Goal: Task Accomplishment & Management: Manage account settings

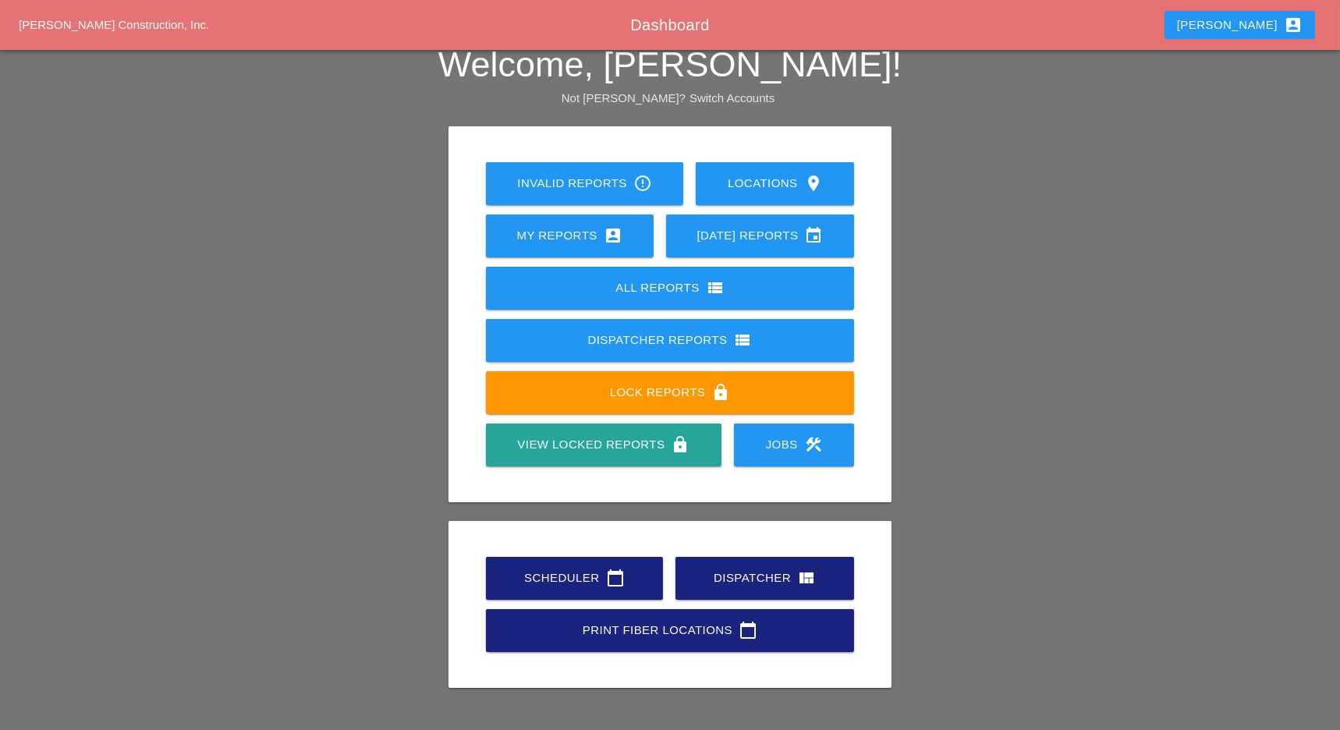
scroll to position [35, 0]
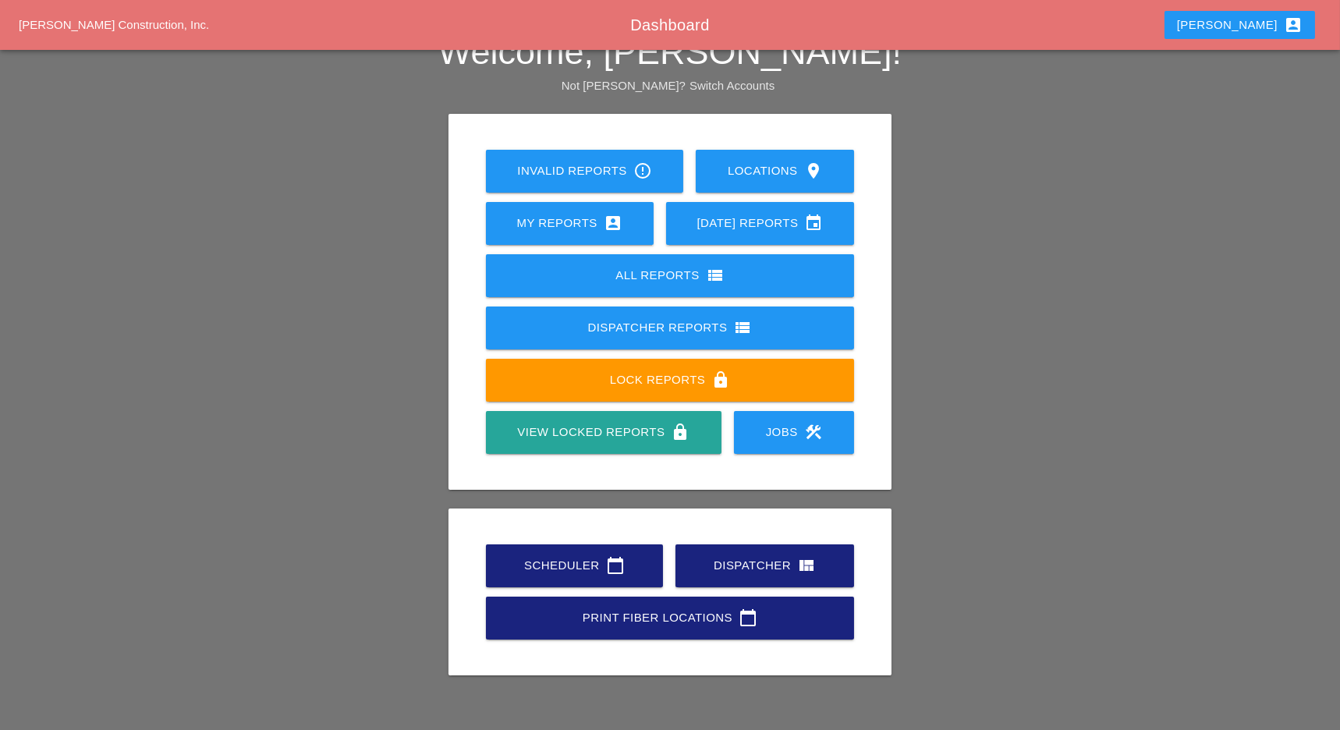
click at [543, 563] on div "Scheduler calendar_today" at bounding box center [574, 565] width 127 height 19
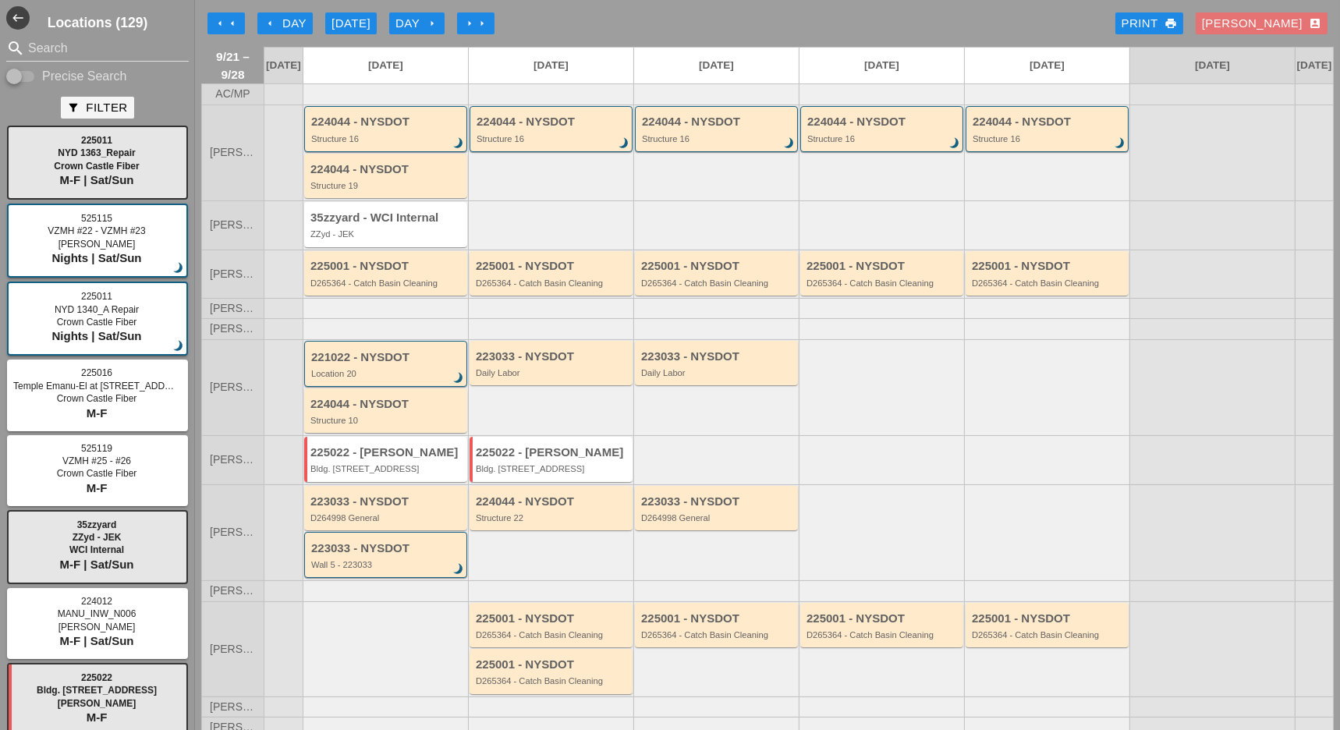
click at [296, 25] on div "arrow_left Day" at bounding box center [285, 24] width 43 height 18
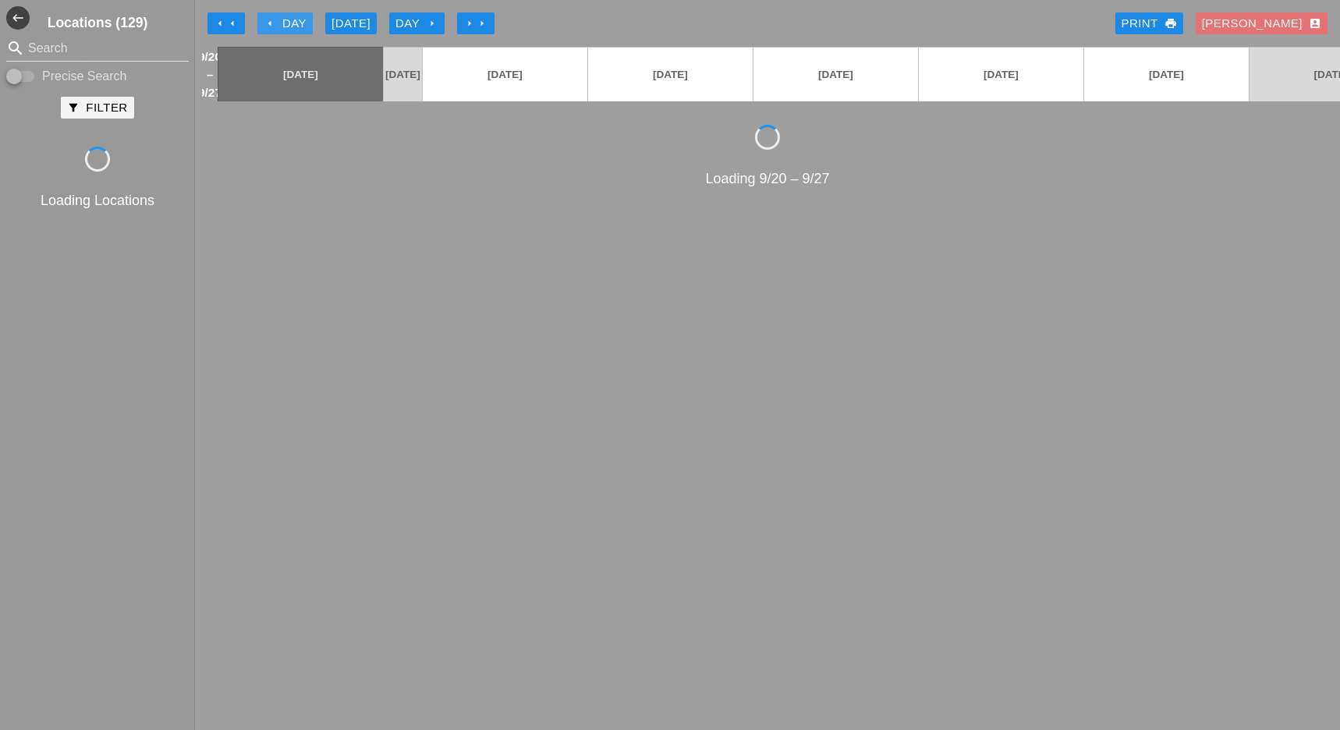
click at [296, 25] on div "arrow_left Day" at bounding box center [285, 24] width 43 height 18
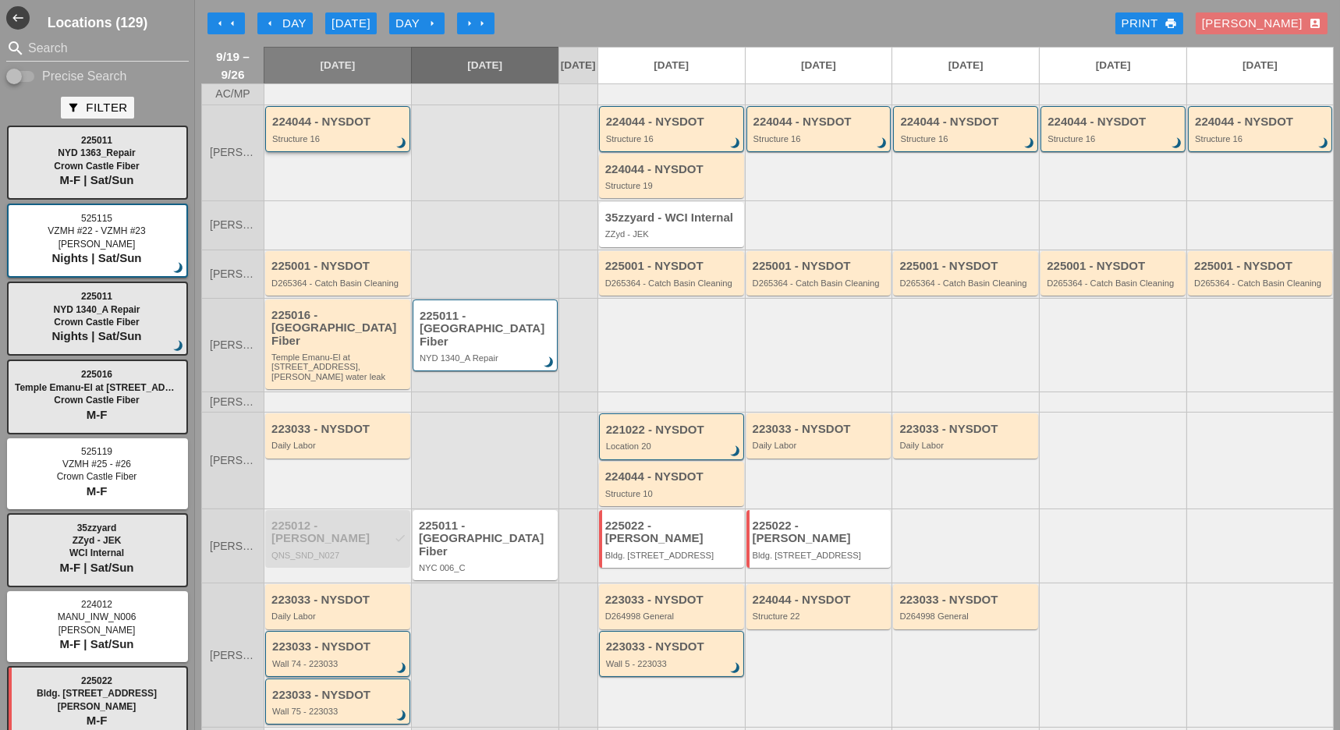
click at [354, 144] on div "Structure 16" at bounding box center [338, 138] width 133 height 9
click at [354, 144] on div "Confirm Move to the Past You're trying to create or move a Daily Report to a da…" at bounding box center [670, 365] width 1340 height 730
click at [354, 144] on div "Structure 16" at bounding box center [338, 138] width 133 height 9
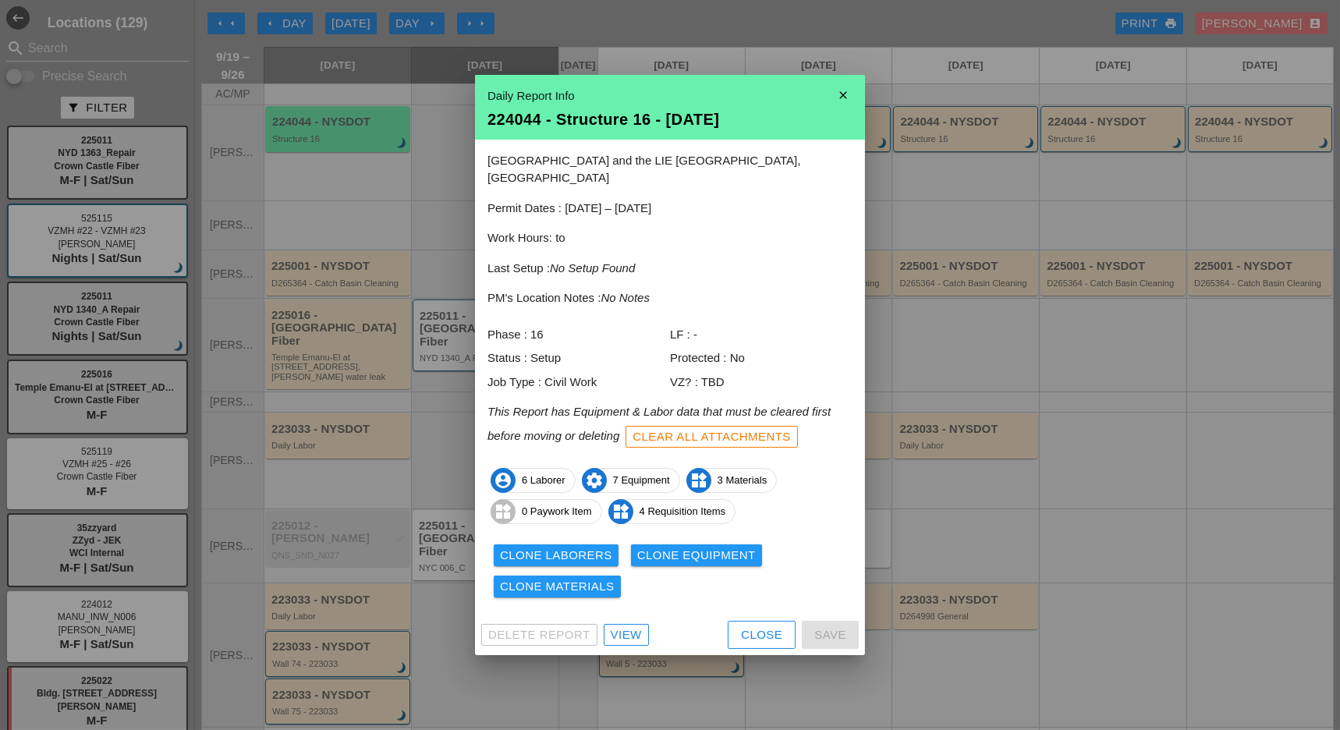
click at [632, 627] on div "View" at bounding box center [626, 636] width 31 height 18
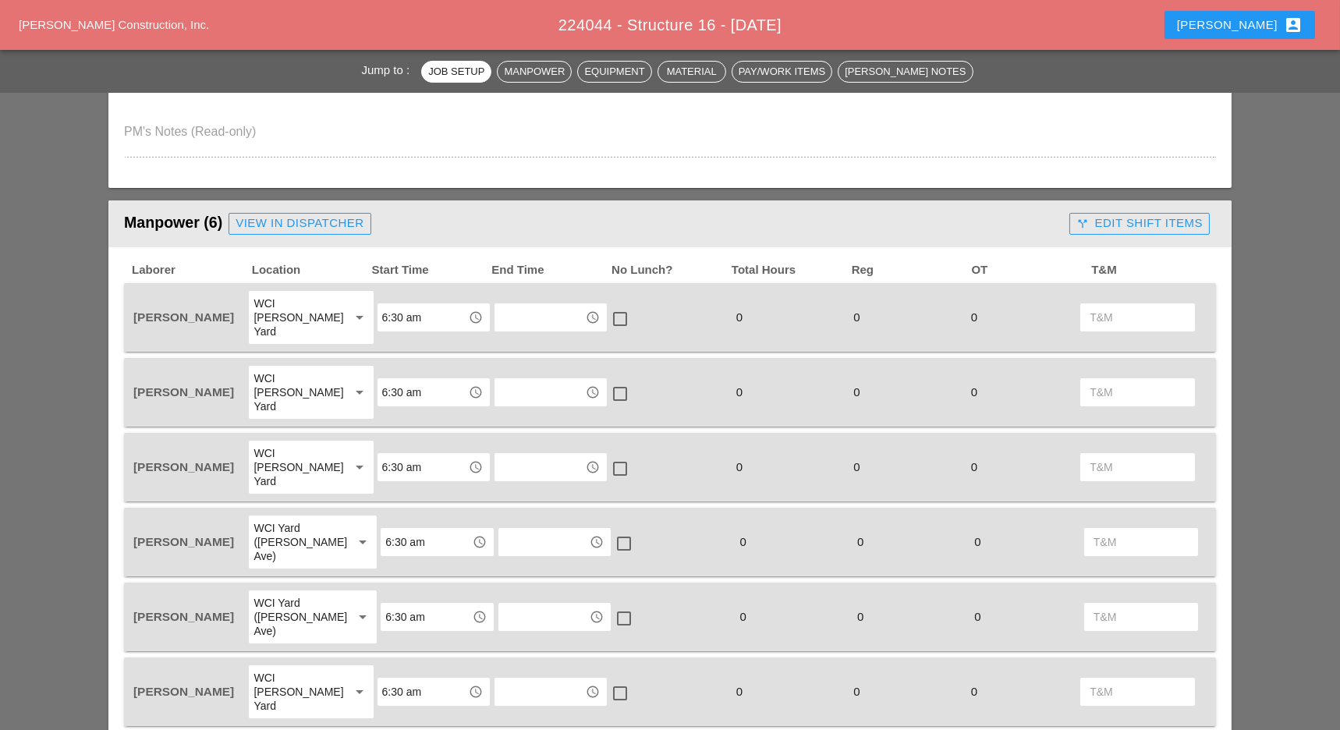
scroll to position [520, 0]
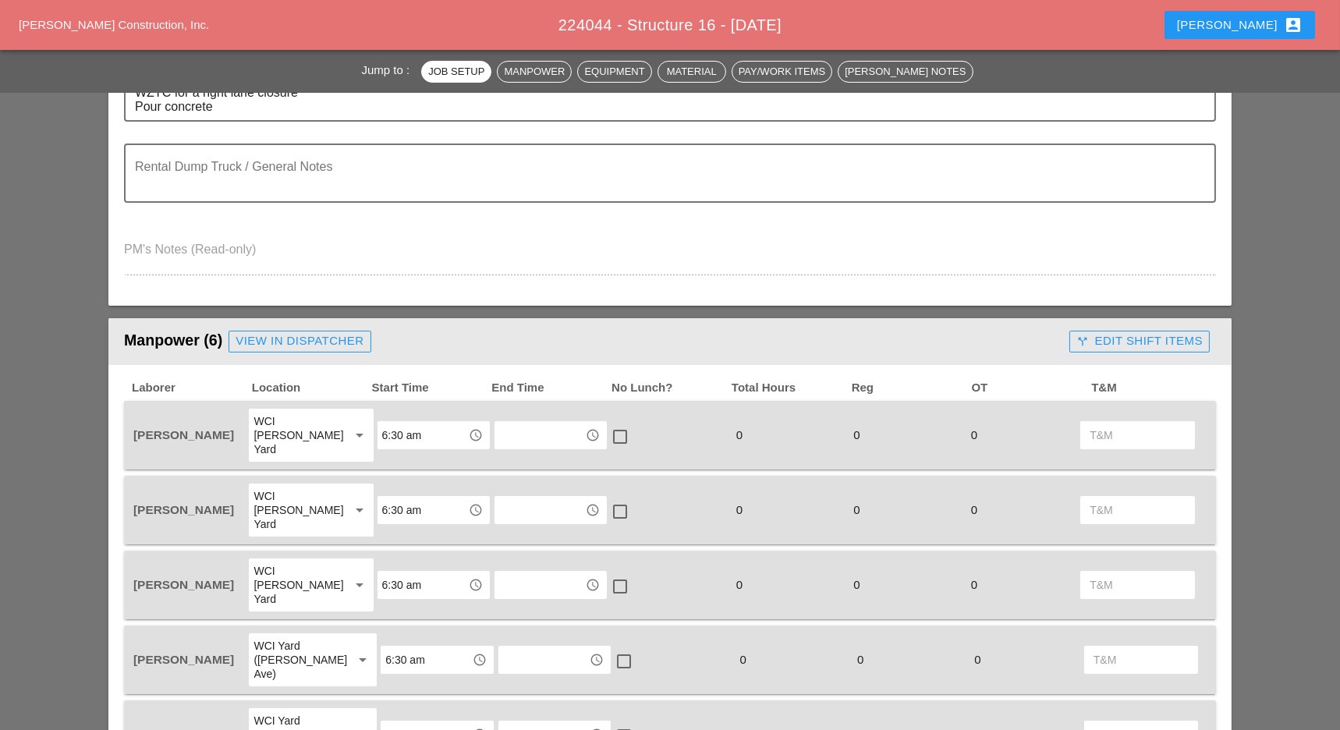
click at [1134, 346] on div "call_split Edit Shift Items" at bounding box center [1140, 341] width 126 height 18
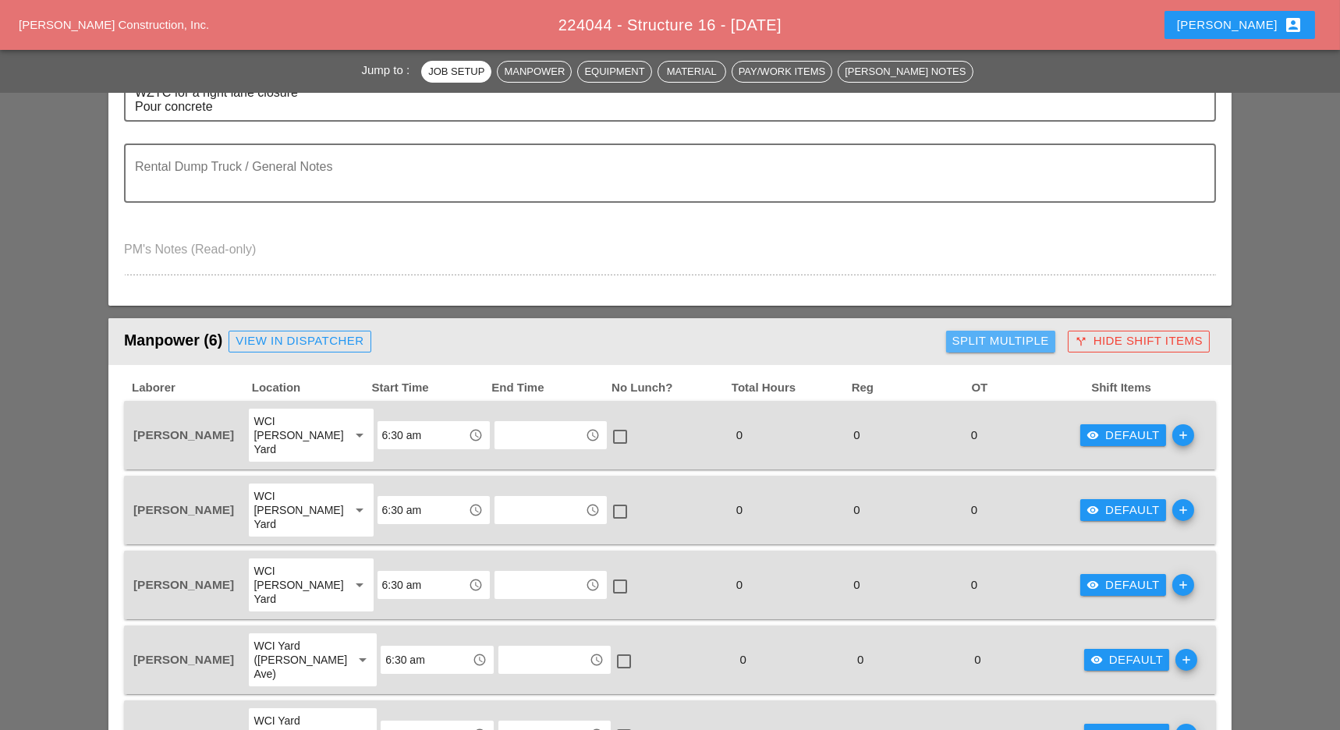
click at [1006, 337] on div "Split Multiple" at bounding box center [1001, 341] width 97 height 18
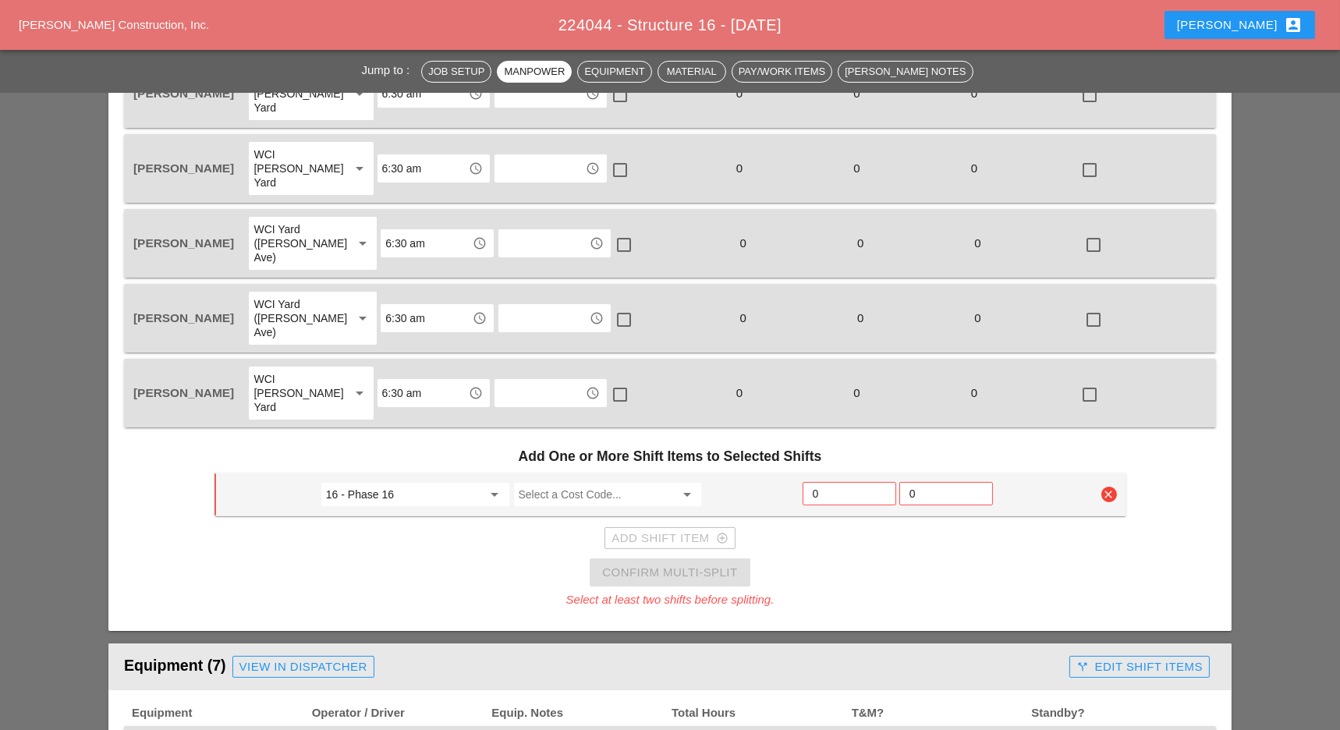
scroll to position [728, 0]
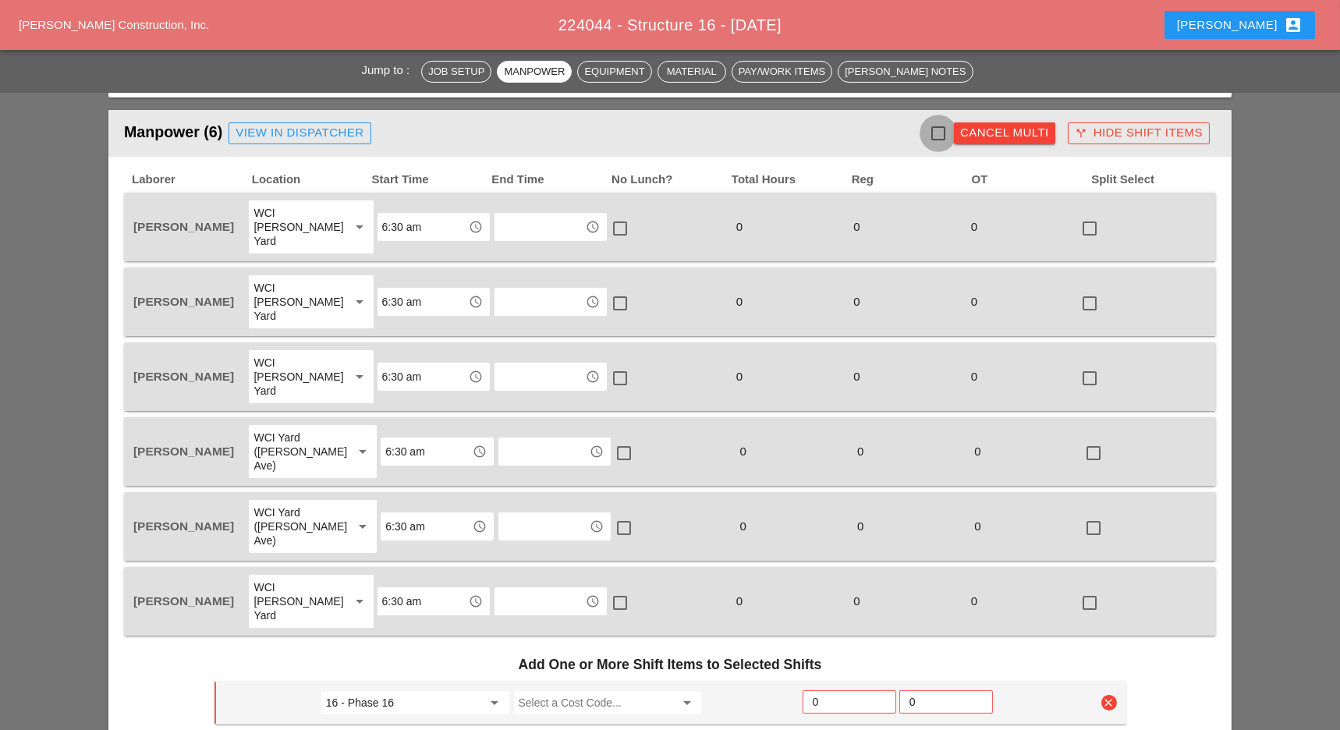
drag, startPoint x: 946, startPoint y: 134, endPoint x: 940, endPoint y: 144, distance: 11.9
click at [946, 135] on div at bounding box center [938, 133] width 27 height 27
checkbox input "true"
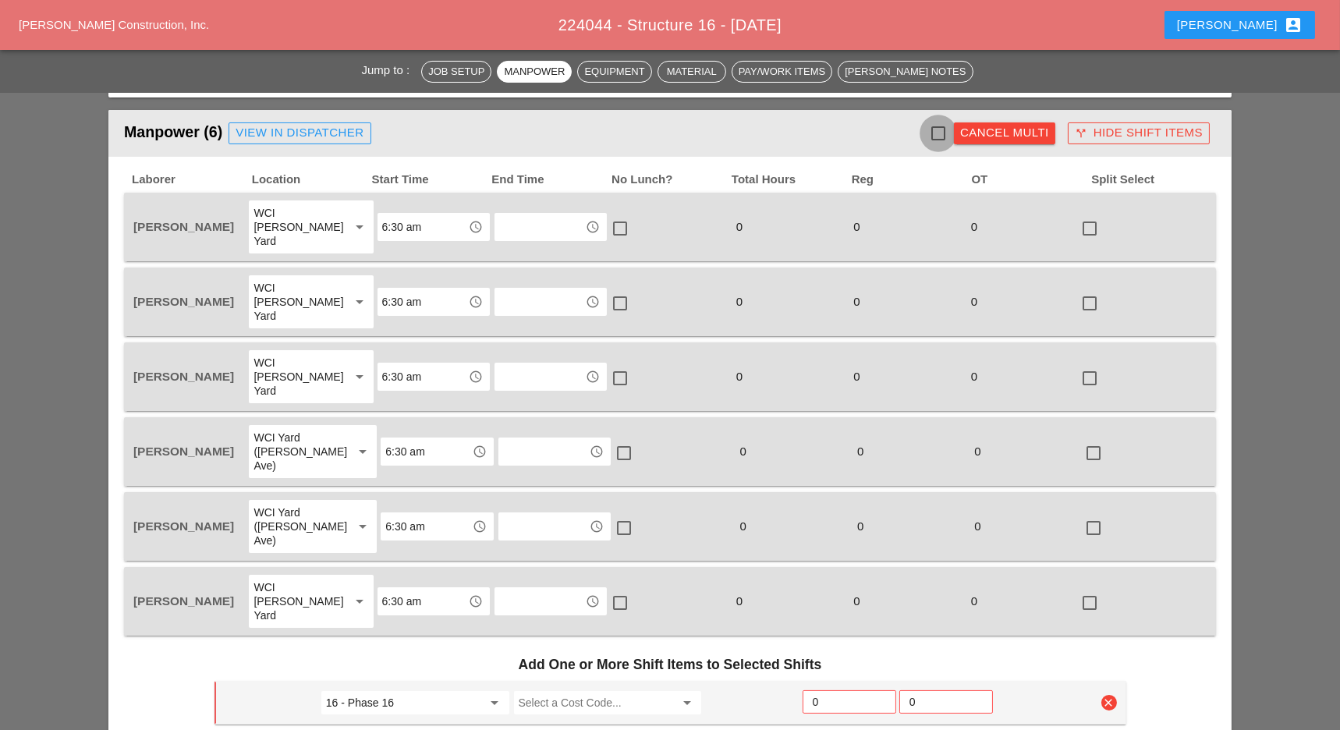
checkbox input "true"
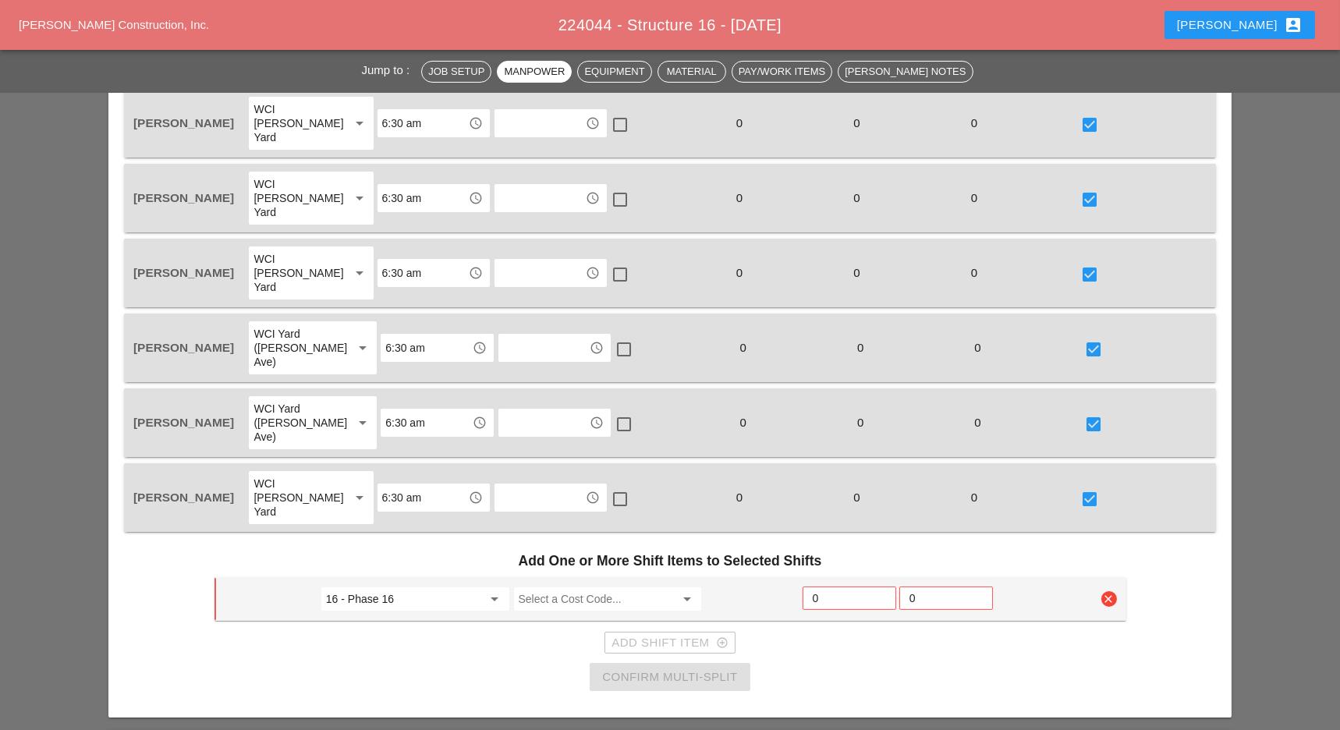
scroll to position [936, 0]
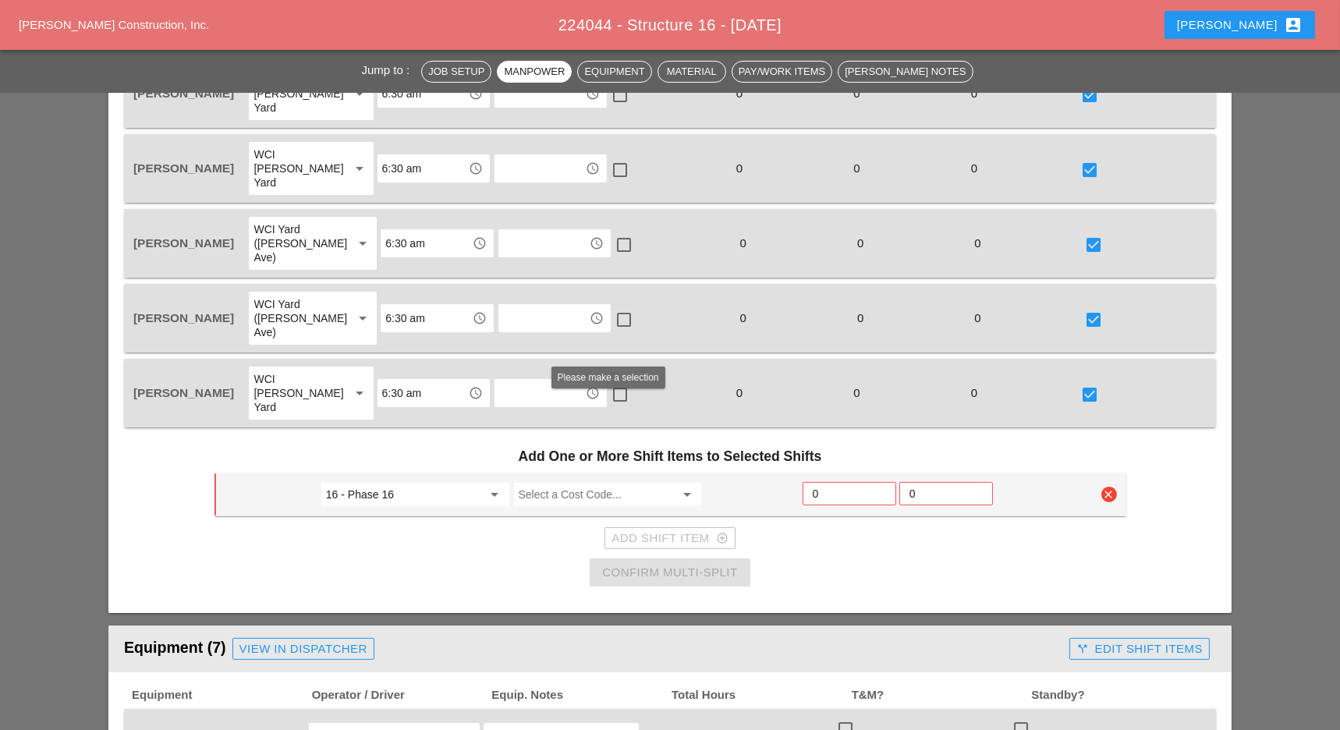
click at [559, 482] on input "Select a Cost Code..." at bounding box center [597, 494] width 157 height 25
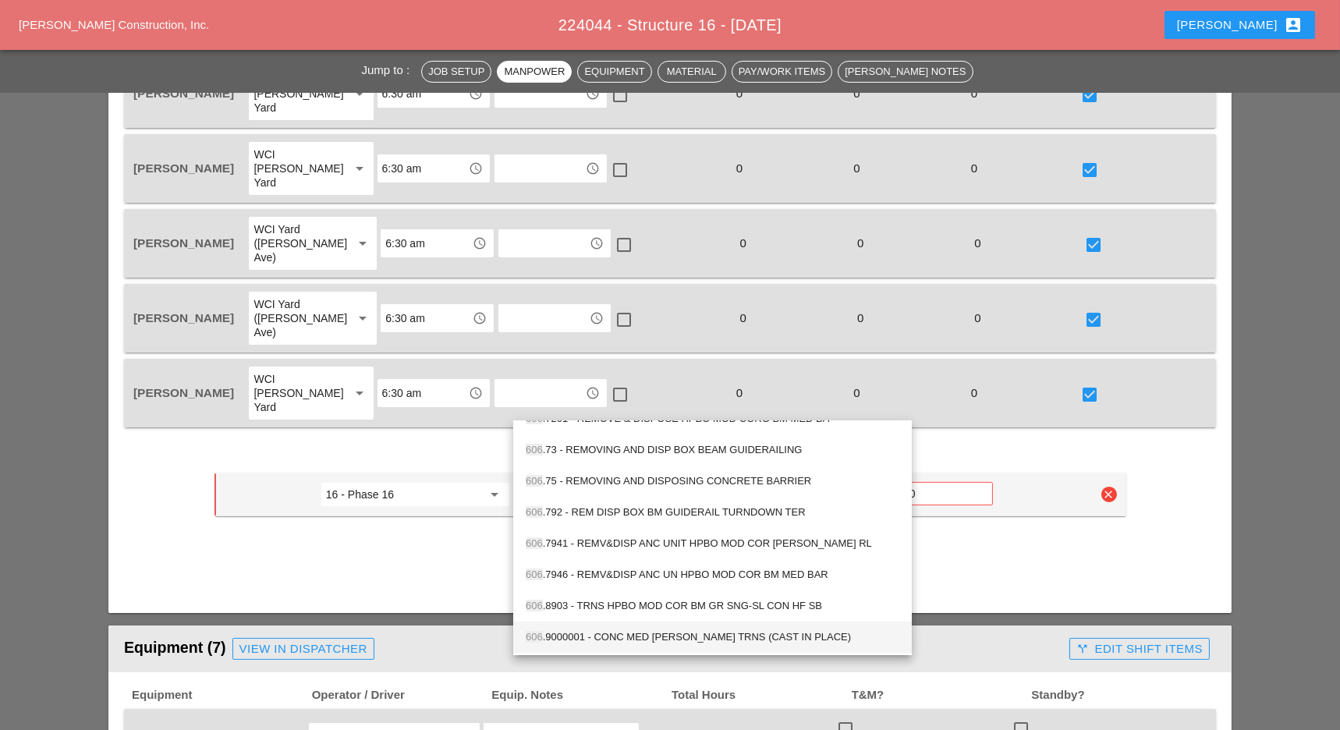
scroll to position [1456, 0]
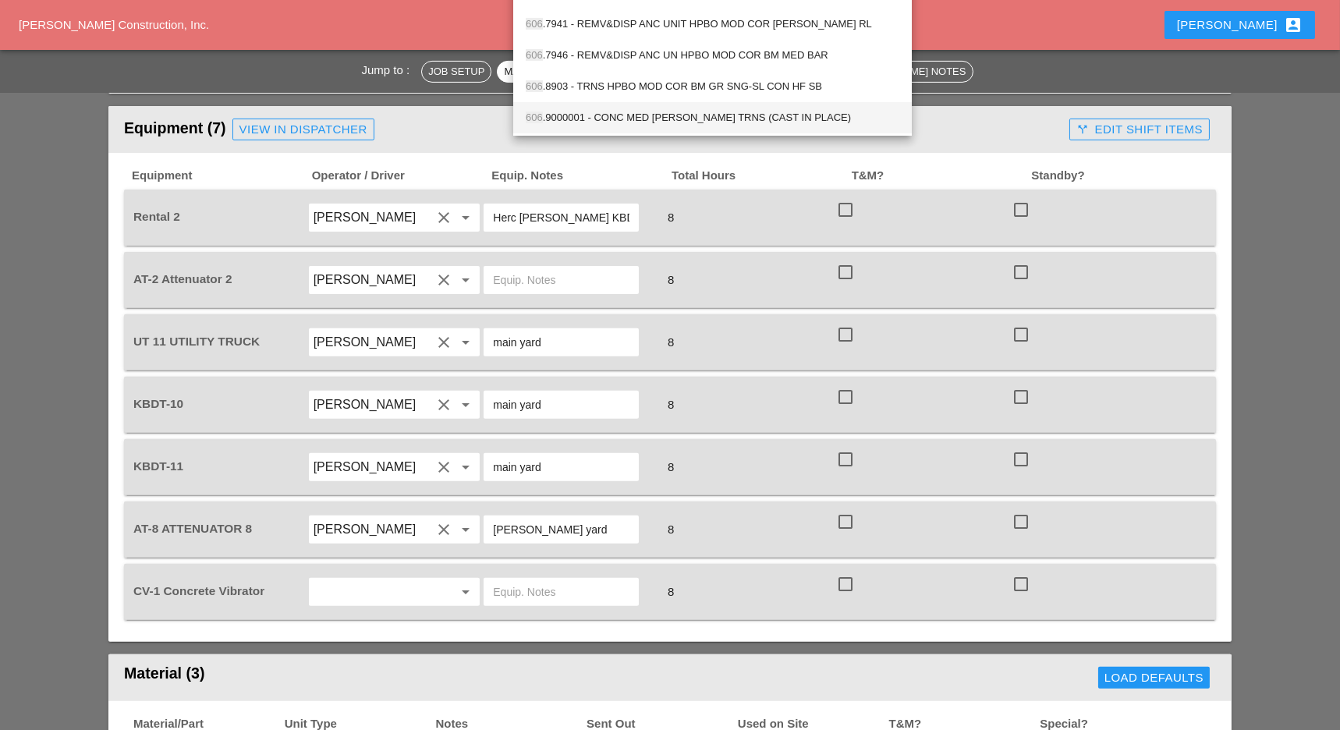
click at [663, 112] on div "606 .9000001 - CONC MED BARR TRNS (CAST IN PLACE)" at bounding box center [713, 117] width 374 height 19
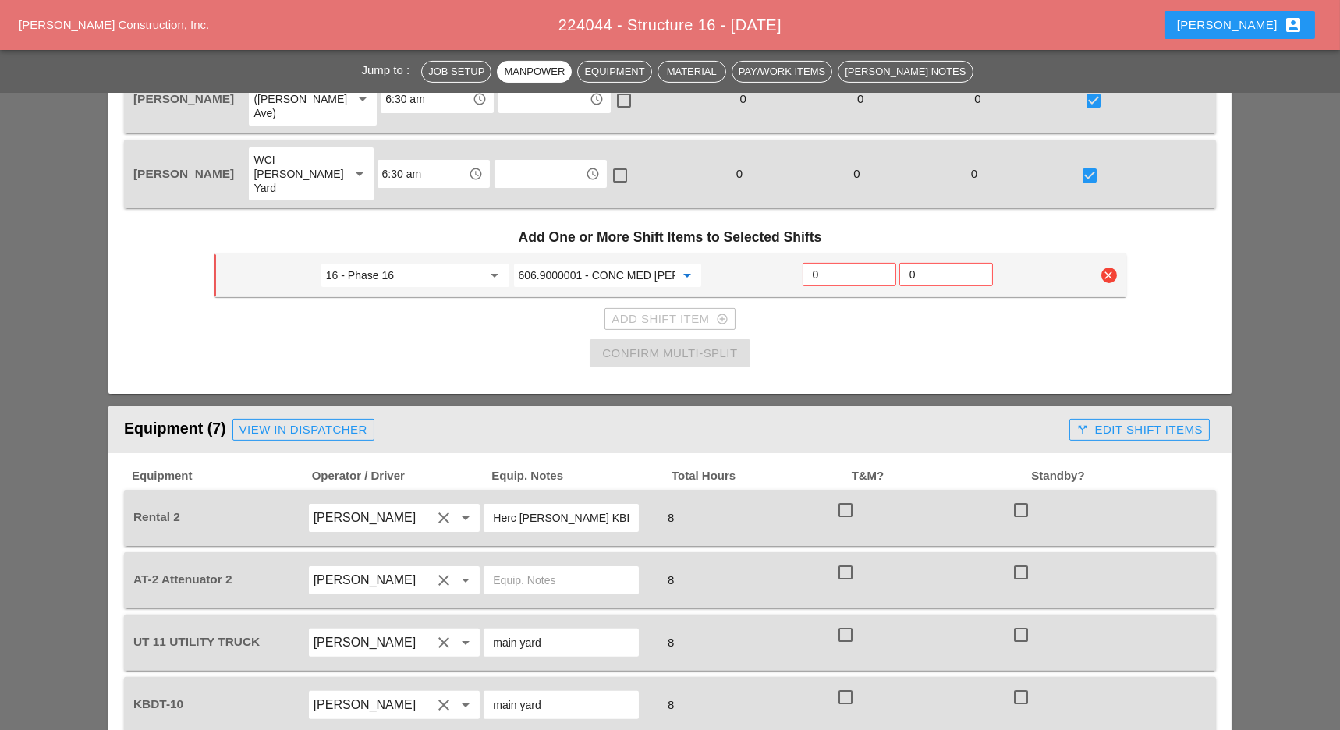
scroll to position [1144, 0]
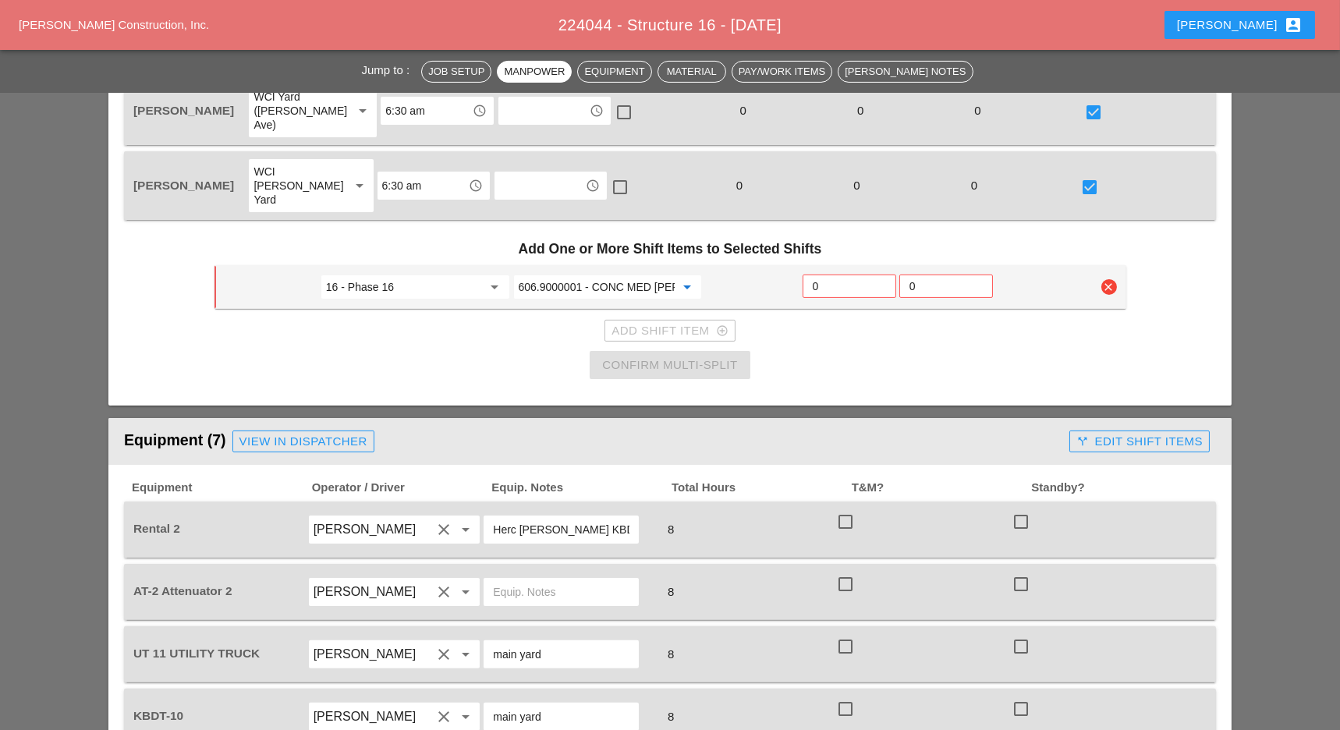
type input "606.9000001 - CONC MED BARR TRNS (CAST IN PLACE)"
click at [823, 274] on input "0" at bounding box center [849, 286] width 73 height 25
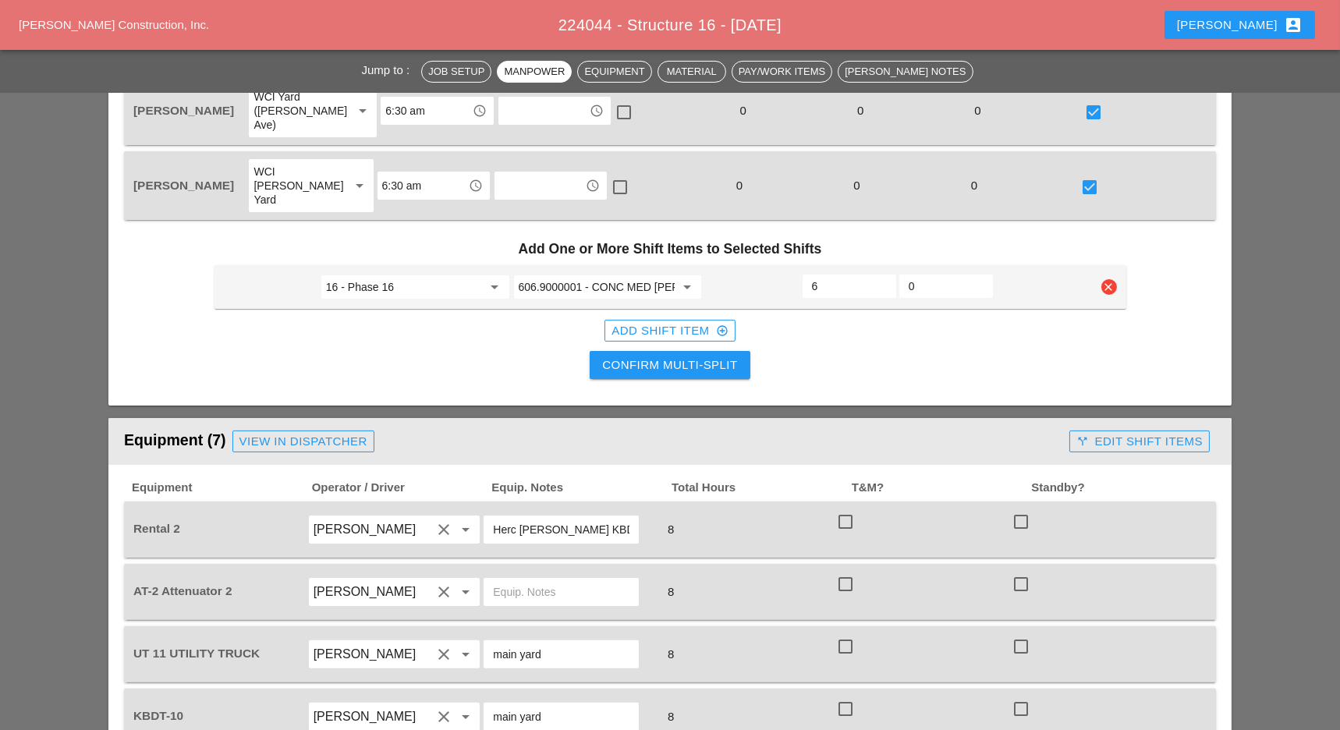
type input "6"
drag, startPoint x: 659, startPoint y: 278, endPoint x: 782, endPoint y: 283, distance: 123.4
click at [659, 357] on div "Confirm Multi-Split" at bounding box center [669, 366] width 135 height 18
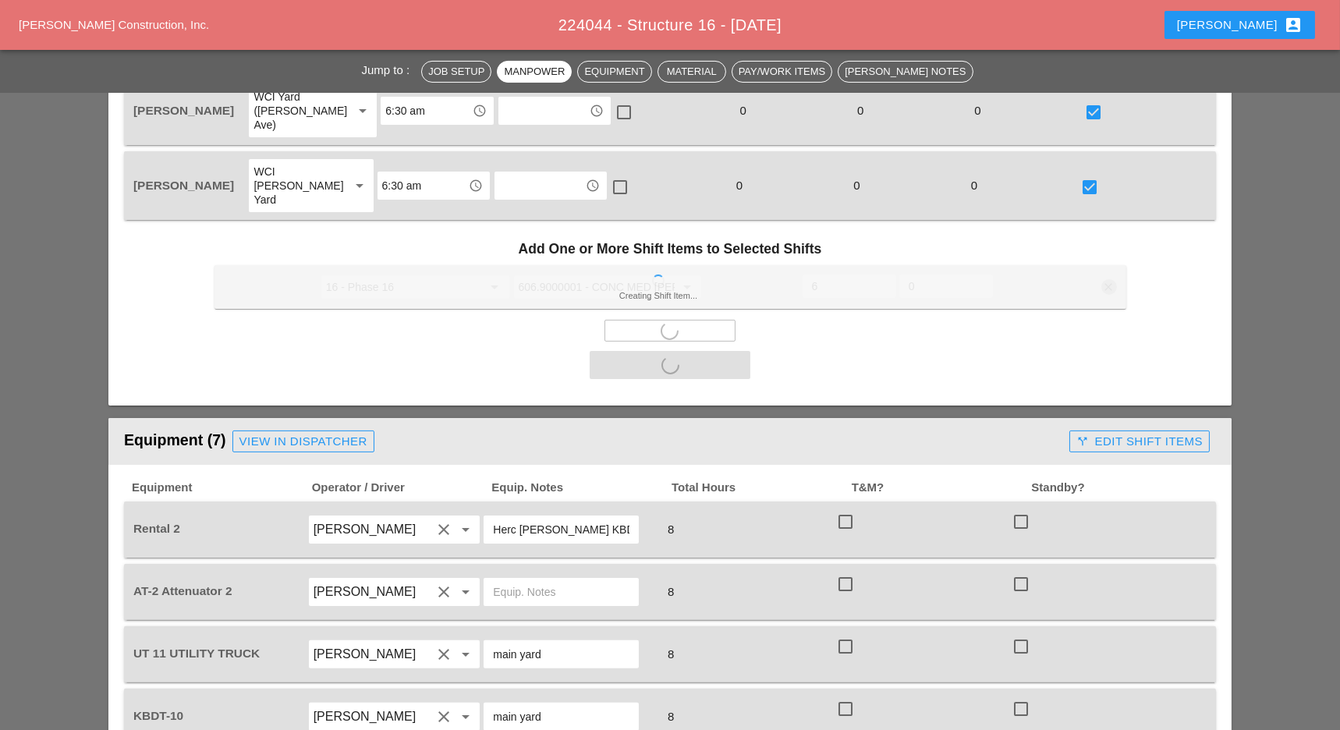
scroll to position [1248, 0]
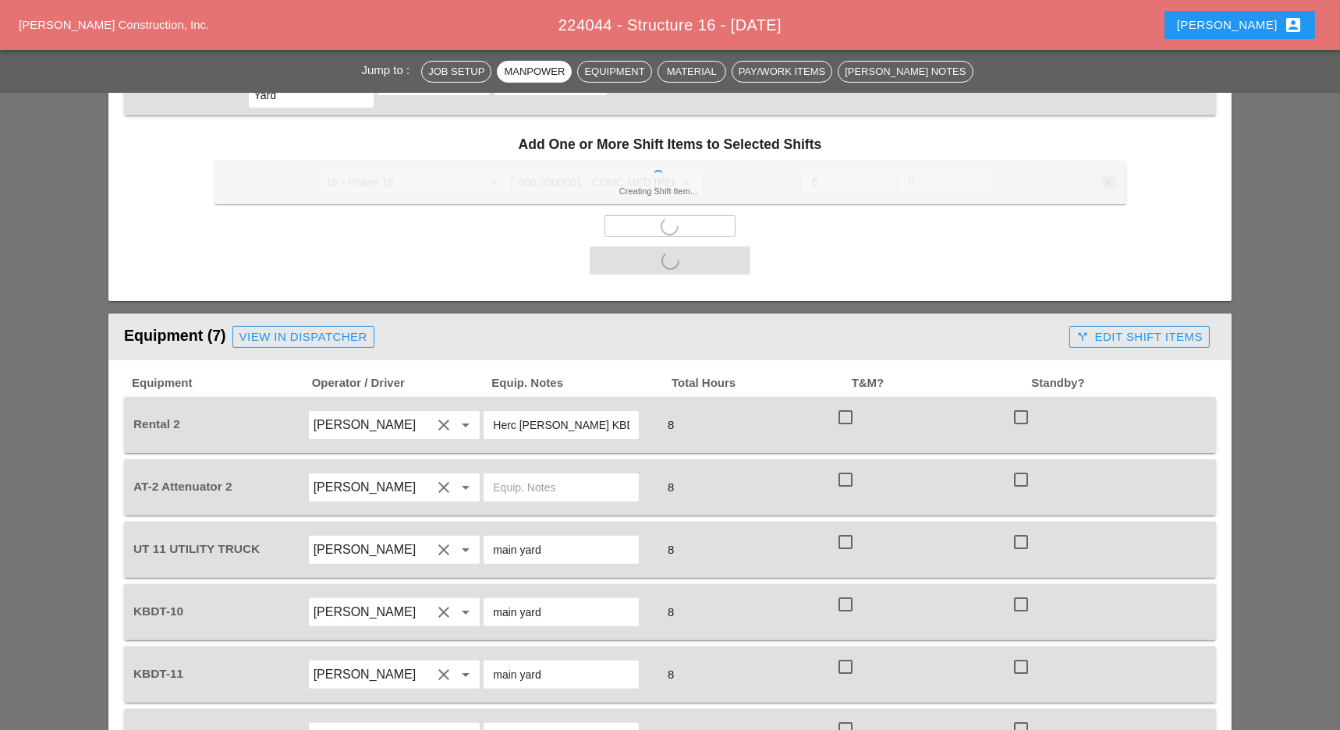
click at [844, 404] on div at bounding box center [846, 417] width 27 height 27
checkbox input "true"
click at [843, 467] on div at bounding box center [846, 480] width 27 height 27
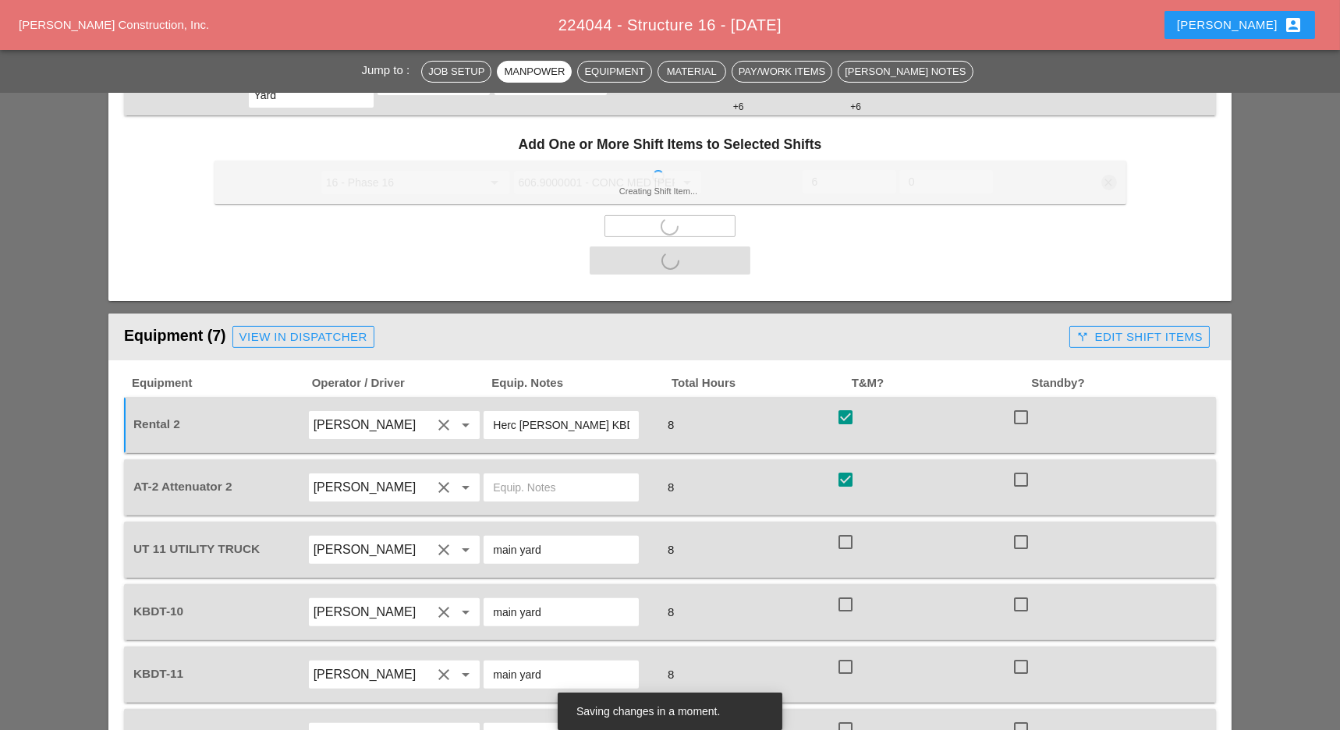
checkbox input "true"
click at [844, 529] on div at bounding box center [846, 542] width 27 height 27
checkbox input "true"
click at [843, 584] on div "KBDT-10 Alberto Barajas Flores clear arrow_drop_down main yard 8 check_box_outl…" at bounding box center [670, 612] width 1092 height 56
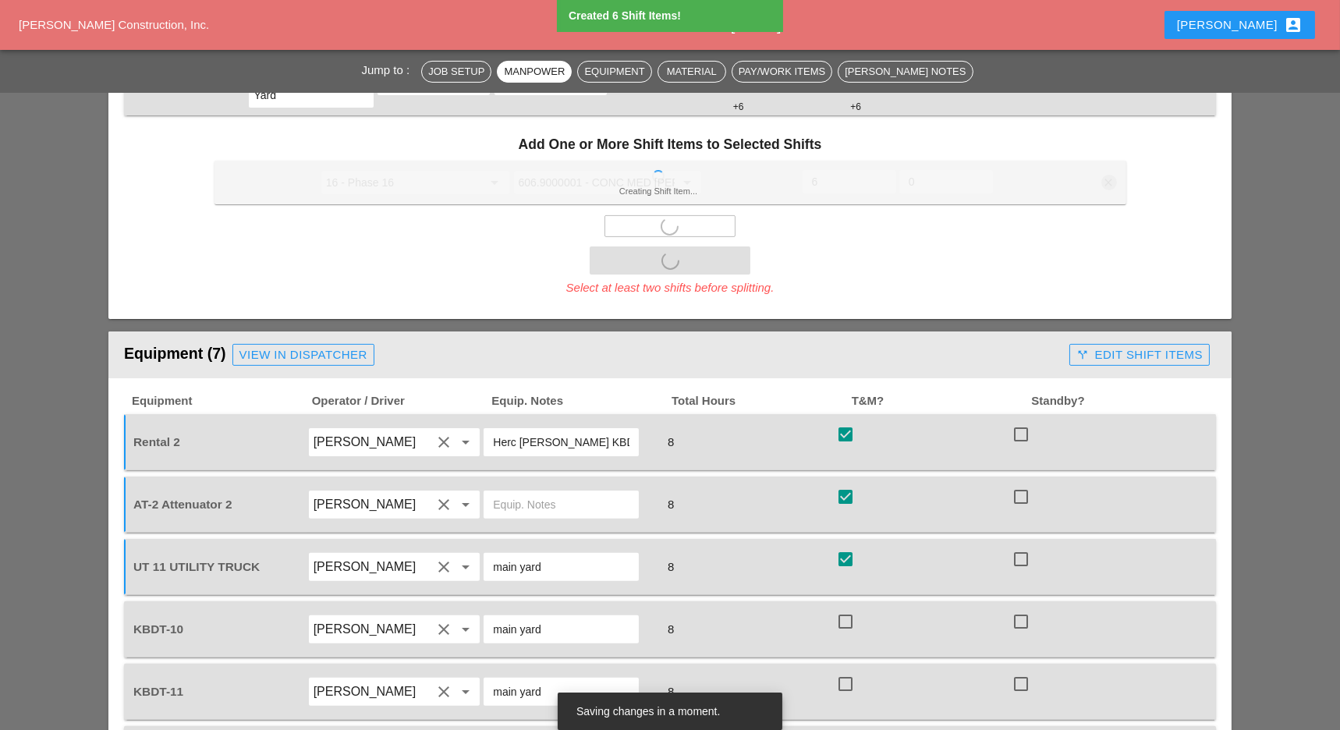
checkbox input "false"
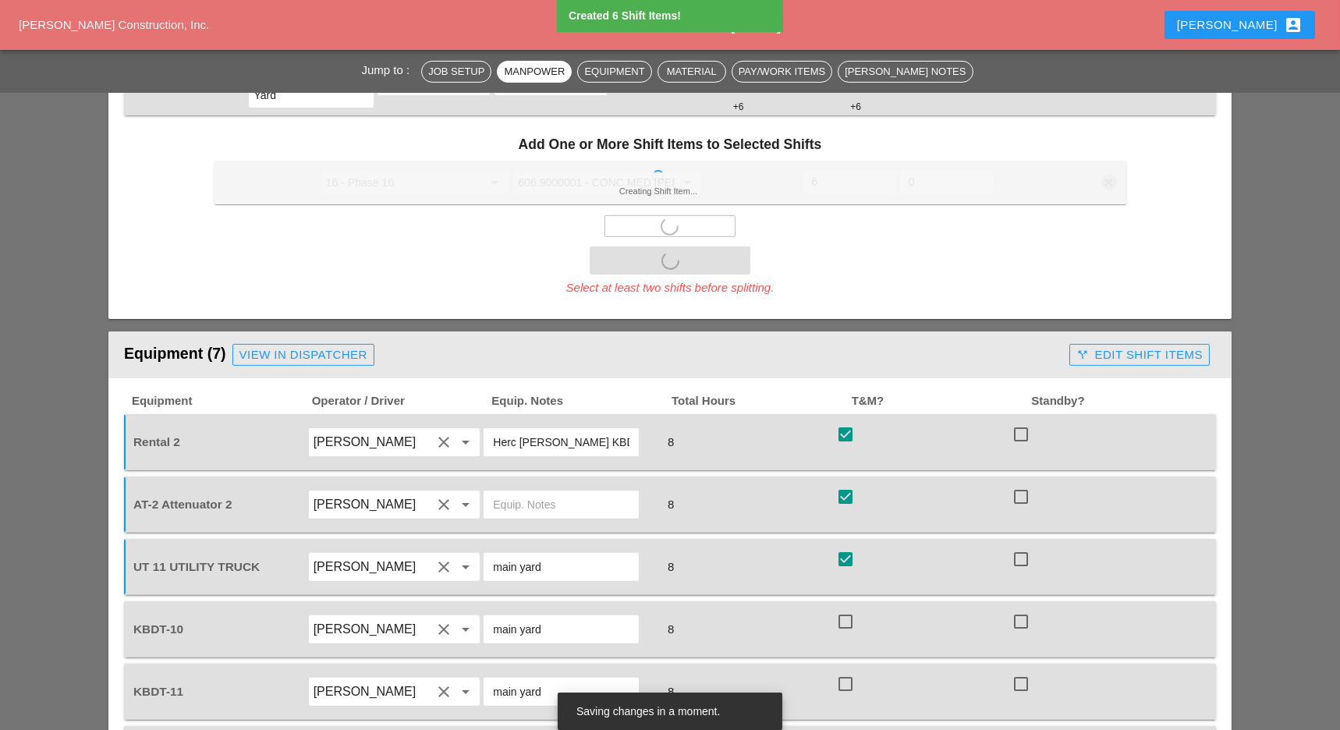
checkbox input "false"
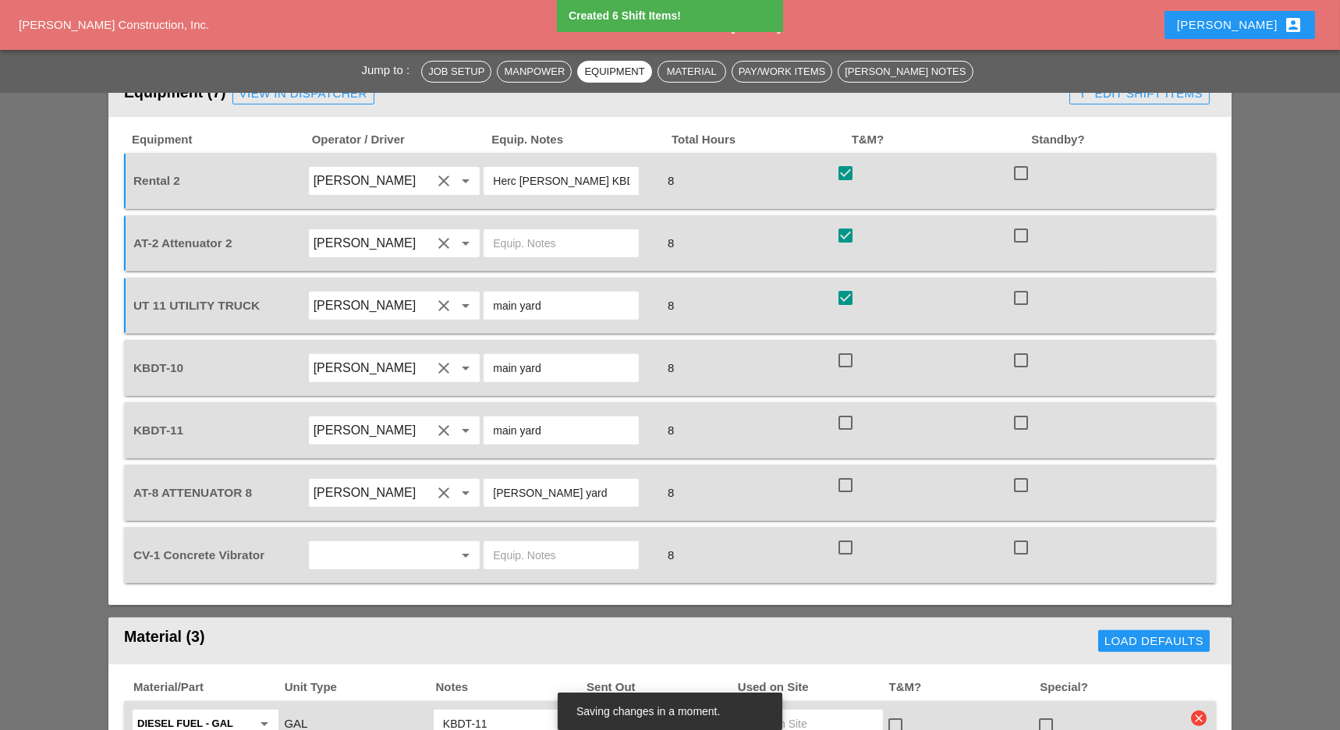
scroll to position [1560, 0]
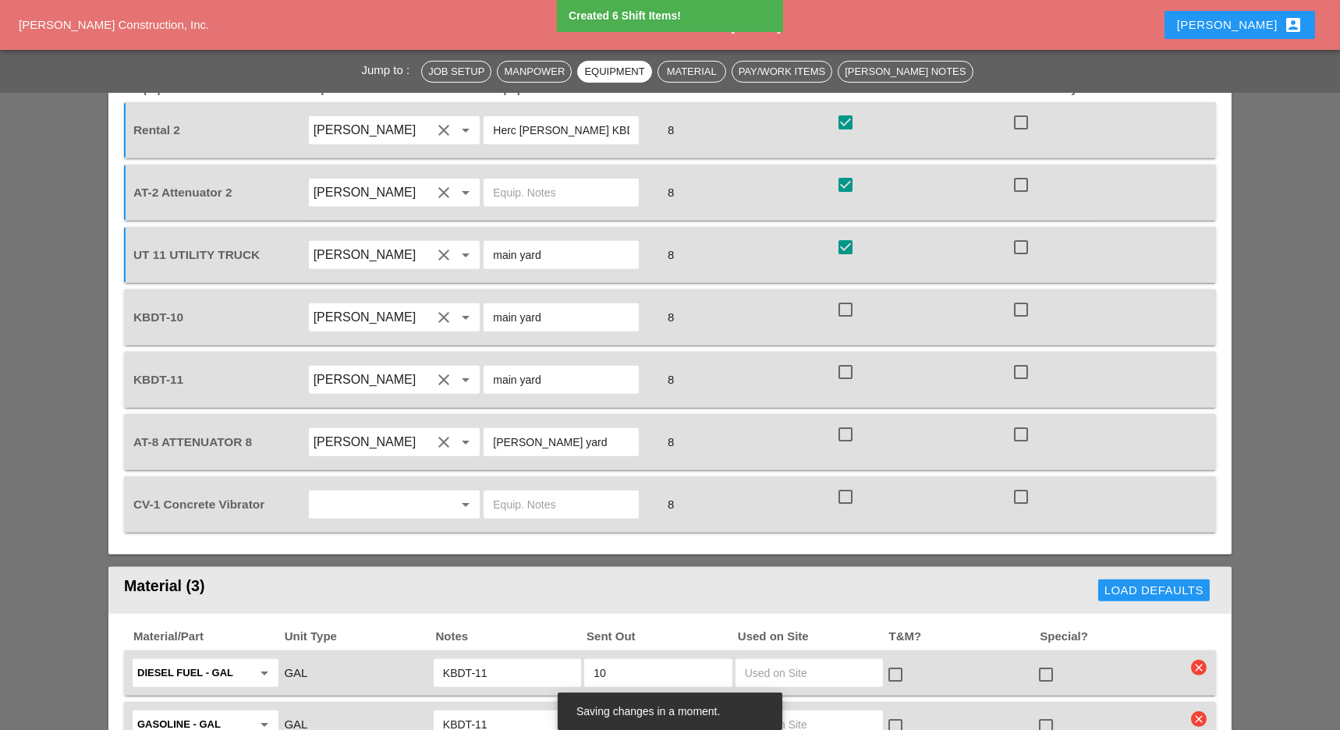
click at [843, 296] on div at bounding box center [846, 309] width 27 height 27
checkbox input "true"
click at [843, 359] on div at bounding box center [846, 372] width 27 height 27
checkbox input "true"
drag, startPoint x: 847, startPoint y: 340, endPoint x: 847, endPoint y: 365, distance: 25.0
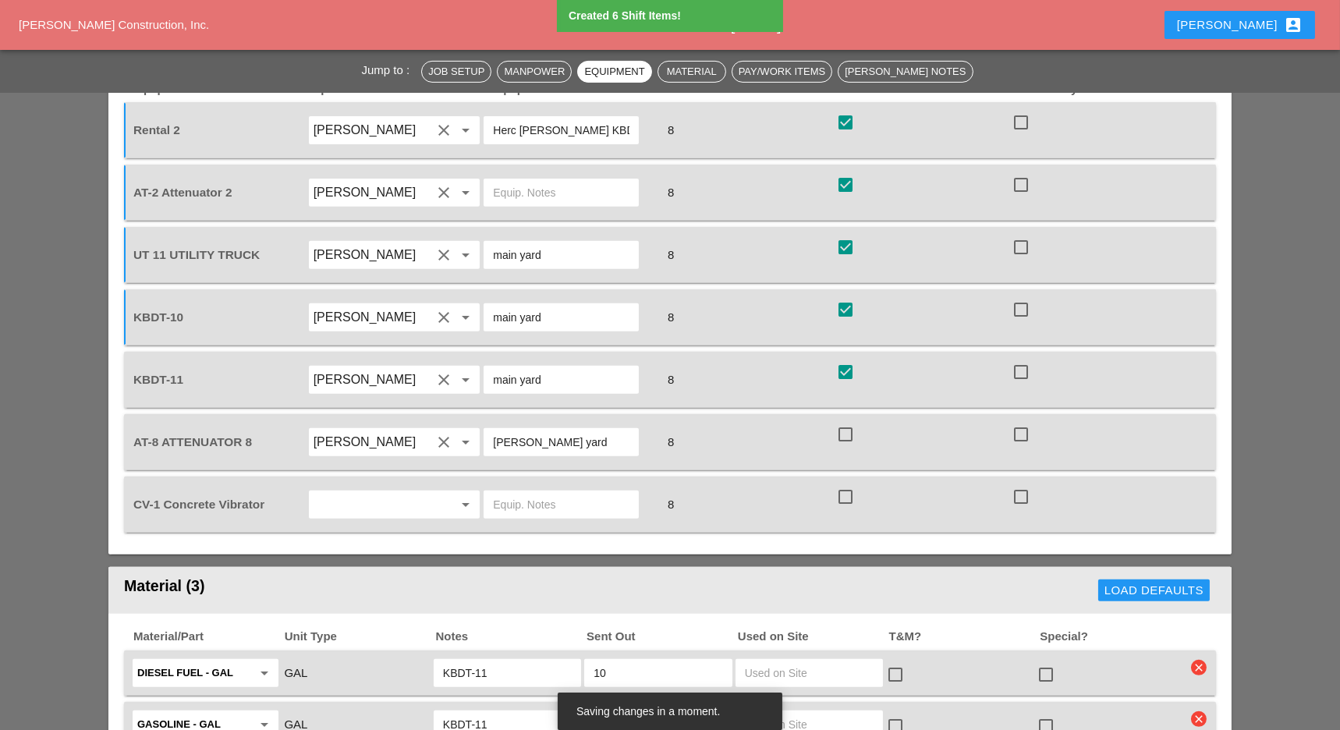
click at [847, 421] on div at bounding box center [846, 434] width 27 height 27
checkbox input "true"
click at [850, 484] on div at bounding box center [846, 497] width 27 height 27
checkbox input "true"
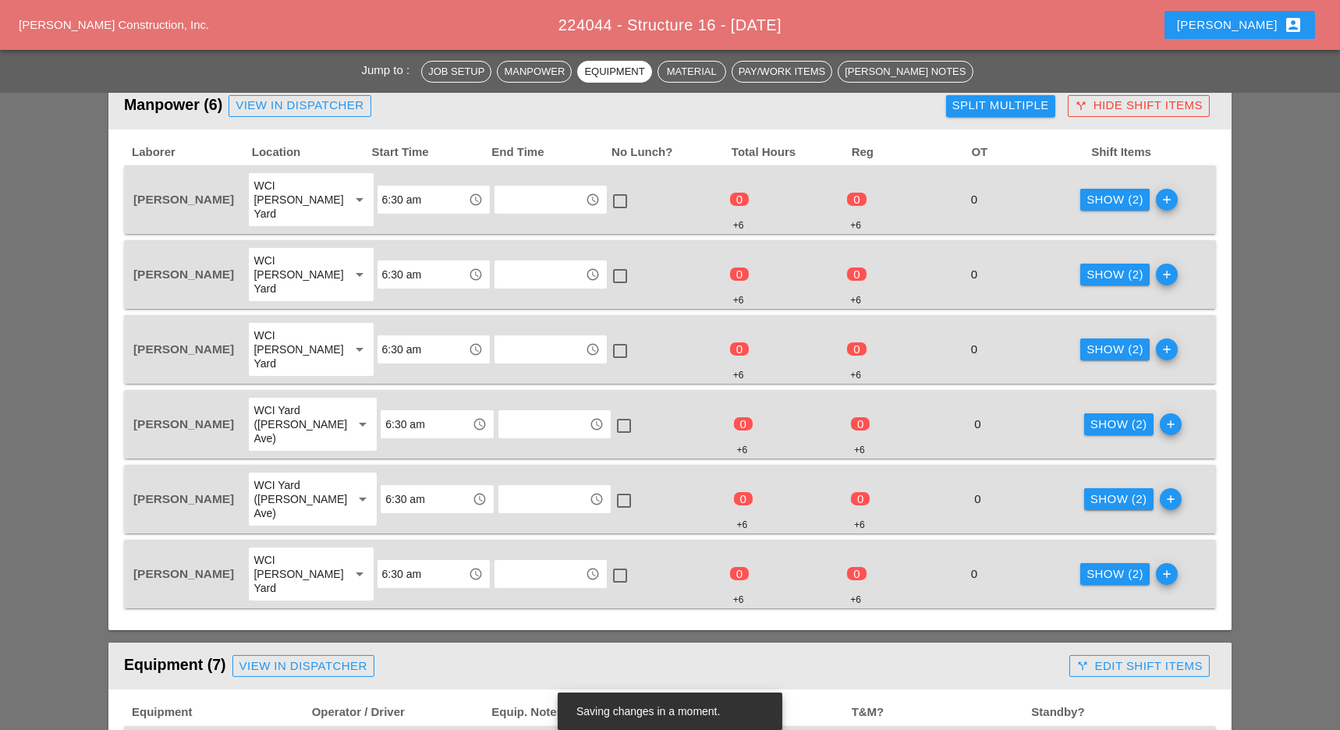
scroll to position [651, 0]
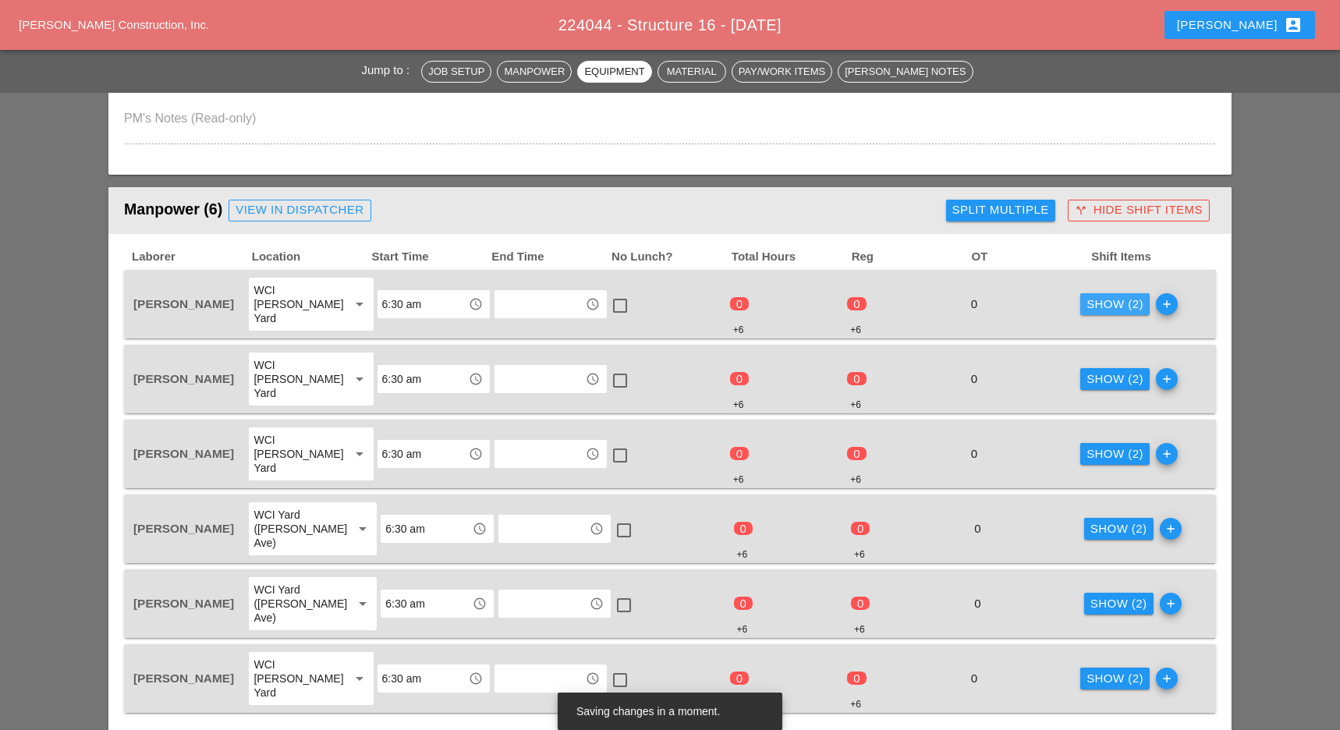
drag, startPoint x: 1099, startPoint y: 288, endPoint x: 1068, endPoint y: 302, distance: 33.5
click at [1096, 296] on div "Show (2)" at bounding box center [1115, 305] width 57 height 18
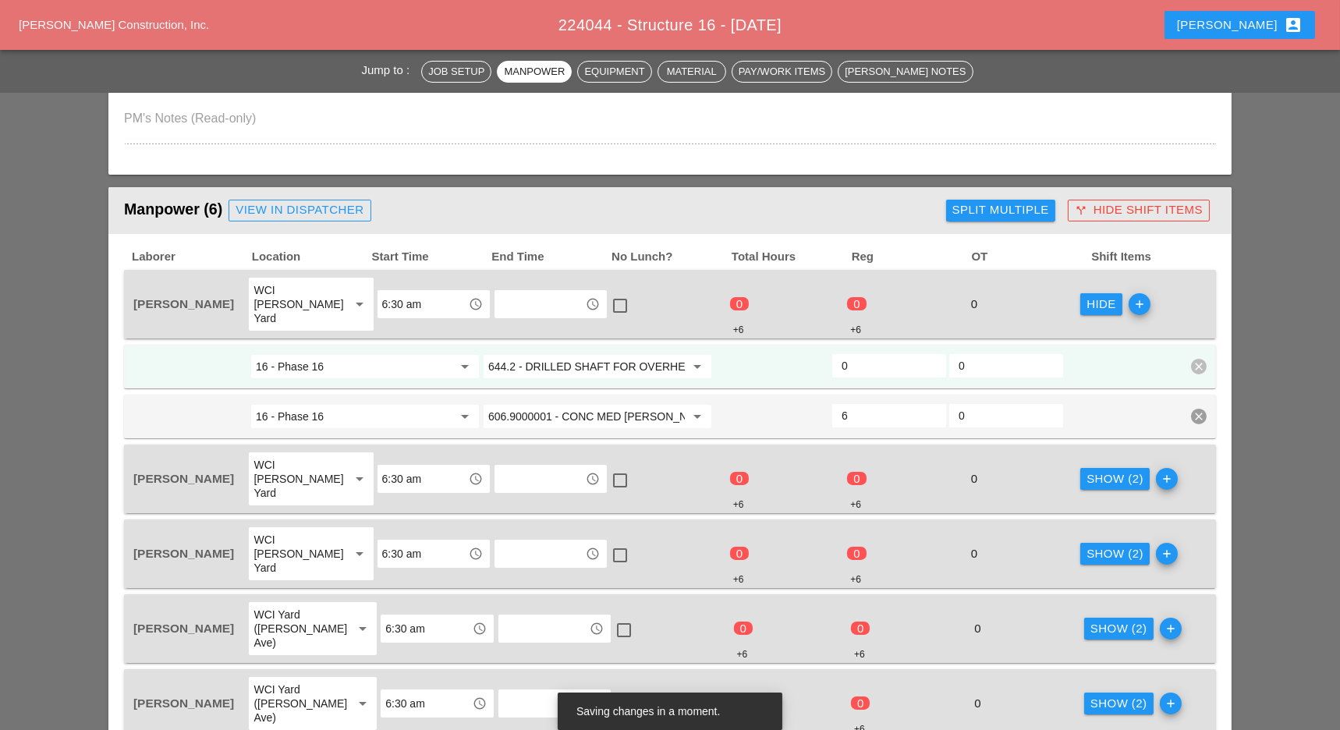
click at [573, 354] on input "644.2 - DRILLED SHAFT FOR OVERHEAD SIGN STRUCTUR" at bounding box center [586, 366] width 197 height 25
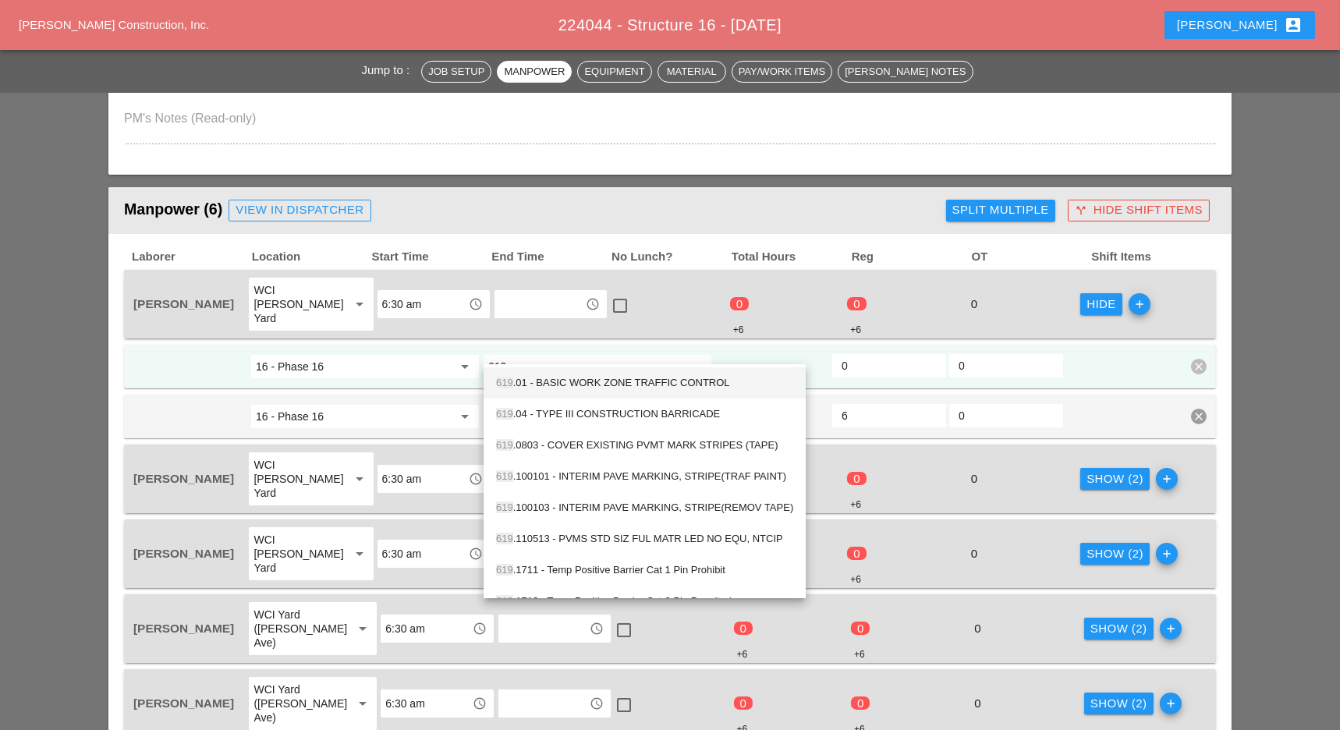
click at [588, 378] on div "619 .01 - BASIC WORK ZONE TRAFFIC CONTROL" at bounding box center [644, 383] width 297 height 19
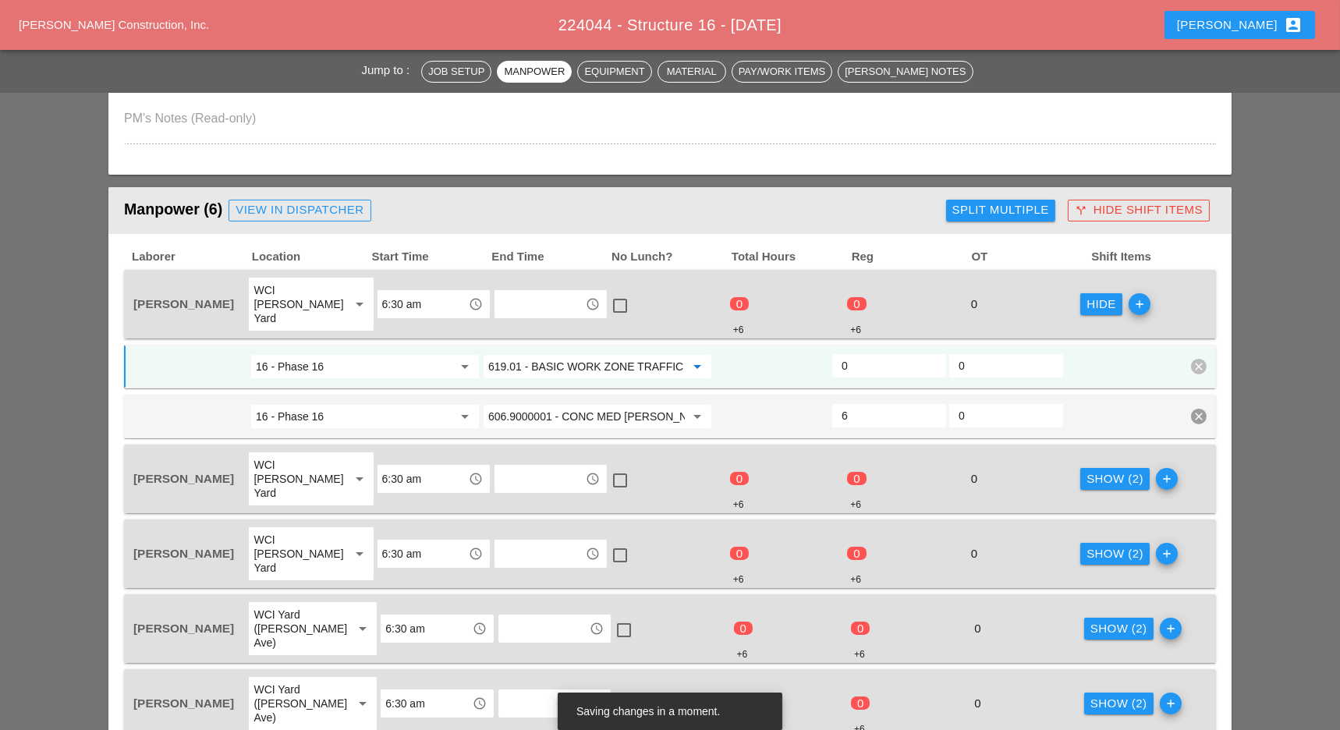
type input "619.01 - BASIC WORK ZONE TRAFFIC CONTROL"
drag, startPoint x: 410, startPoint y: 352, endPoint x: 446, endPoint y: 353, distance: 36.7
click at [410, 354] on input "16 - Phase 16" at bounding box center [354, 366] width 197 height 25
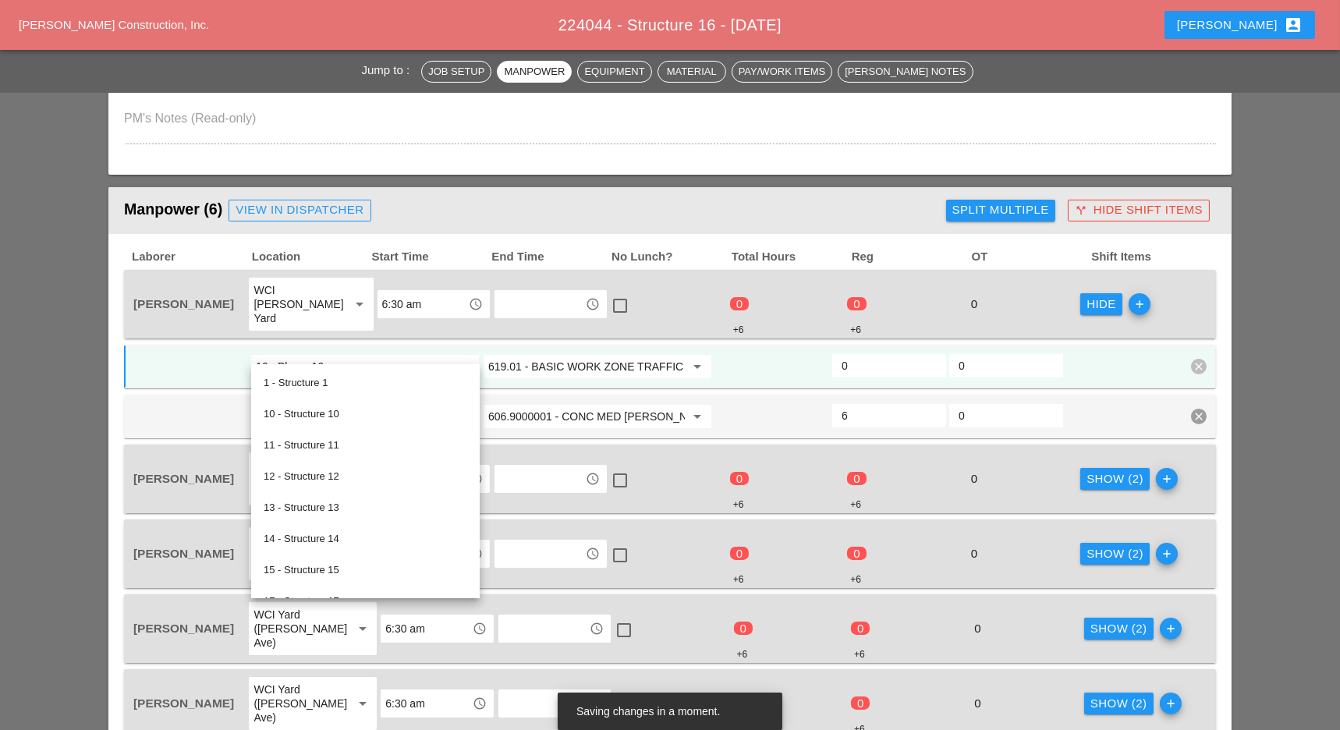
click at [533, 357] on input "619.01 - BASIC WORK ZONE TRAFFIC CONTROL" at bounding box center [586, 366] width 197 height 25
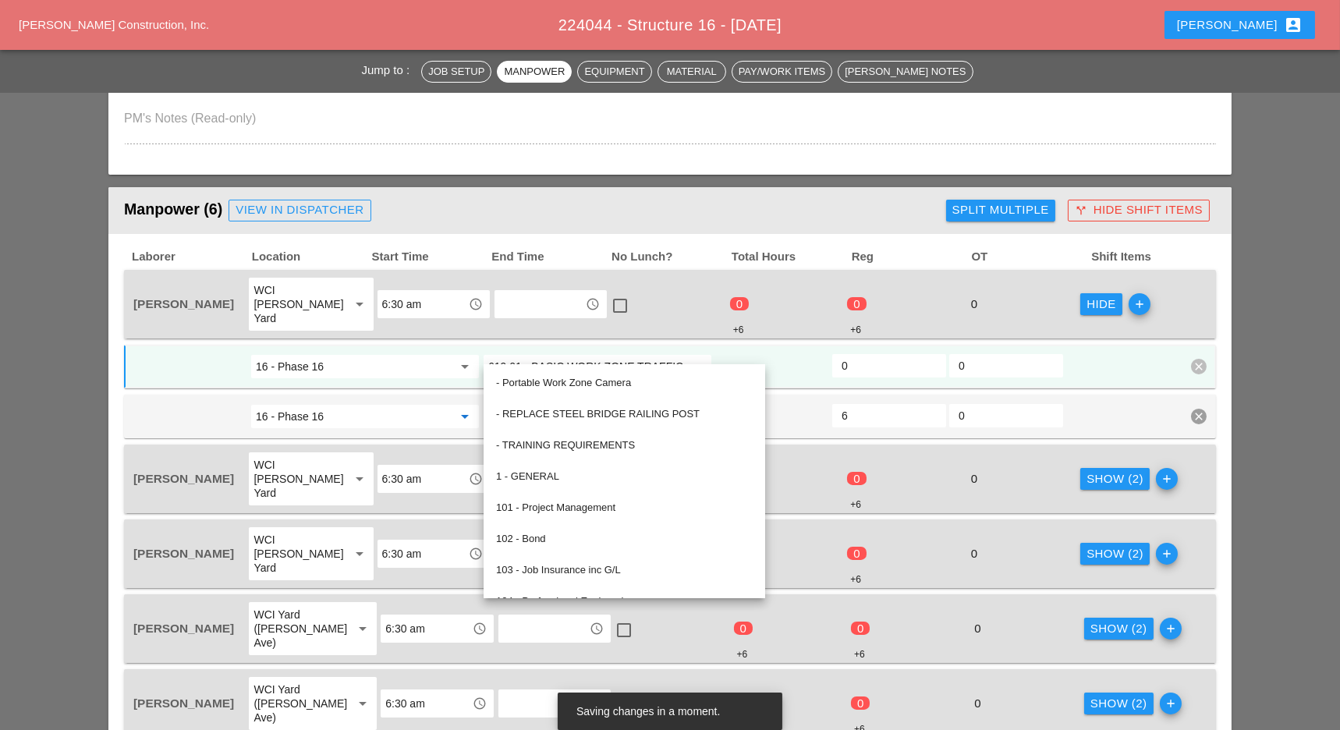
click at [818, 199] on div "Manpower (6) View in Dispatcher - All Workers Must Show up 15 Minutes Before St…" at bounding box center [532, 210] width 816 height 31
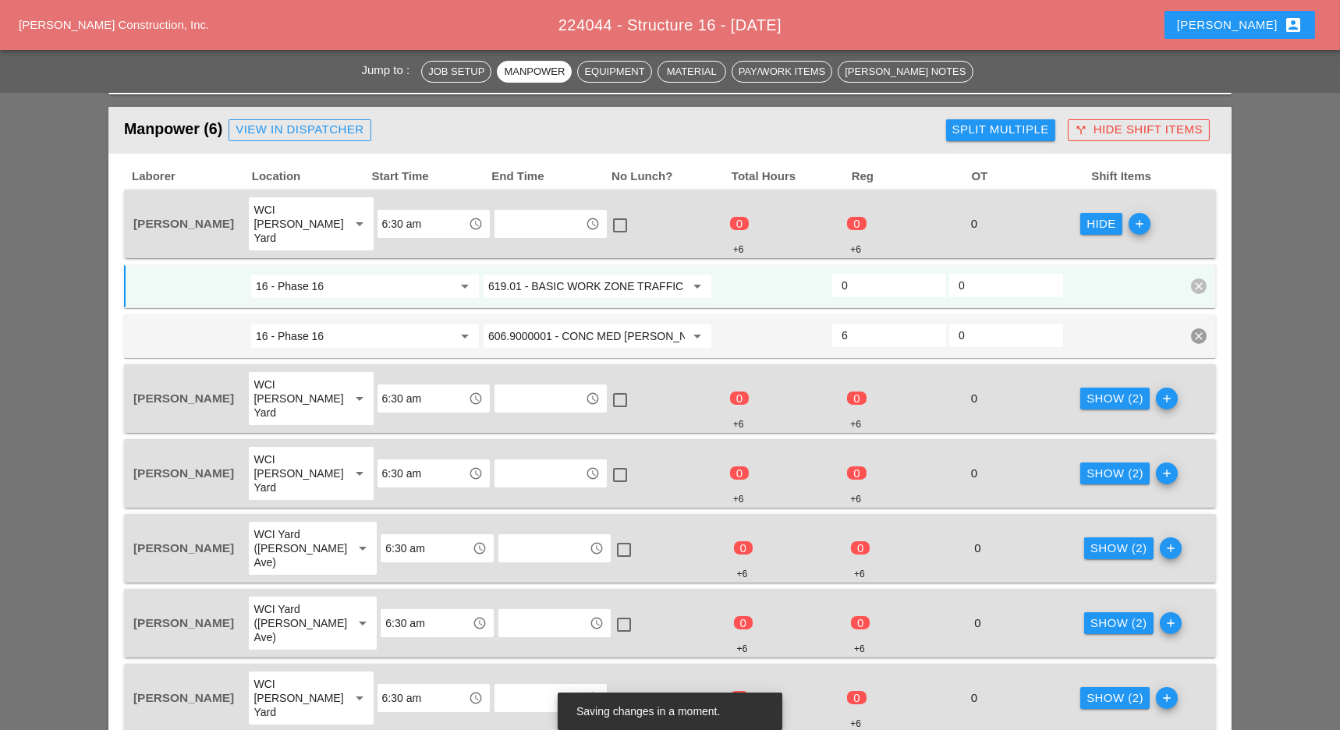
scroll to position [755, 0]
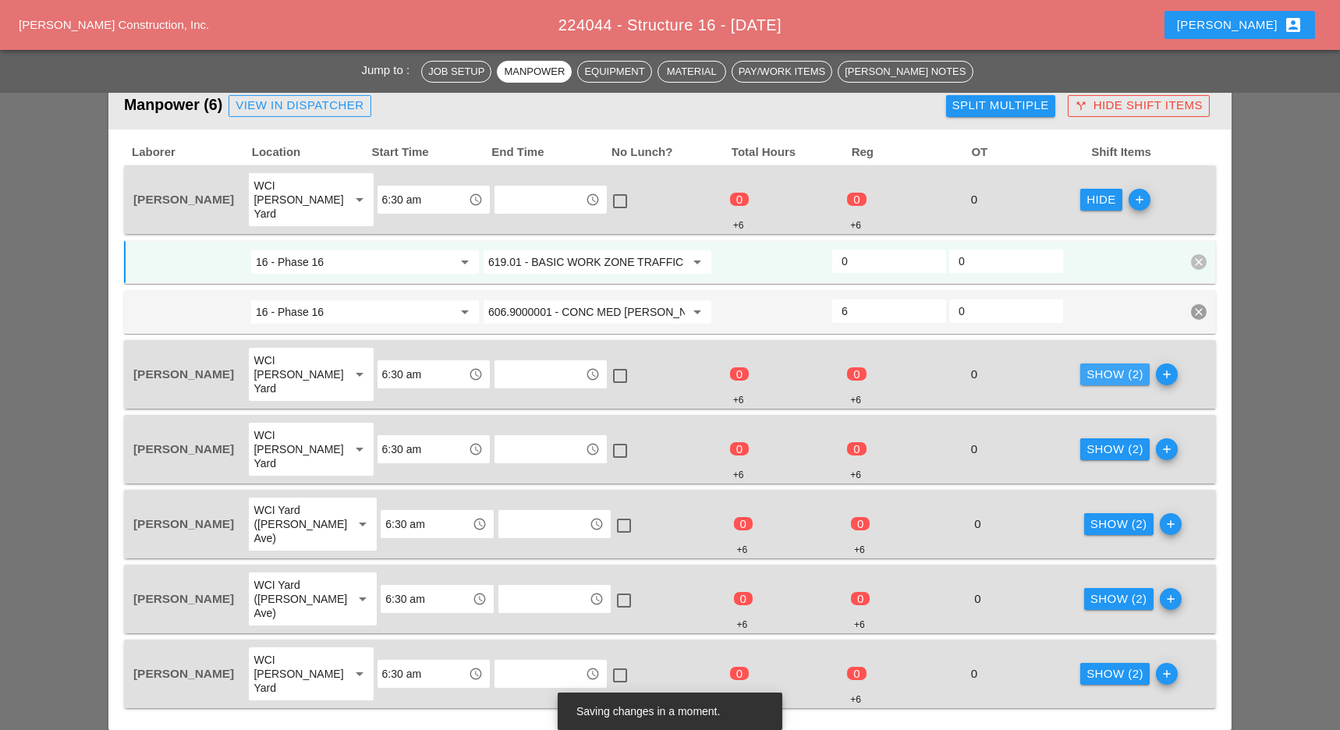
drag, startPoint x: 1108, startPoint y: 347, endPoint x: 1089, endPoint y: 390, distance: 46.8
click at [1108, 366] on div "Show (2)" at bounding box center [1115, 375] width 57 height 18
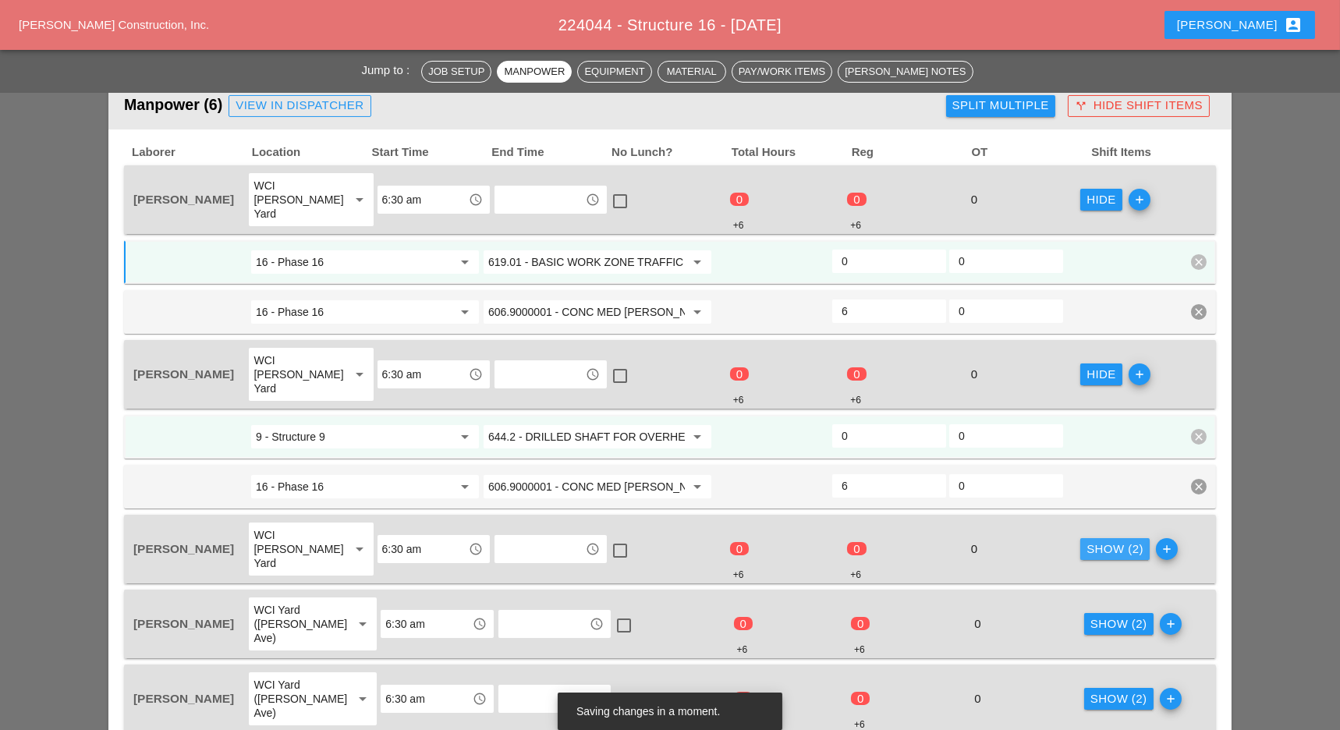
click at [1099, 541] on div "Show (2)" at bounding box center [1115, 550] width 57 height 18
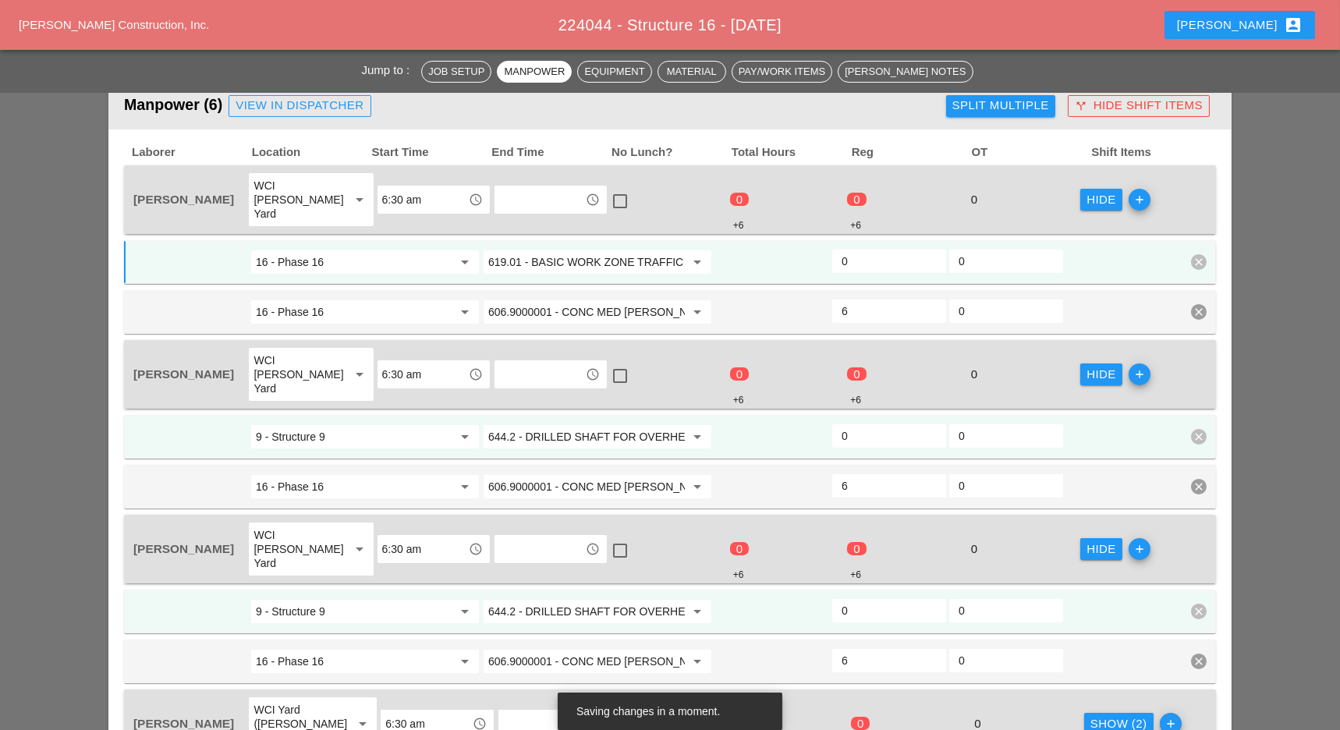
click at [1102, 715] on div "Show (2)" at bounding box center [1119, 724] width 57 height 18
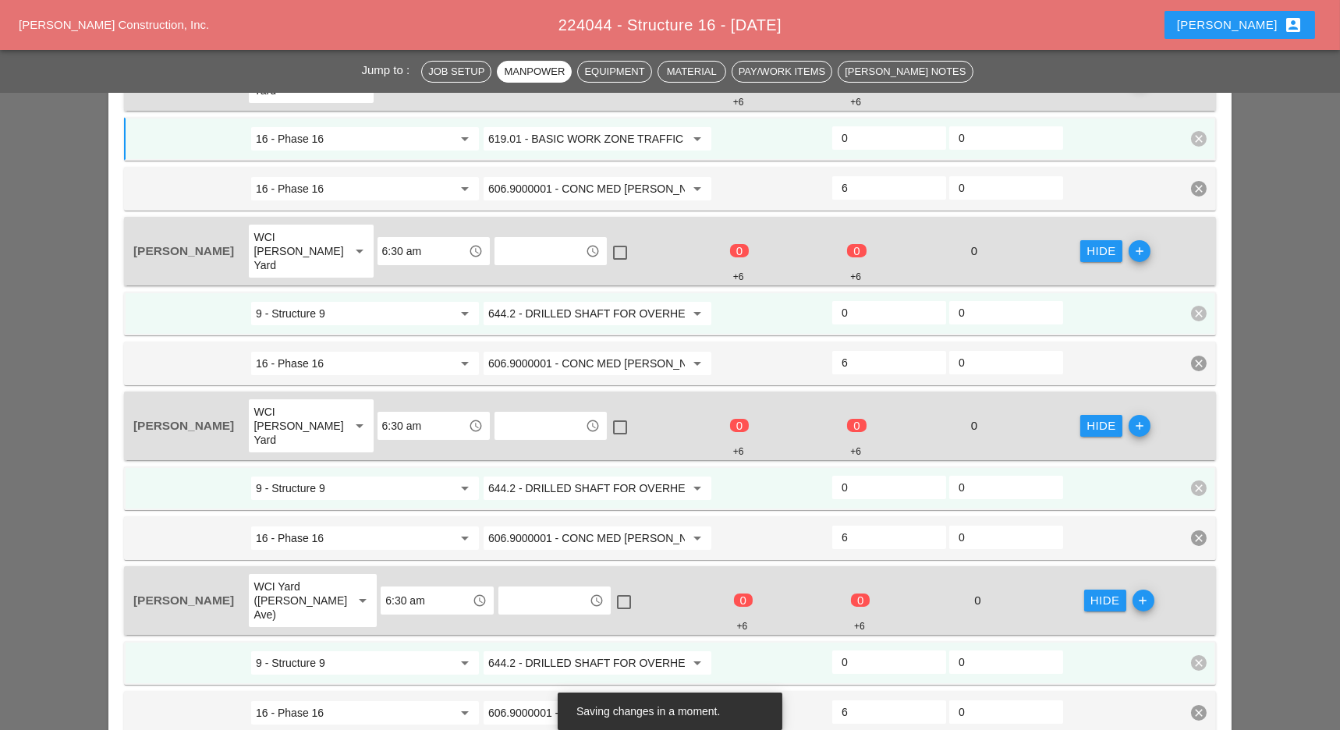
scroll to position [1067, 0]
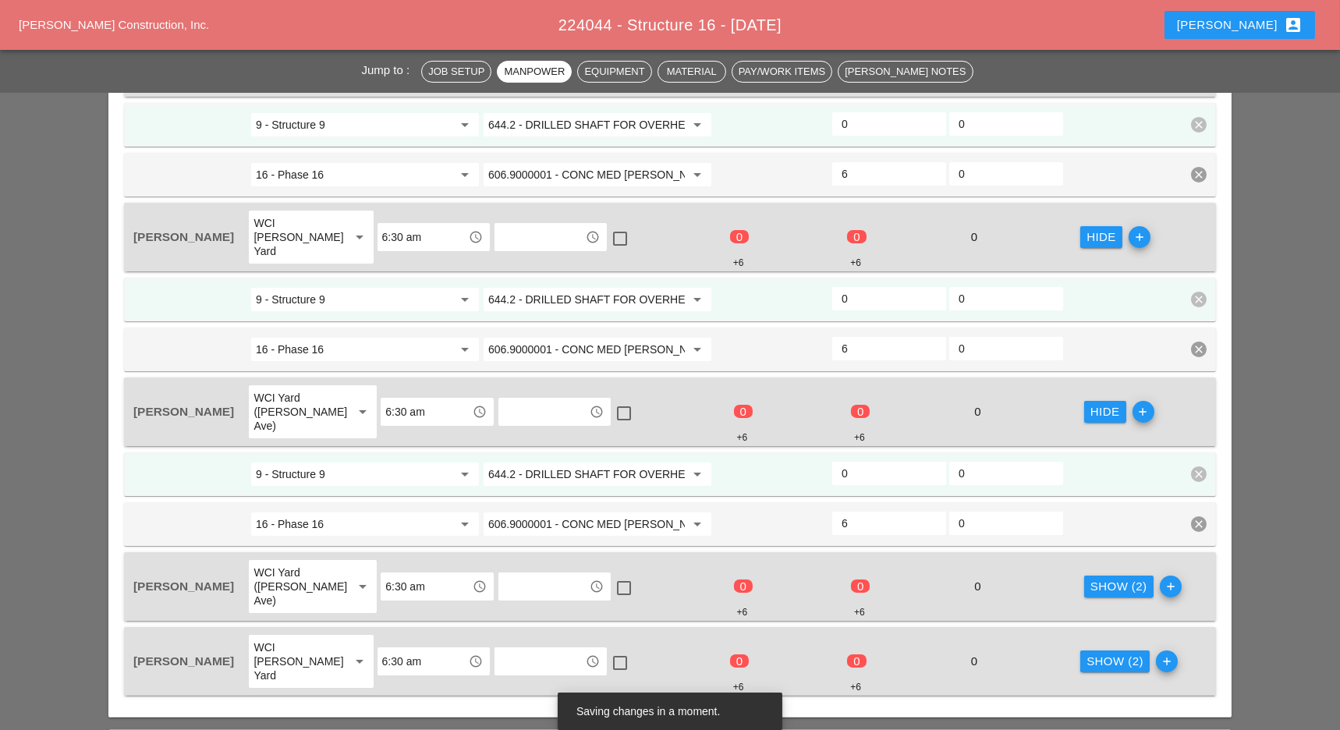
click at [1101, 559] on div "Show (2) add" at bounding box center [1141, 587] width 117 height 56
drag, startPoint x: 1095, startPoint y: 510, endPoint x: 1097, endPoint y: 588, distance: 78.1
click at [1095, 578] on div "Show (2)" at bounding box center [1119, 587] width 57 height 18
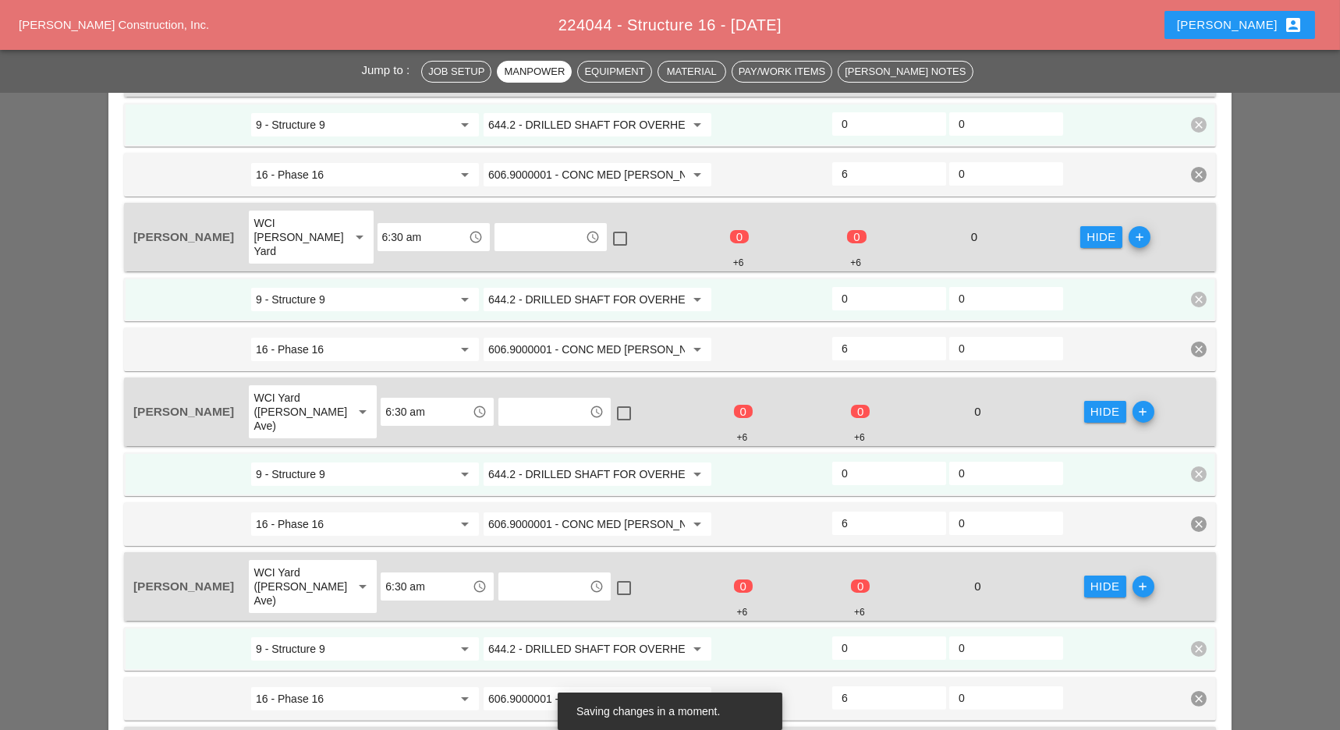
drag, startPoint x: 1099, startPoint y: 669, endPoint x: 1040, endPoint y: 626, distance: 73.0
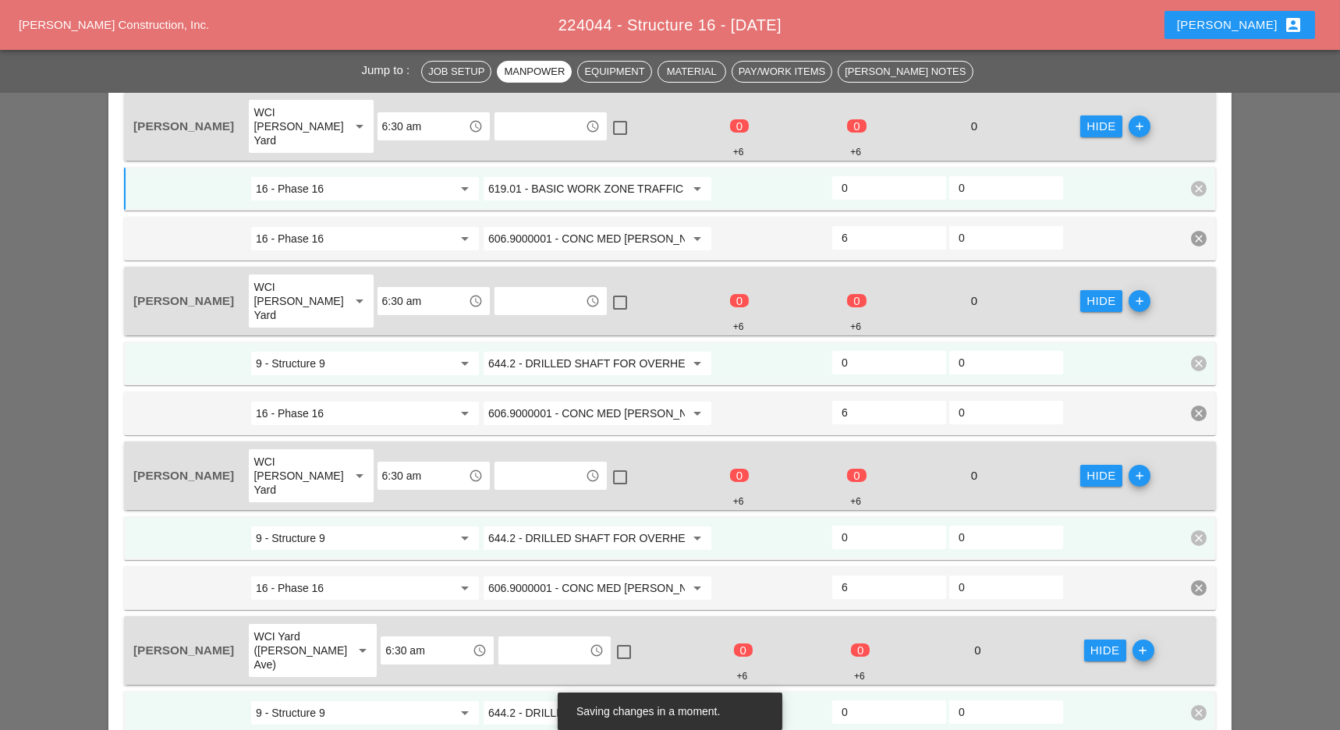
scroll to position [859, 0]
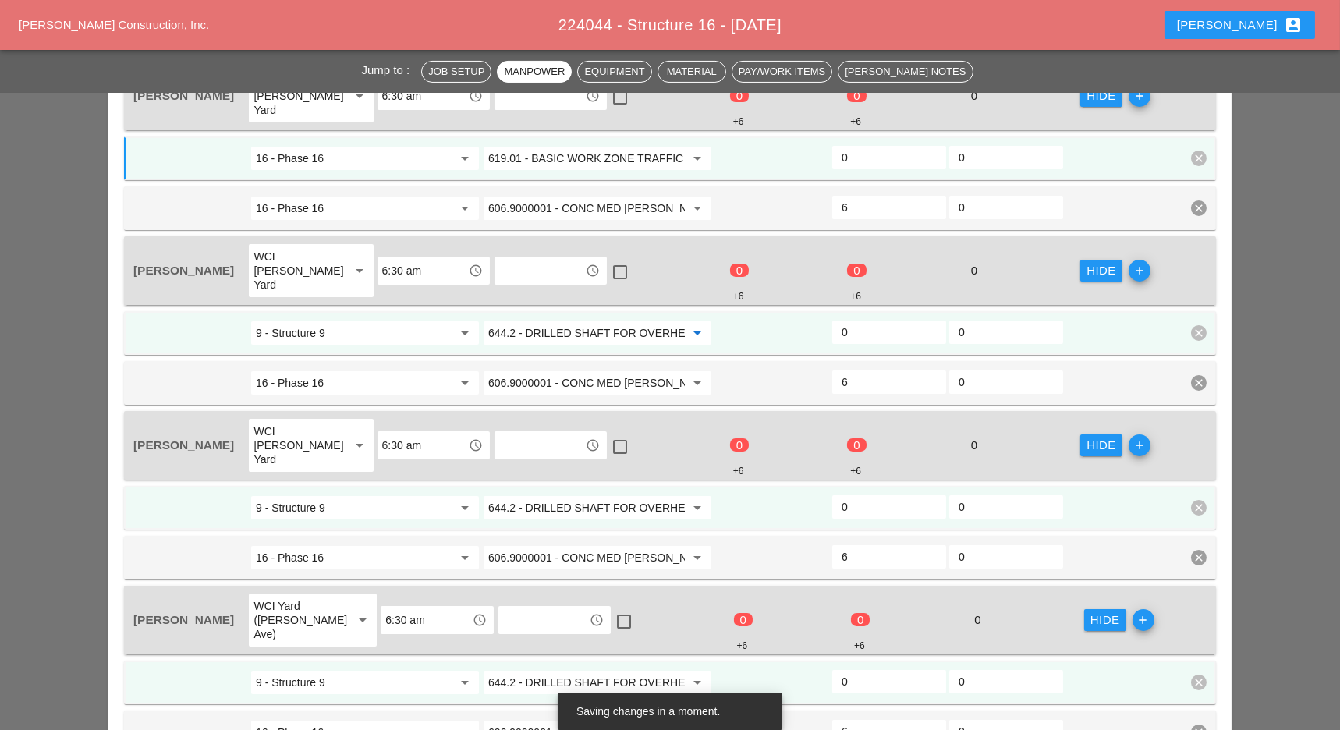
click at [558, 321] on input "644.2 - DRILLED SHAFT FOR OVERHEAD SIGN STRUCTUR" at bounding box center [586, 333] width 197 height 25
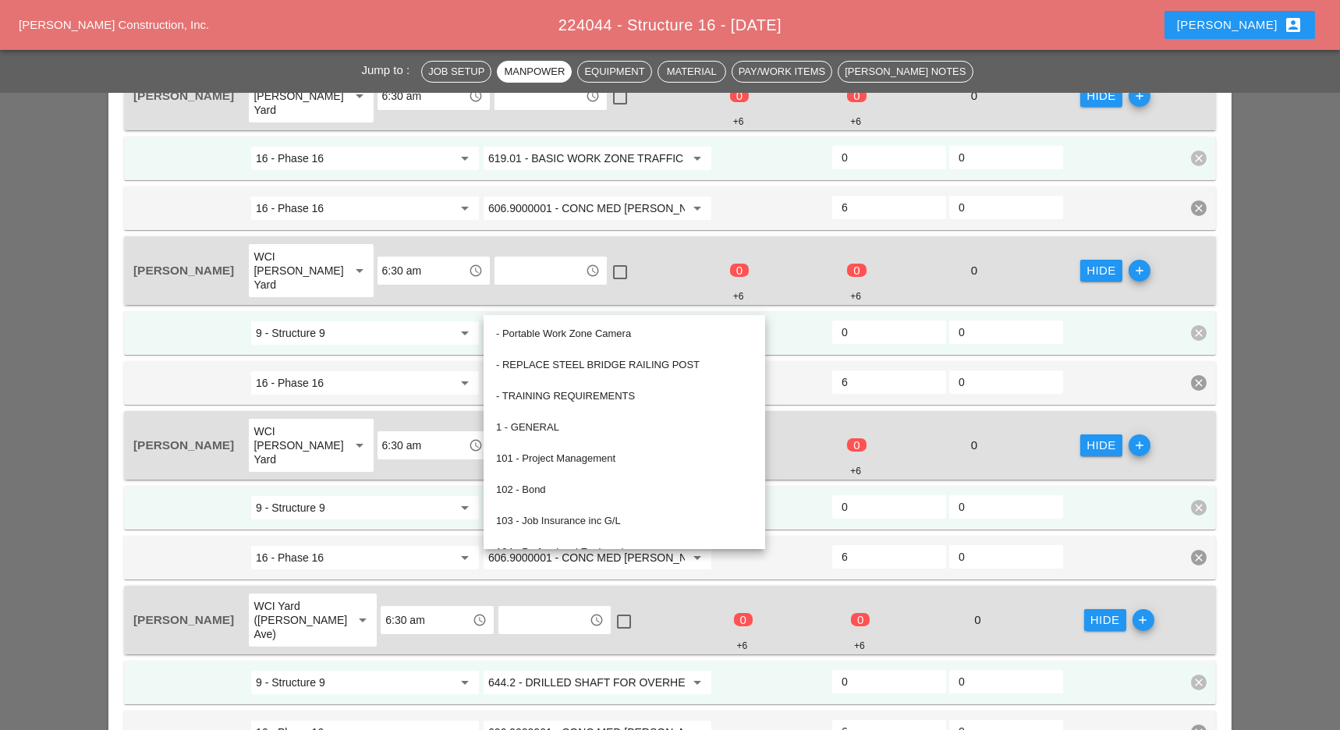
click at [549, 146] on input "619.01 - BASIC WORK ZONE TRAFFIC CONTROL" at bounding box center [586, 158] width 197 height 25
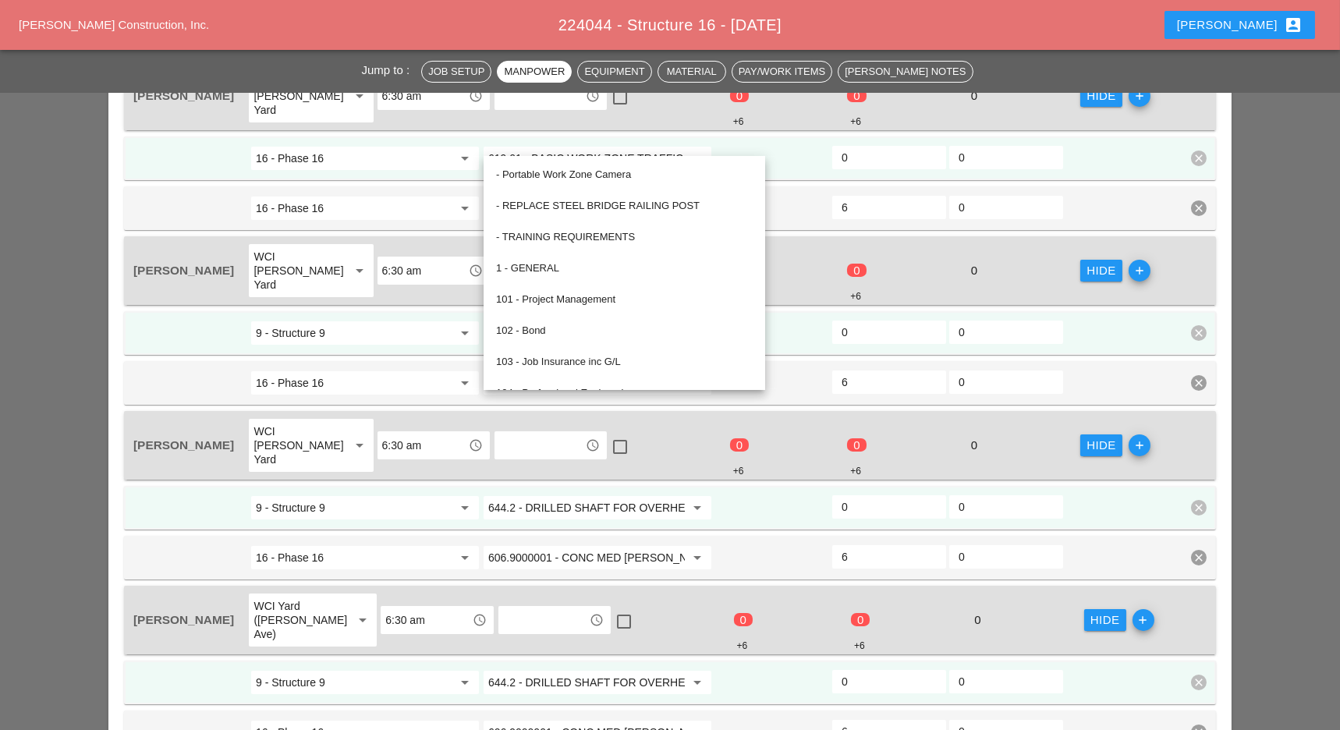
click at [412, 282] on div "Simao Pinheiro WCI Bruckner Yard arrow_drop_down 6:30 am access_time access_tim…" at bounding box center [670, 320] width 1092 height 169
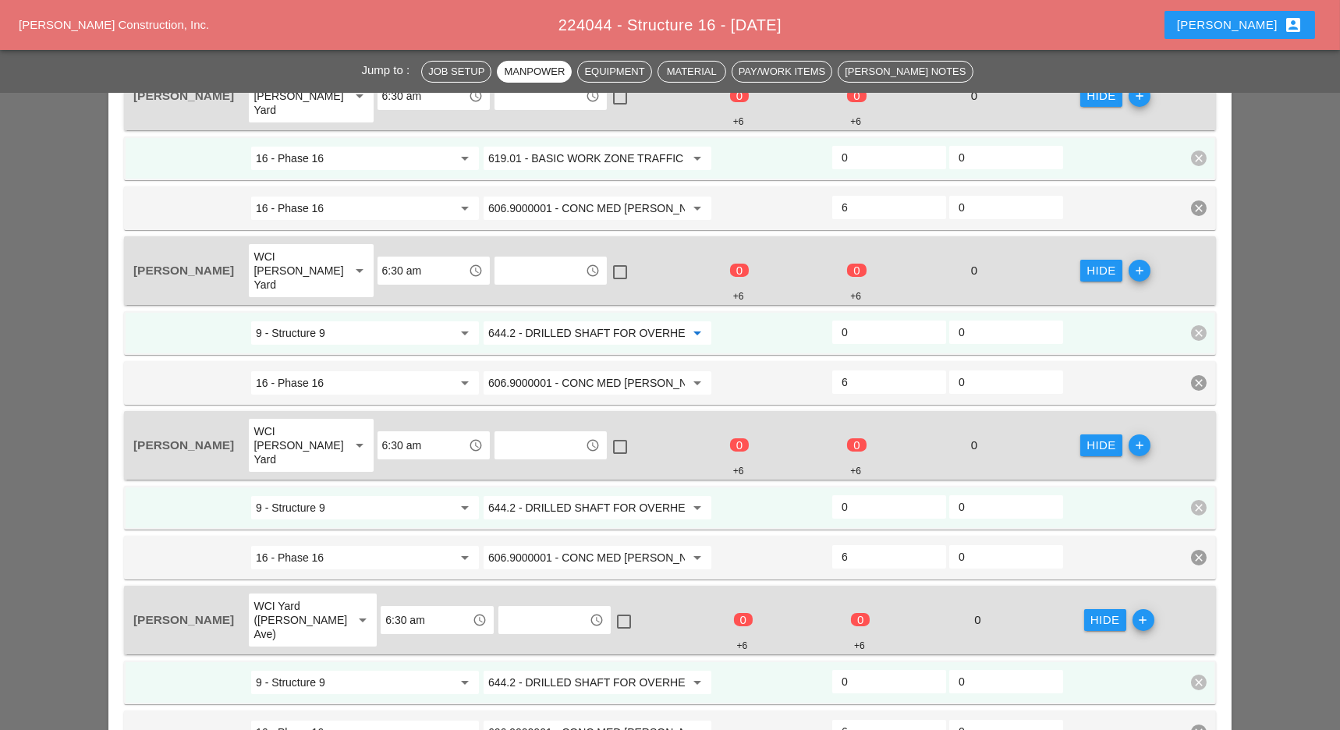
click at [552, 321] on input "644.2 - DRILLED SHAFT FOR OVERHEAD SIGN STRUCTUR" at bounding box center [586, 333] width 197 height 25
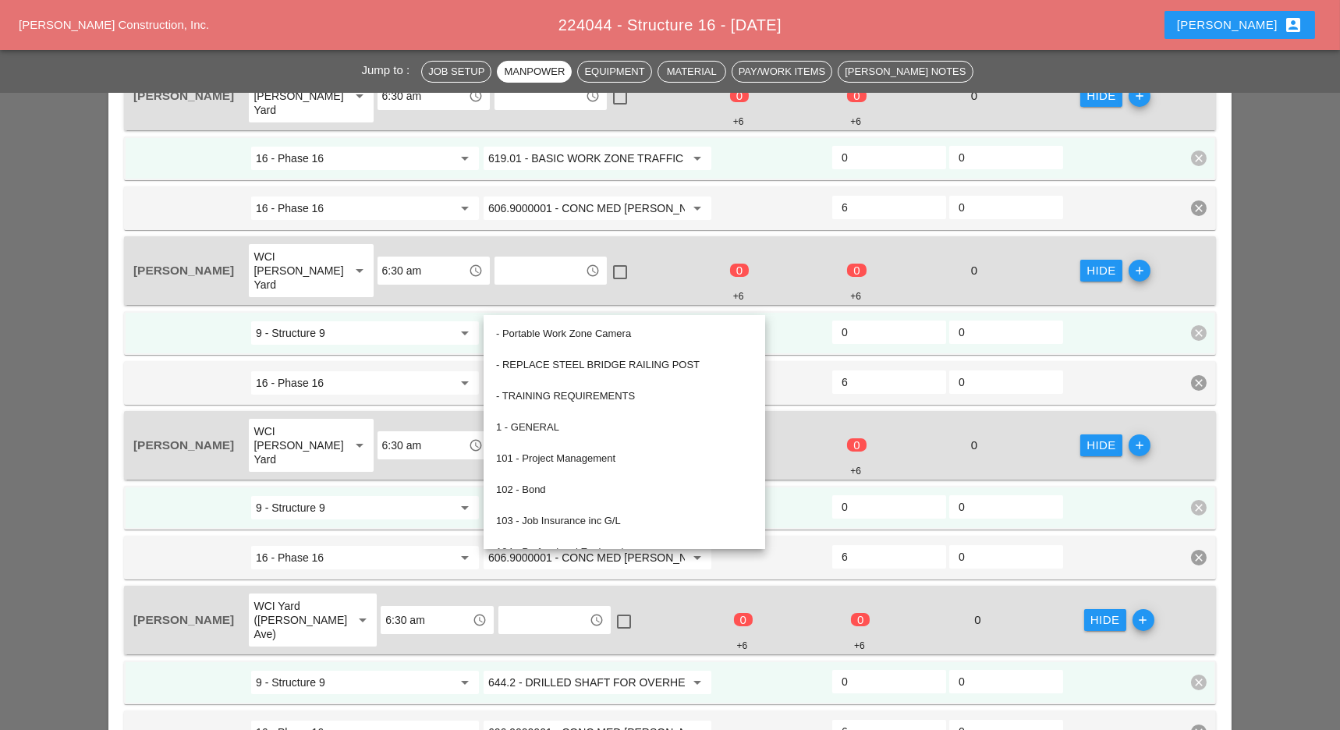
paste input "19.01 - BASIC WORK ZONE TRAFFIC CONTROL"
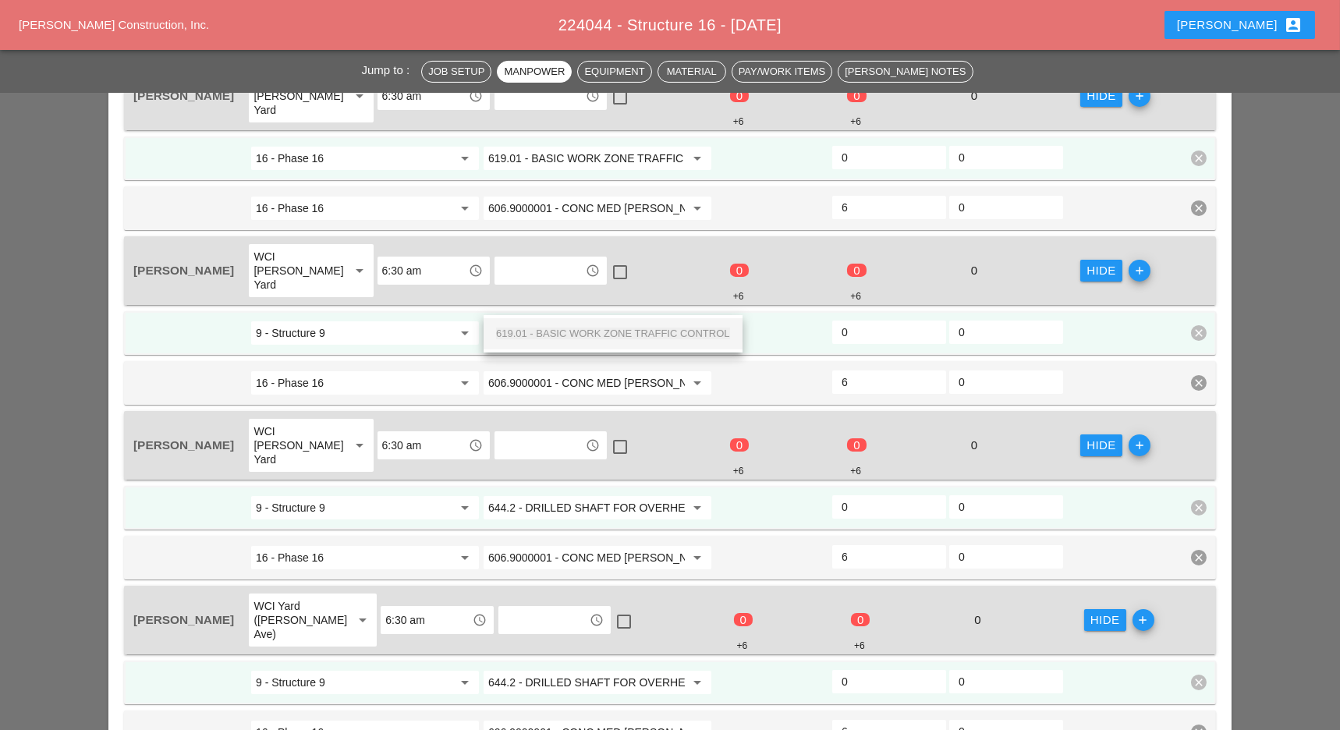
scroll to position [0, 54]
drag, startPoint x: 555, startPoint y: 334, endPoint x: 552, endPoint y: 406, distance: 71.8
click at [556, 334] on span "619.01 - BASIC WORK ZONE TRAFFIC CONTROL" at bounding box center [613, 334] width 234 height 12
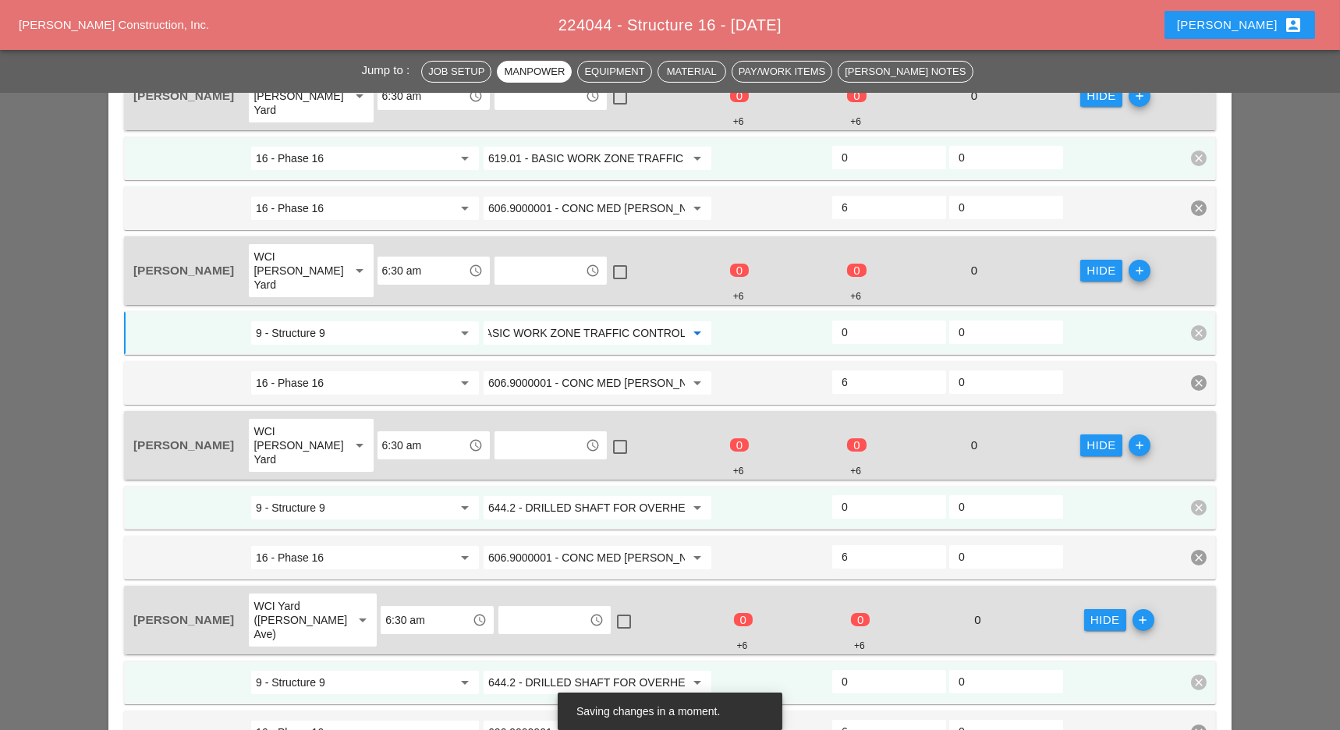
type input "619.01 - BASIC WORK ZONE TRAFFIC CONTROL"
click at [559, 495] on input "644.2 - DRILLED SHAFT FOR OVERHEAD SIGN STRUCTUR" at bounding box center [586, 507] width 197 height 25
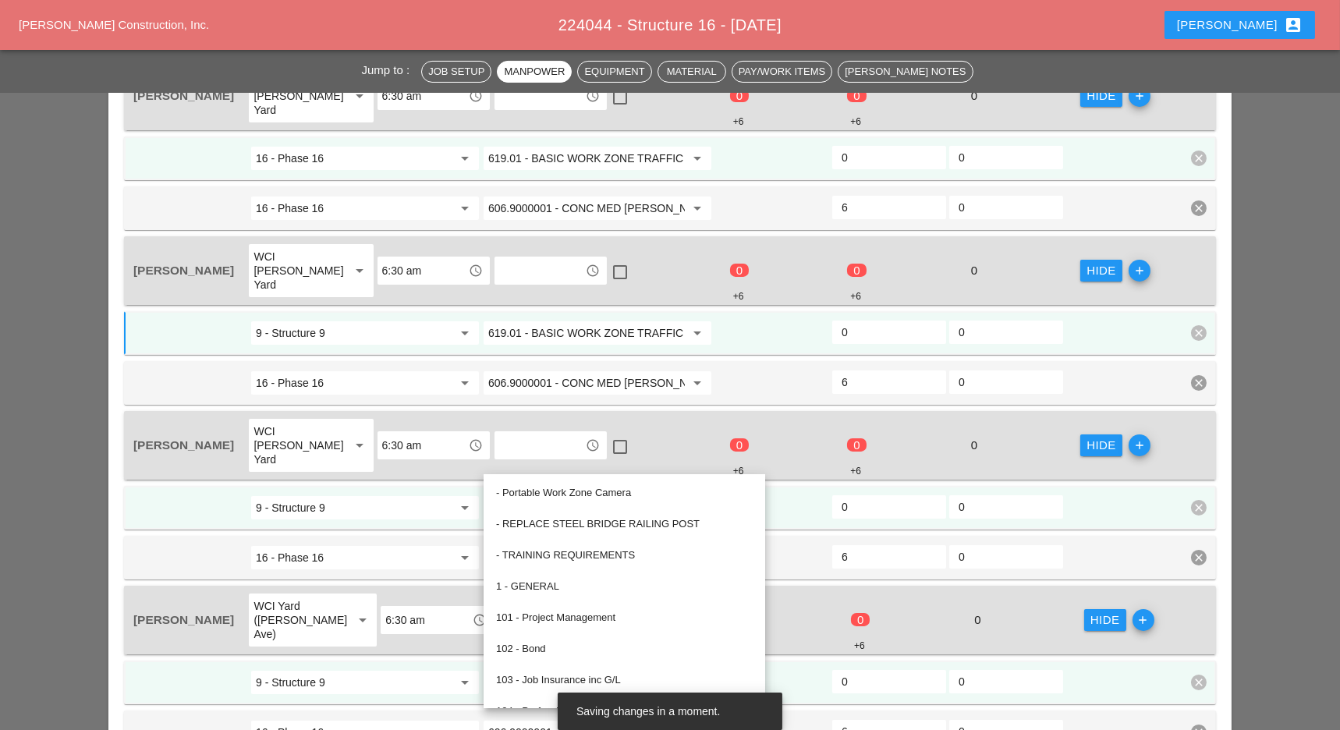
paste input "19.01 - BASIC WORK ZONE TRAFFIC CONTROL"
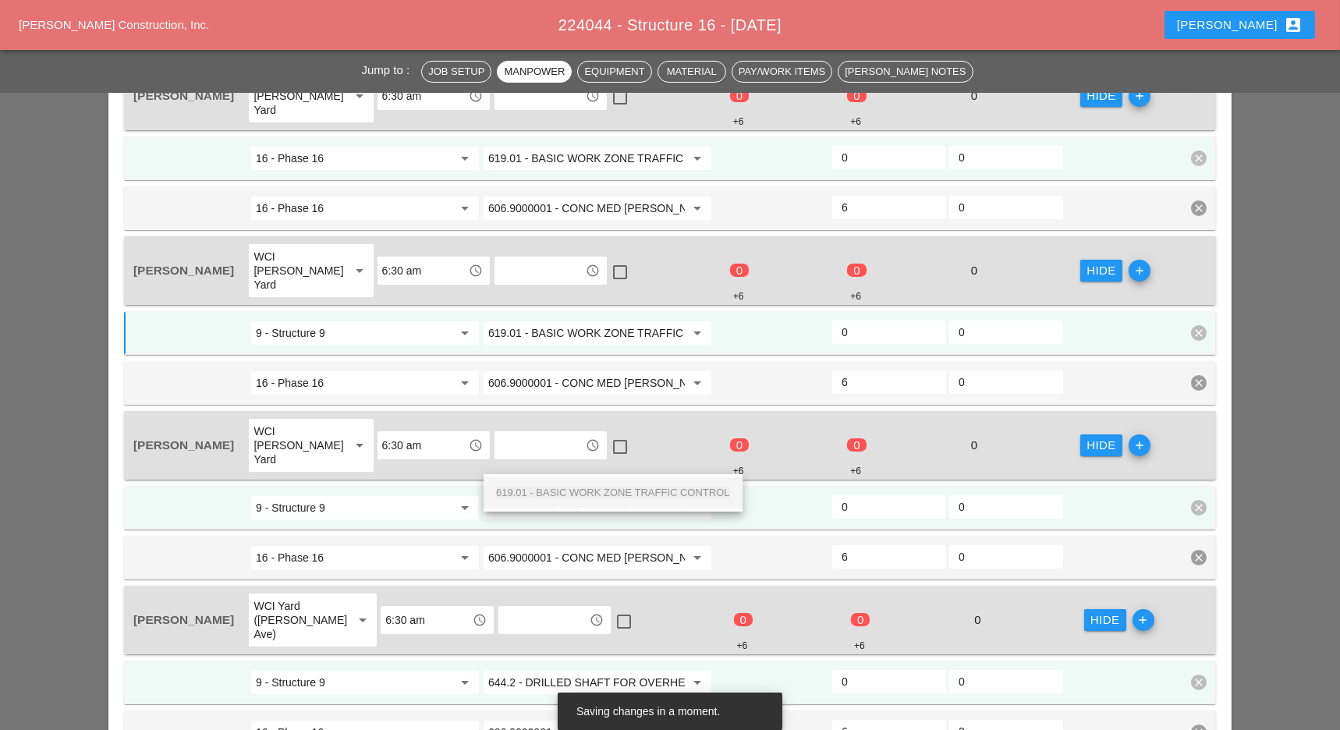
click at [562, 492] on span "619.01 - BASIC WORK ZONE TRAFFIC CONTROL" at bounding box center [613, 493] width 234 height 12
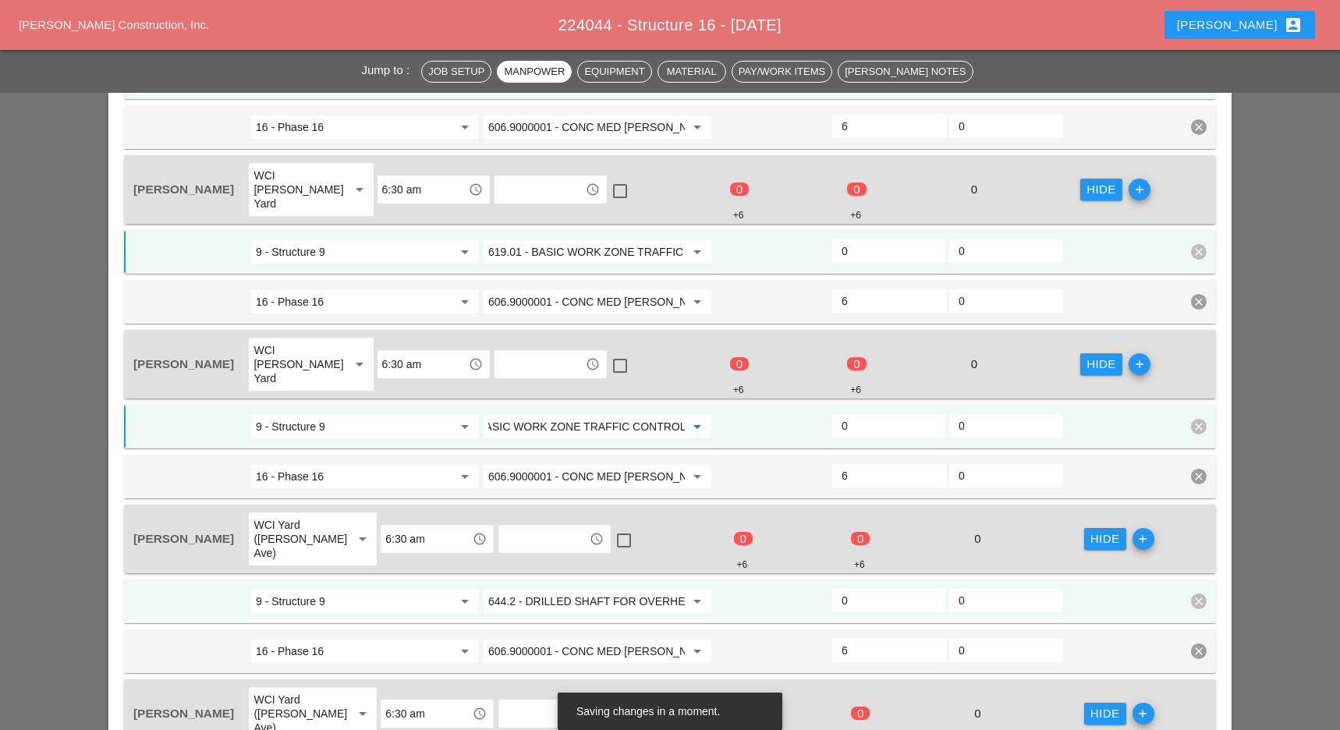
scroll to position [963, 0]
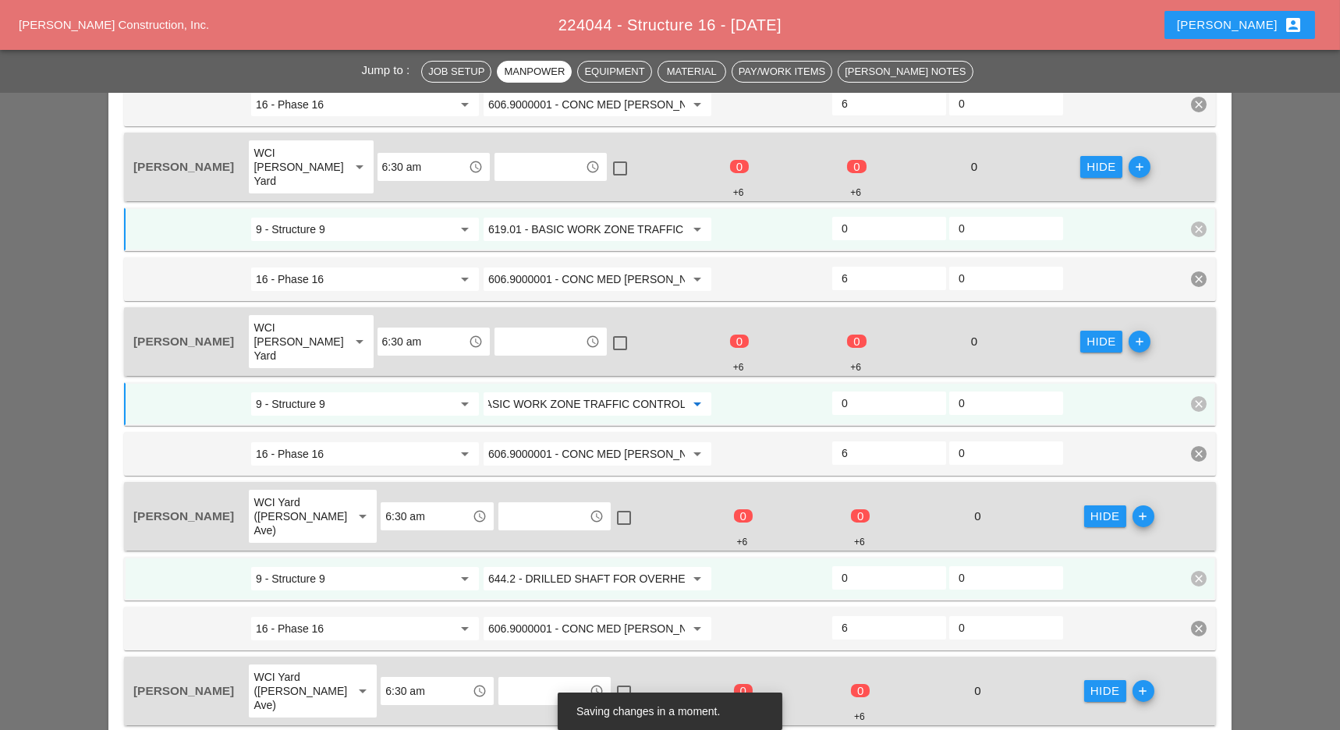
type input "619.01 - BASIC WORK ZONE TRAFFIC CONTROL"
click at [562, 566] on input "644.2 - DRILLED SHAFT FOR OVERHEAD SIGN STRUCTUR" at bounding box center [586, 578] width 197 height 25
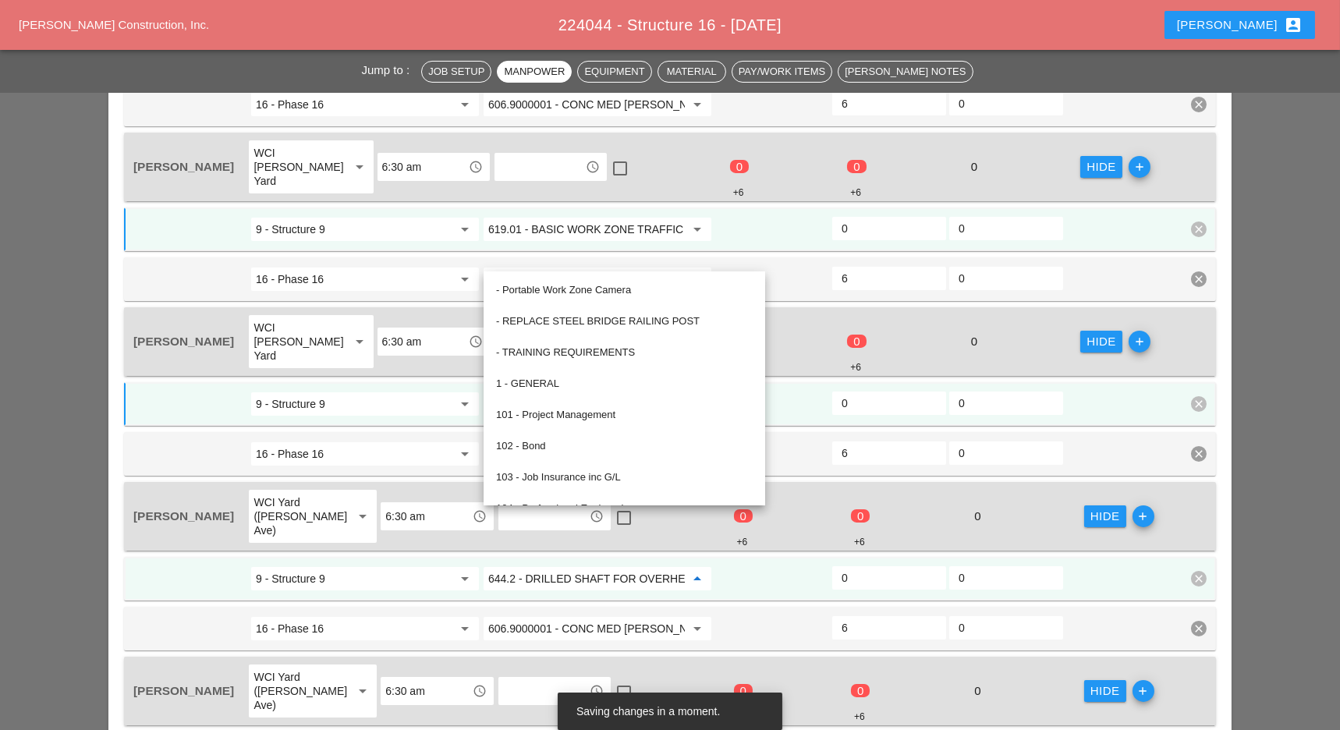
paste input "19.01 - BASIC WORK ZONE TRAFFIC CONTROL"
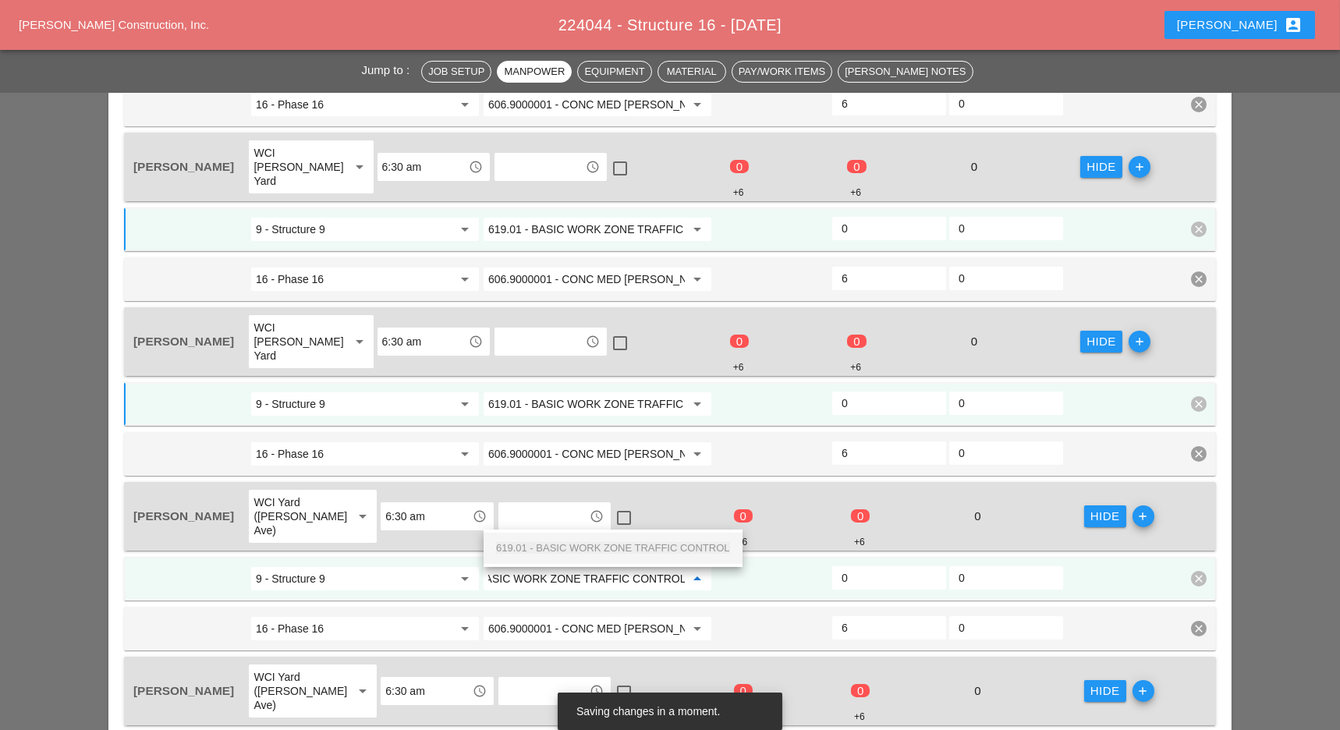
click at [566, 545] on span "619.01 - BASIC WORK ZONE TRAFFIC CONTROL" at bounding box center [613, 548] width 234 height 12
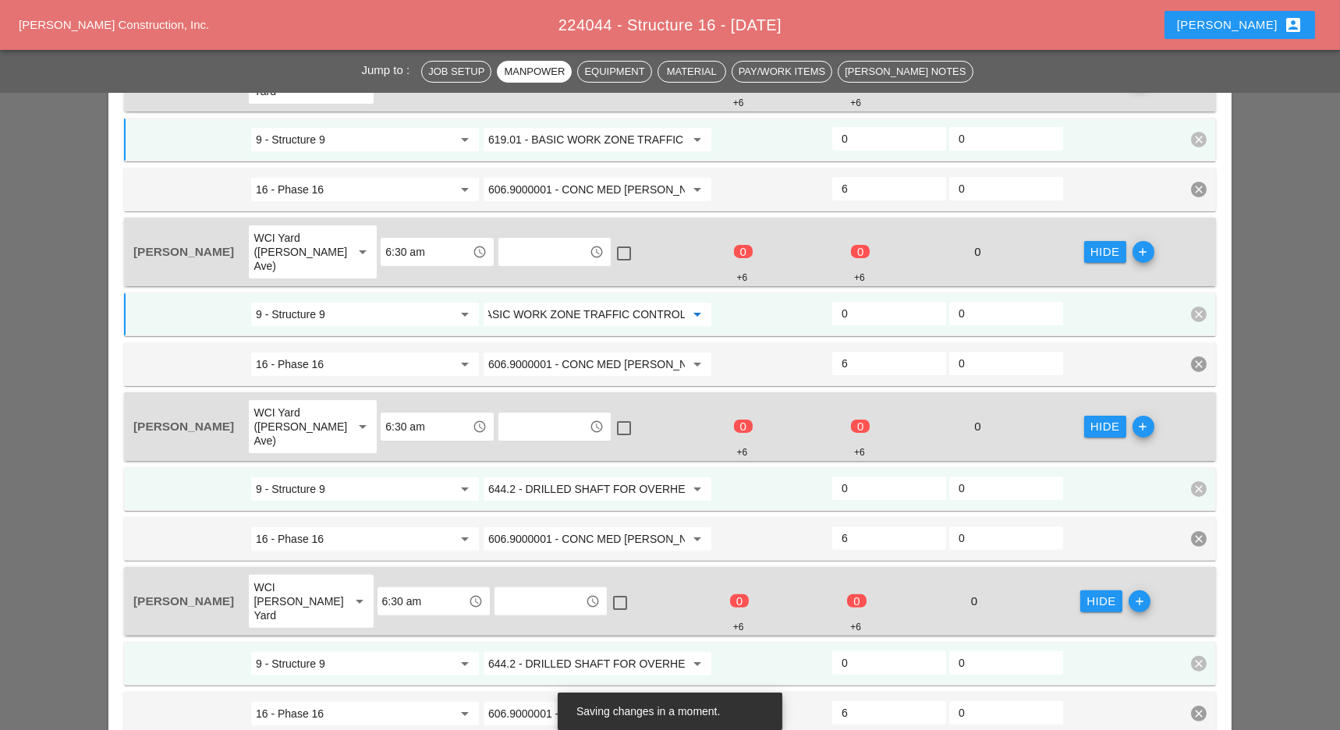
scroll to position [1275, 0]
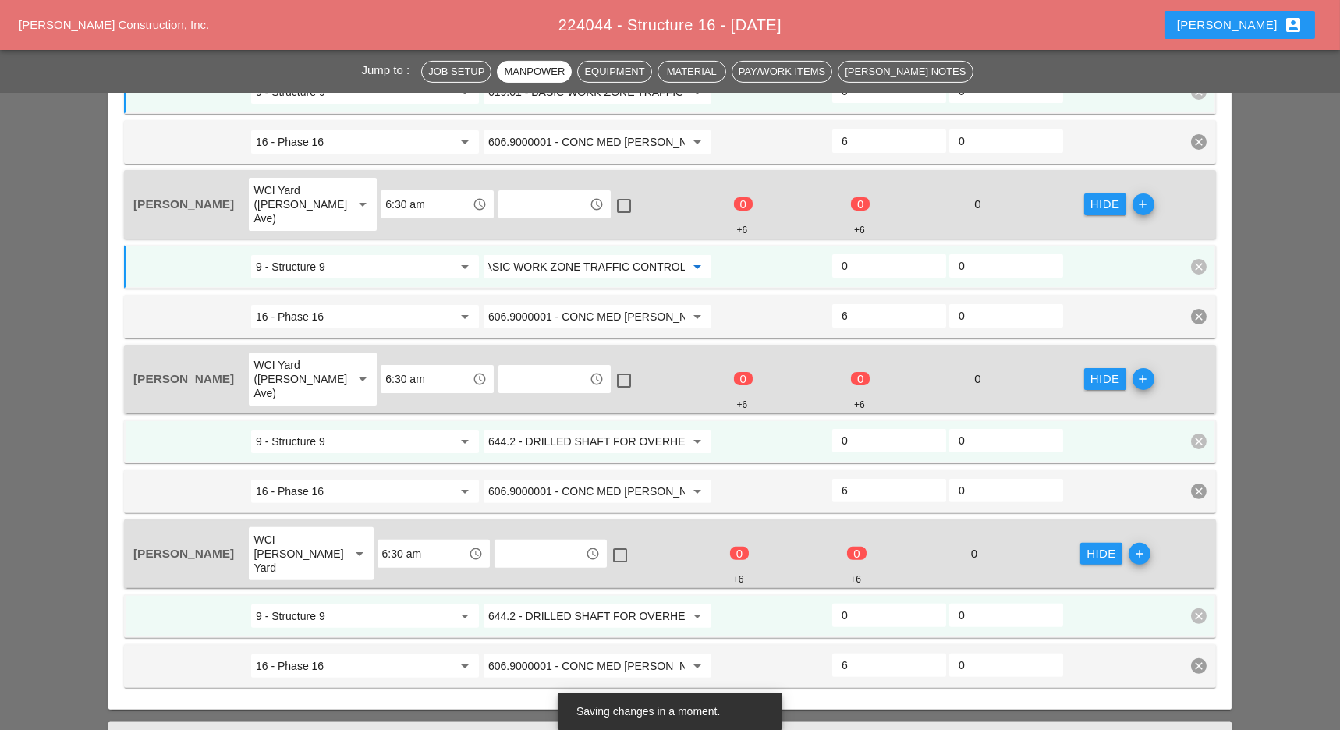
type input "619.01 - BASIC WORK ZONE TRAFFIC CONTROL"
click at [573, 429] on input "644.2 - DRILLED SHAFT FOR OVERHEAD SIGN STRUCTUR" at bounding box center [586, 441] width 197 height 25
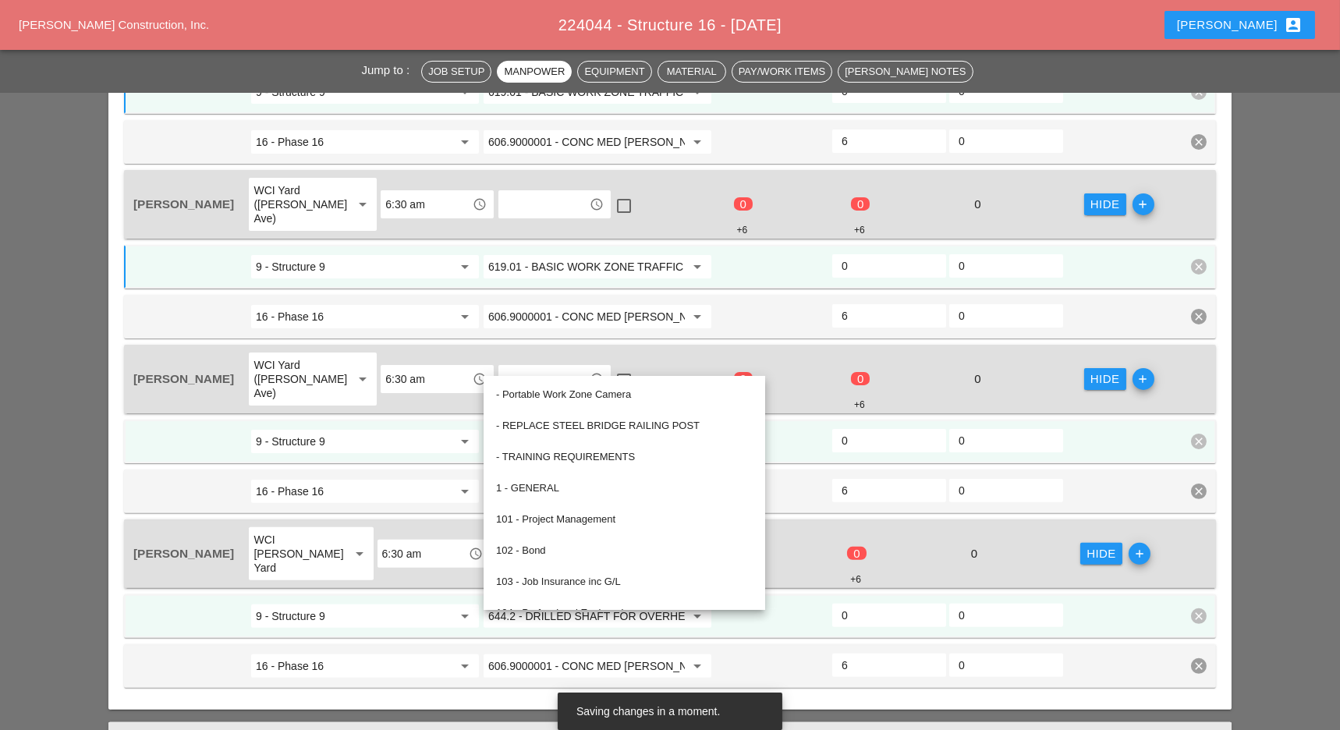
paste input "19.01 - BASIC WORK ZONE TRAFFIC CONTROL"
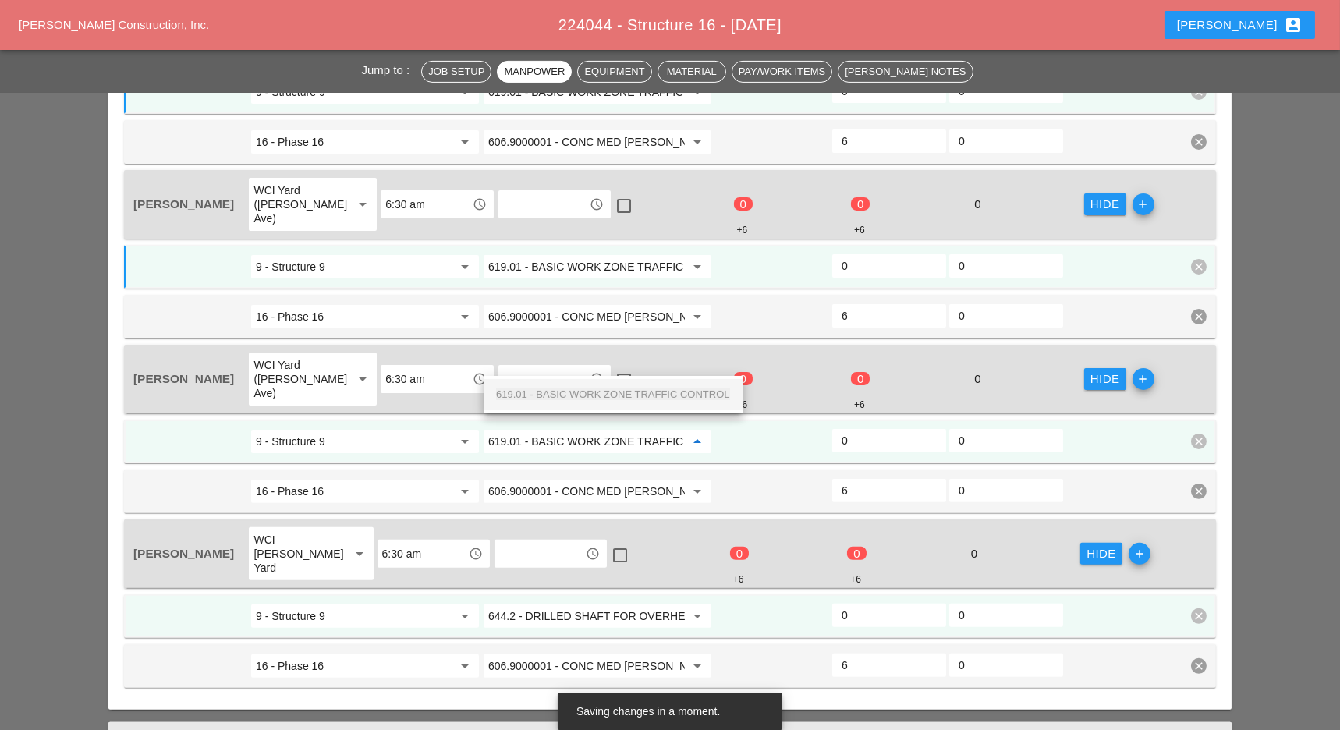
scroll to position [0, 54]
click at [579, 399] on span "619.01 - BASIC WORK ZONE TRAFFIC CONTROL" at bounding box center [613, 395] width 234 height 12
type input "619.01 - BASIC WORK ZONE TRAFFIC CONTROL"
click at [577, 604] on input "644.2 - DRILLED SHAFT FOR OVERHEAD SIGN STRUCTUR" at bounding box center [586, 616] width 197 height 25
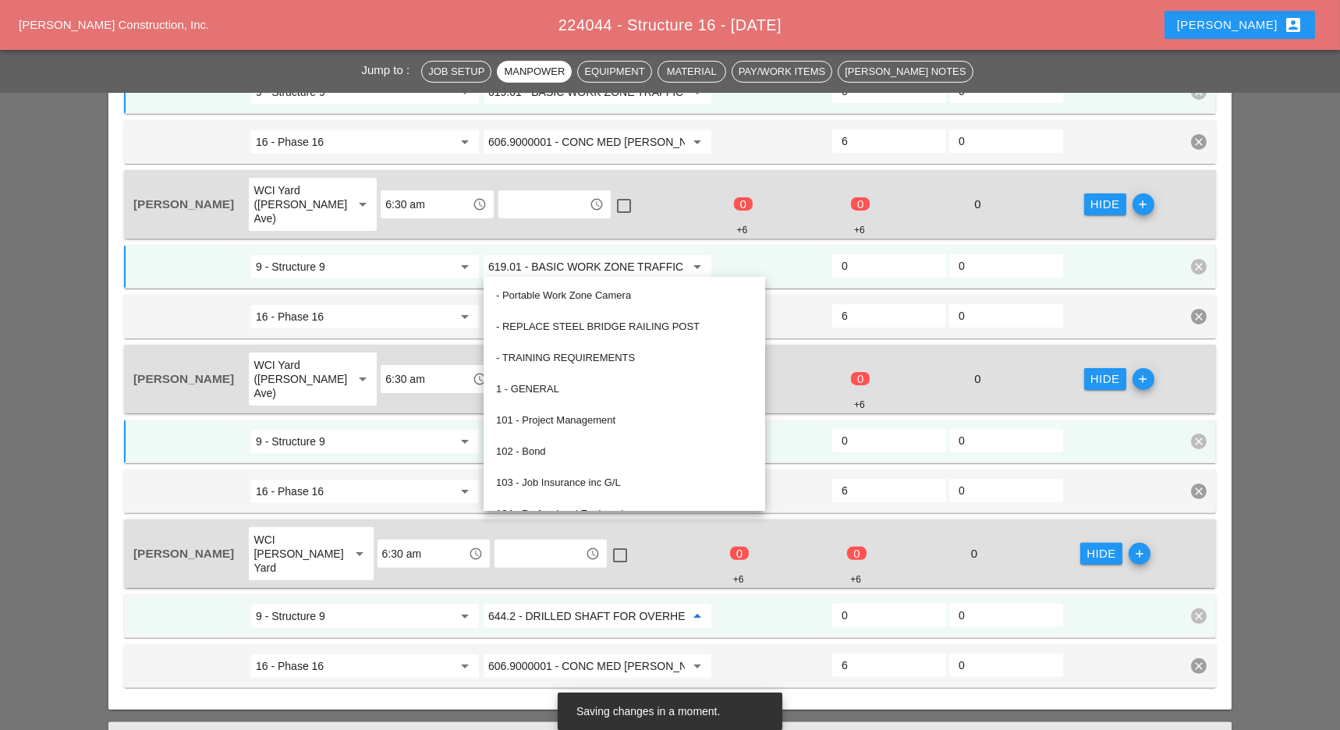
paste input "19.01 - BASIC WORK ZONE TRAFFIC CONTROL"
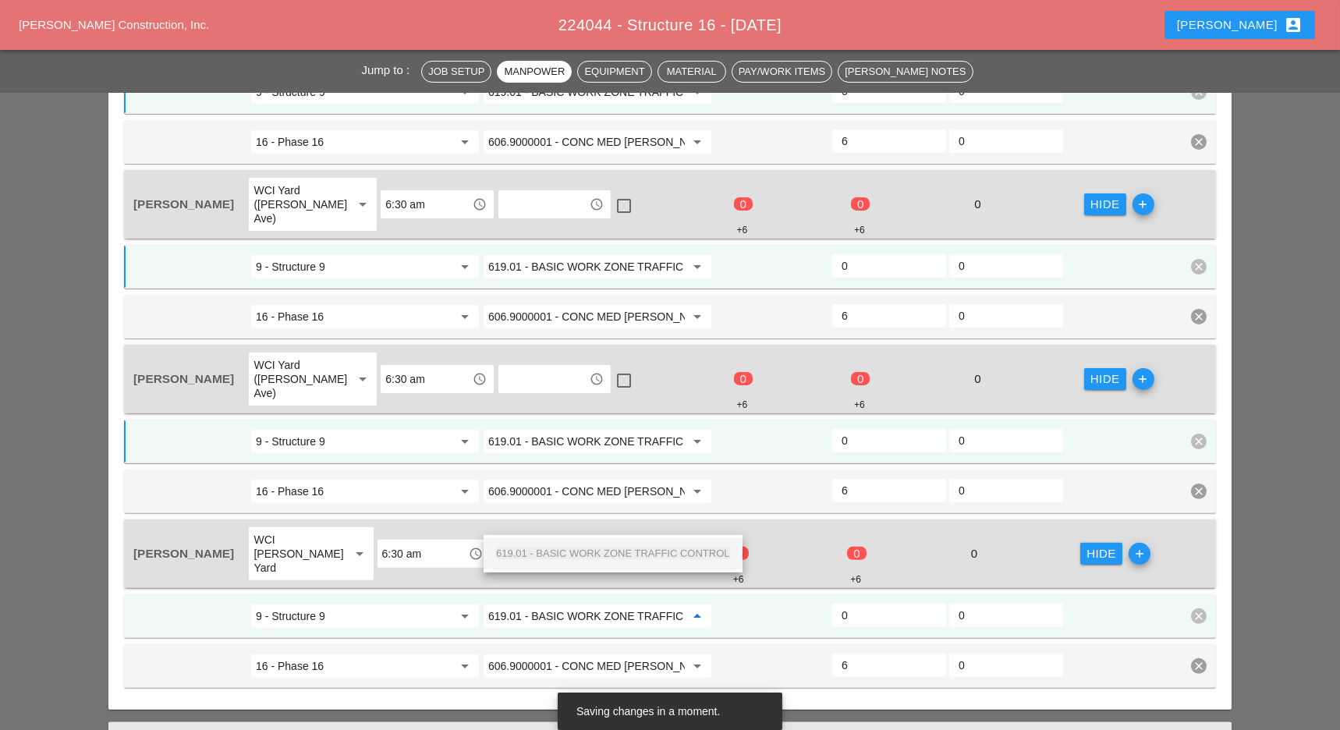
scroll to position [0, 54]
click at [577, 550] on span "619.01 - BASIC WORK ZONE TRAFFIC CONTROL" at bounding box center [613, 554] width 234 height 12
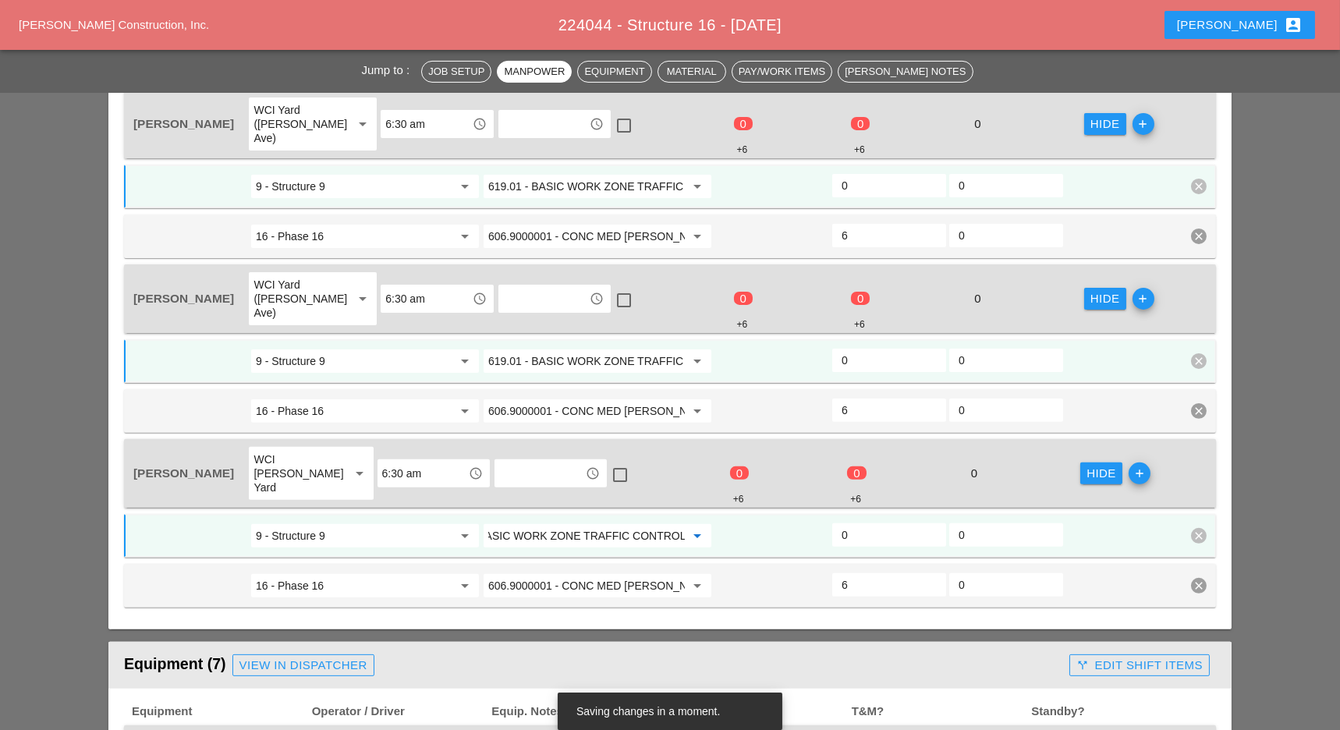
scroll to position [1379, 0]
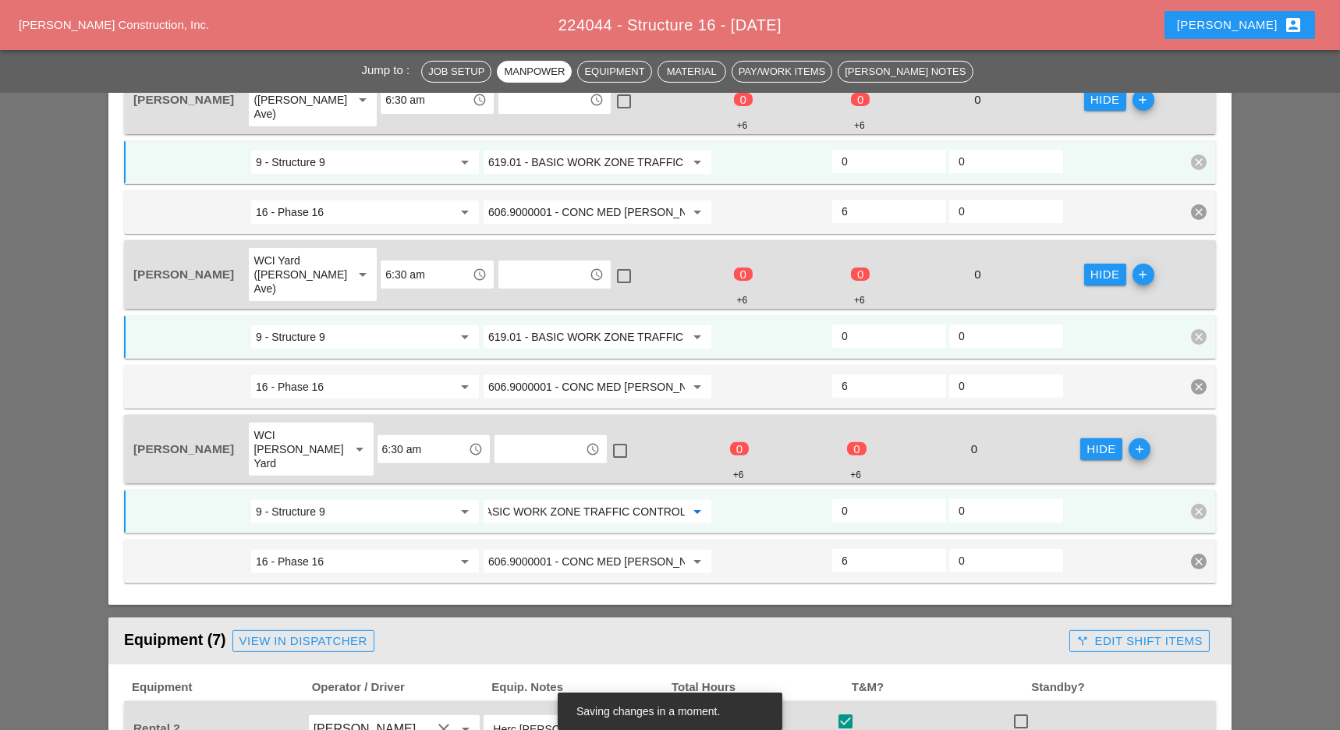
type input "619.01 - BASIC WORK ZONE TRAFFIC CONTROL"
click at [862, 499] on input "0" at bounding box center [889, 511] width 95 height 25
type input "2"
drag, startPoint x: 861, startPoint y: 257, endPoint x: 863, endPoint y: 221, distance: 36.7
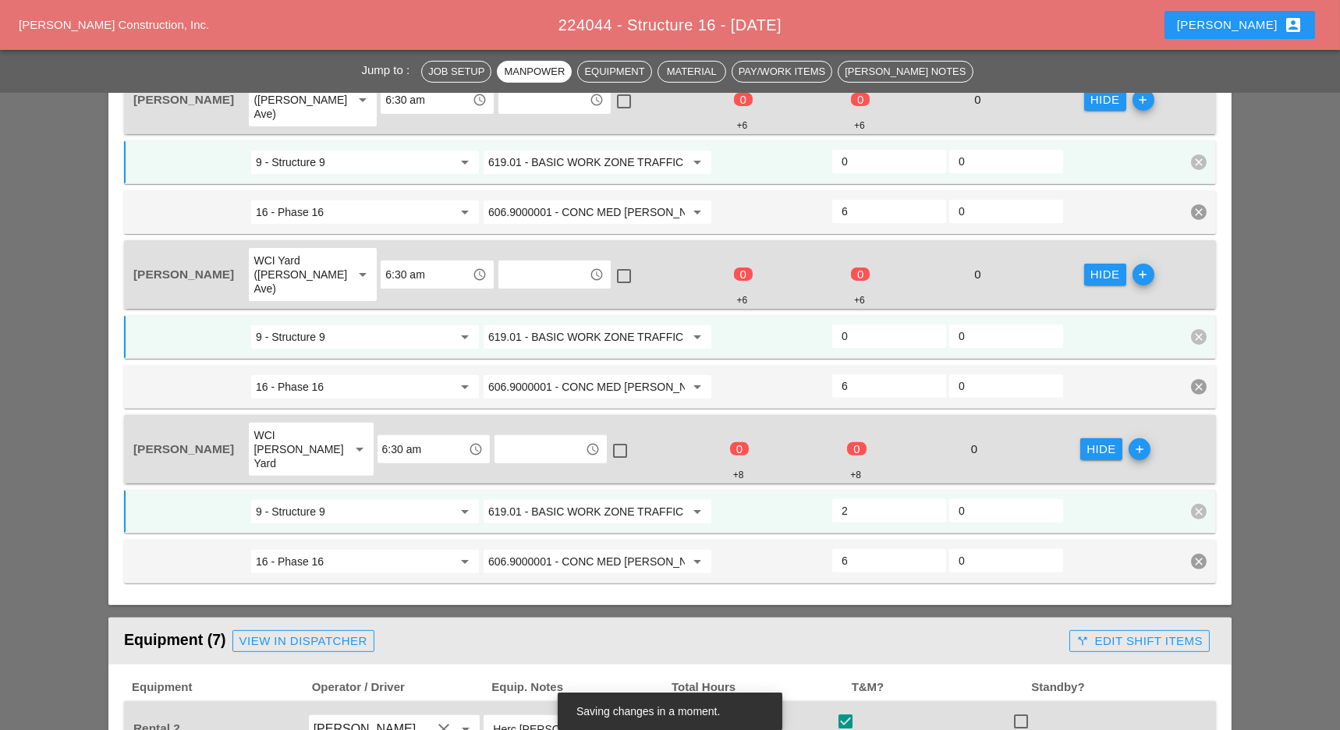
click at [863, 324] on input "0" at bounding box center [889, 336] width 95 height 25
type input "2"
click at [864, 149] on input "0" at bounding box center [889, 161] width 95 height 25
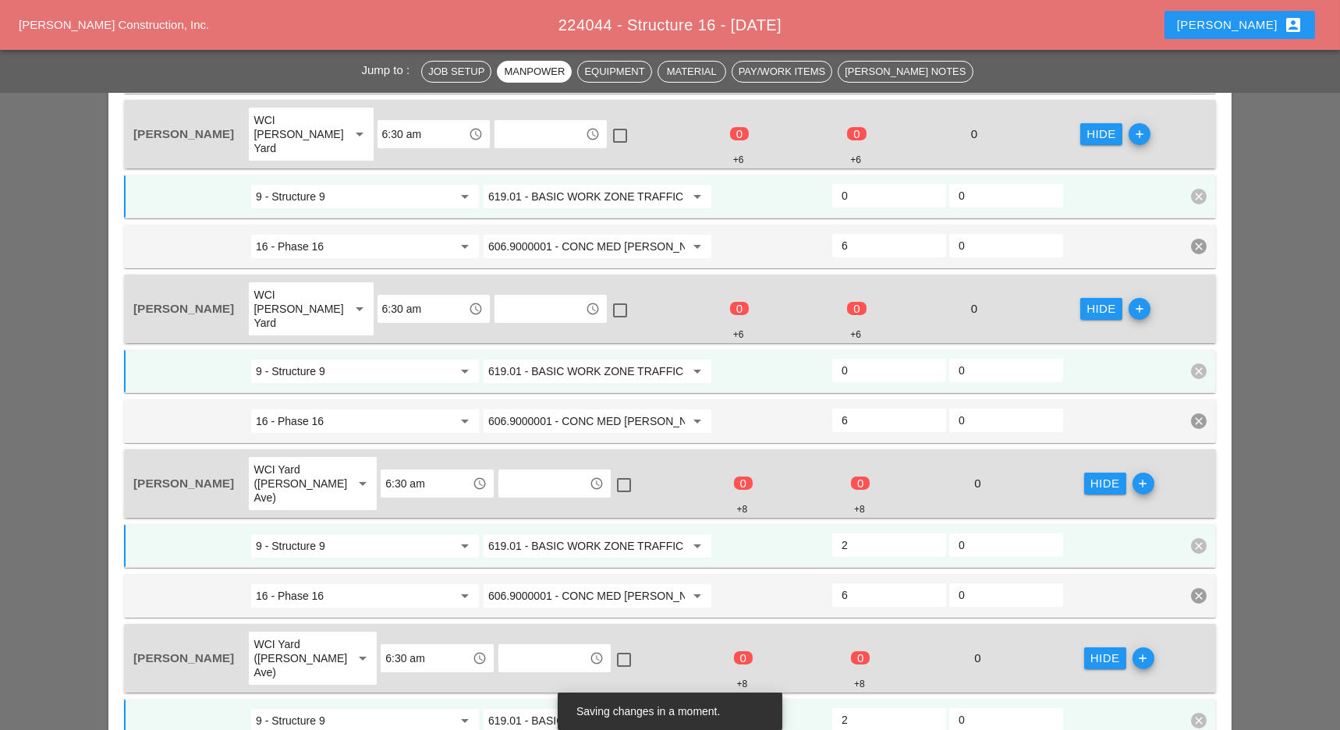
scroll to position [963, 0]
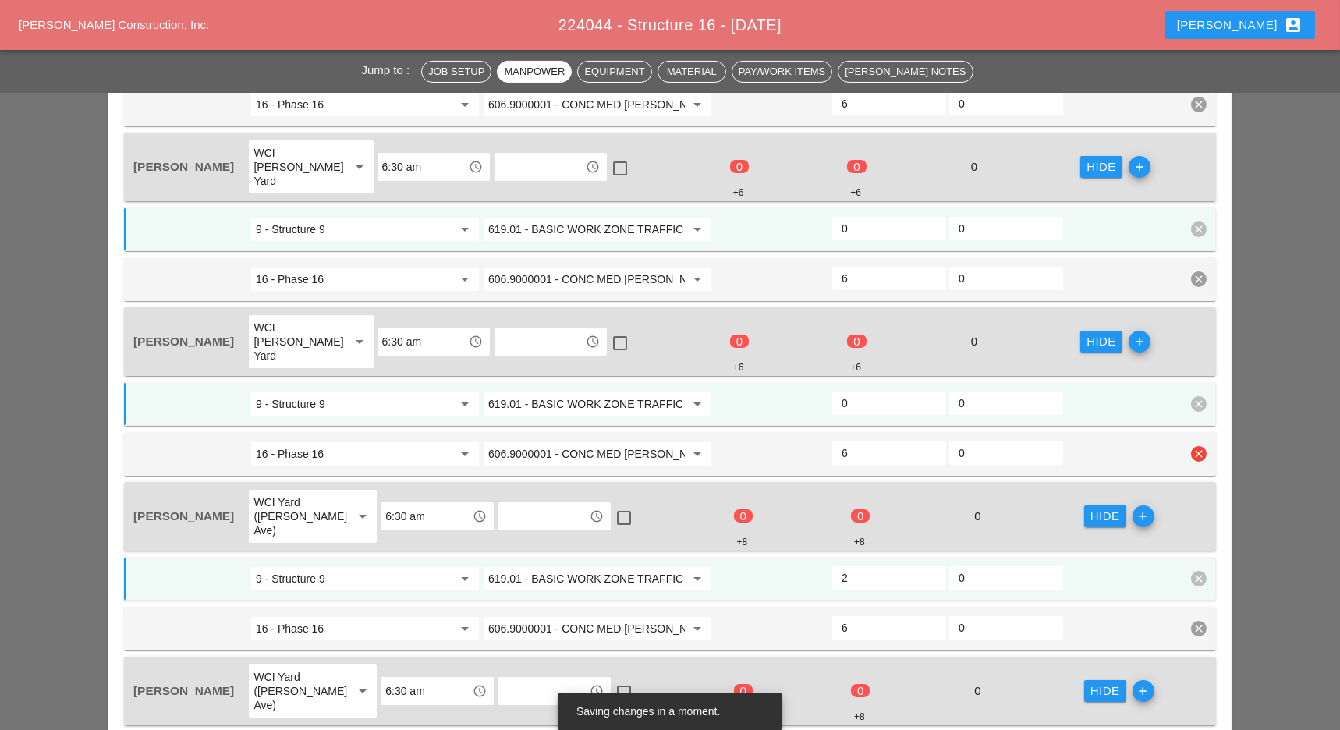
type input "2"
click at [864, 391] on input "0" at bounding box center [889, 403] width 95 height 25
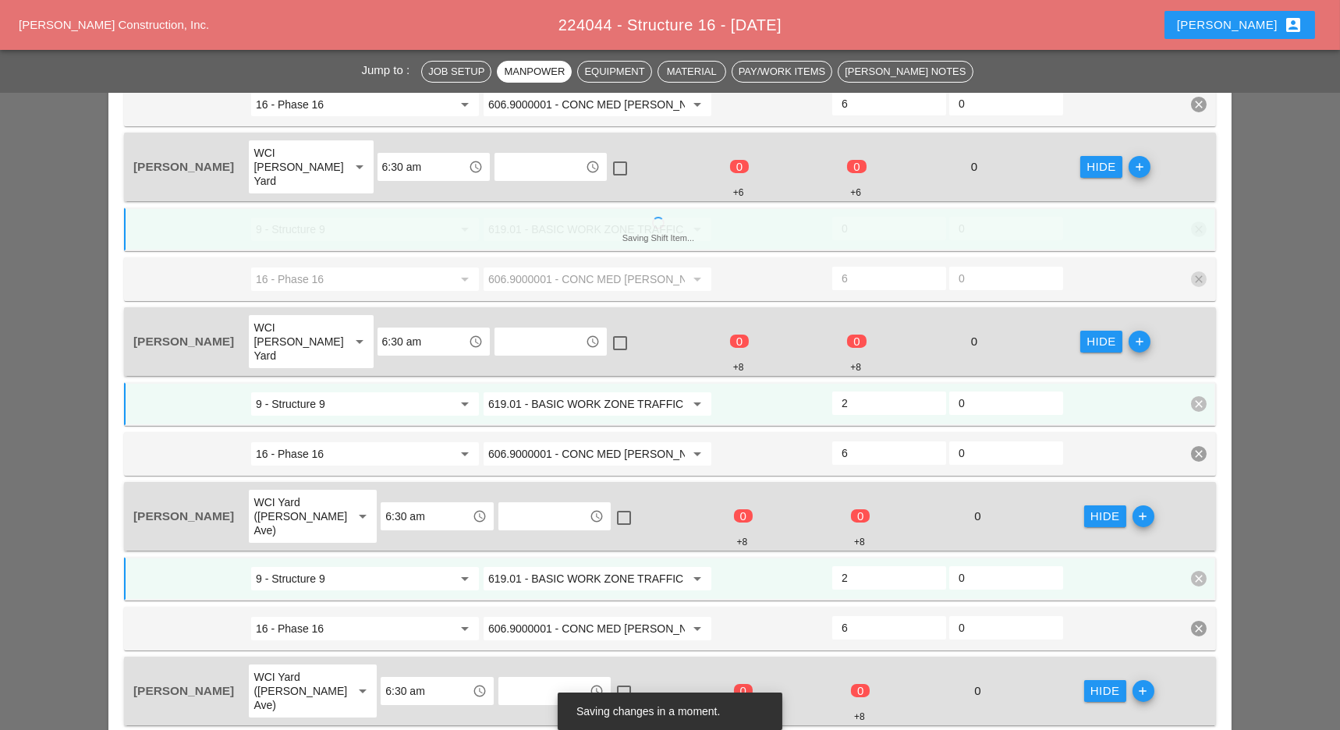
type input "2"
click at [863, 217] on div "0" at bounding box center [890, 228] width 114 height 23
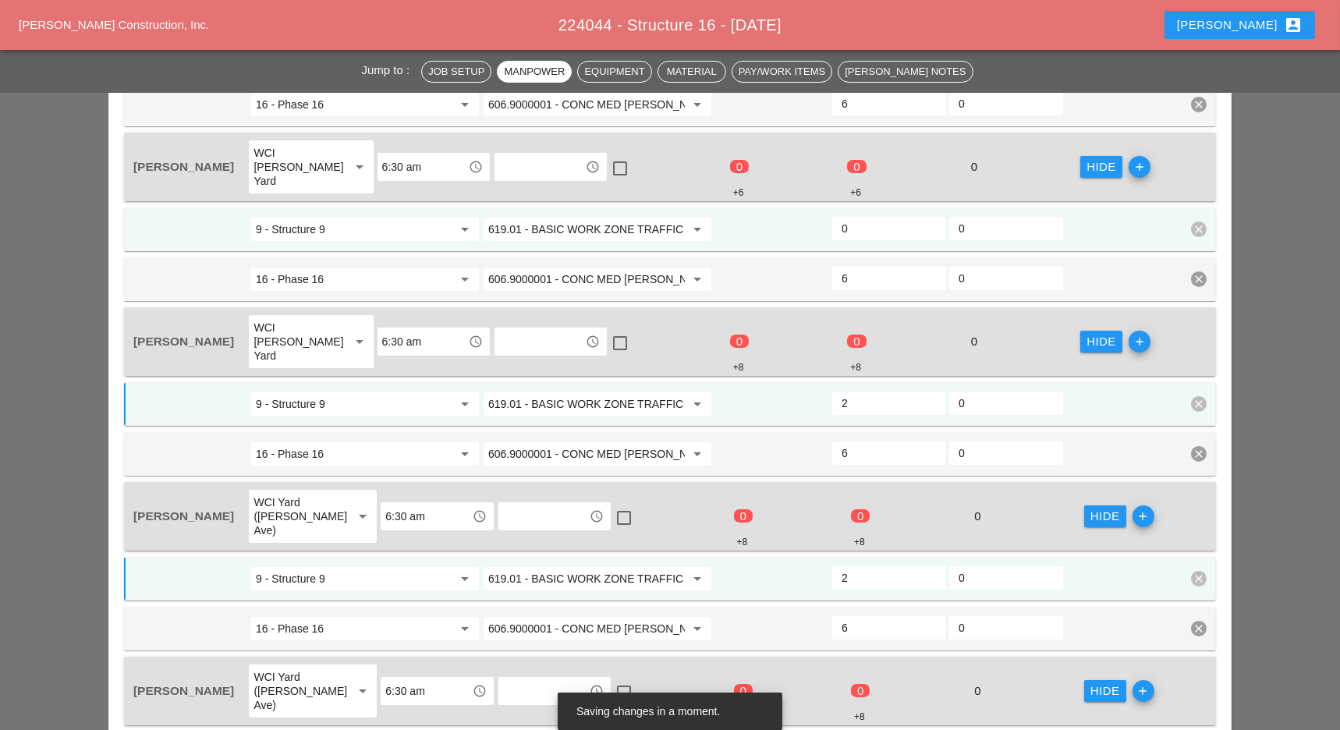
click at [864, 216] on input "0" at bounding box center [889, 228] width 95 height 25
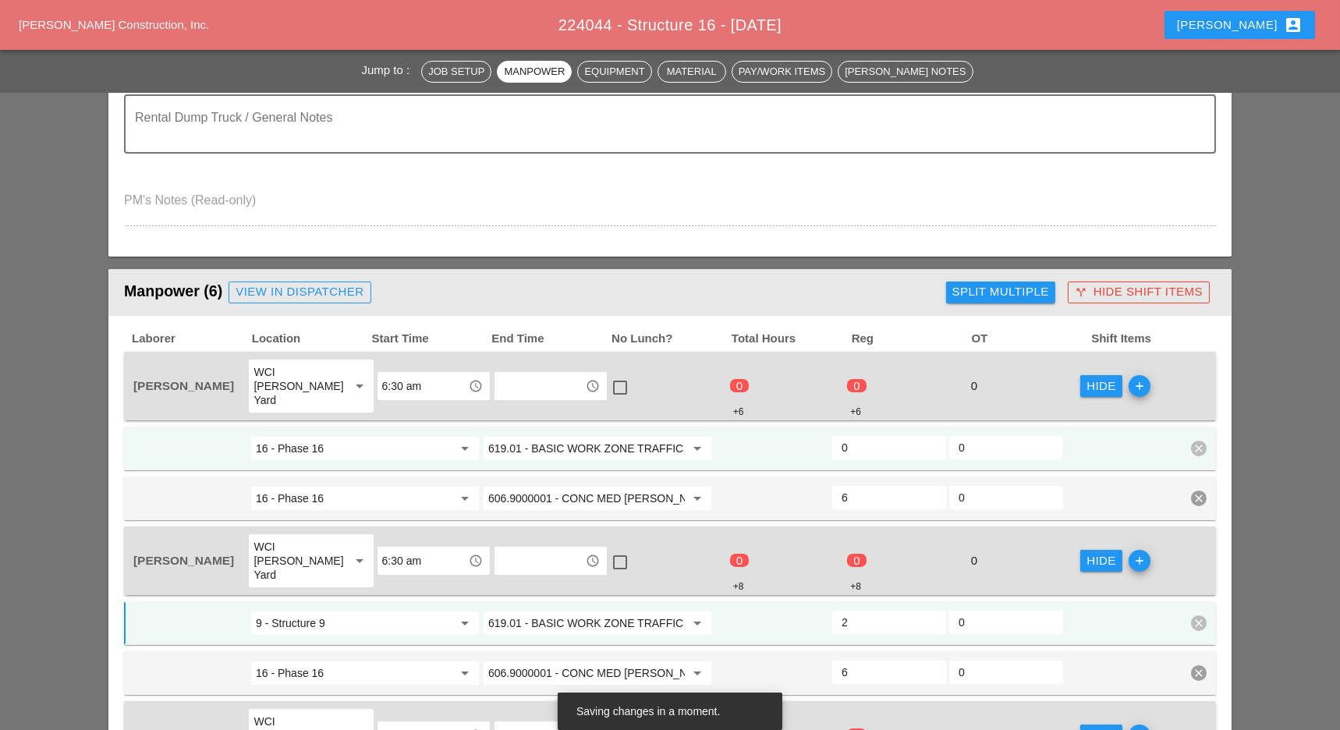
scroll to position [547, 0]
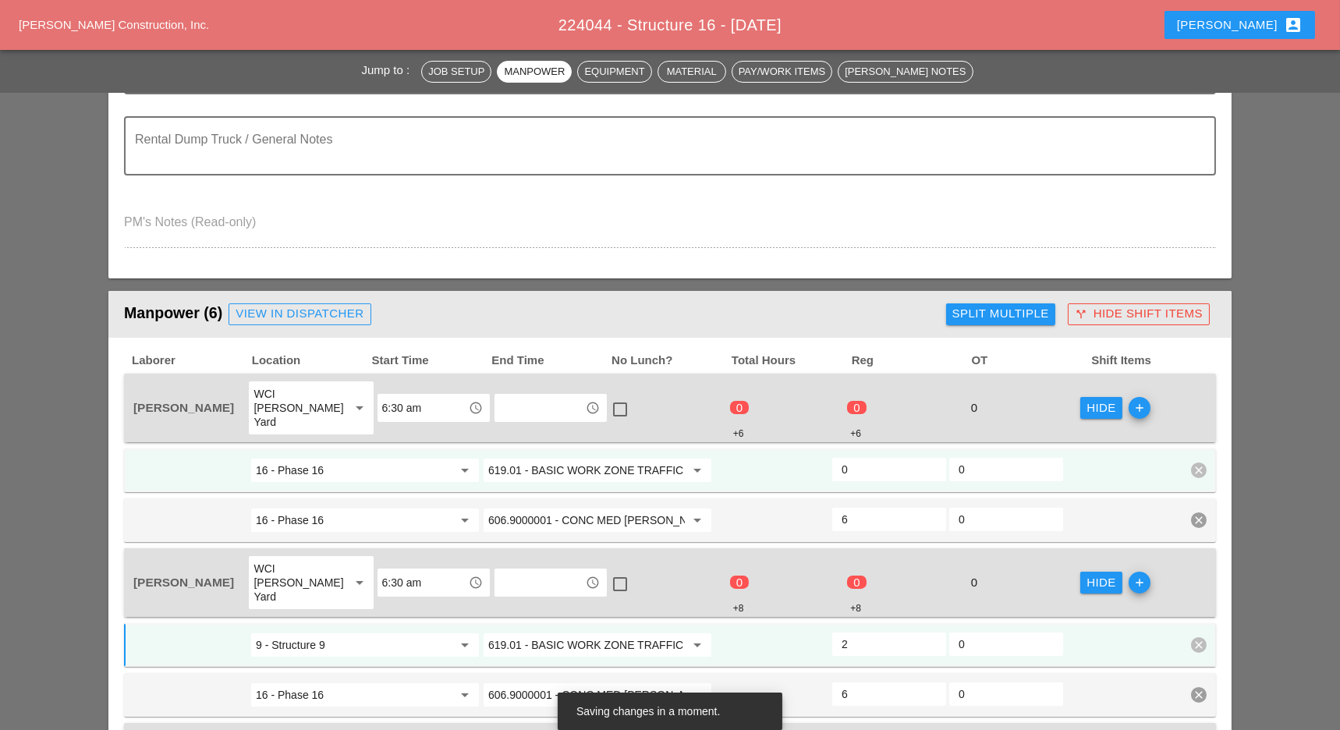
type input "2"
click at [859, 457] on input "0" at bounding box center [889, 469] width 95 height 25
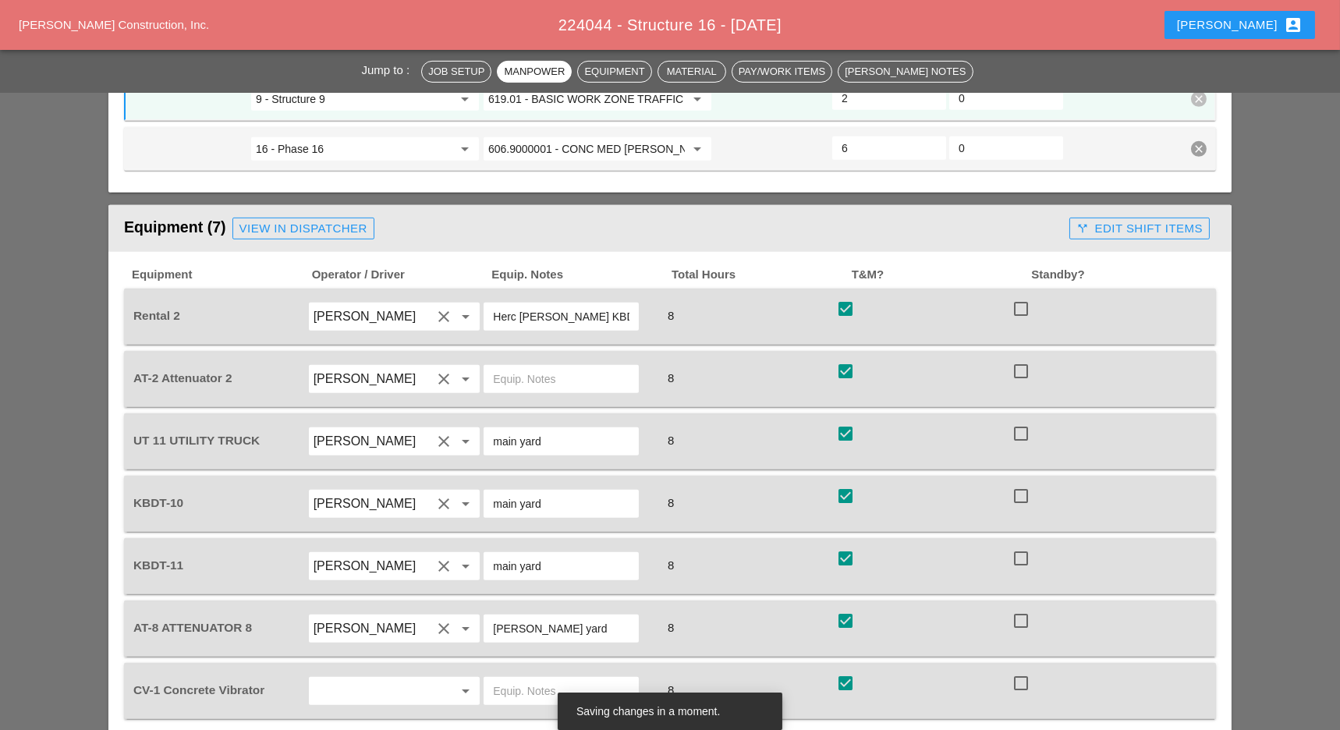
scroll to position [1795, 0]
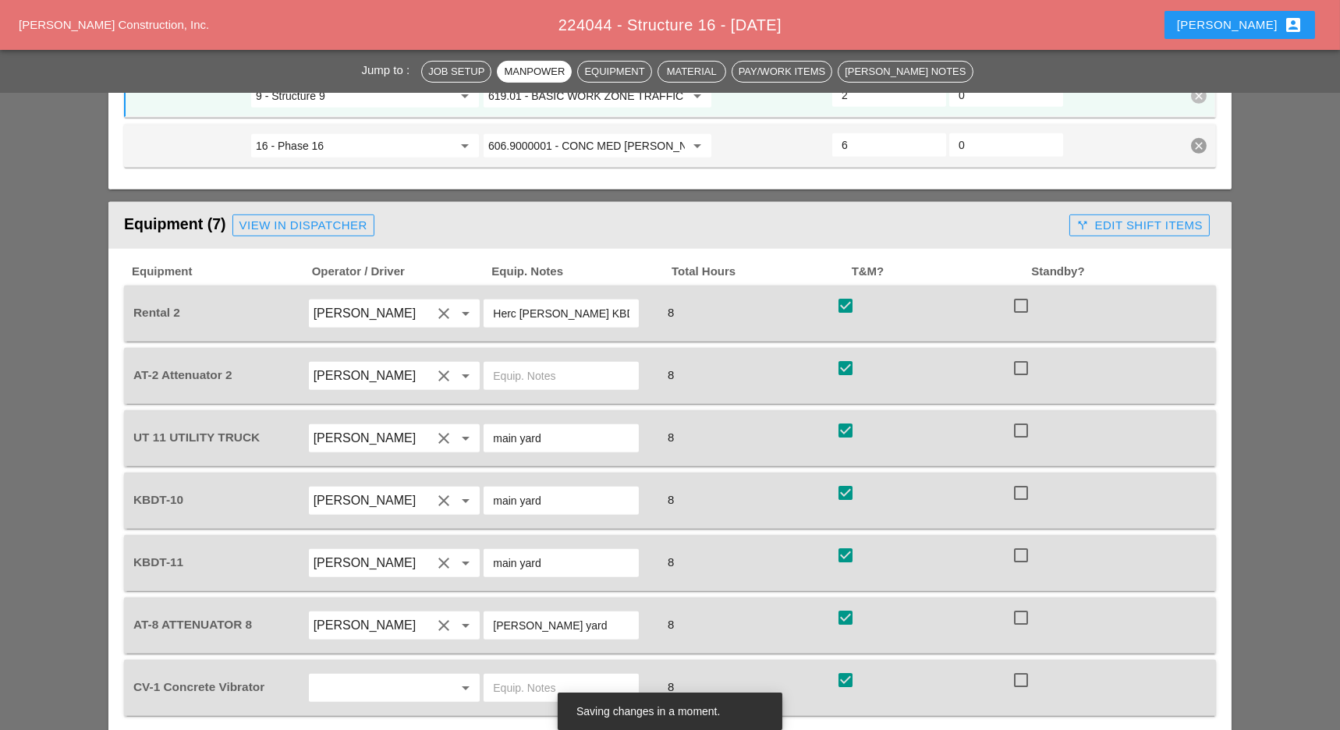
type input "2"
drag, startPoint x: 1131, startPoint y: 122, endPoint x: 1099, endPoint y: 144, distance: 39.2
click at [1131, 217] on div "call_split Edit Shift Items" at bounding box center [1140, 226] width 126 height 18
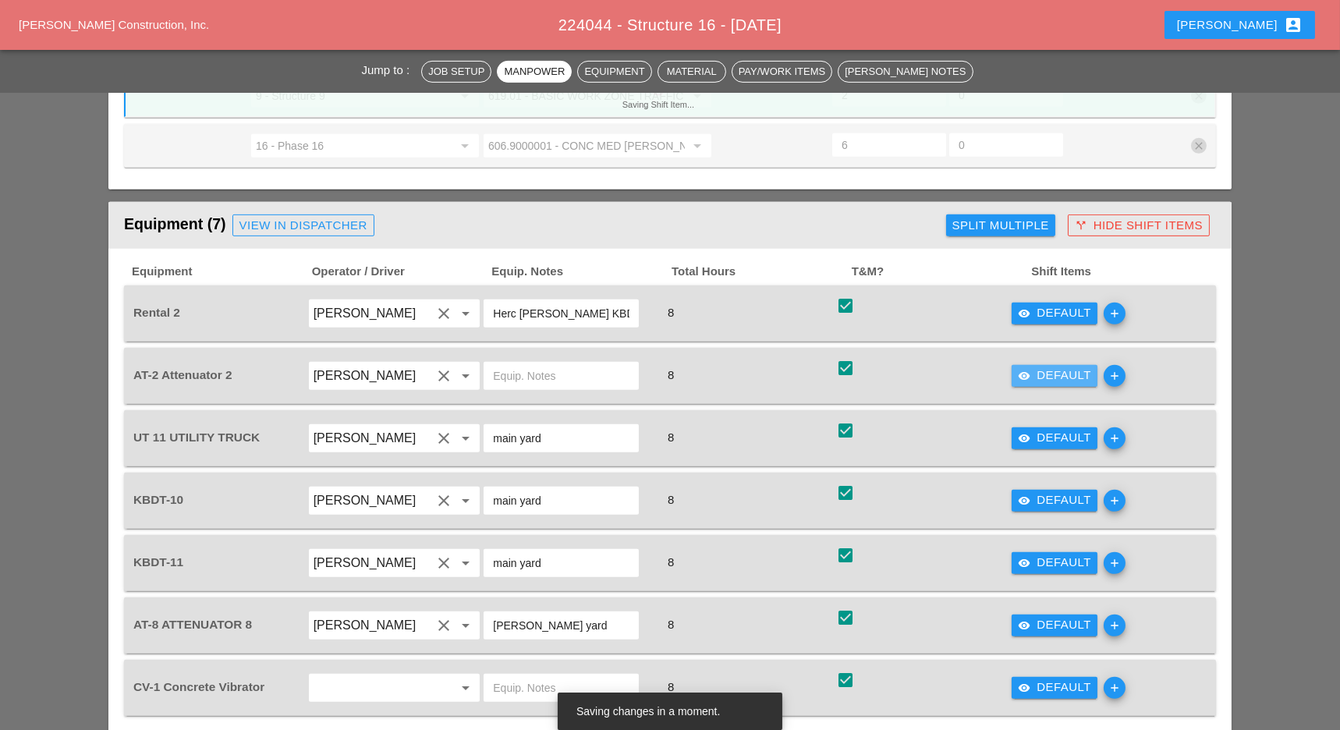
drag, startPoint x: 1028, startPoint y: 274, endPoint x: 671, endPoint y: 300, distance: 358.3
click at [1029, 370] on icon "visibility" at bounding box center [1024, 376] width 12 height 12
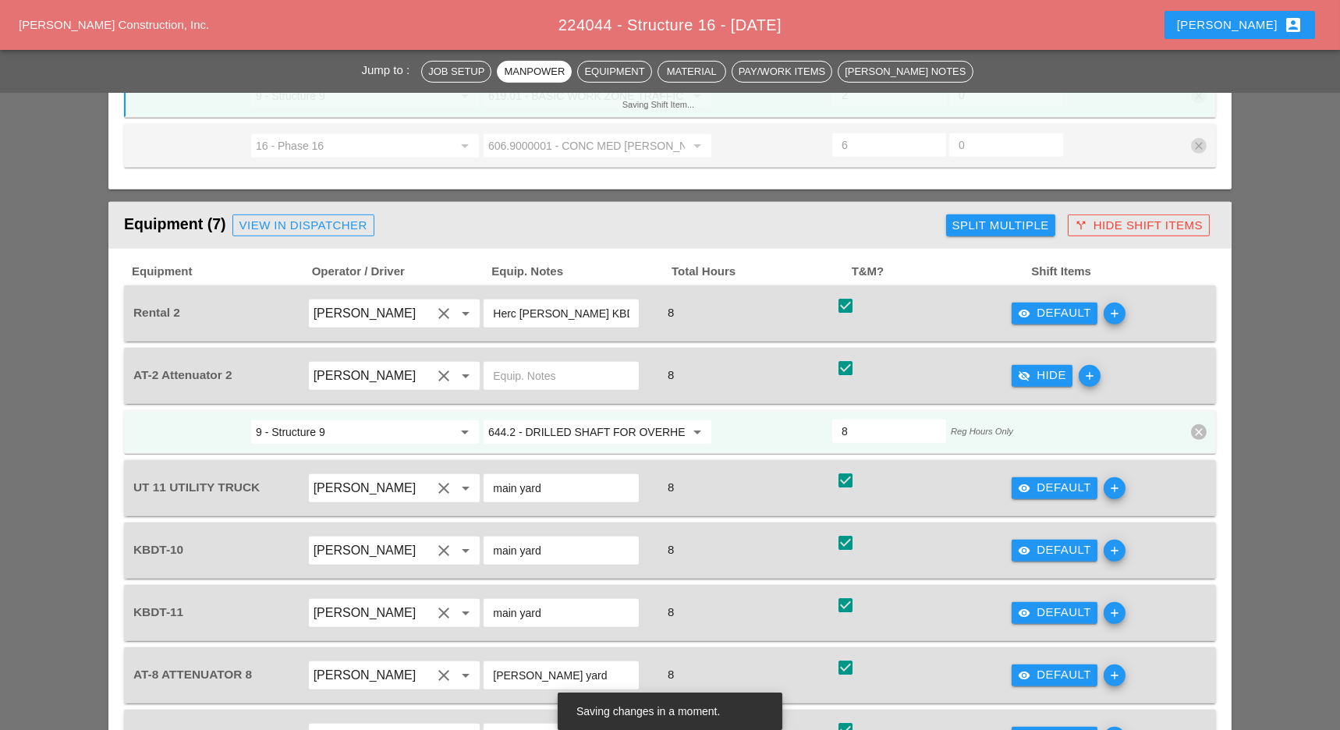
click at [590, 420] on input "644.2 - DRILLED SHAFT FOR OVERHEAD SIGN STRUCTUR" at bounding box center [586, 432] width 197 height 25
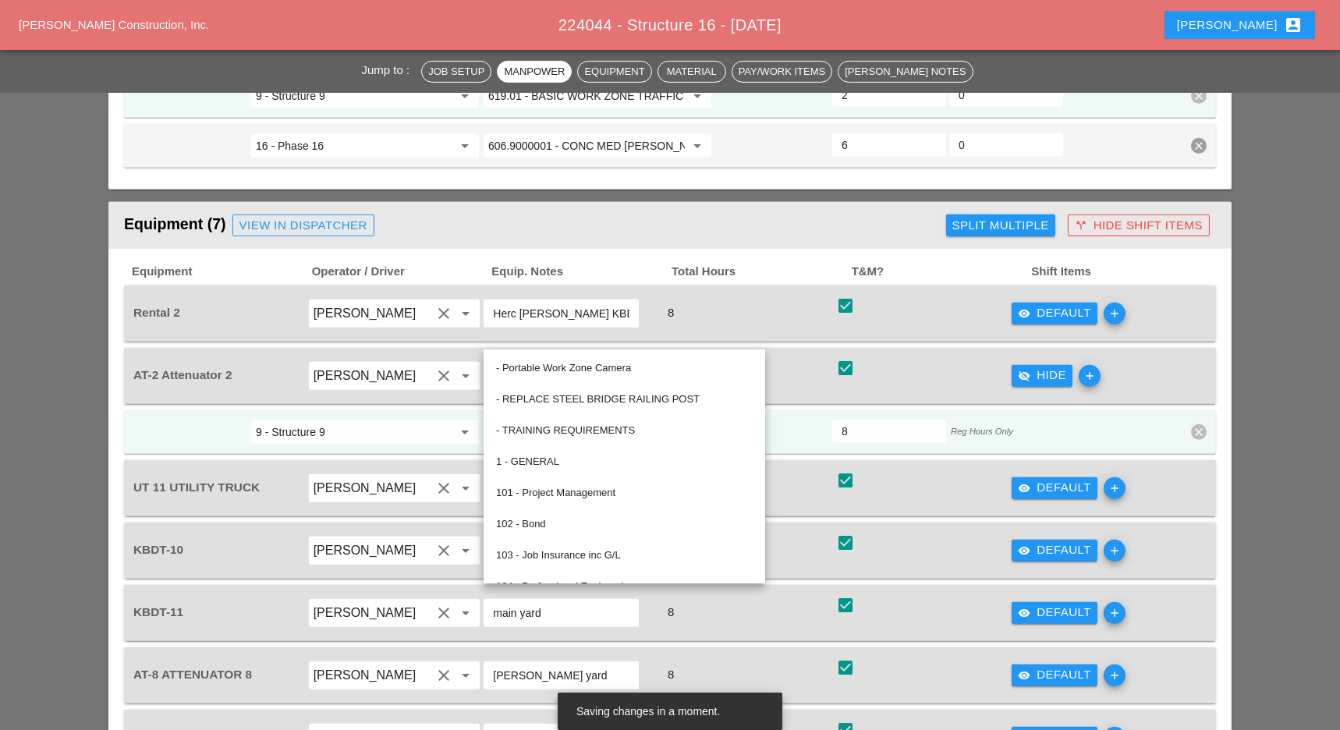
paste input "19.01 - BASIC WORK ZONE TRAFFIC CONTROL"
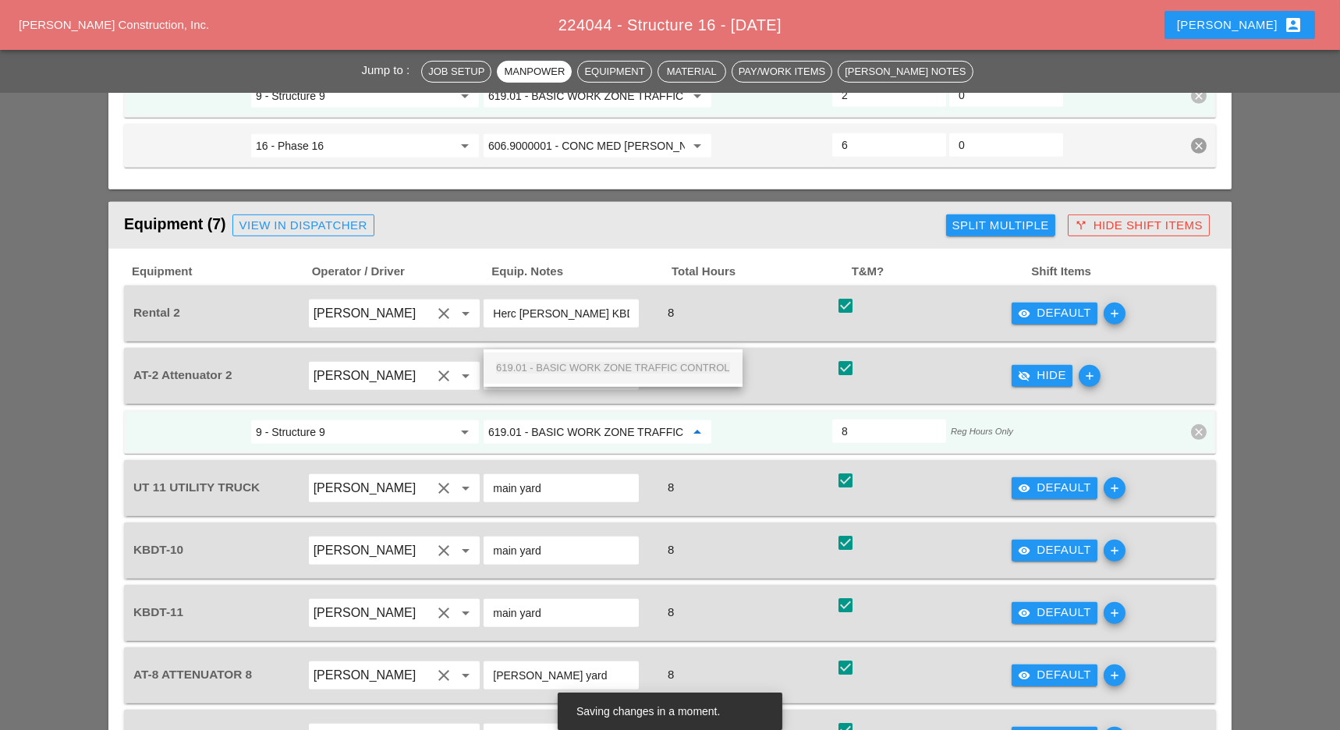
scroll to position [0, 54]
drag, startPoint x: 578, startPoint y: 365, endPoint x: 639, endPoint y: 375, distance: 61.7
click at [579, 365] on span "619.01 - BASIC WORK ZONE TRAFFIC CONTROL" at bounding box center [613, 368] width 234 height 12
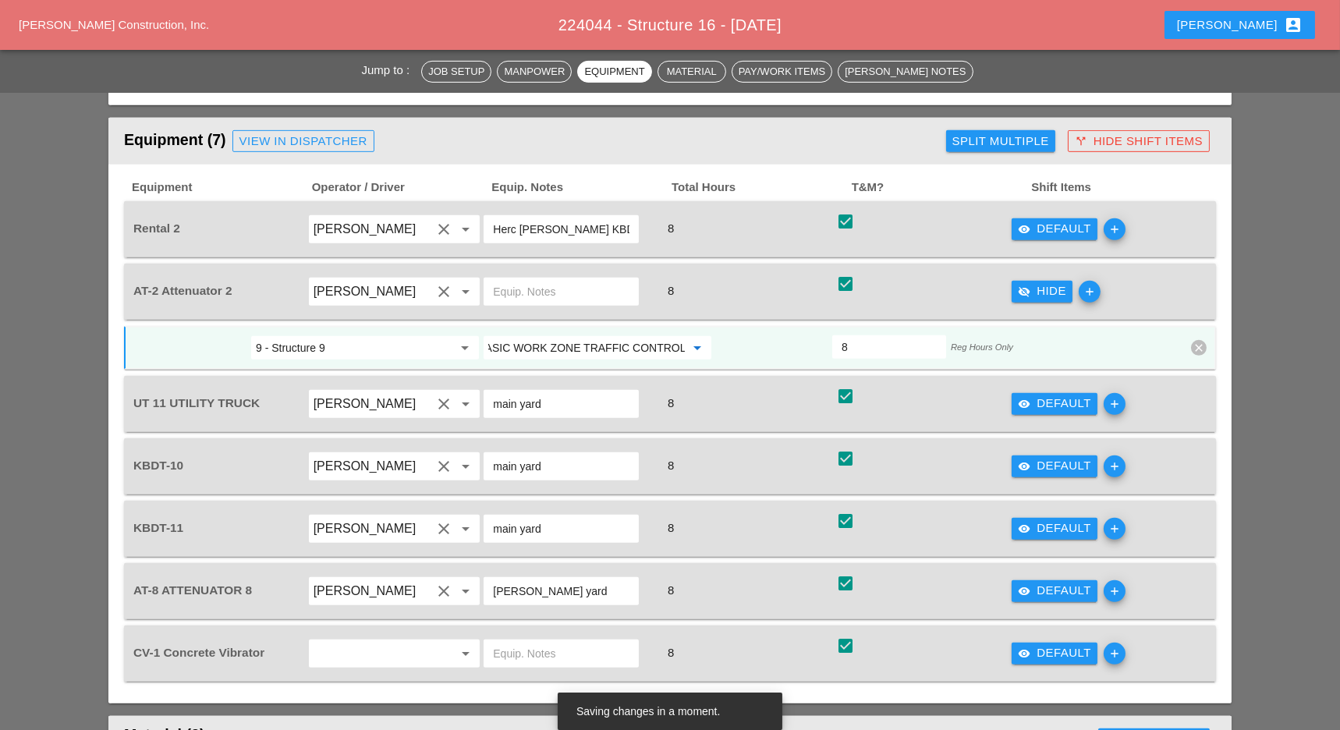
scroll to position [2004, 0]
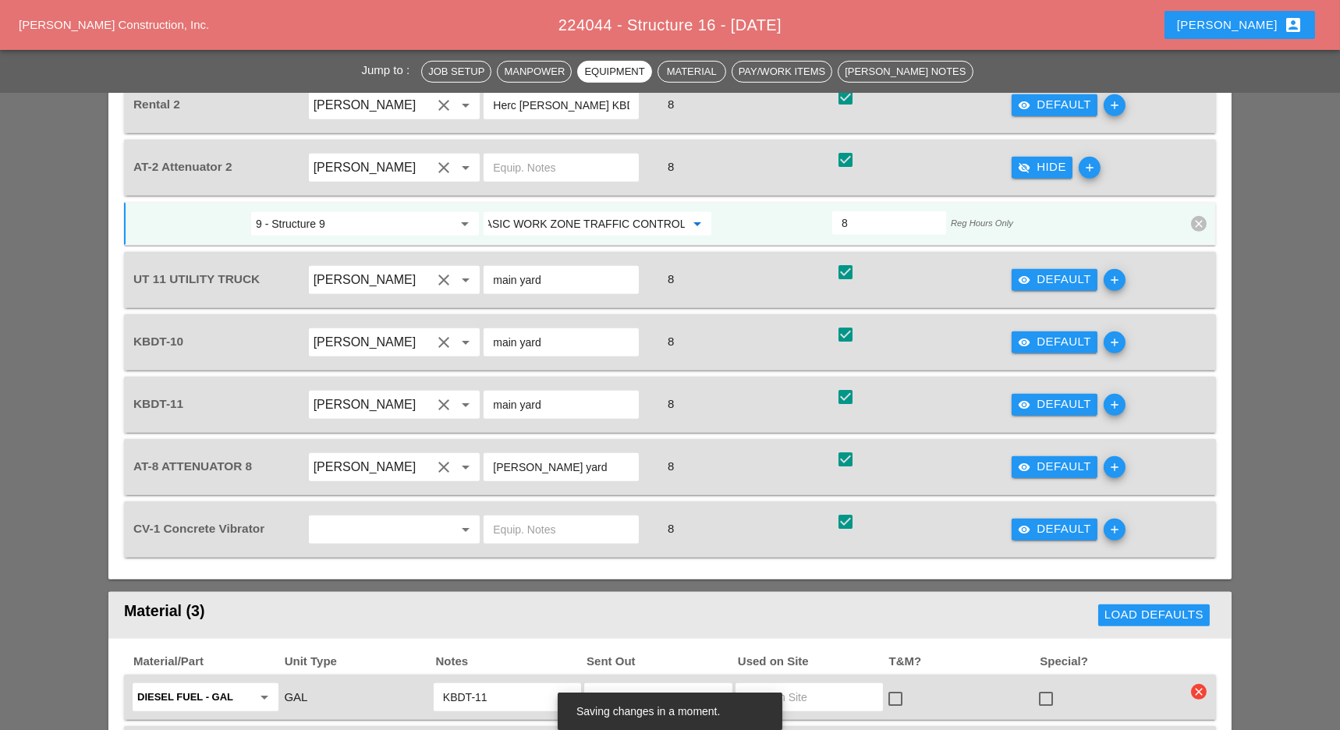
type input "619.01 - BASIC WORK ZONE TRAFFIC CONTROL"
drag, startPoint x: 1051, startPoint y: 364, endPoint x: 745, endPoint y: 385, distance: 306.5
click at [1050, 458] on div "visibility Default" at bounding box center [1054, 467] width 73 height 18
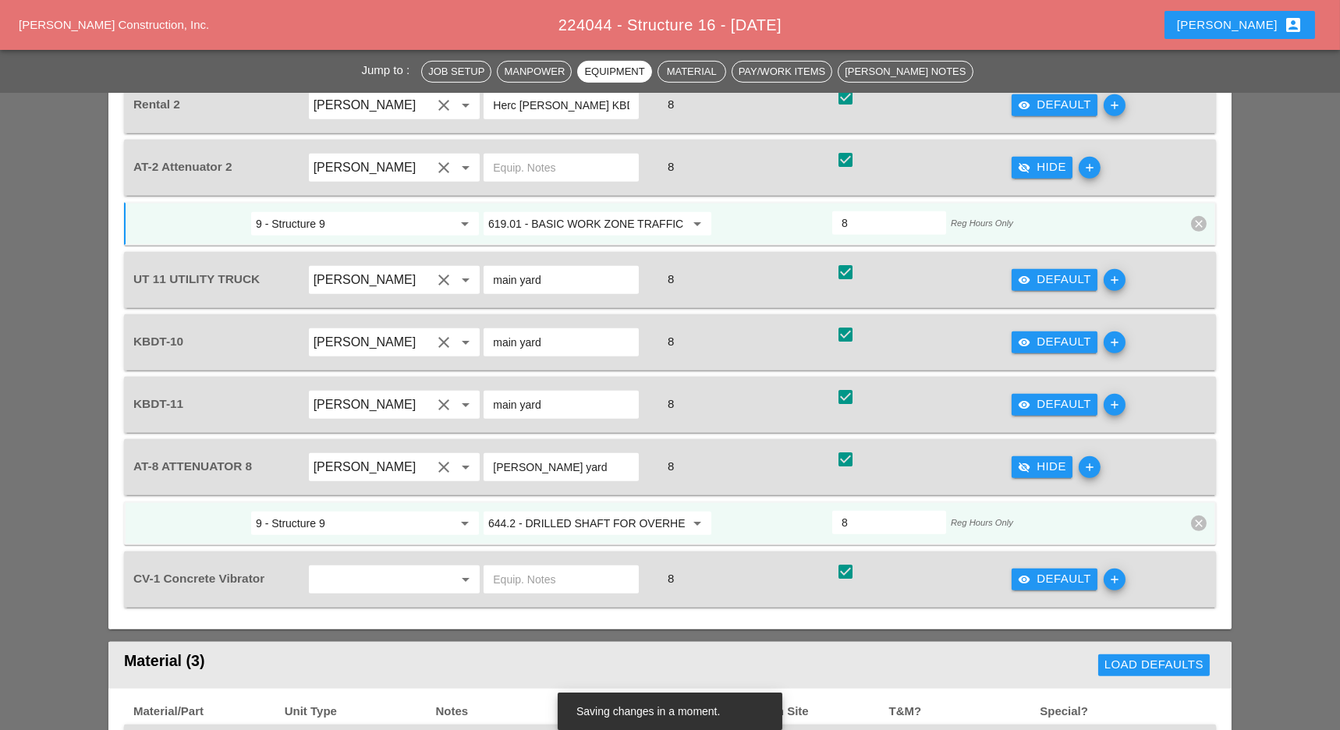
click at [603, 511] on input "644.2 - DRILLED SHAFT FOR OVERHEAD SIGN STRUCTUR" at bounding box center [586, 523] width 197 height 25
paste input "19.01 - BASIC WORK ZONE TRAFFIC CONTROL"
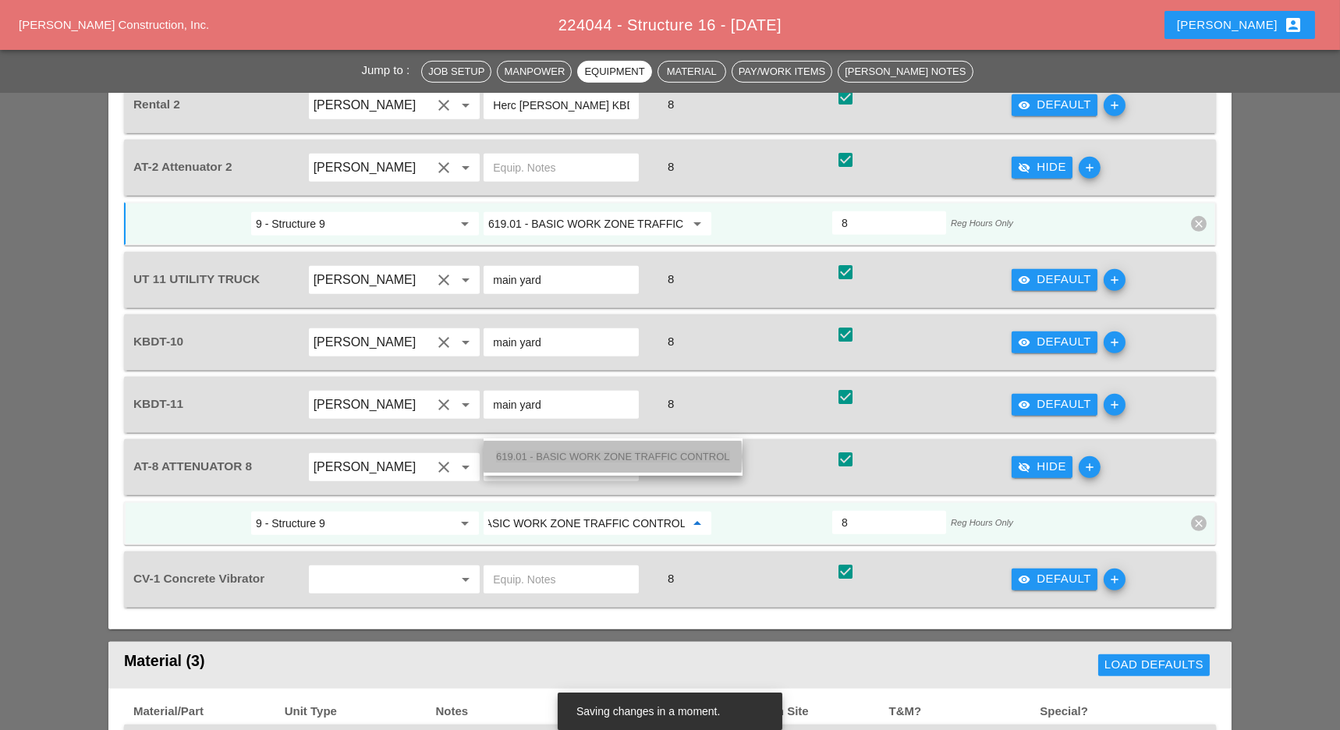
click at [591, 458] on span "619.01 - BASIC WORK ZONE TRAFFIC CONTROL" at bounding box center [613, 457] width 234 height 12
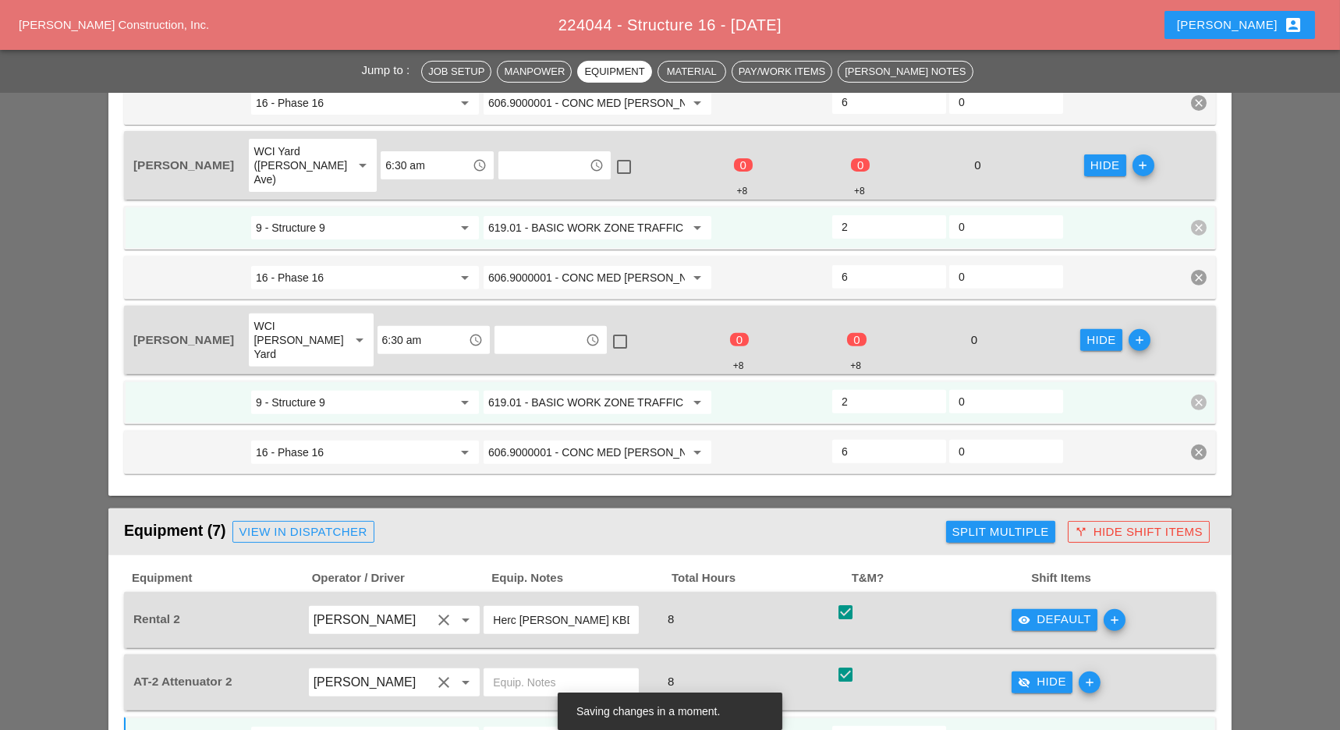
scroll to position [1379, 0]
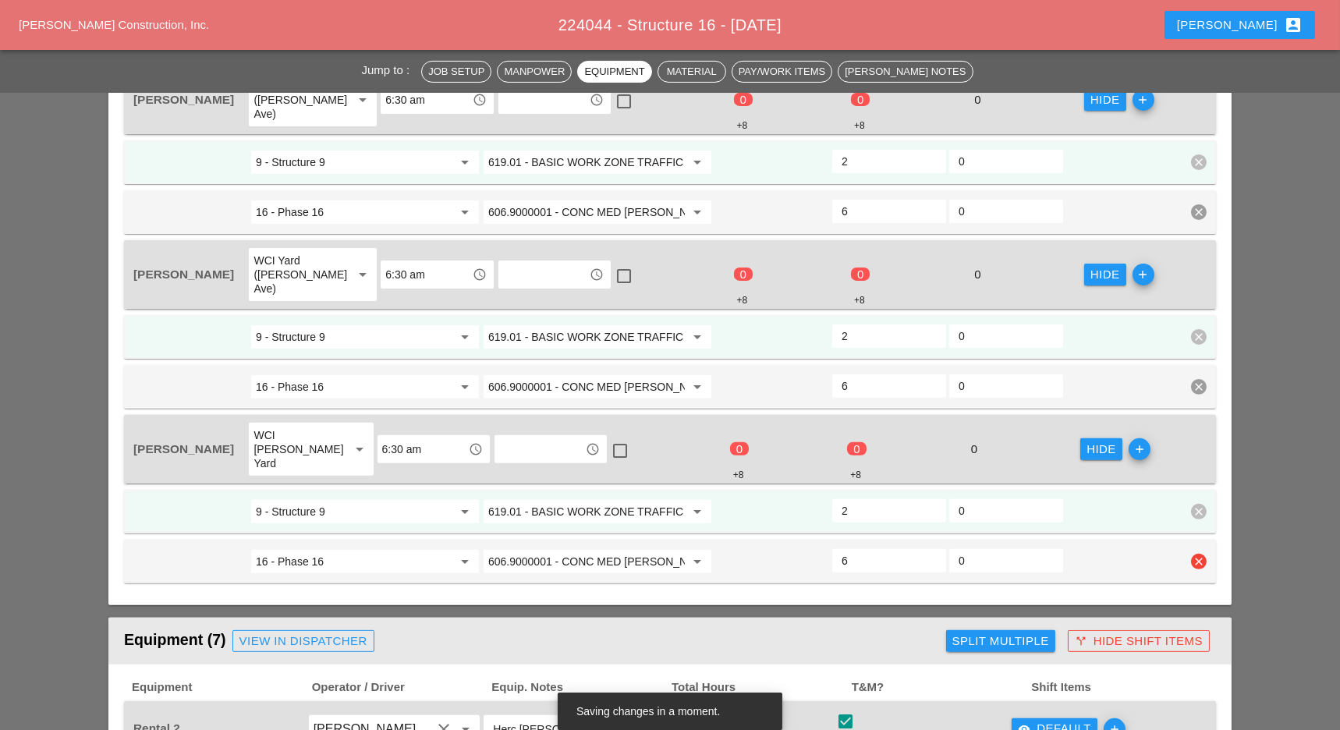
type input "619.01 - BASIC WORK ZONE TRAFFIC CONTROL"
click at [580, 549] on input "606.9000001 - CONC MED BARR TRNS (CAST IN PLACE)" at bounding box center [586, 561] width 197 height 25
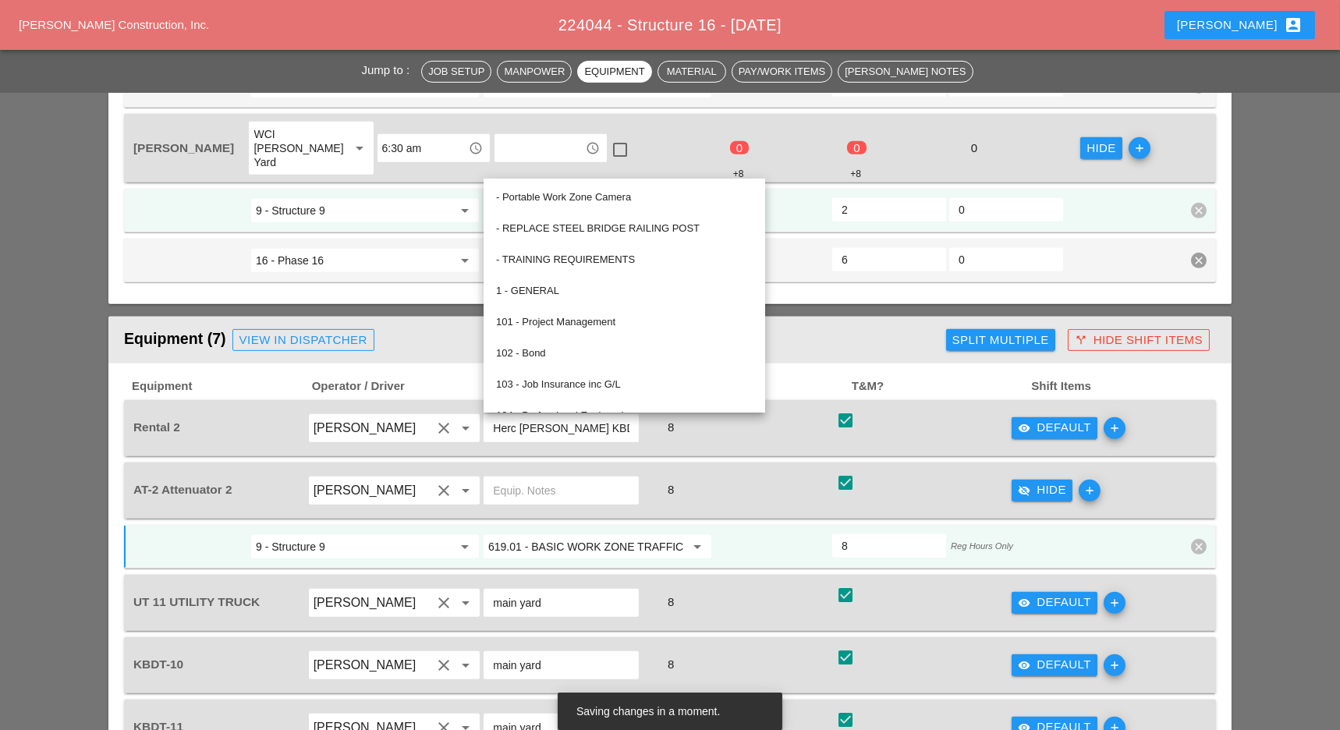
scroll to position [1692, 0]
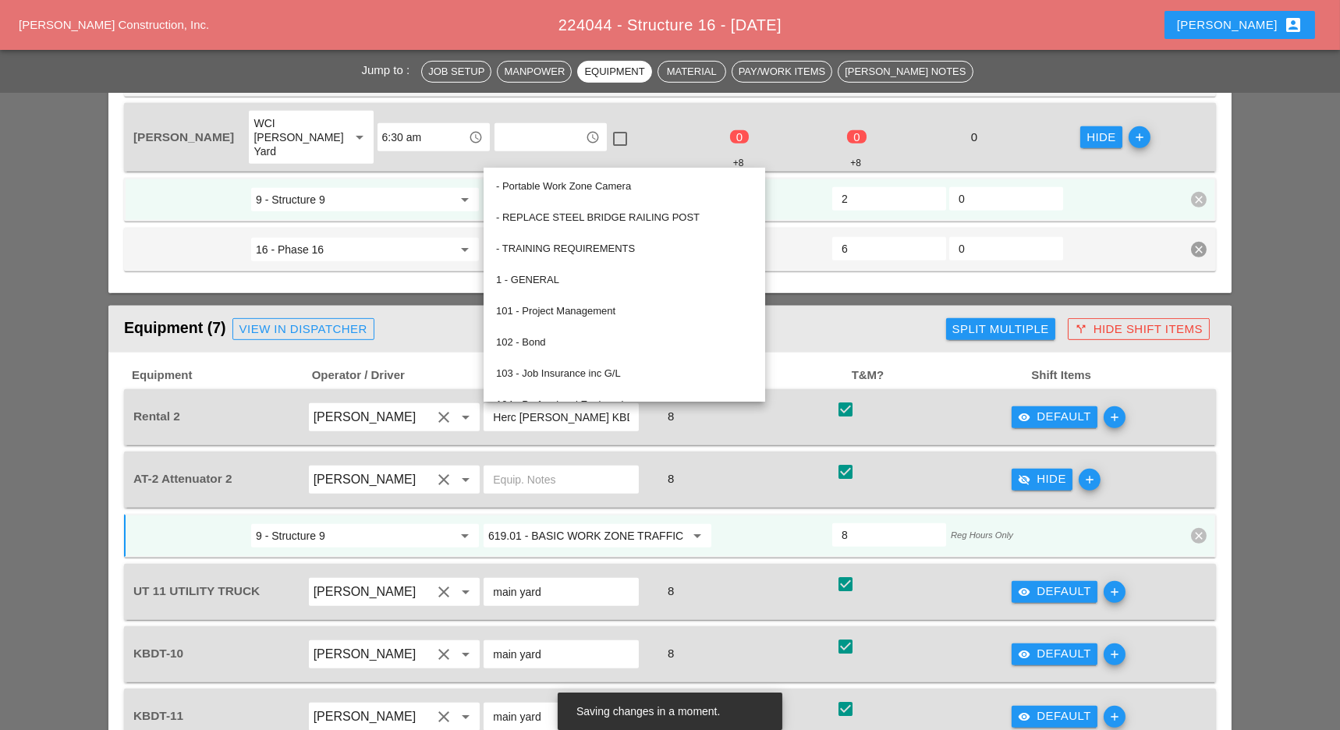
click at [848, 314] on div "Equipment (7) View in Dispatcher" at bounding box center [532, 329] width 816 height 31
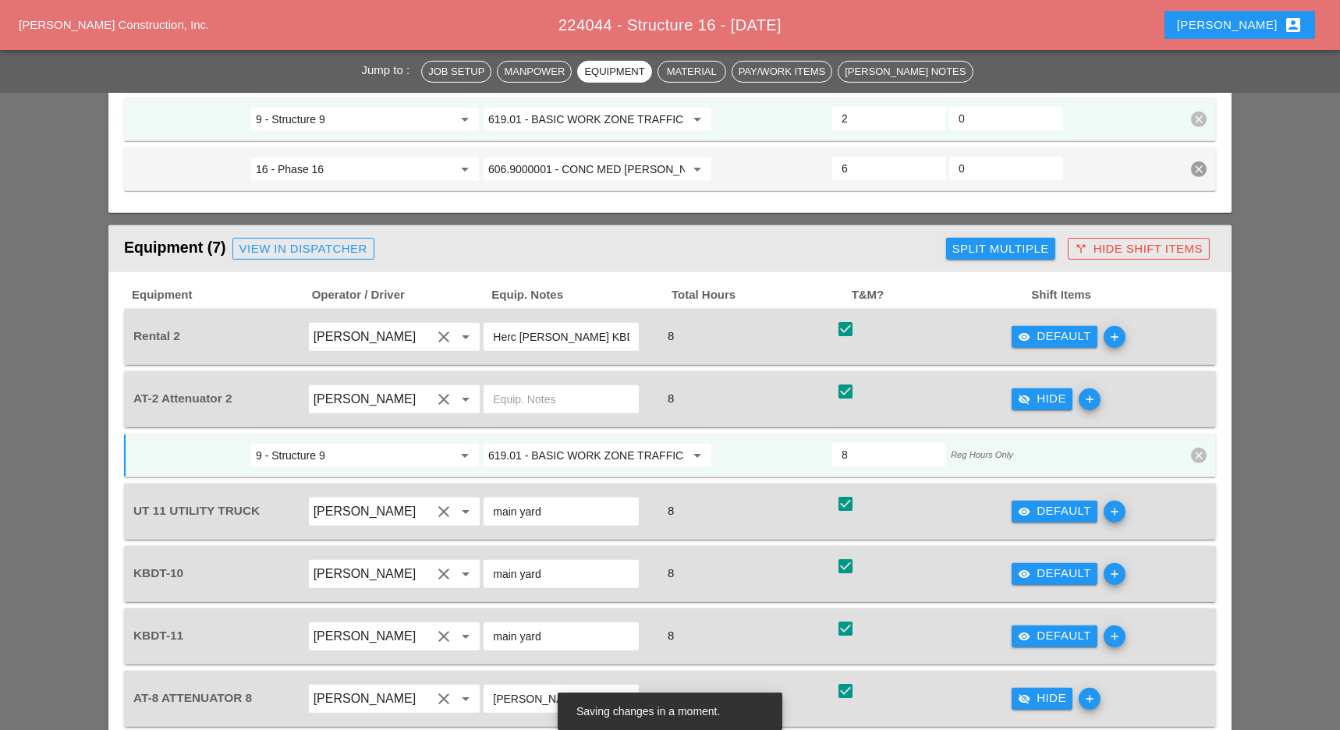
scroll to position [1795, 0]
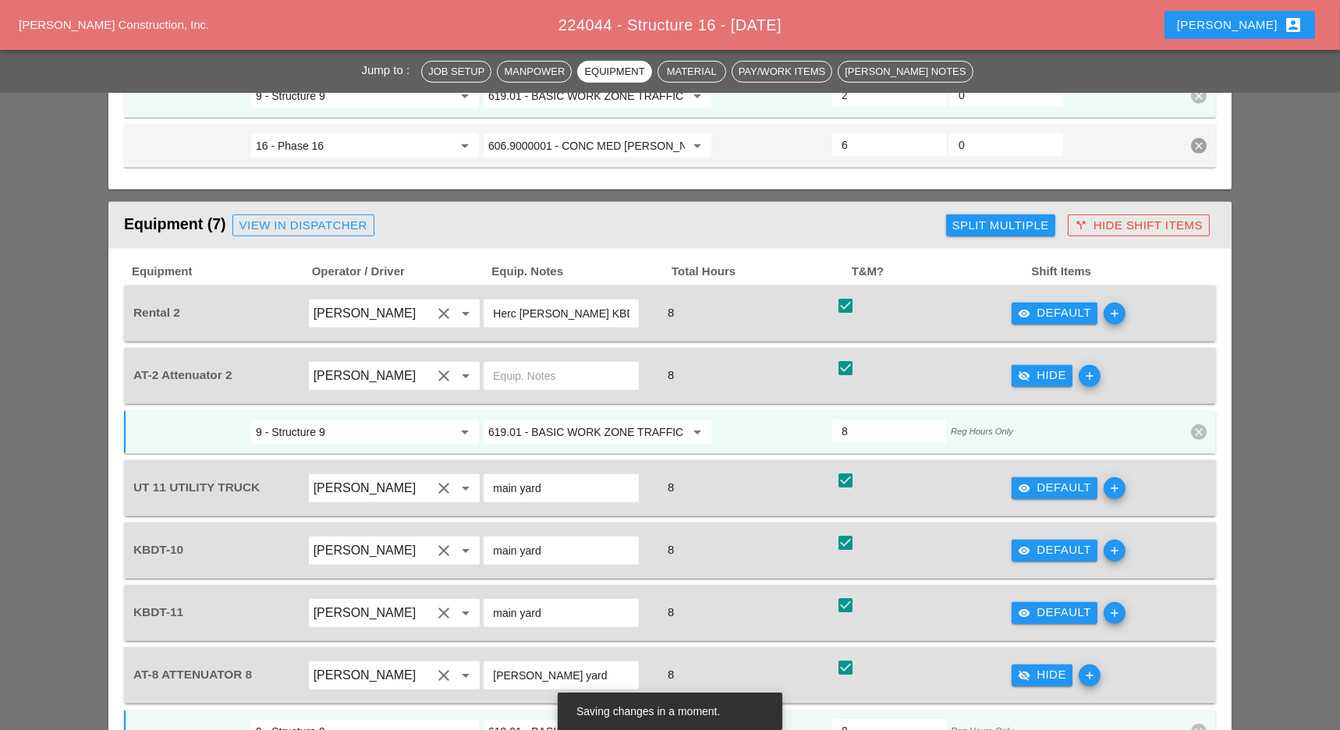
click at [1039, 304] on div "visibility Default" at bounding box center [1054, 313] width 73 height 18
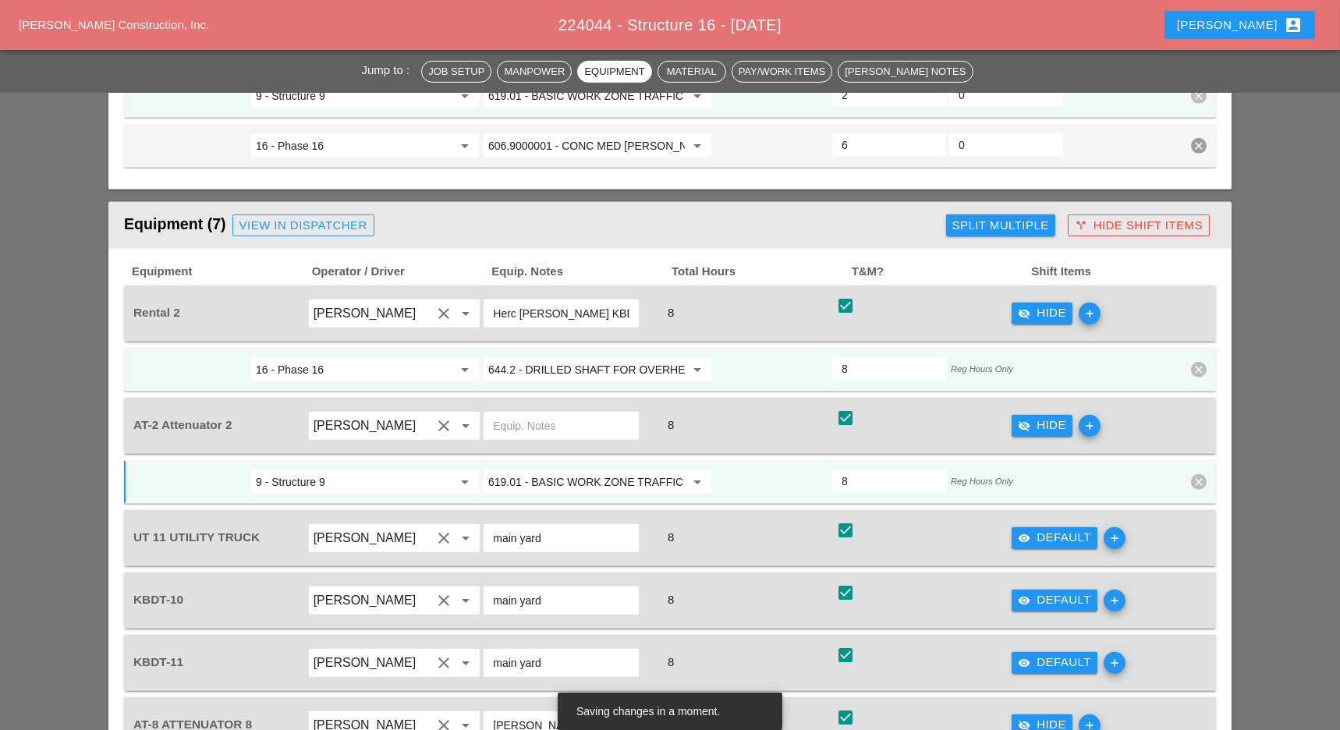
click at [609, 357] on input "644.2 - DRILLED SHAFT FOR OVERHEAD SIGN STRUCTUR" at bounding box center [586, 369] width 197 height 25
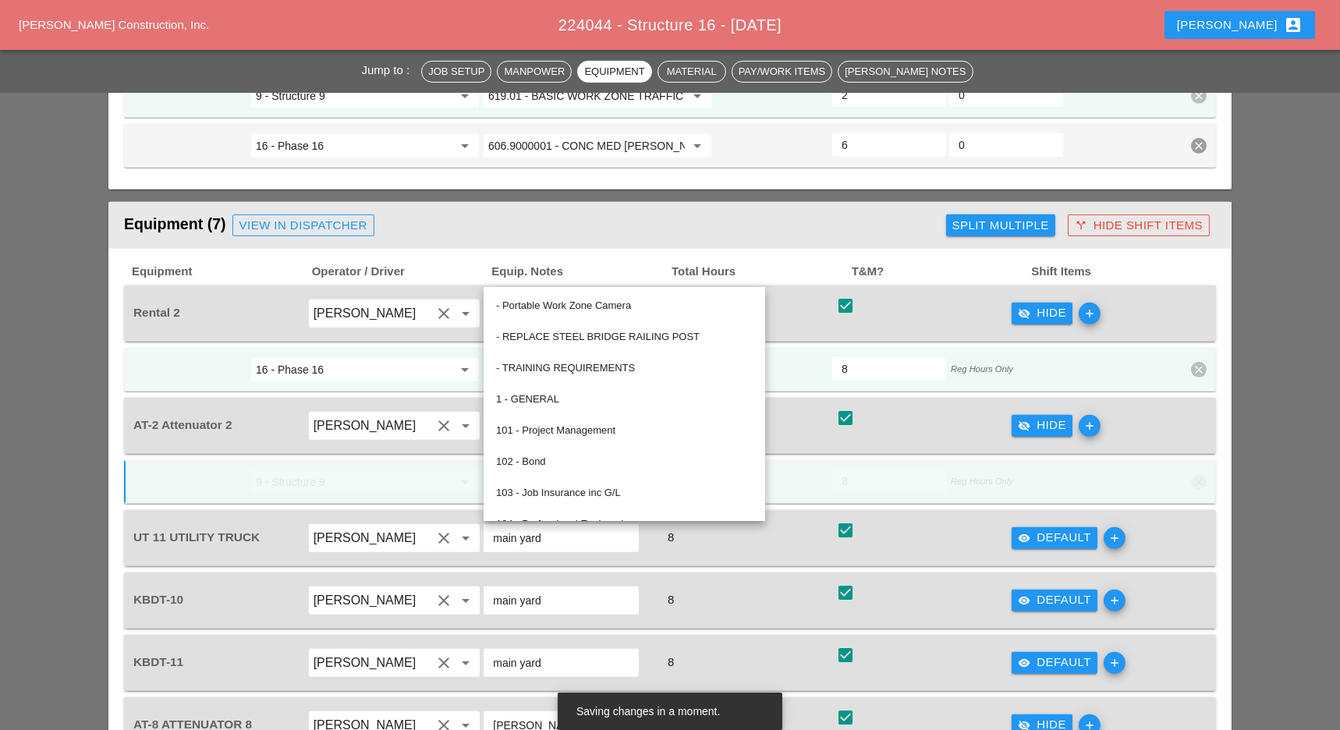
paste input "06.9000001 - CONC MED BARR TRNS (CAST IN PLACE)"
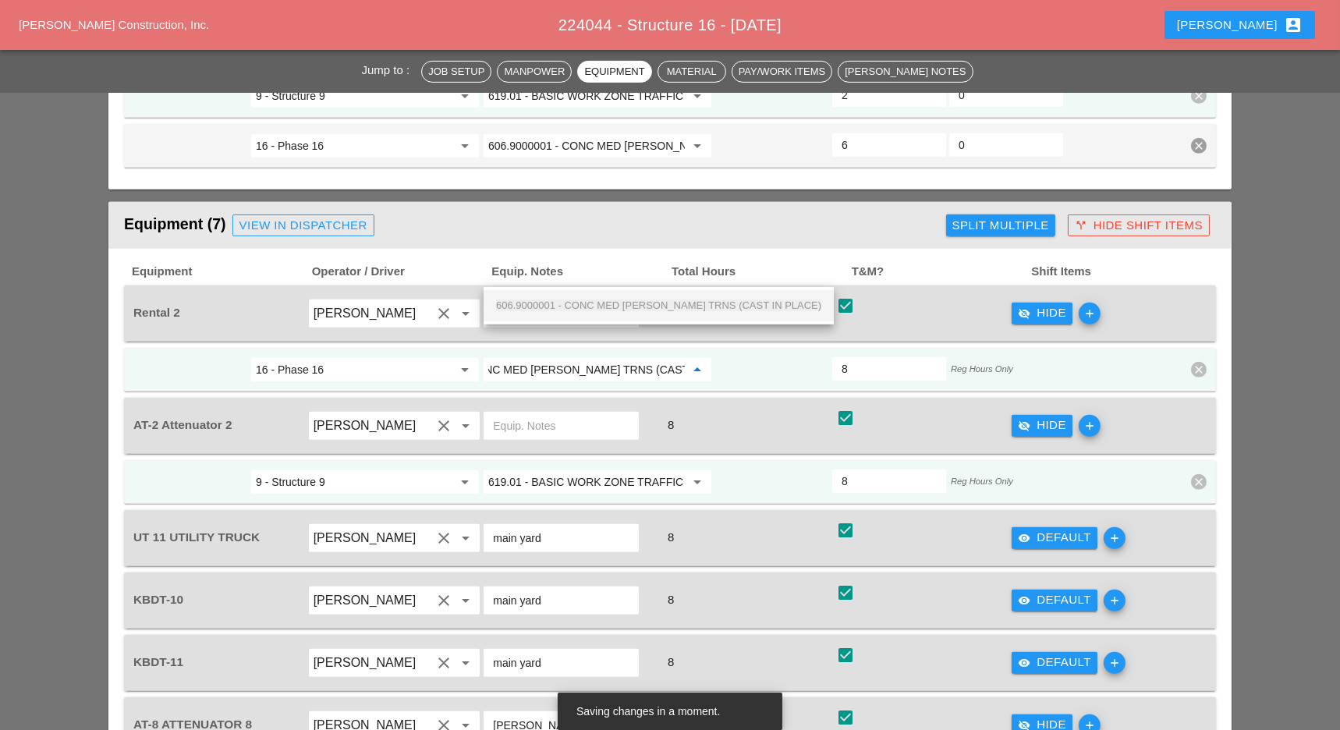
click at [611, 300] on span "606.9000001 - CONC MED BARR TRNS (CAST IN PLACE)" at bounding box center [658, 306] width 325 height 12
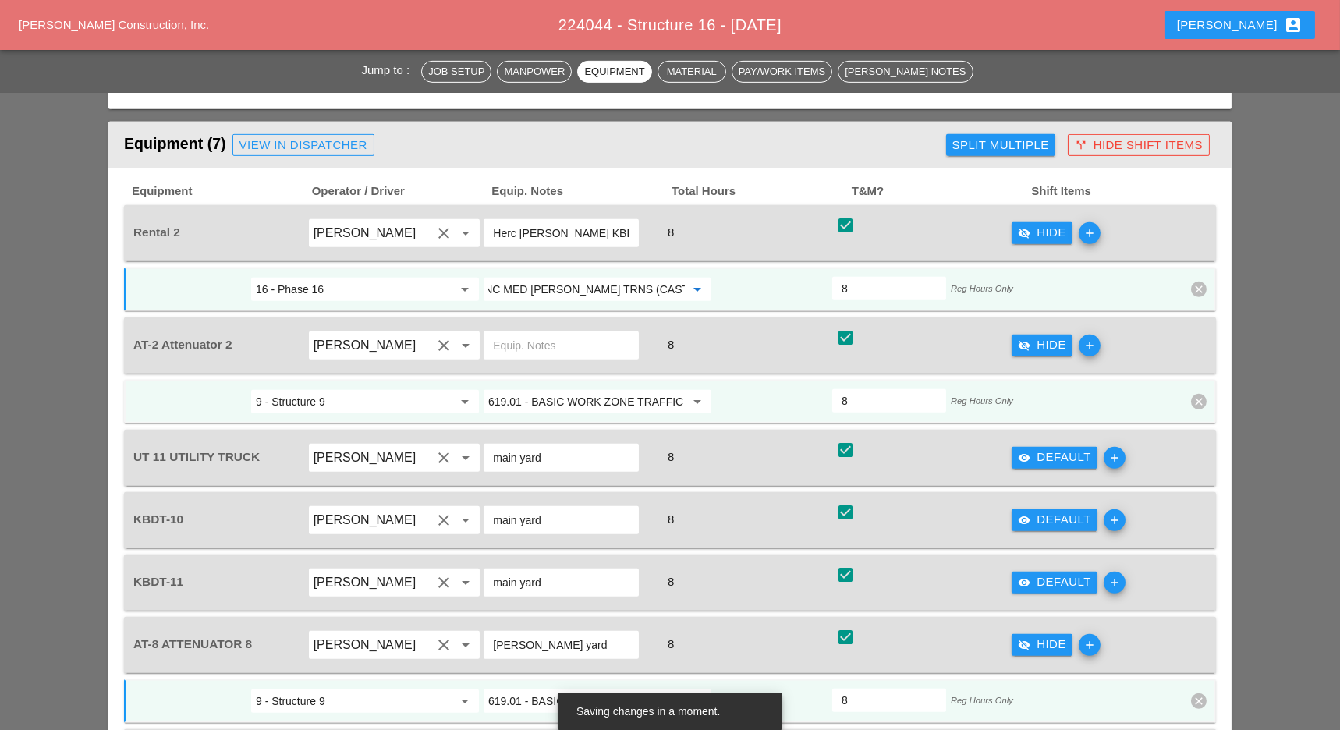
scroll to position [1899, 0]
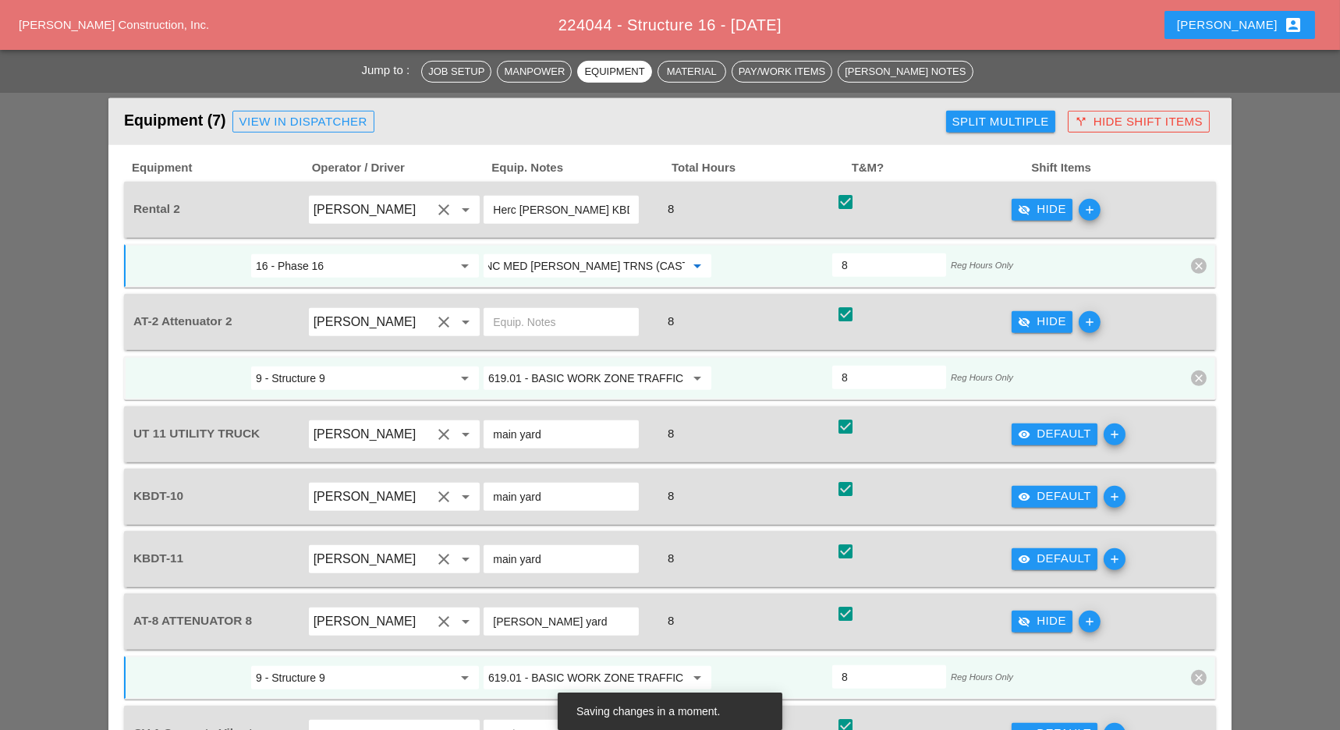
type input "606.9000001 - CONC MED BARR TRNS (CAST IN PLACE)"
drag, startPoint x: 1028, startPoint y: 330, endPoint x: 843, endPoint y: 355, distance: 186.6
click at [1021, 425] on div "visibility Default" at bounding box center [1054, 434] width 73 height 18
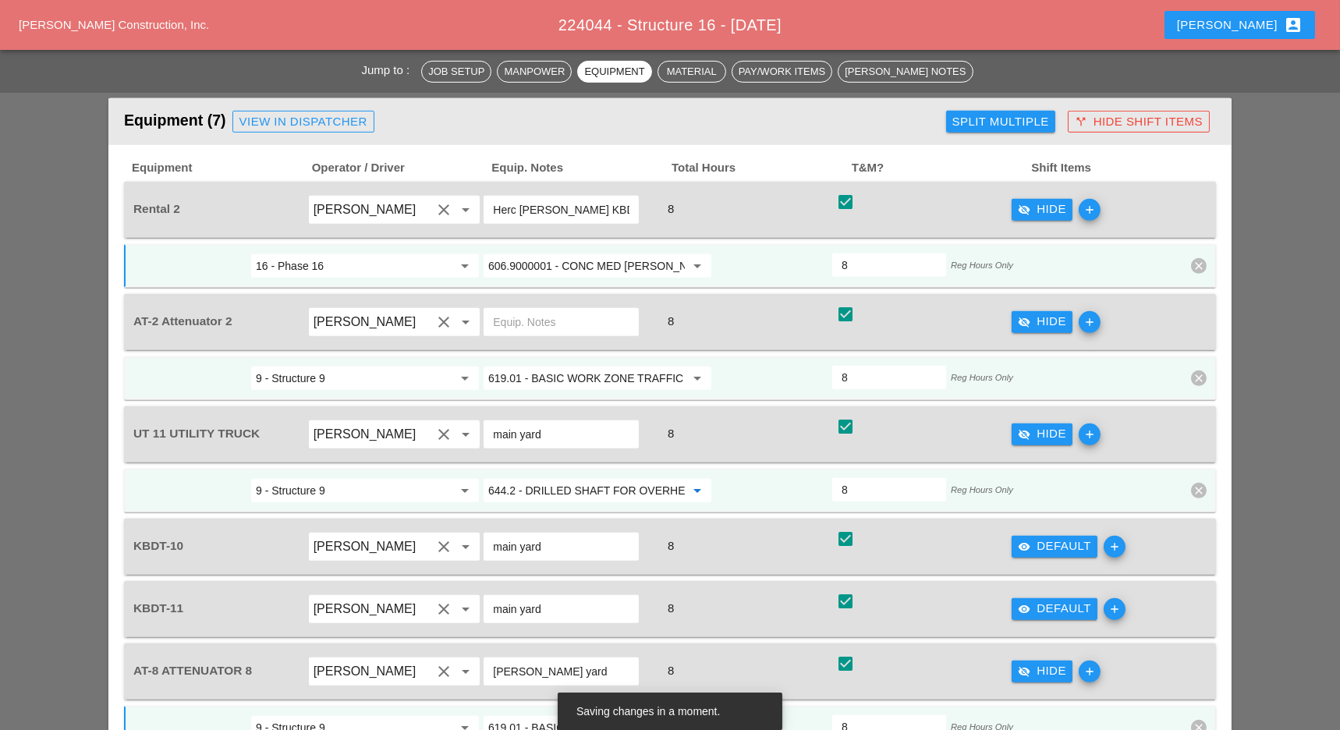
paste input "06.9000001 - CONC MED BARR TRNS (CAST IN PLACE)"
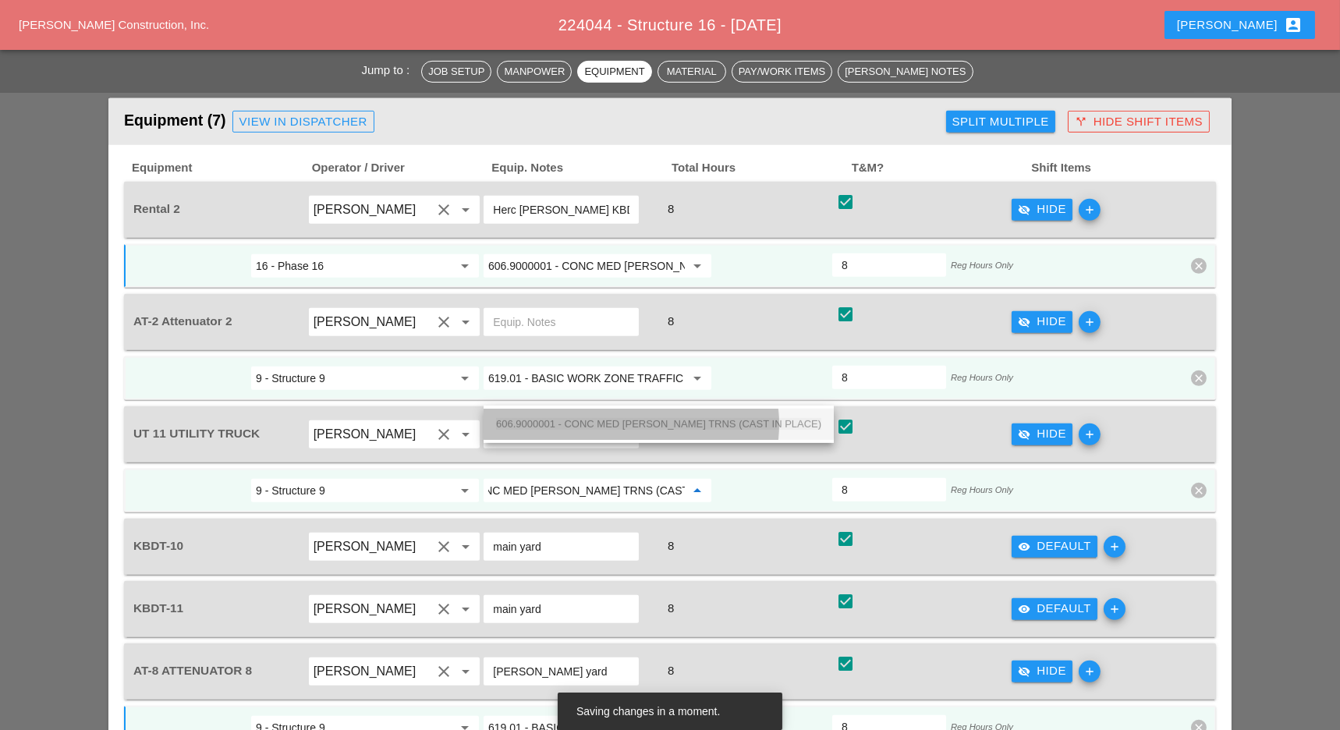
click at [634, 420] on span "606.9000001 - CONC MED BARR TRNS (CAST IN PLACE)" at bounding box center [658, 424] width 325 height 12
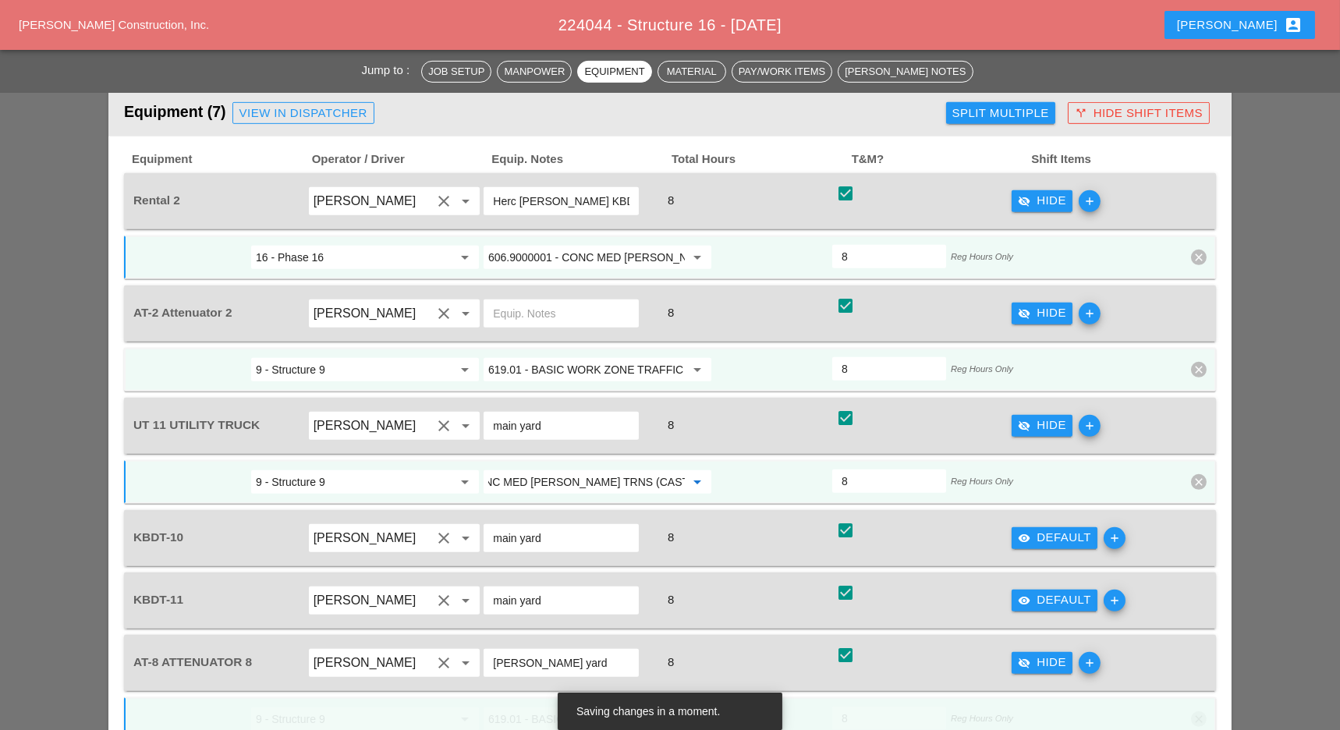
scroll to position [2107, 0]
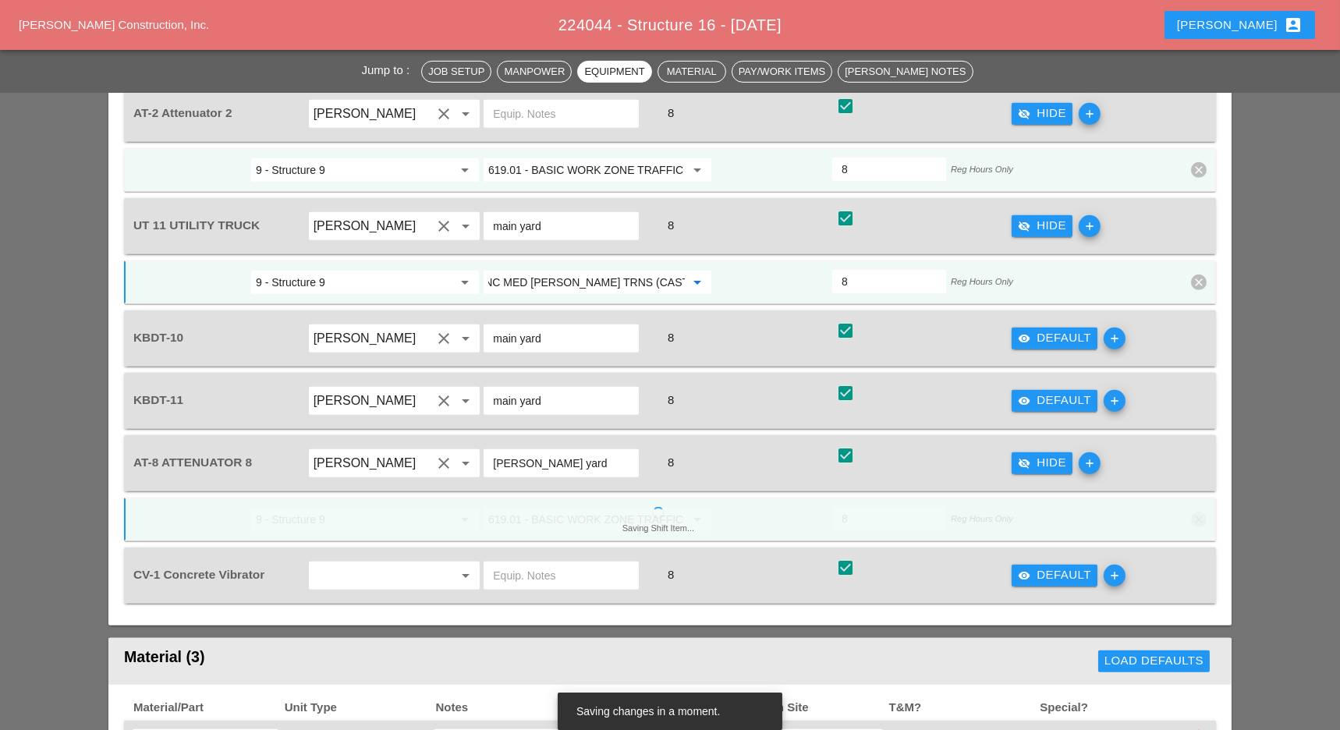
type input "606.9000001 - CONC MED BARR TRNS (CAST IN PLACE)"
click at [1051, 329] on div "visibility Default" at bounding box center [1054, 338] width 73 height 18
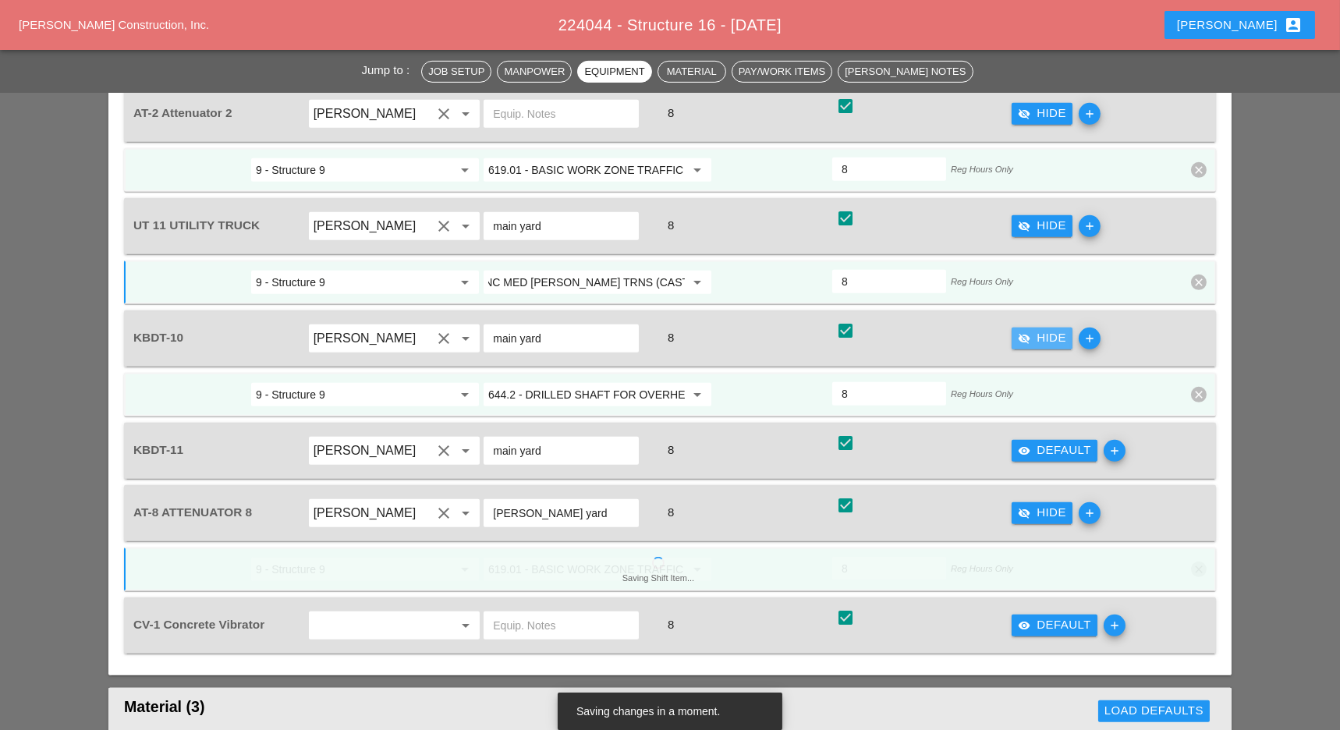
scroll to position [0, 0]
click at [627, 382] on input "644.2 - DRILLED SHAFT FOR OVERHEAD SIGN STRUCTUR" at bounding box center [586, 394] width 197 height 25
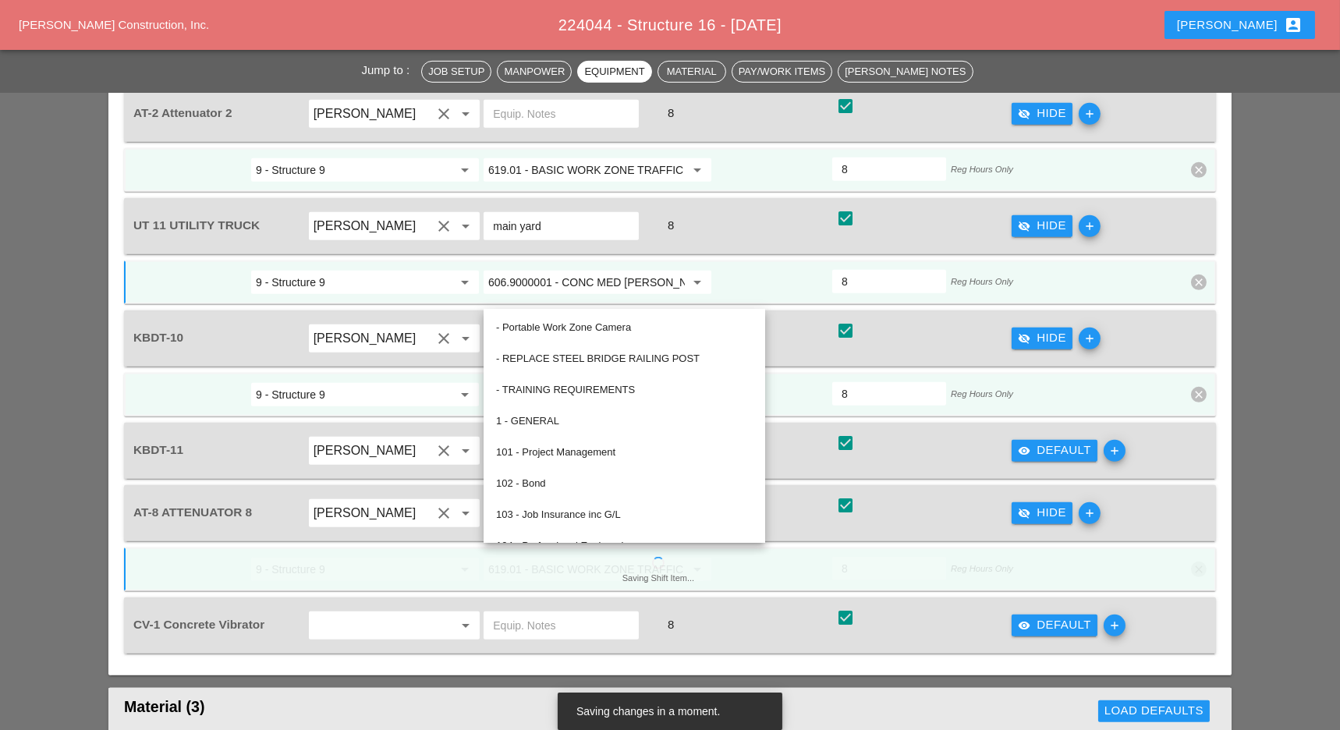
paste input "06.9000001 - CONC MED BARR TRNS (CAST IN PLACE)"
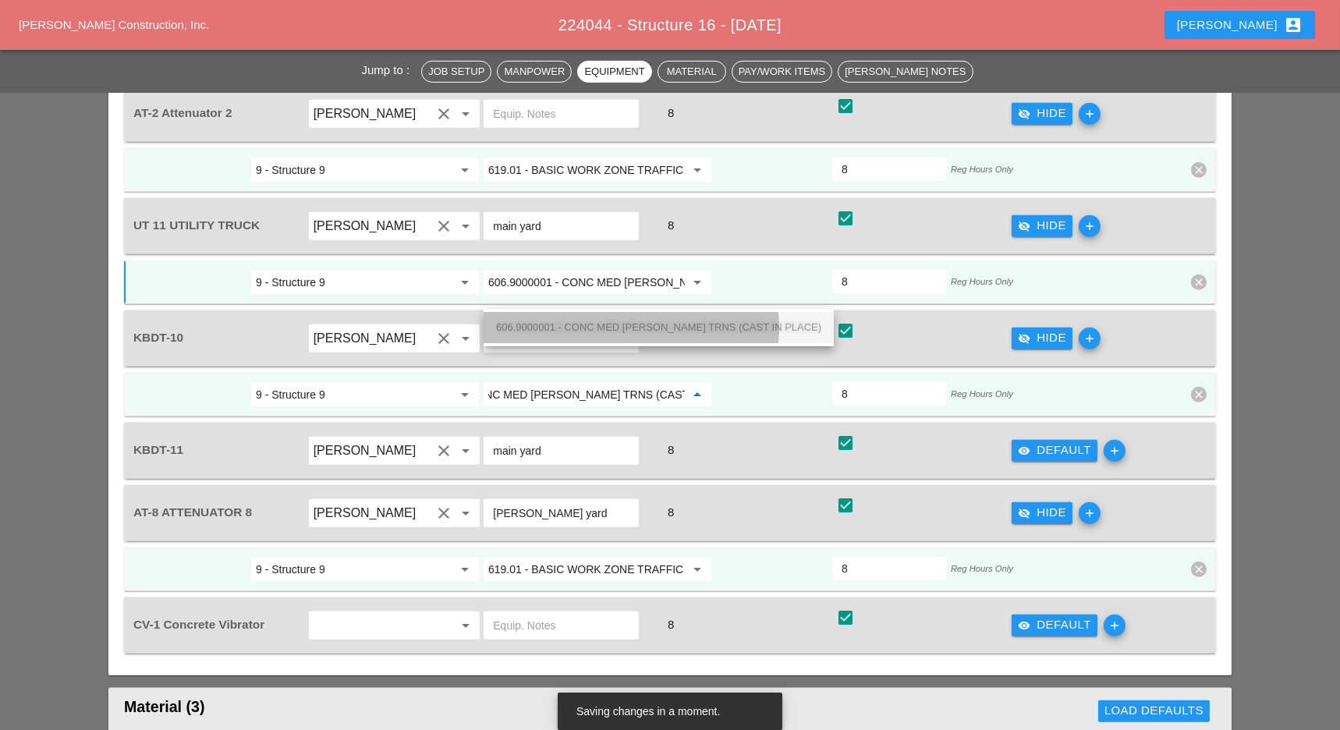
click at [616, 328] on span "606.9000001 - CONC MED BARR TRNS (CAST IN PLACE)" at bounding box center [658, 327] width 325 height 12
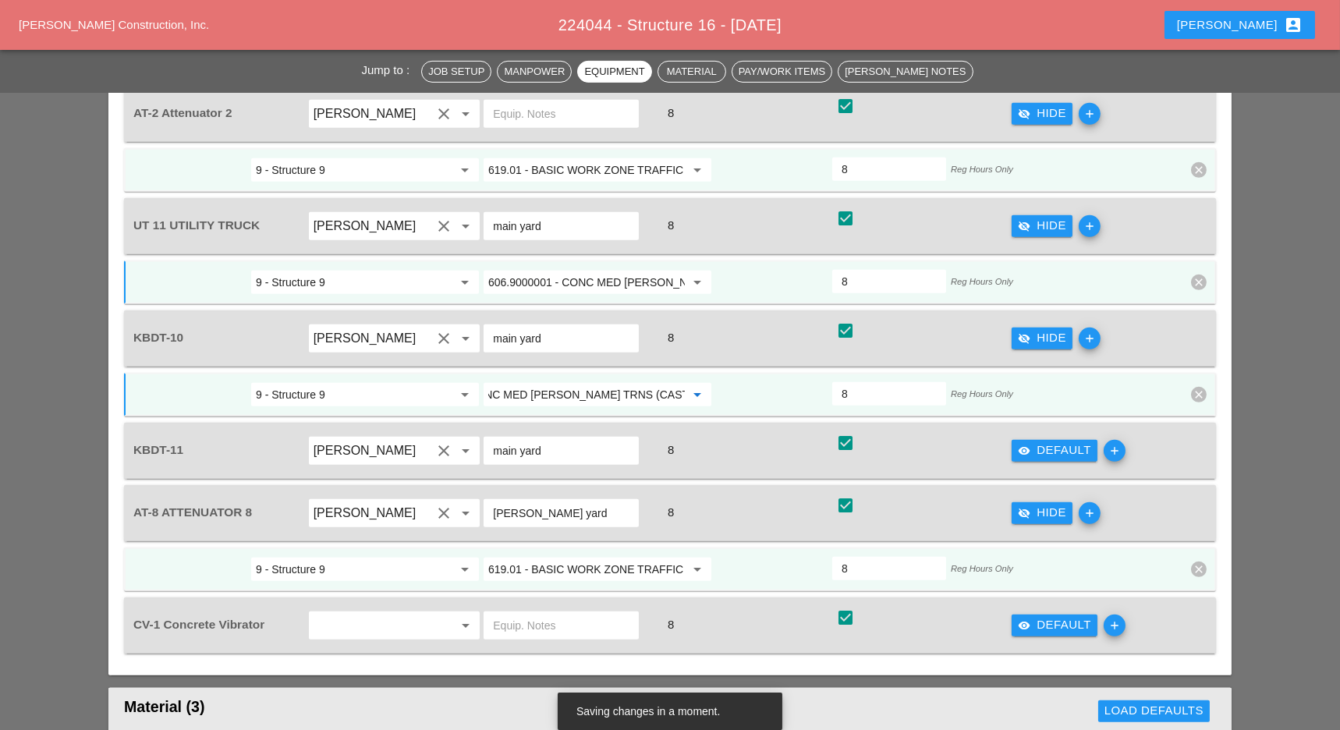
type input "606.9000001 - CONC MED BARR TRNS (CAST IN PLACE)"
click at [1021, 445] on icon "visibility" at bounding box center [1024, 451] width 12 height 12
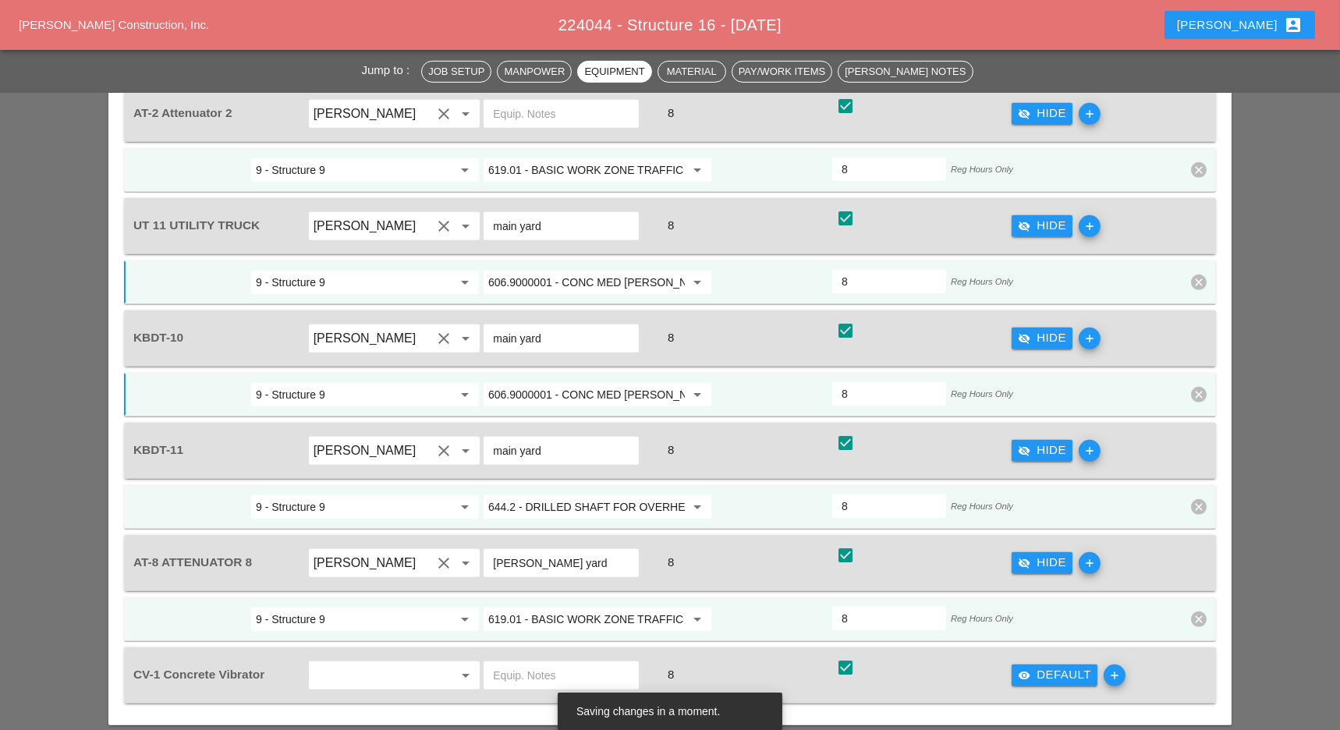
click at [617, 495] on input "644.2 - DRILLED SHAFT FOR OVERHEAD SIGN STRUCTUR" at bounding box center [586, 507] width 197 height 25
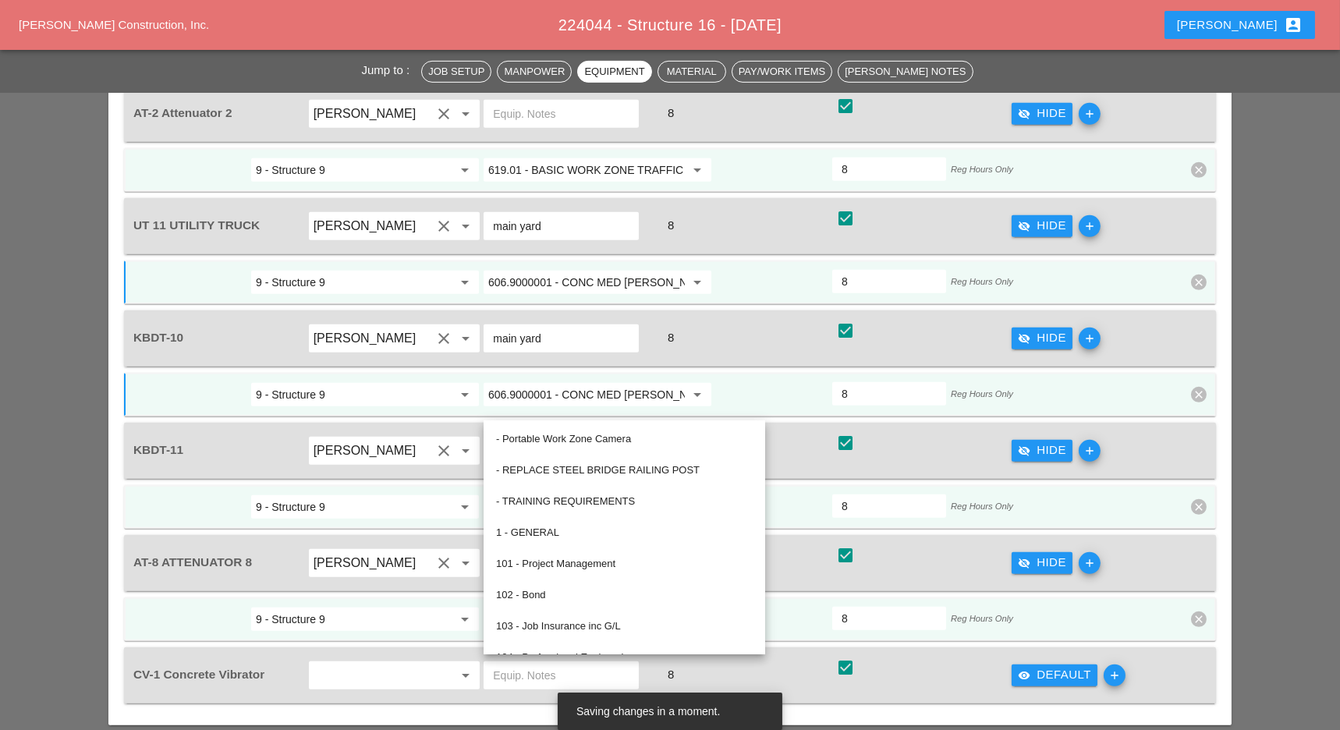
paste input "06.9000001 - CONC MED BARR TRNS (CAST IN PLACE)"
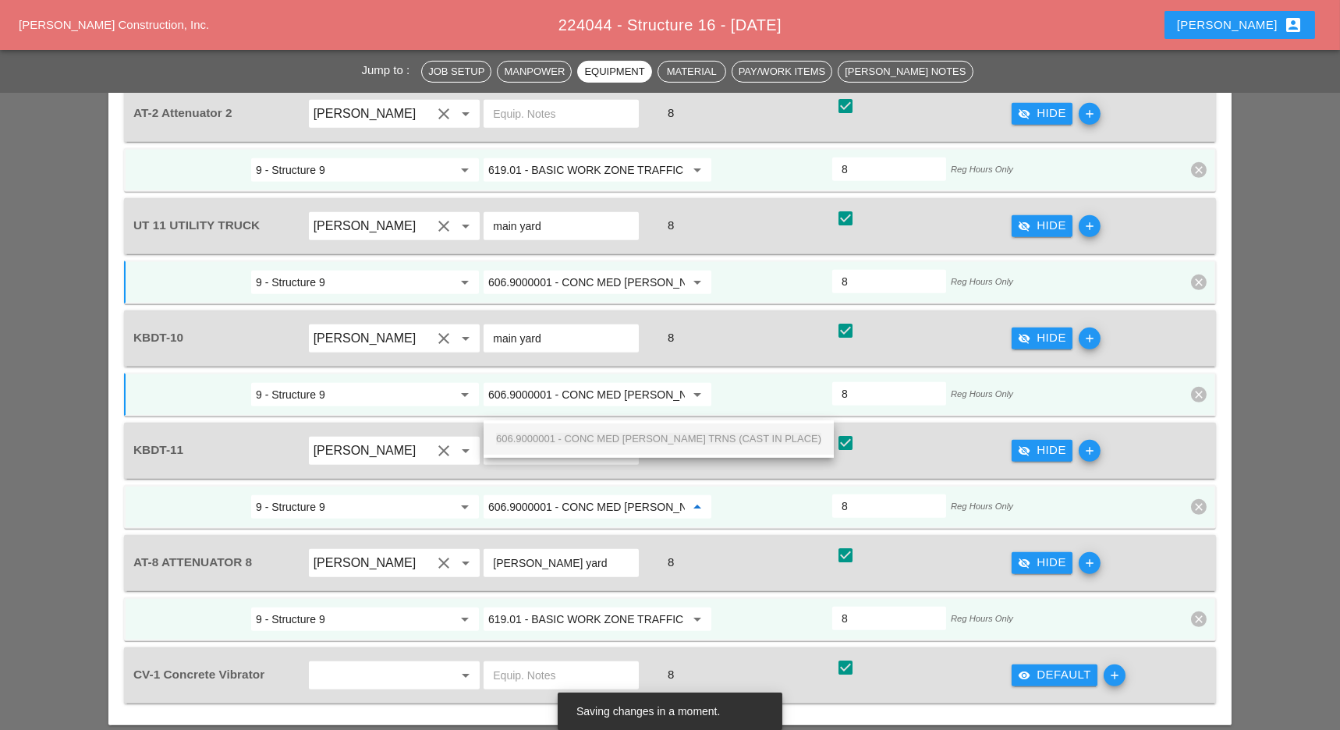
scroll to position [0, 94]
drag, startPoint x: 609, startPoint y: 437, endPoint x: 691, endPoint y: 413, distance: 85.4
click at [609, 438] on span "606.9000001 - CONC MED BARR TRNS (CAST IN PLACE)" at bounding box center [658, 439] width 325 height 12
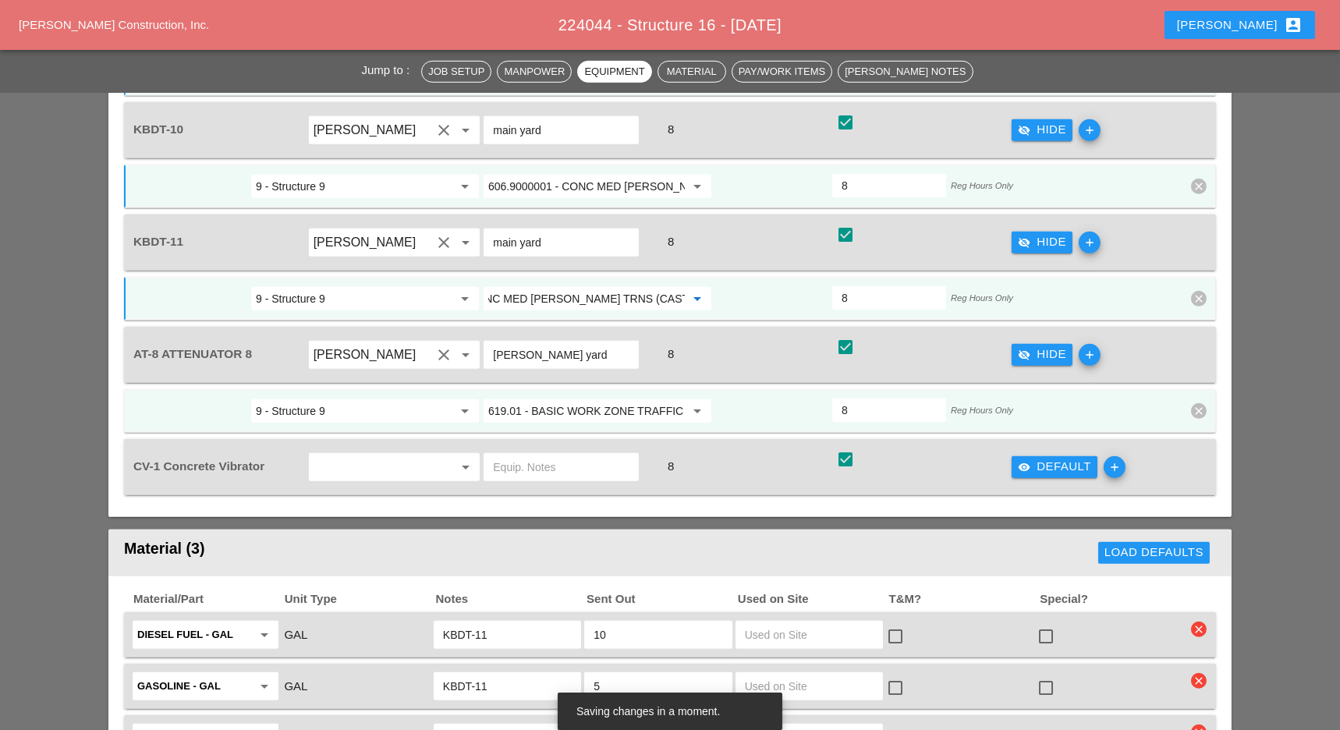
type input "606.9000001 - CONC MED BARR TRNS (CAST IN PLACE)"
click at [1038, 458] on div "visibility Default" at bounding box center [1054, 467] width 73 height 18
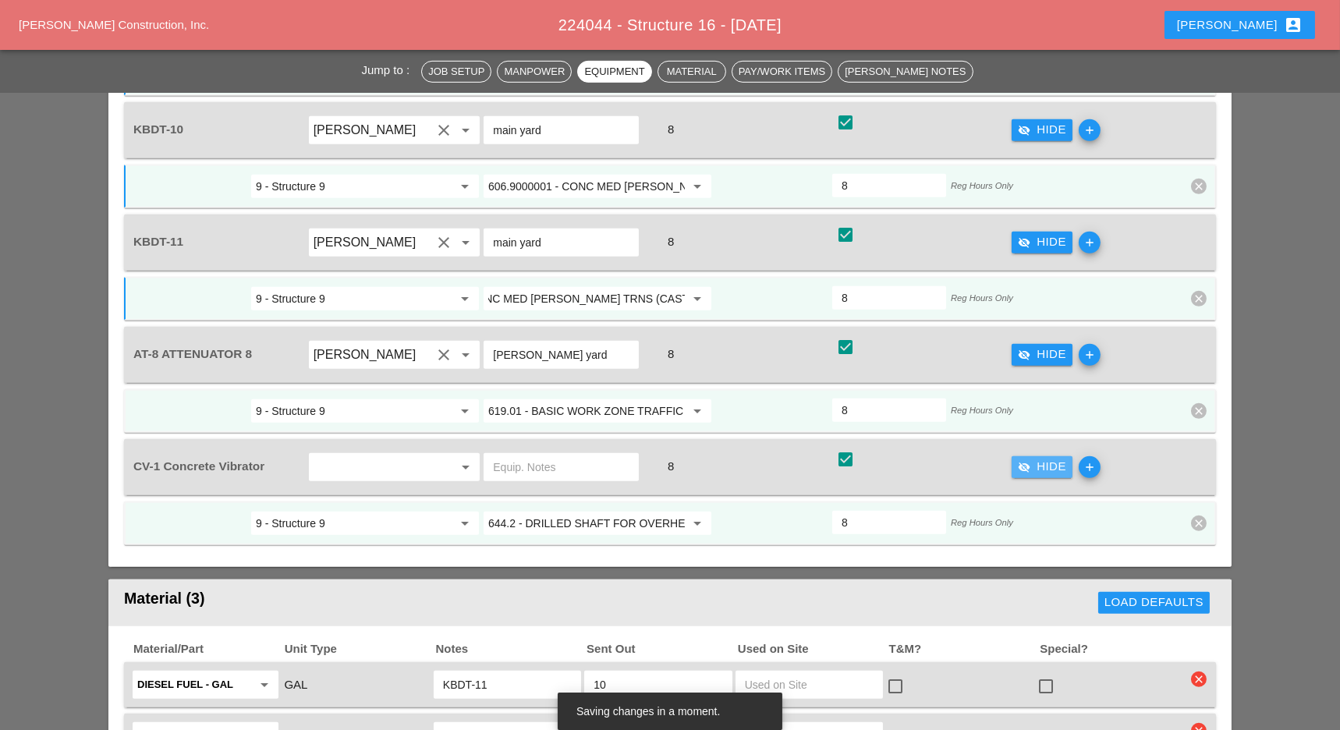
scroll to position [0, 0]
click at [669, 511] on input "644.2 - DRILLED SHAFT FOR OVERHEAD SIGN STRUCTUR" at bounding box center [586, 523] width 197 height 25
paste input "06.9000001 - CONC MED BARR TRNS (CAST IN PLACE)"
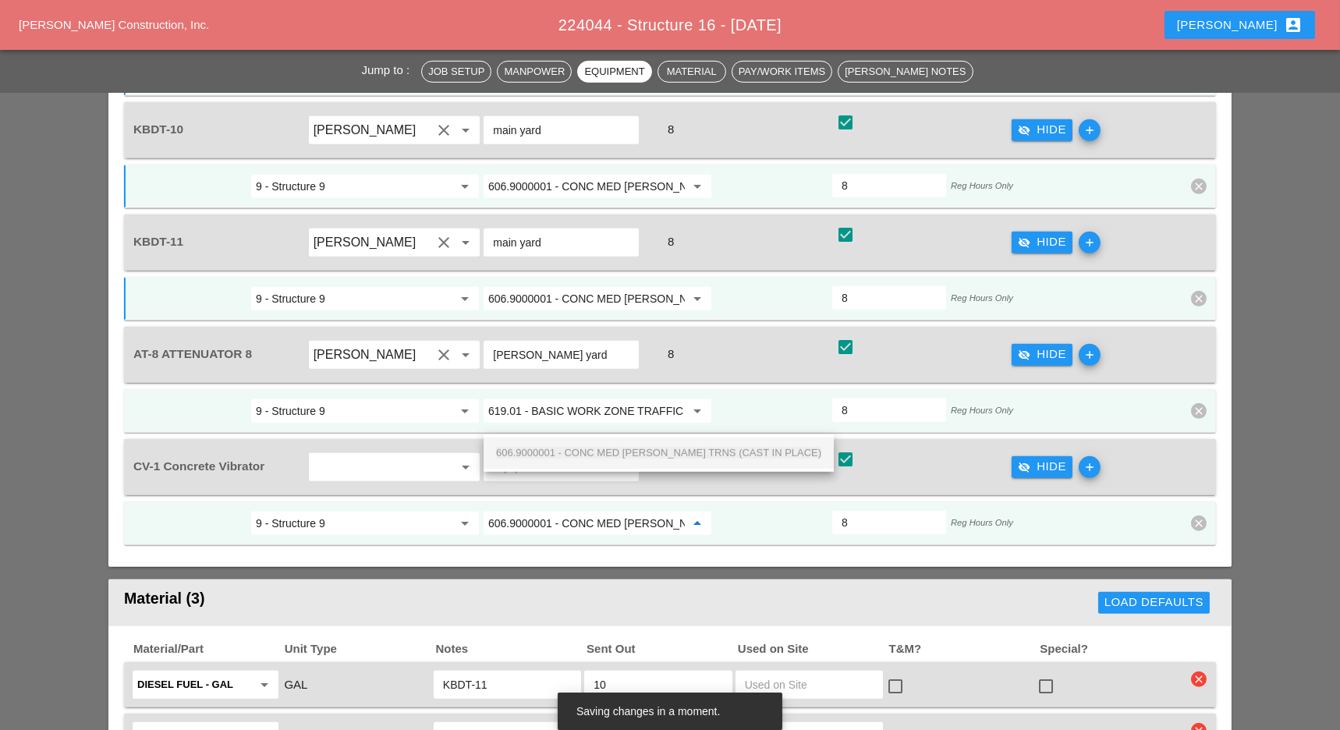
scroll to position [0, 94]
click at [655, 452] on span "606.9000001 - CONC MED BARR TRNS (CAST IN PLACE)" at bounding box center [658, 453] width 325 height 12
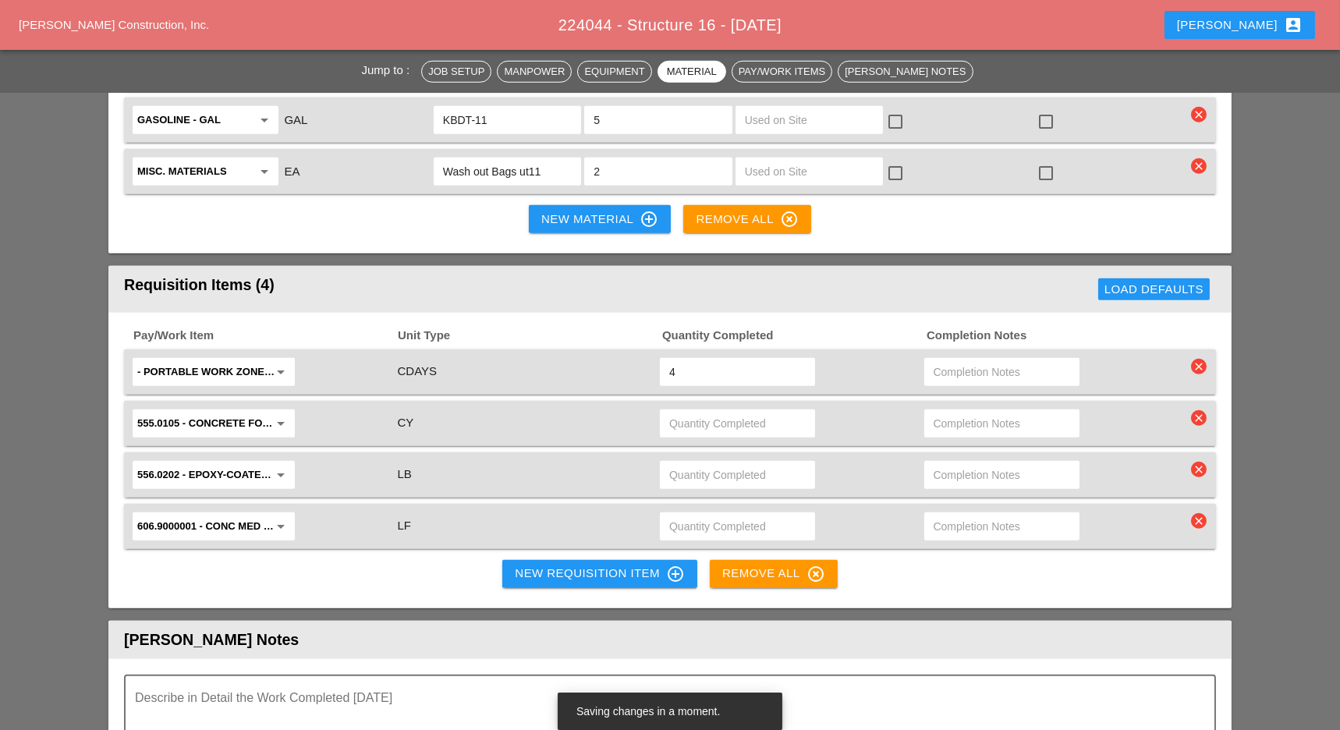
scroll to position [2940, 0]
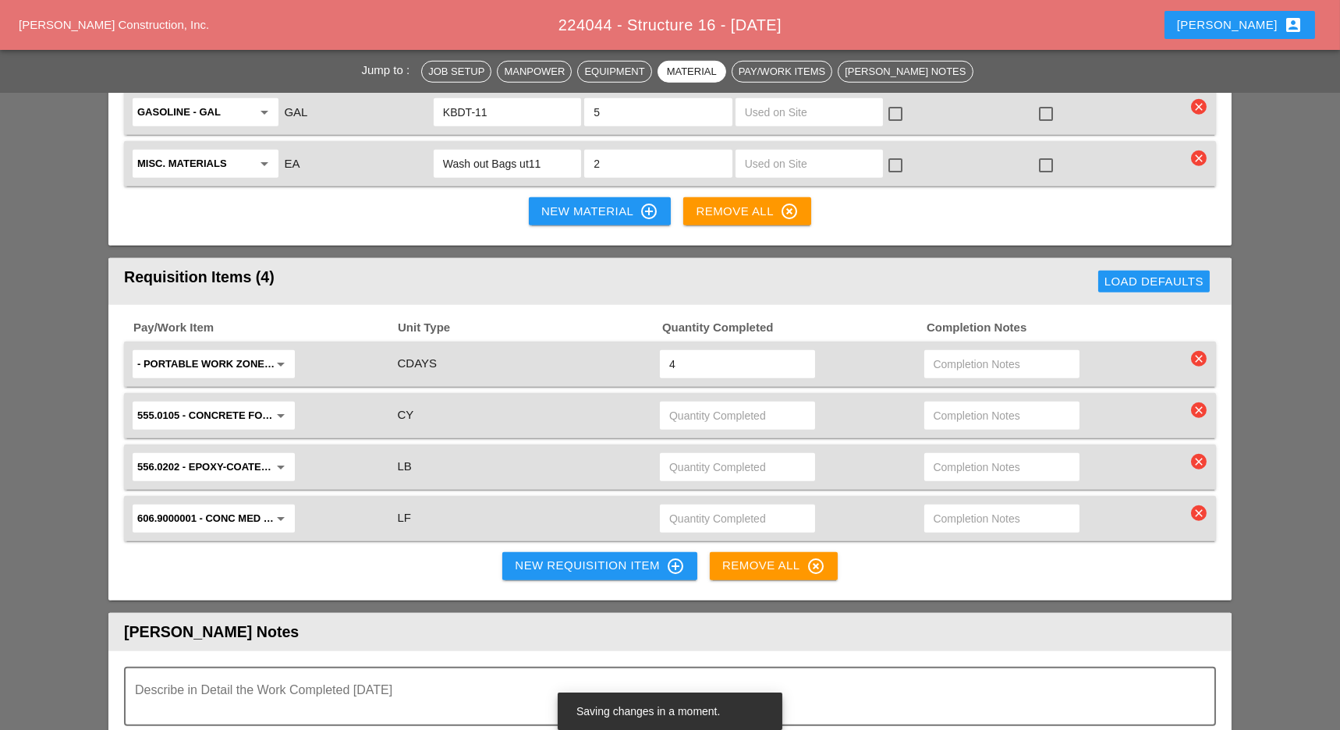
type input "606.9000001 - CONC MED BARR TRNS (CAST IN PLACE)"
click at [955, 403] on input "text" at bounding box center [1002, 415] width 137 height 25
type input "waiting"
click at [964, 455] on input "text" at bounding box center [1002, 467] width 137 height 25
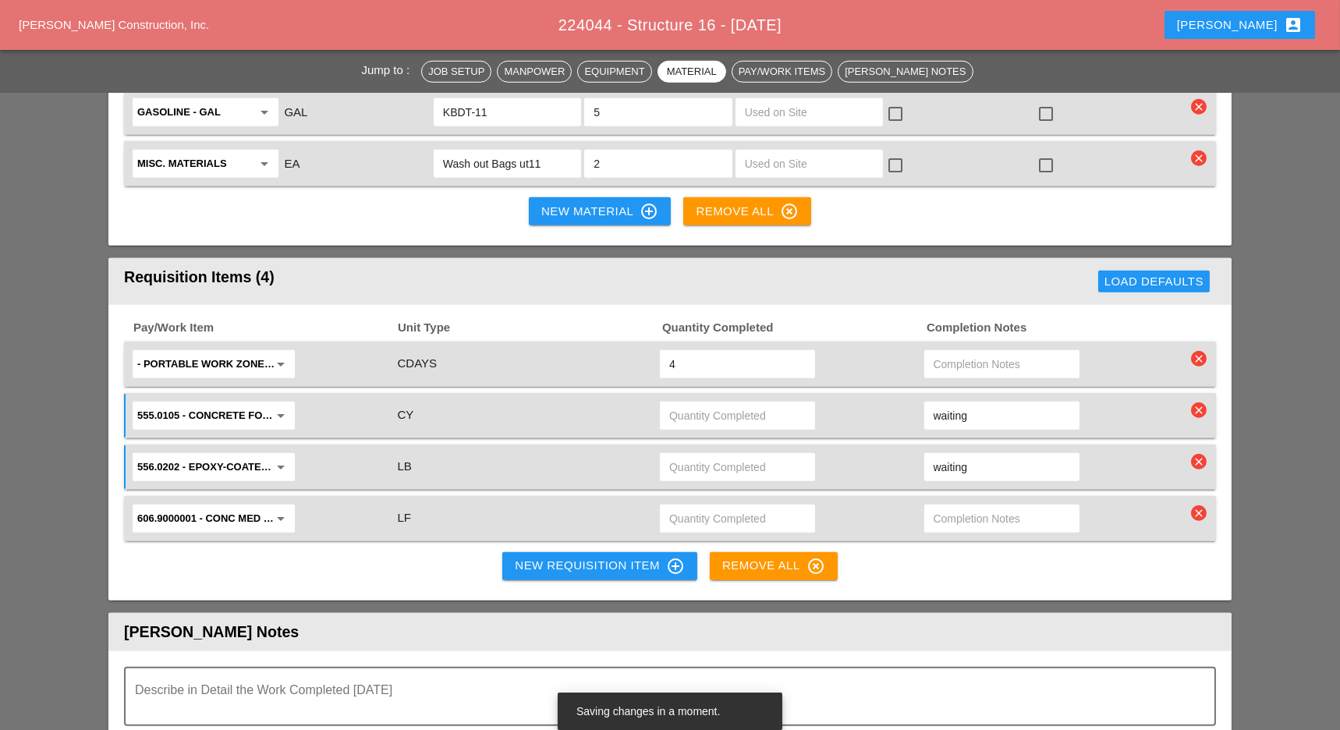
type input "waiting"
click at [957, 506] on input "text" at bounding box center [1002, 518] width 137 height 25
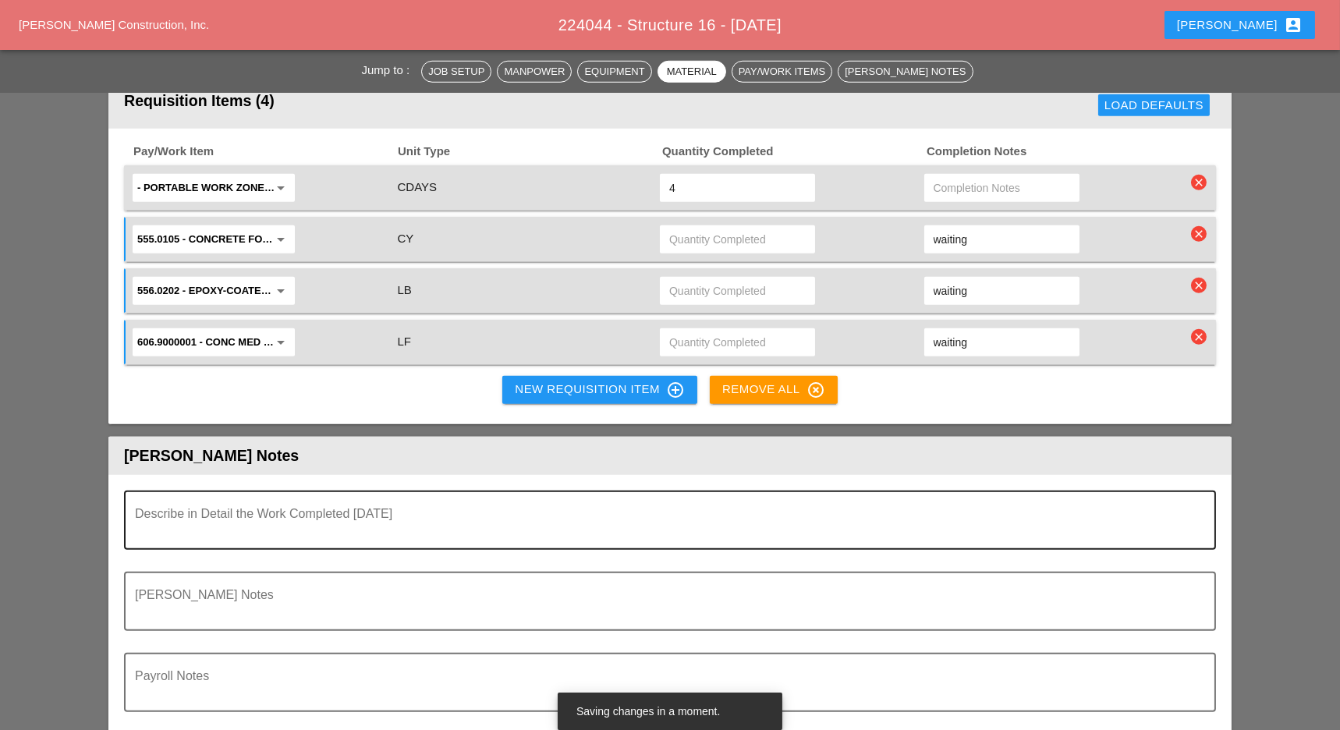
scroll to position [3147, 0]
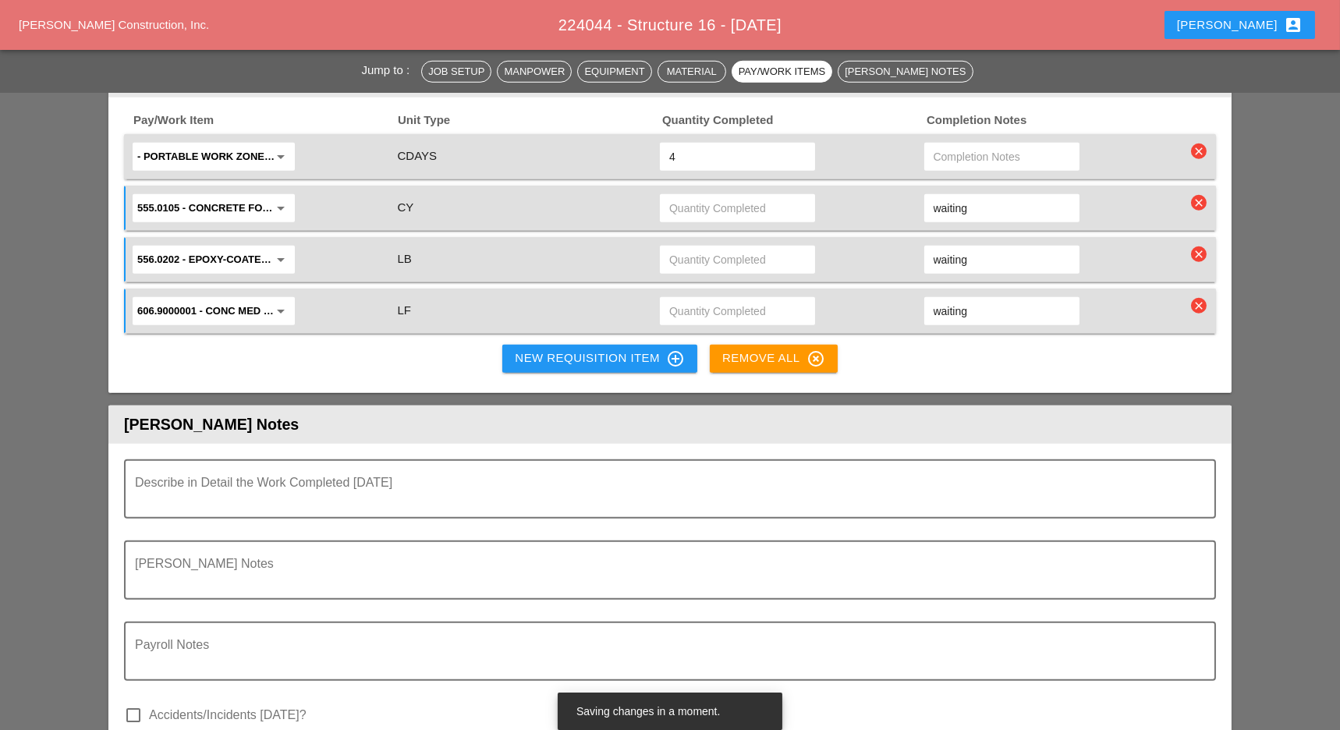
type input "waiting"
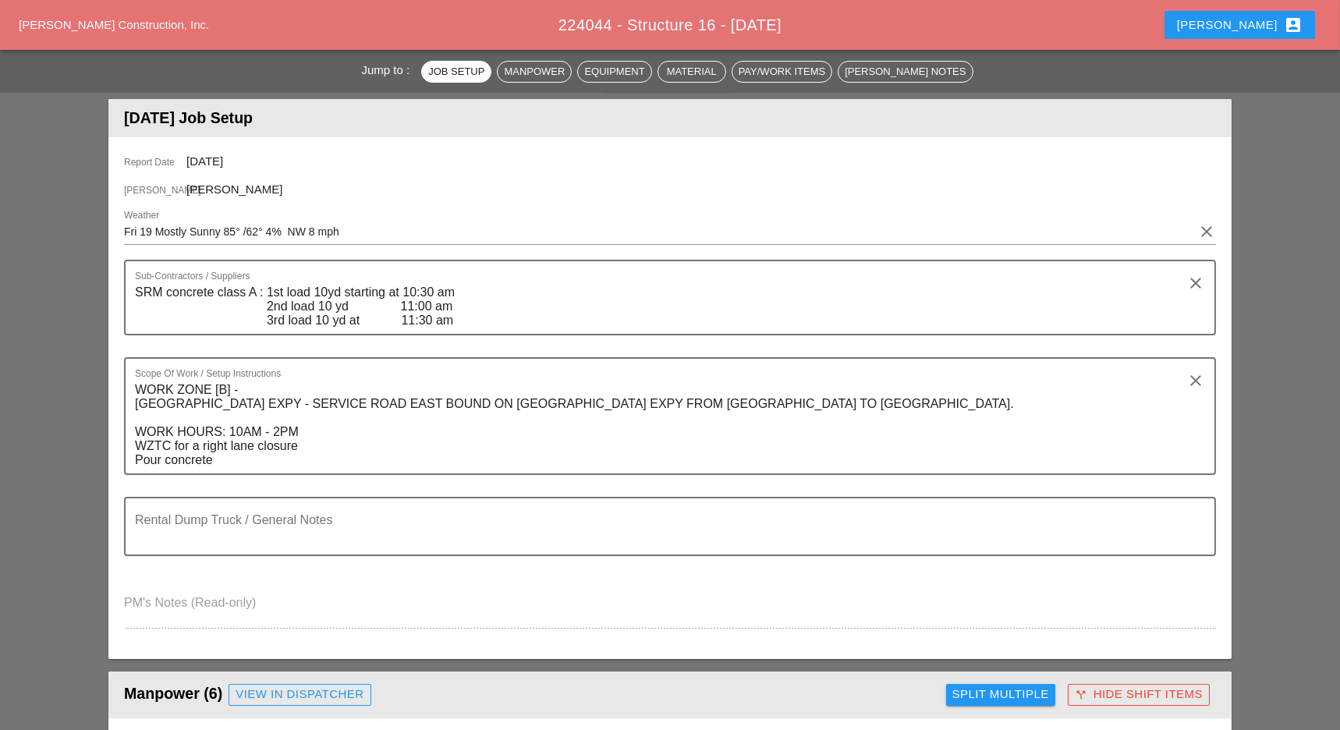
scroll to position [0, 0]
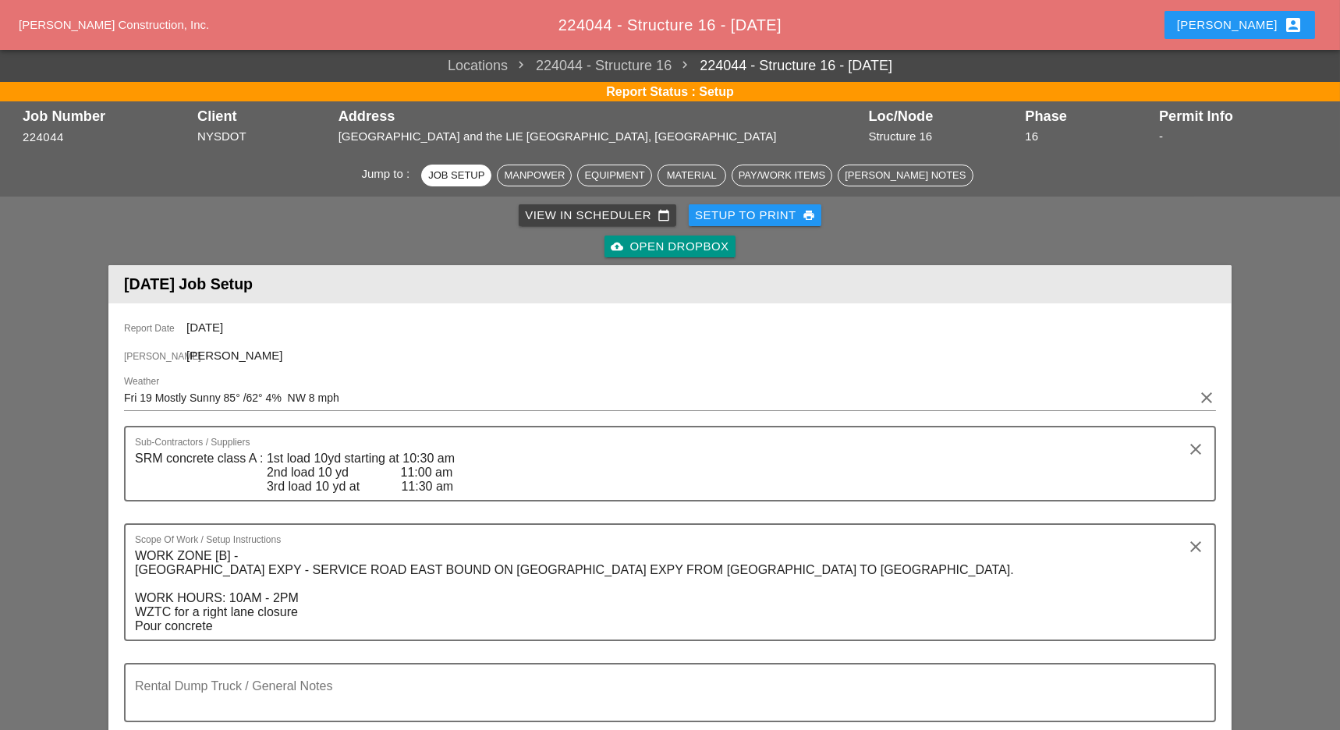
click at [552, 208] on div "View in Scheduler calendar_today" at bounding box center [597, 216] width 145 height 18
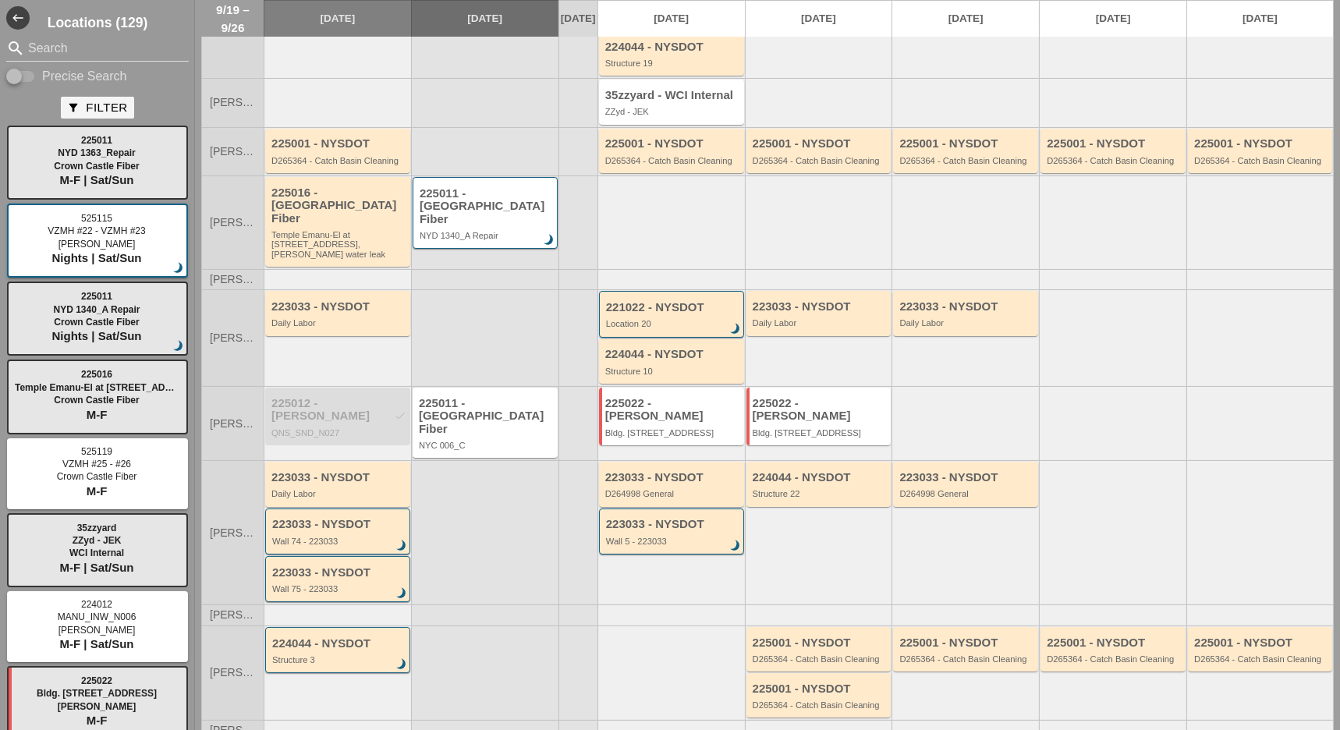
scroll to position [208, 0]
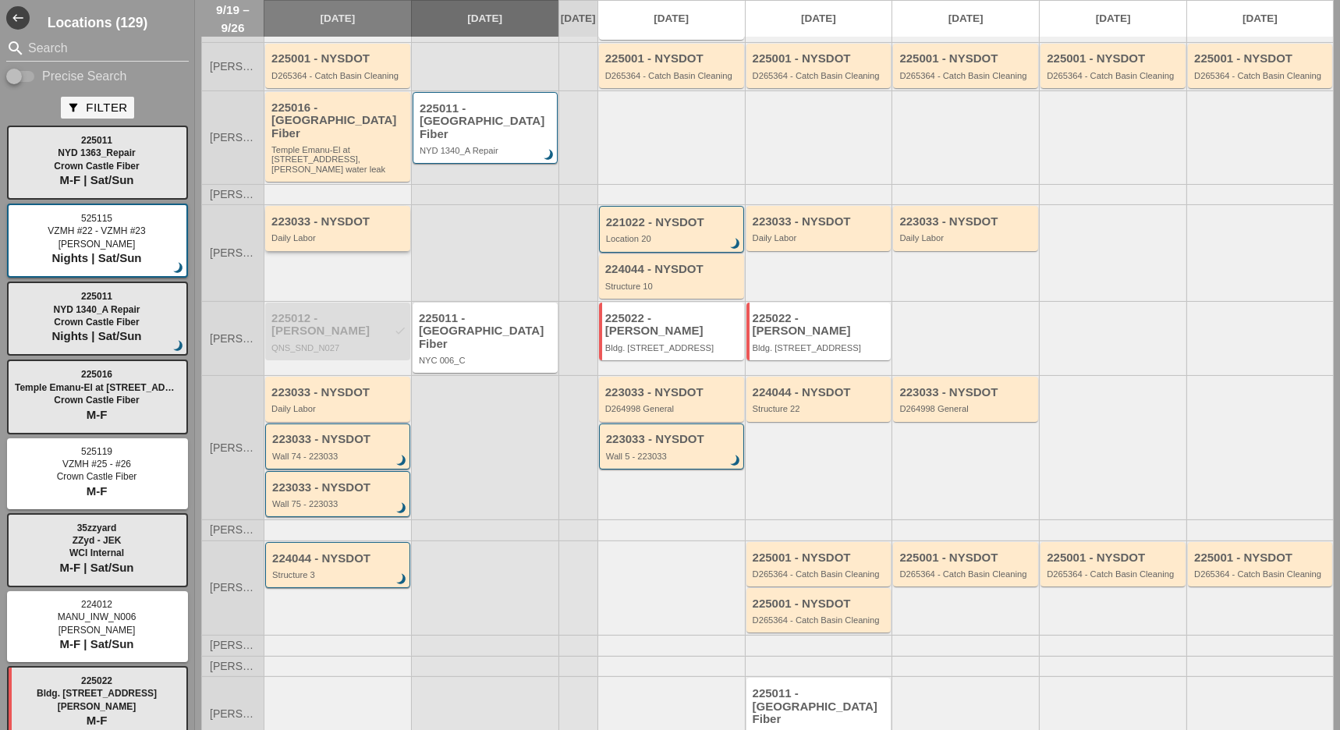
click at [339, 218] on div "223033 - NYSDOT Daily Labor" at bounding box center [339, 229] width 135 height 28
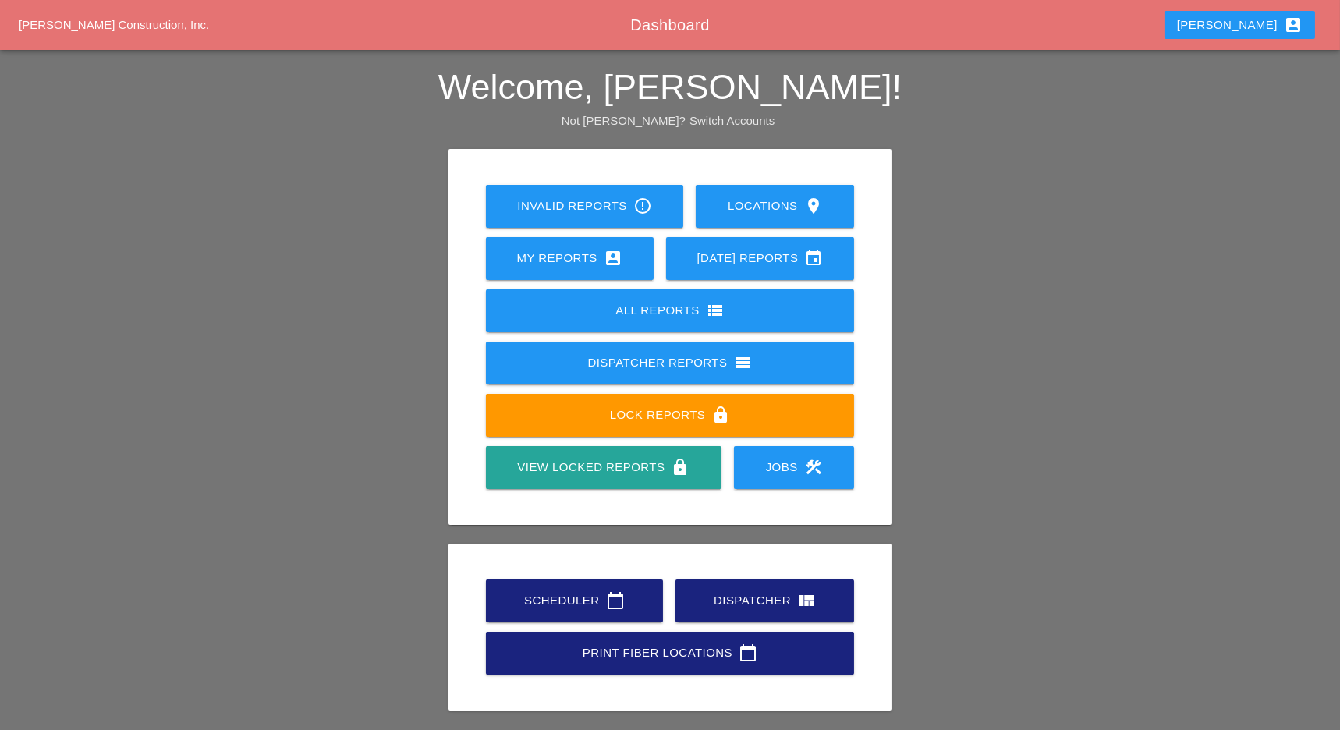
click at [567, 603] on div "Scheduler calendar_today" at bounding box center [574, 600] width 127 height 19
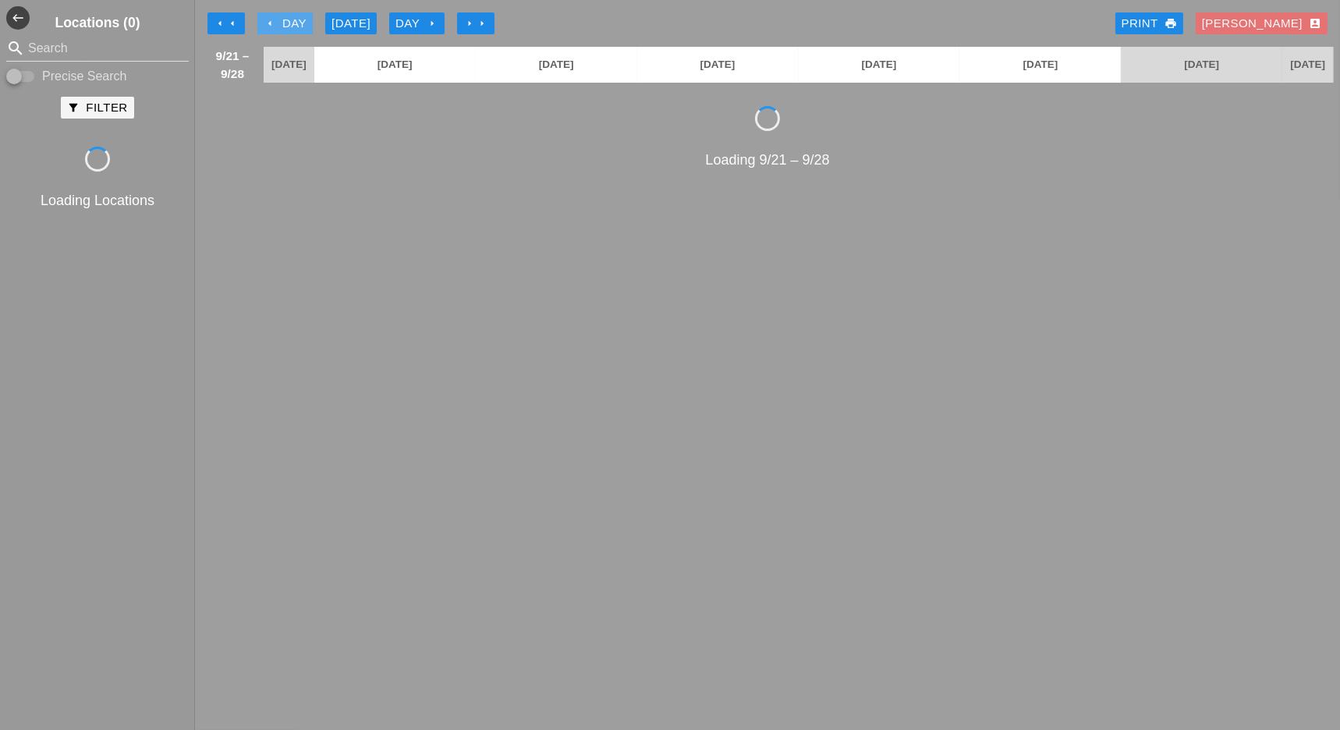
click at [276, 17] on div "arrow_left Day" at bounding box center [285, 24] width 43 height 18
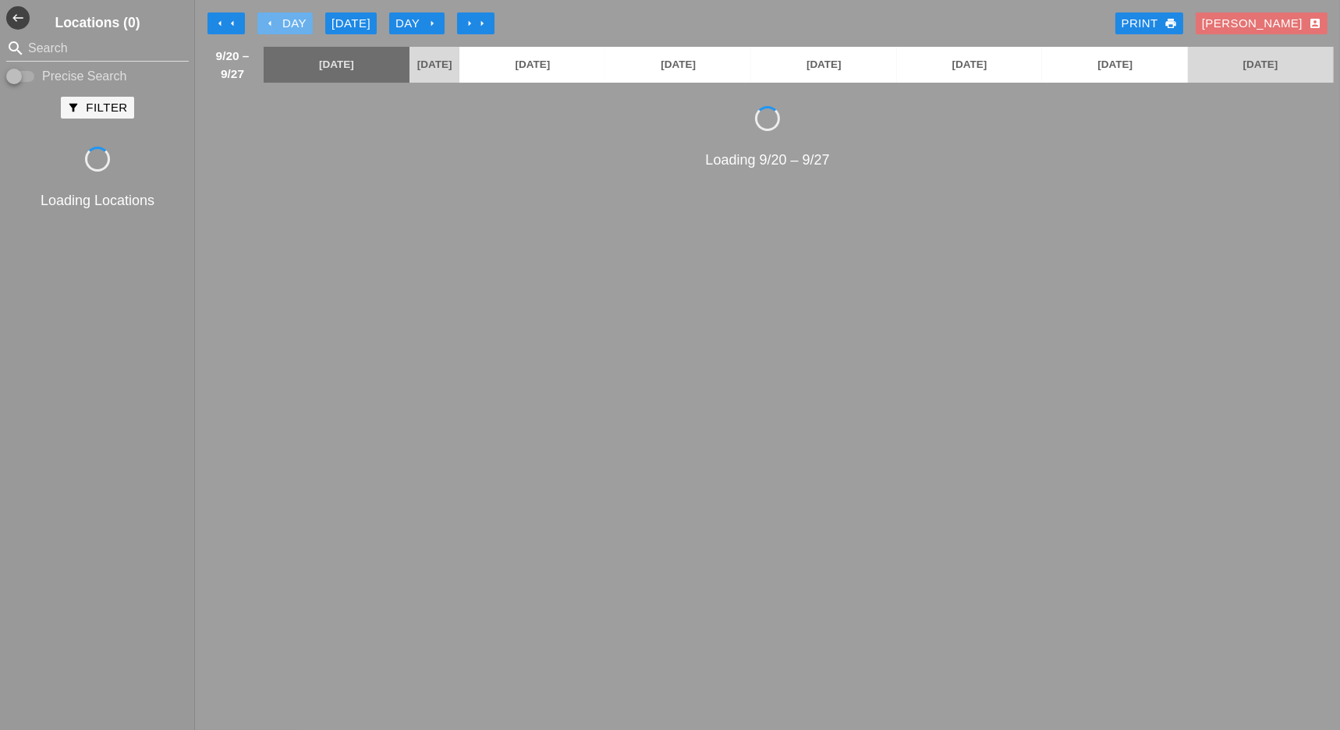
click at [276, 17] on div "arrow_left Day" at bounding box center [285, 24] width 43 height 18
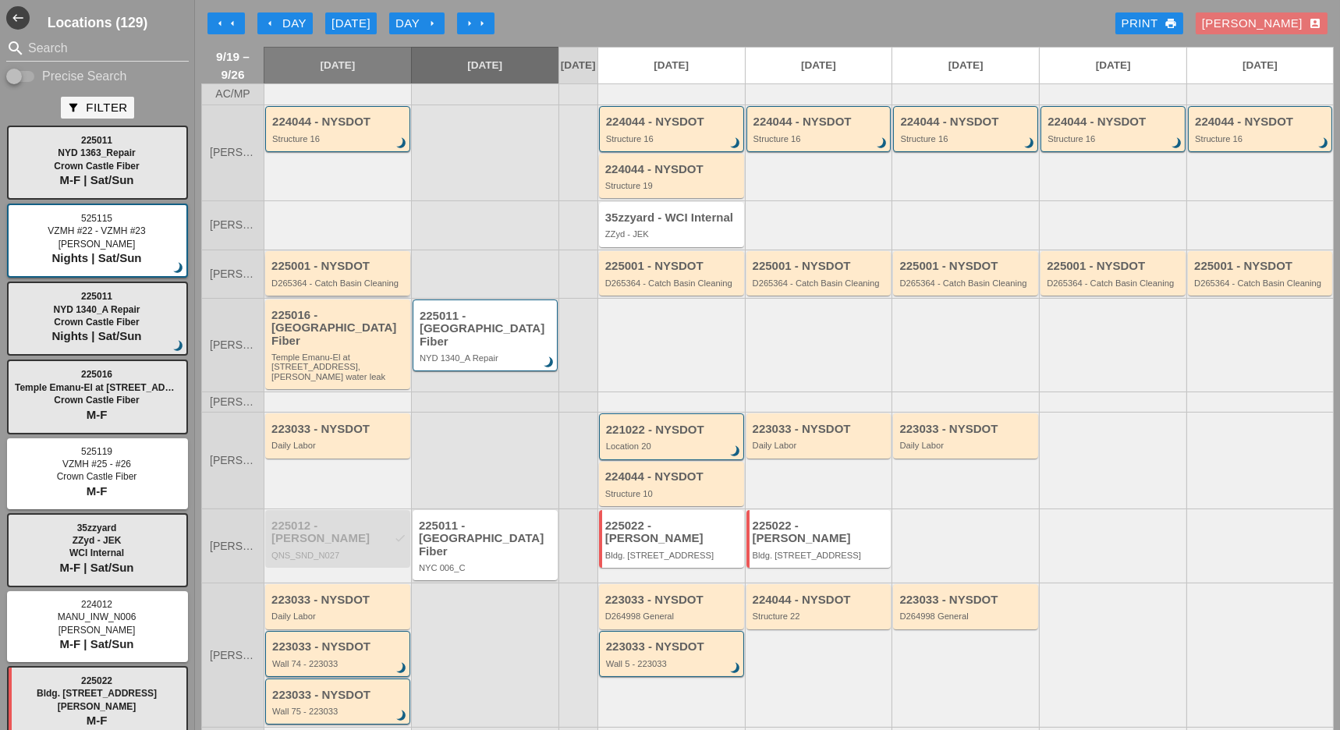
click at [327, 283] on div "225001 - NYSDOT D265364 - Catch Basin Cleaning" at bounding box center [339, 274] width 135 height 28
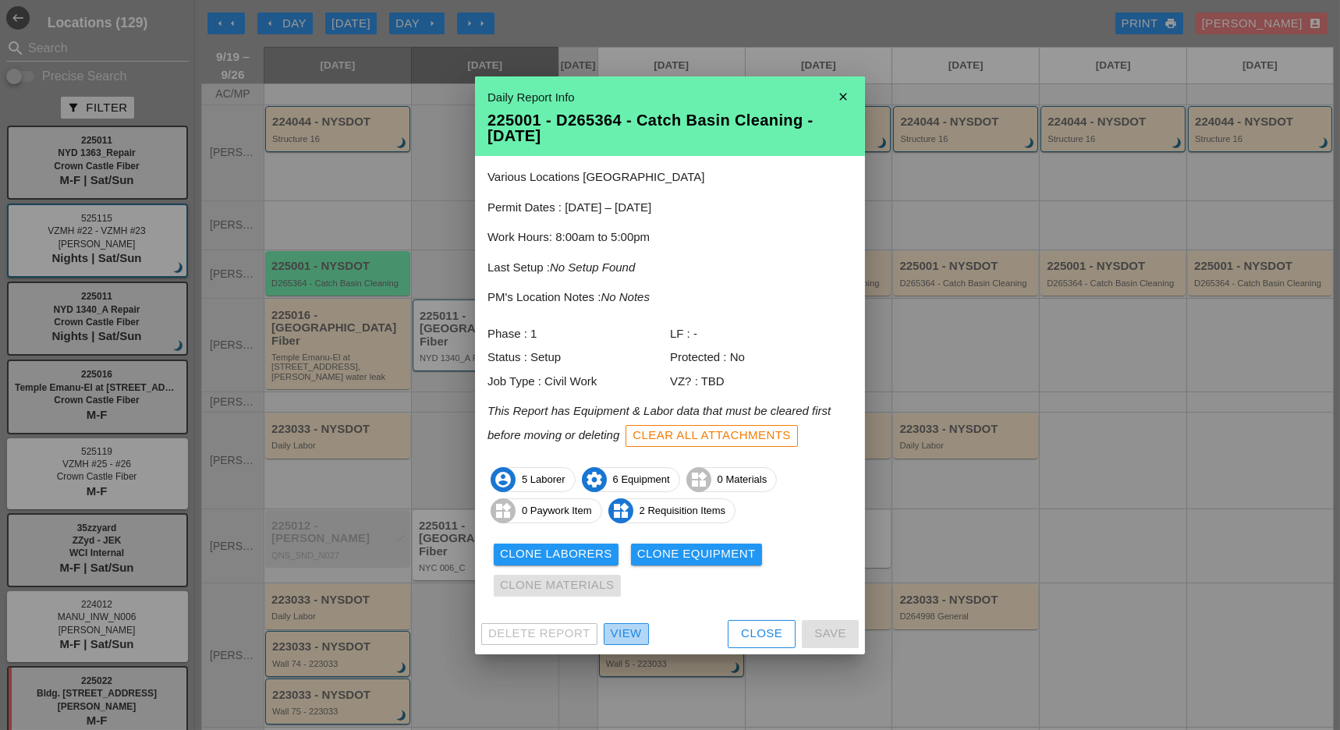
click at [620, 625] on div "View" at bounding box center [626, 634] width 31 height 18
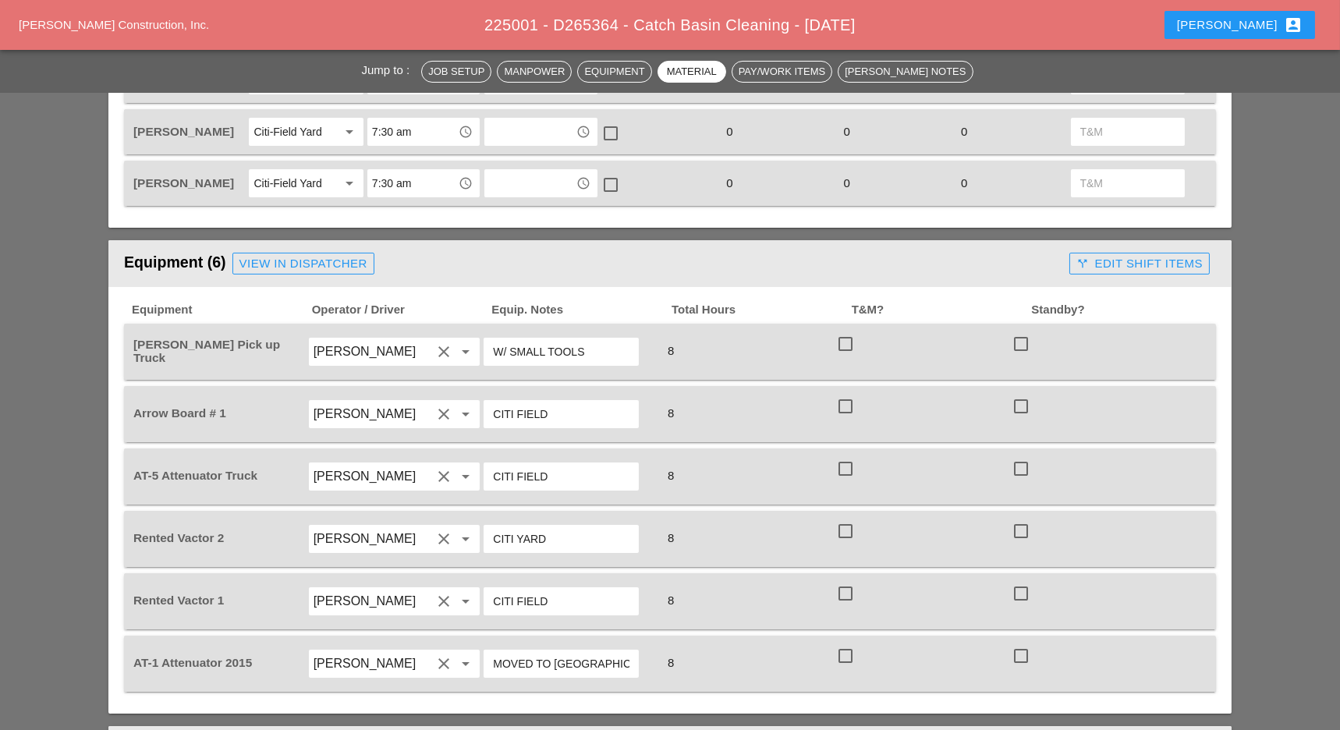
scroll to position [514, 0]
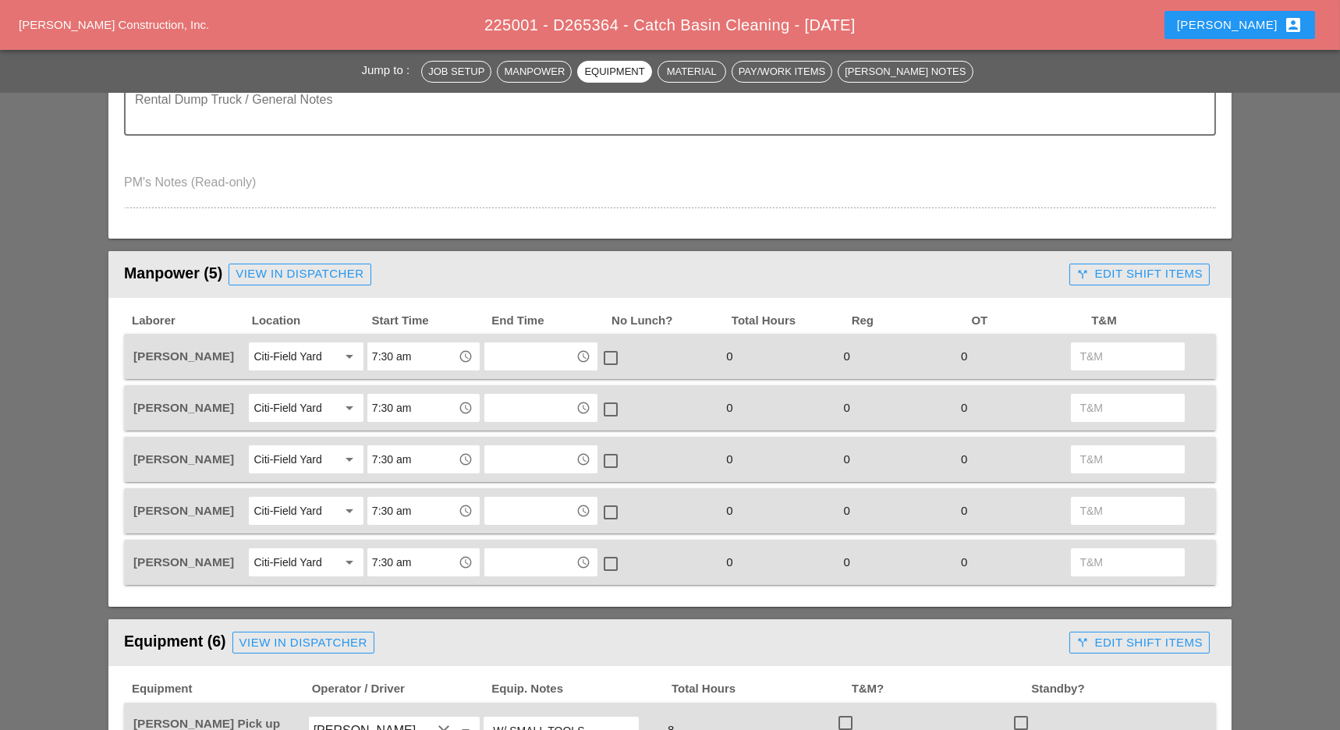
drag, startPoint x: 1114, startPoint y: 275, endPoint x: 1091, endPoint y: 279, distance: 23.9
click at [1115, 275] on div "call_split Edit Shift Items" at bounding box center [1140, 274] width 126 height 18
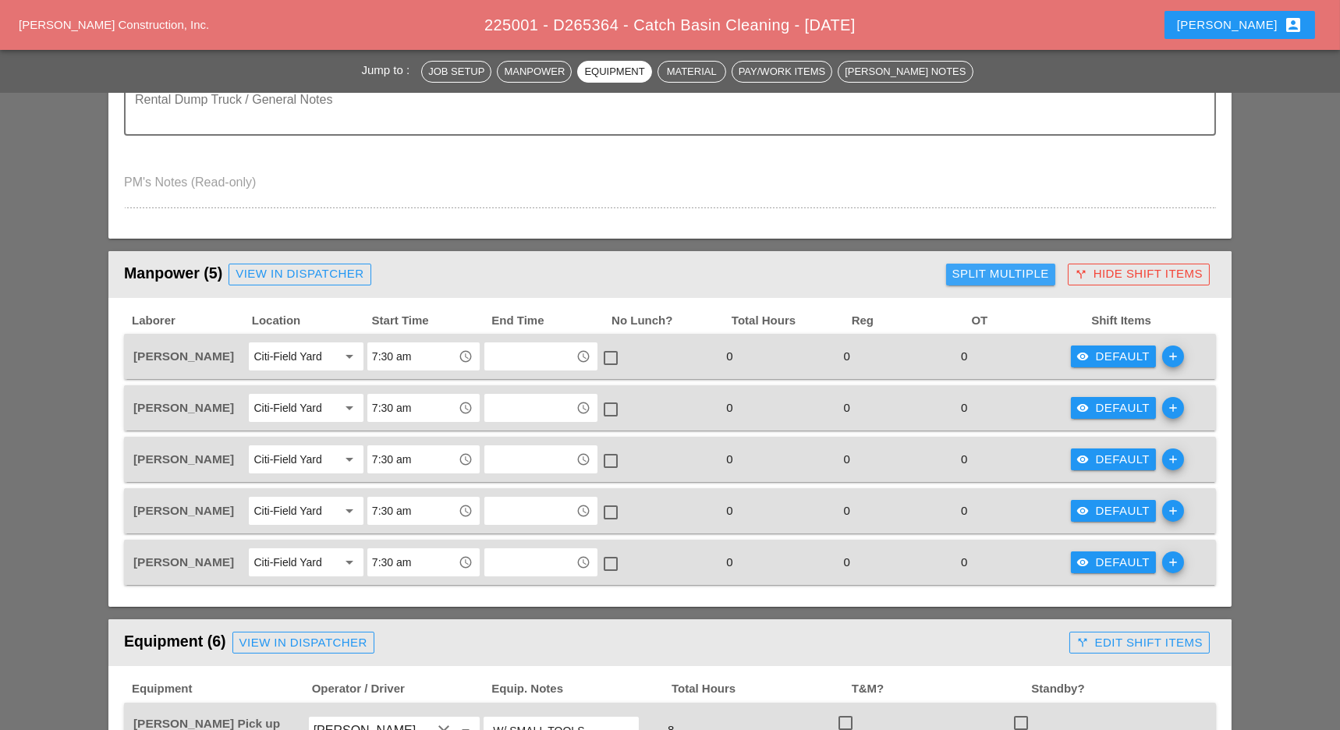
click at [974, 282] on button "Split Multiple" at bounding box center [1000, 275] width 109 height 22
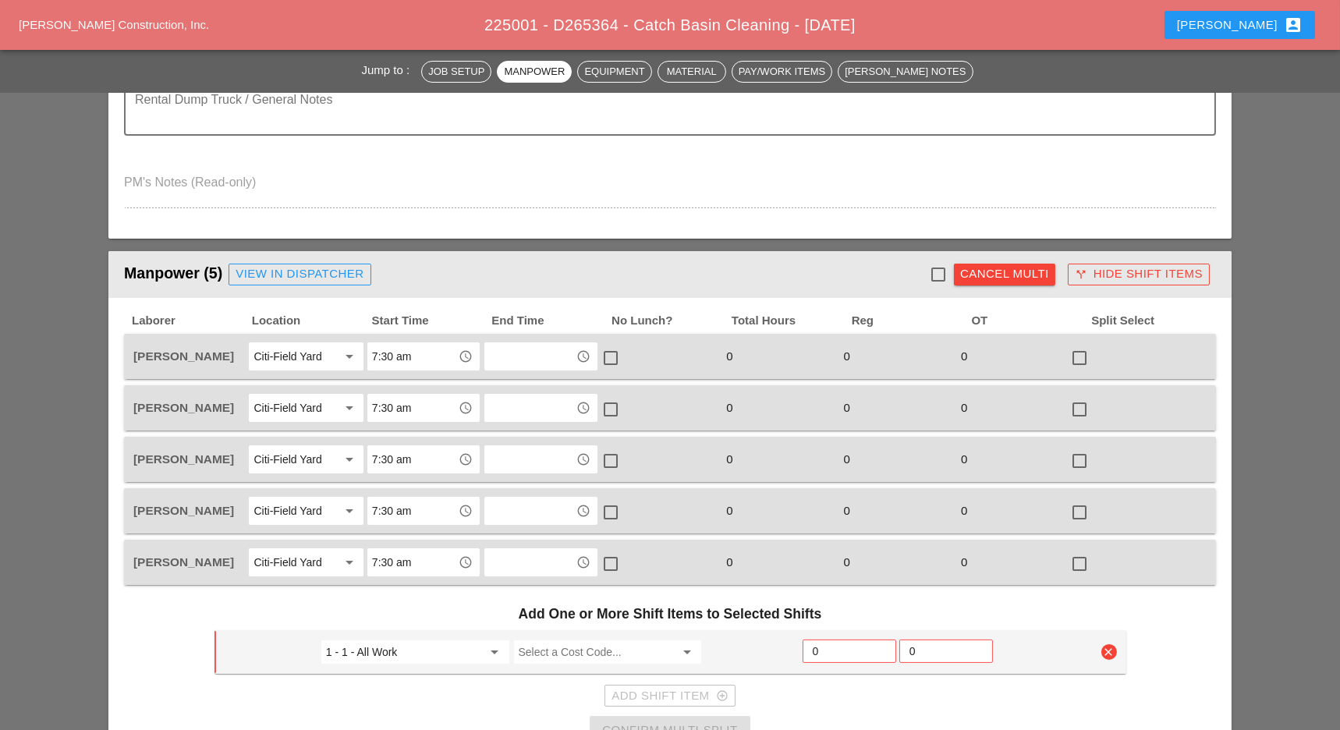
click at [934, 271] on div at bounding box center [938, 274] width 27 height 27
checkbox input "true"
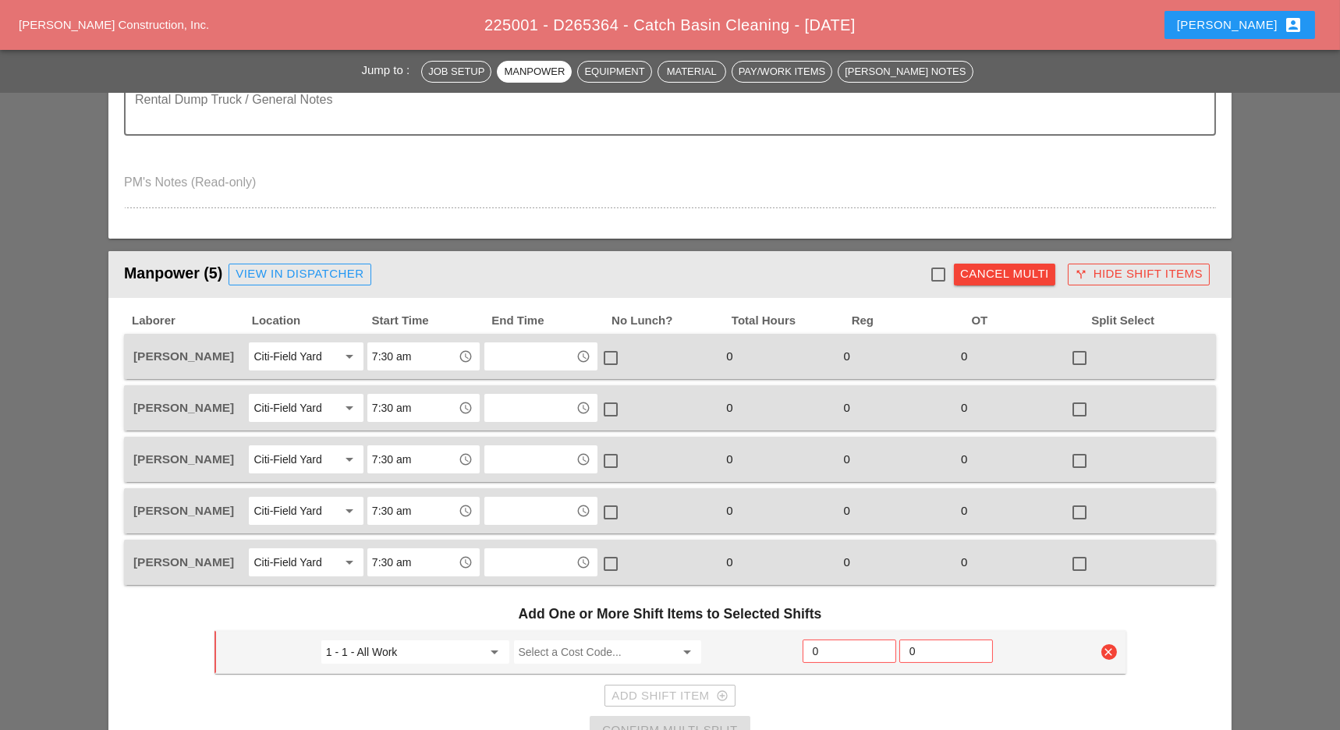
checkbox input "true"
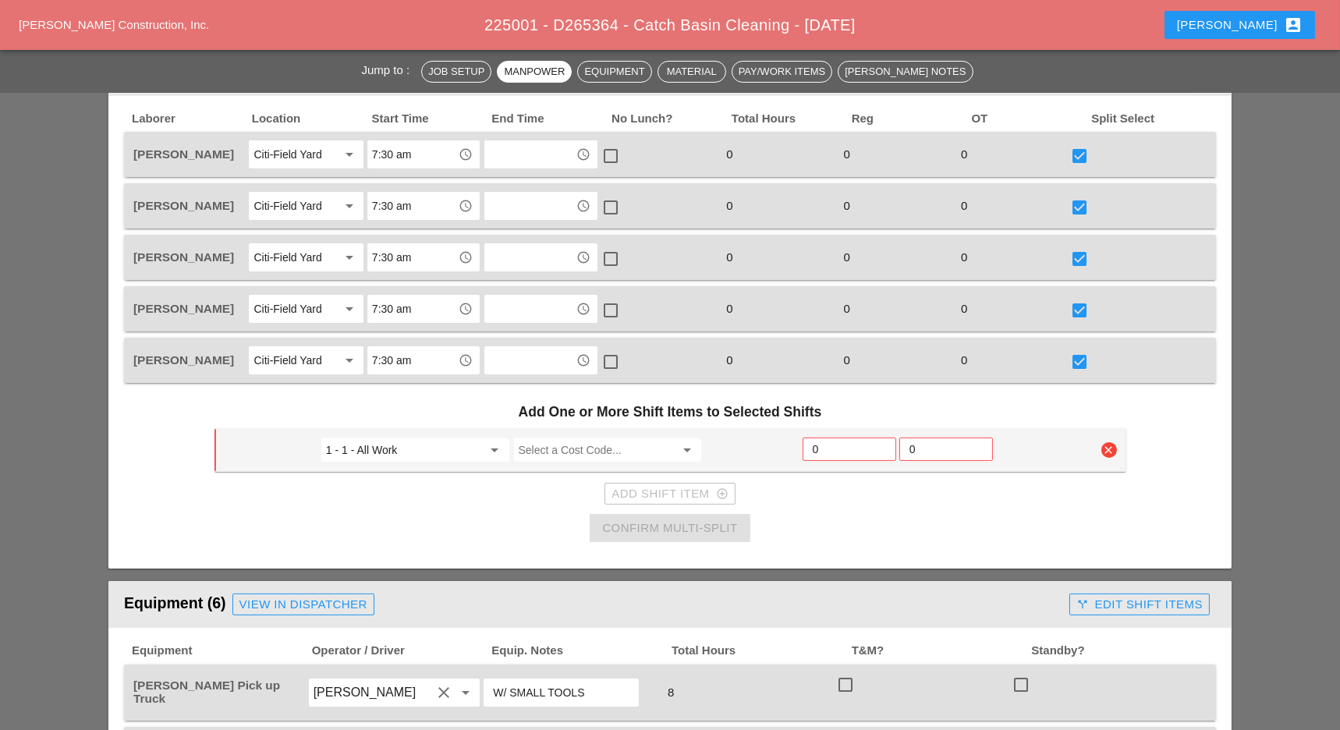
scroll to position [722, 0]
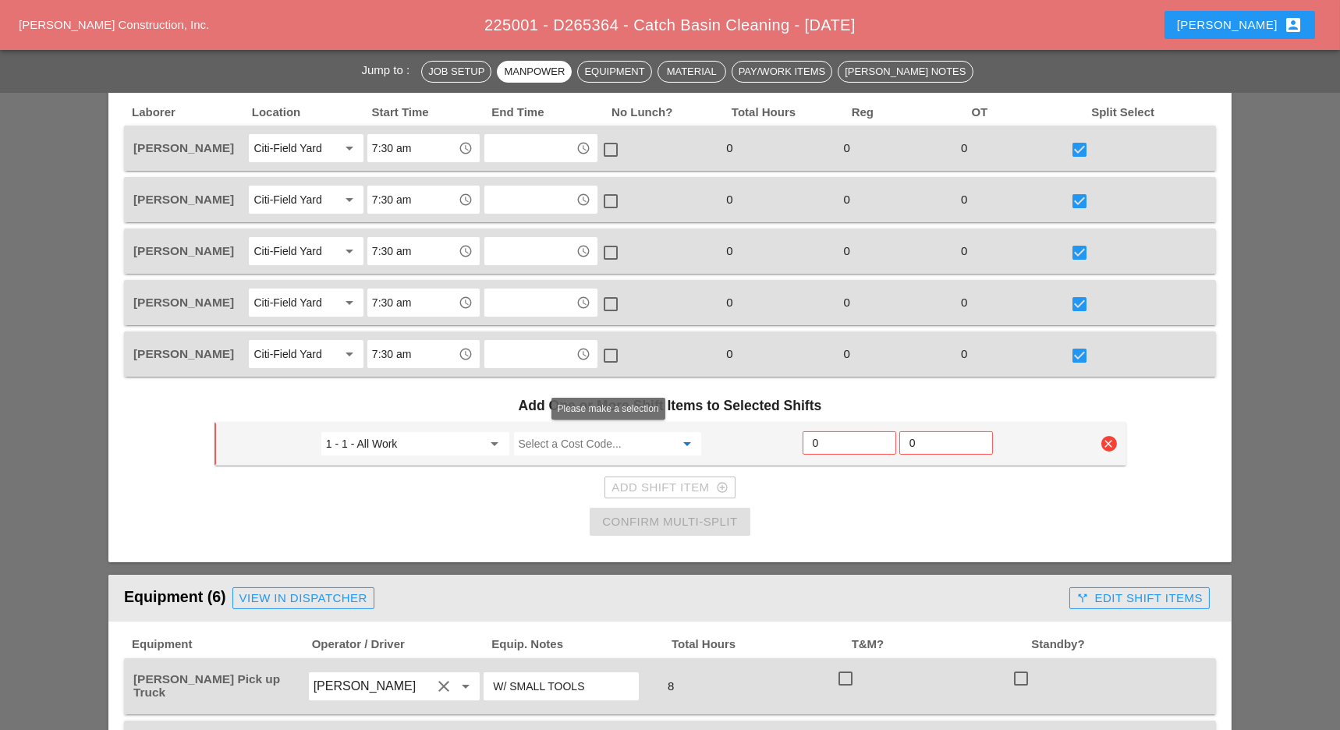
click at [562, 435] on input "Select a Cost Code..." at bounding box center [597, 443] width 157 height 25
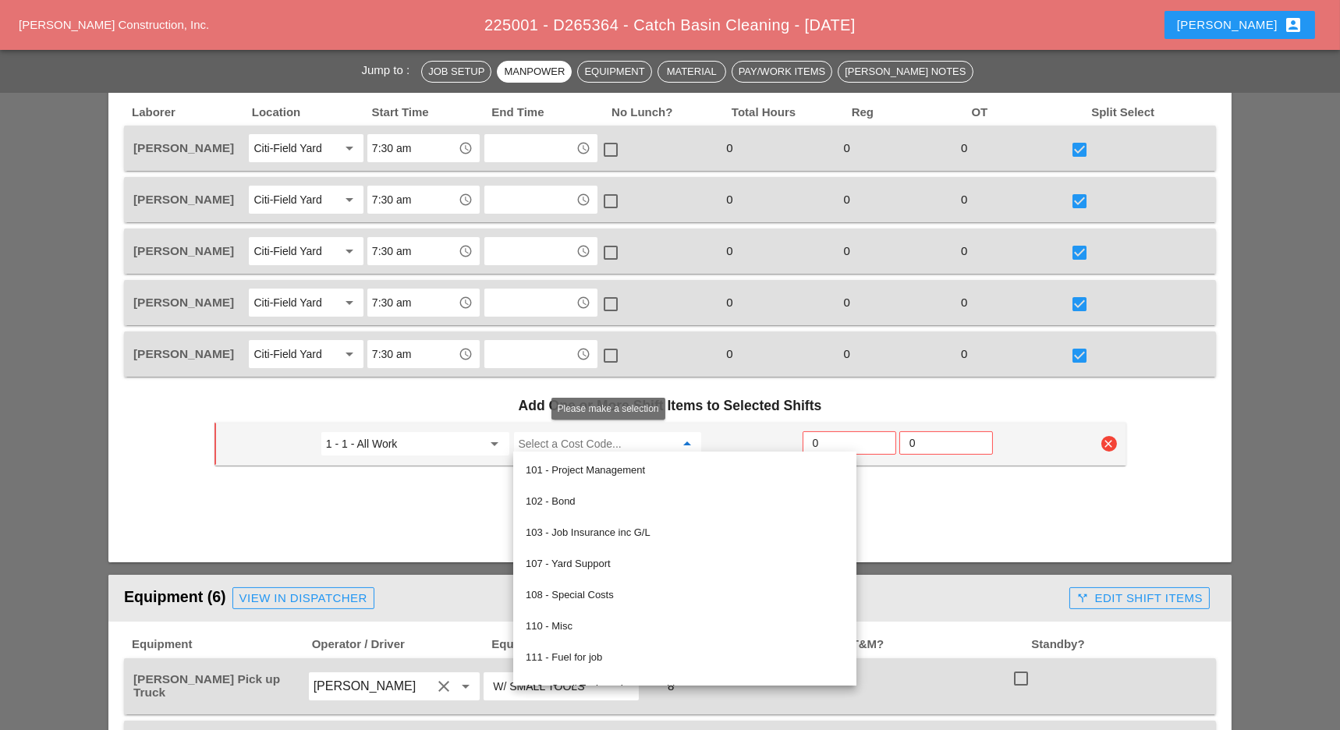
type input "5"
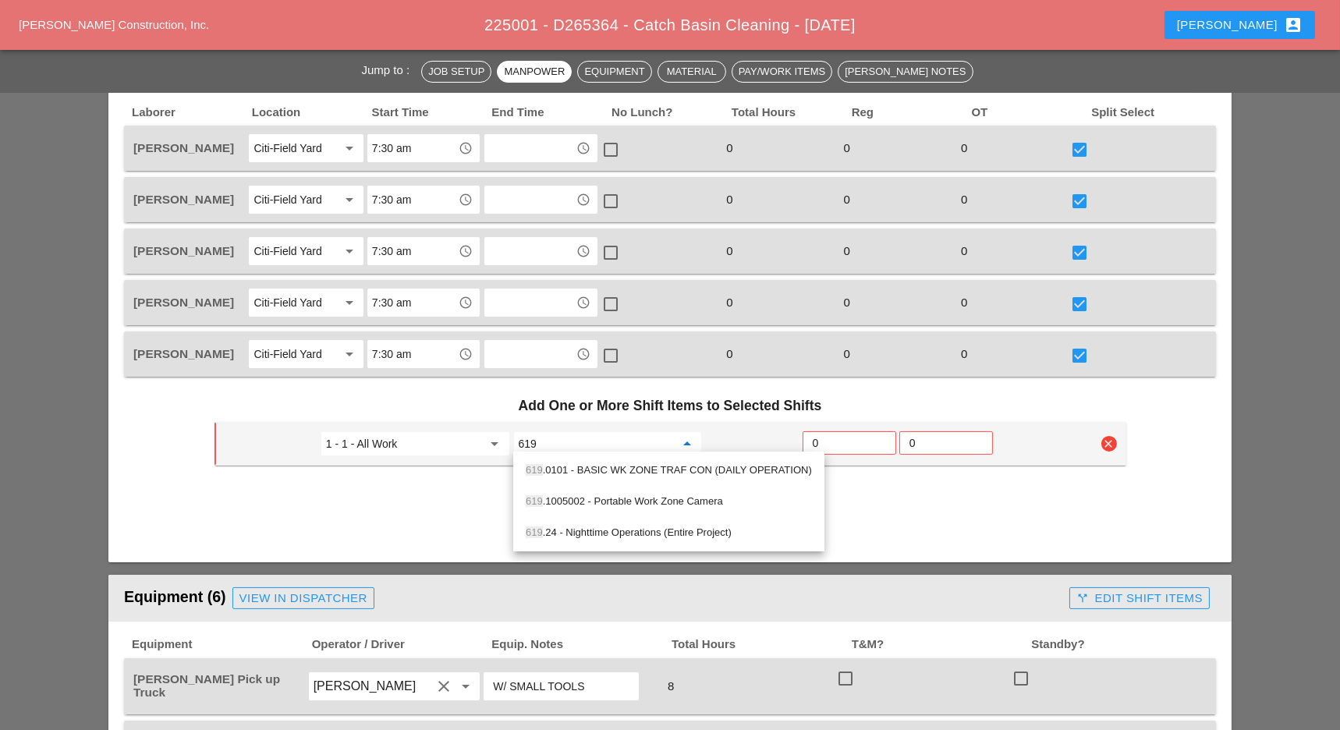
click at [627, 465] on div "619 .0101 - BASIC WK ZONE TRAF CON (DAILY OPERATION)" at bounding box center [669, 470] width 286 height 19
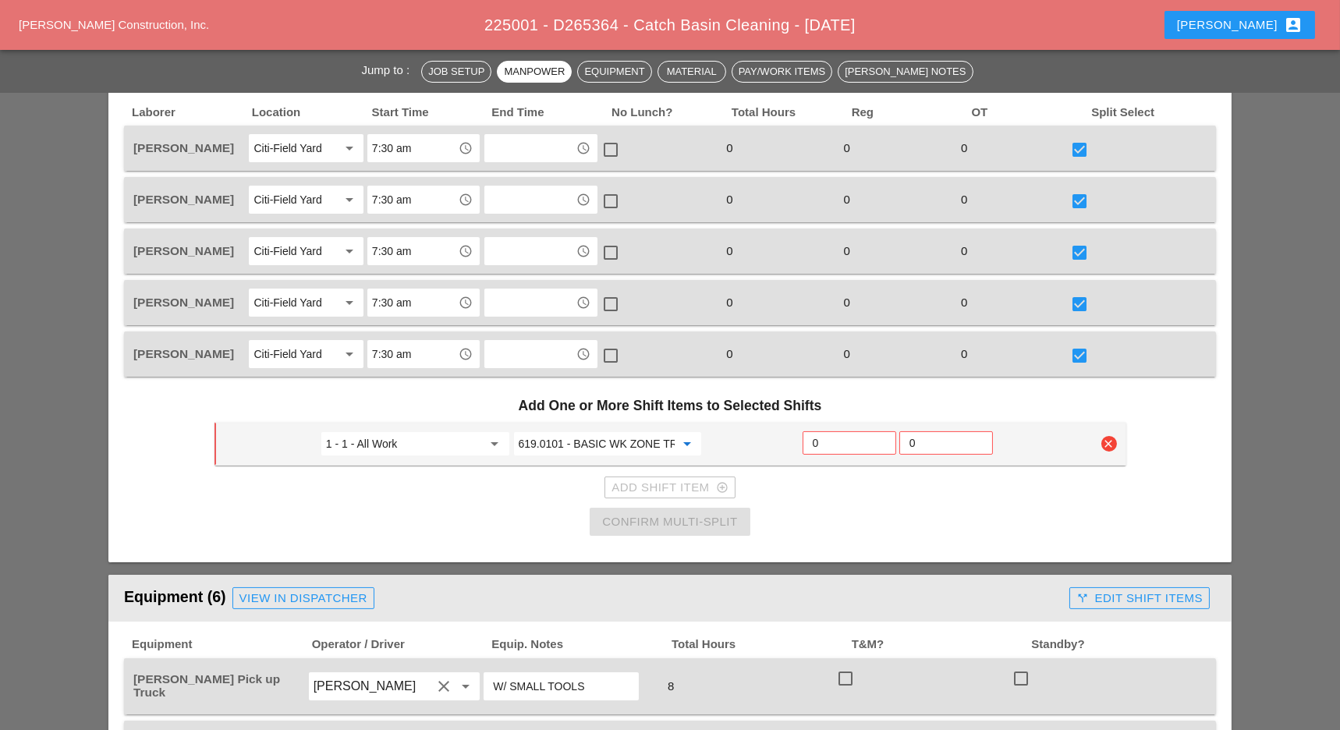
type input "619.0101 - BASIC WK ZONE TRAF CON (DAILY OPERATION)"
click at [824, 435] on input "0" at bounding box center [849, 443] width 73 height 25
type input "2"
click at [717, 508] on button "Confirm Multi-Split" at bounding box center [670, 522] width 160 height 28
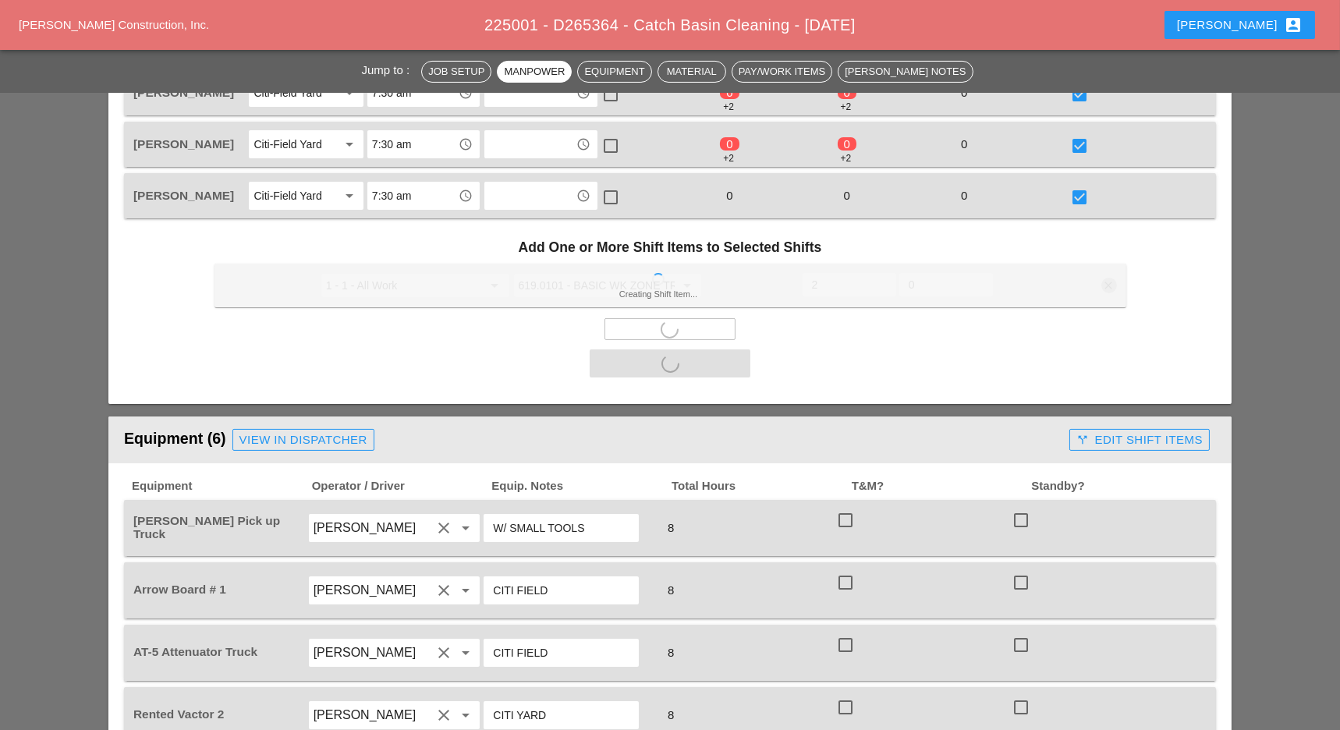
scroll to position [1035, 0]
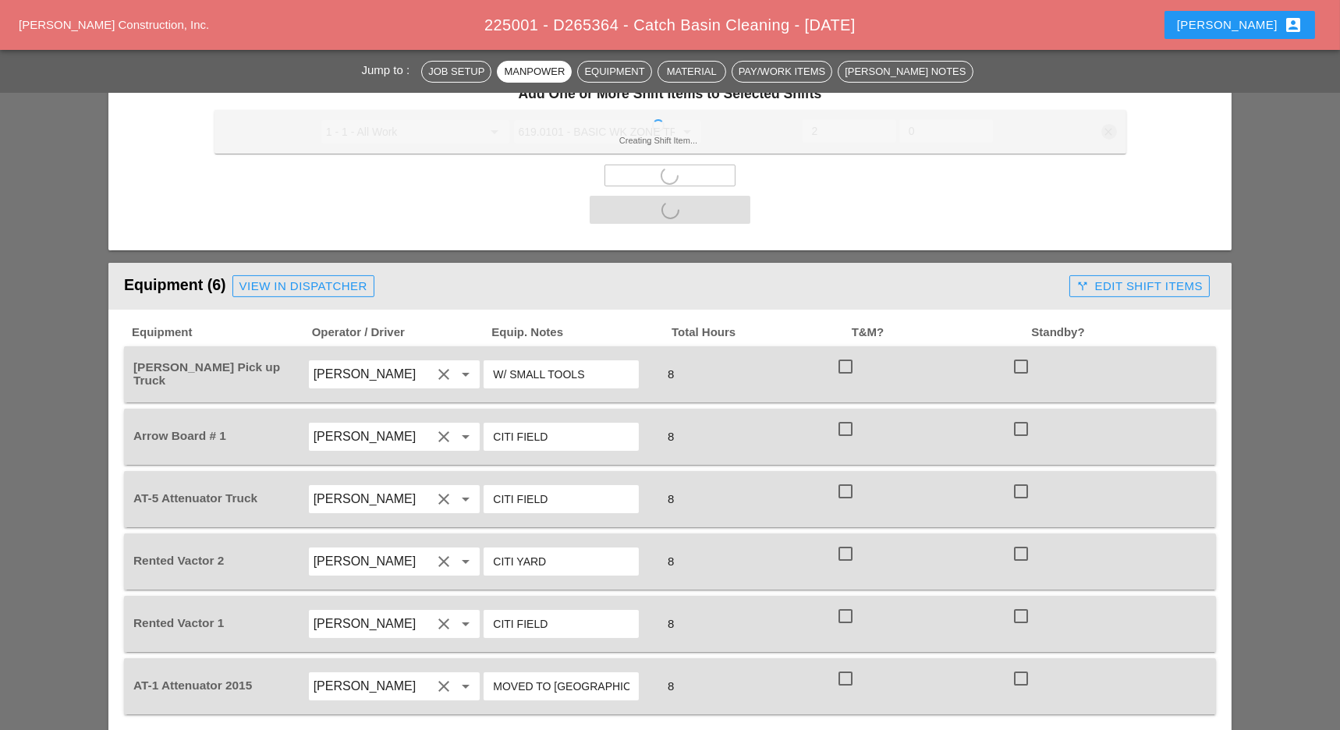
drag, startPoint x: 849, startPoint y: 363, endPoint x: 848, endPoint y: 383, distance: 20.3
click at [849, 363] on div at bounding box center [846, 366] width 27 height 27
checkbox input "true"
click at [850, 435] on div "check_box_outline_blank" at bounding box center [848, 438] width 25 height 37
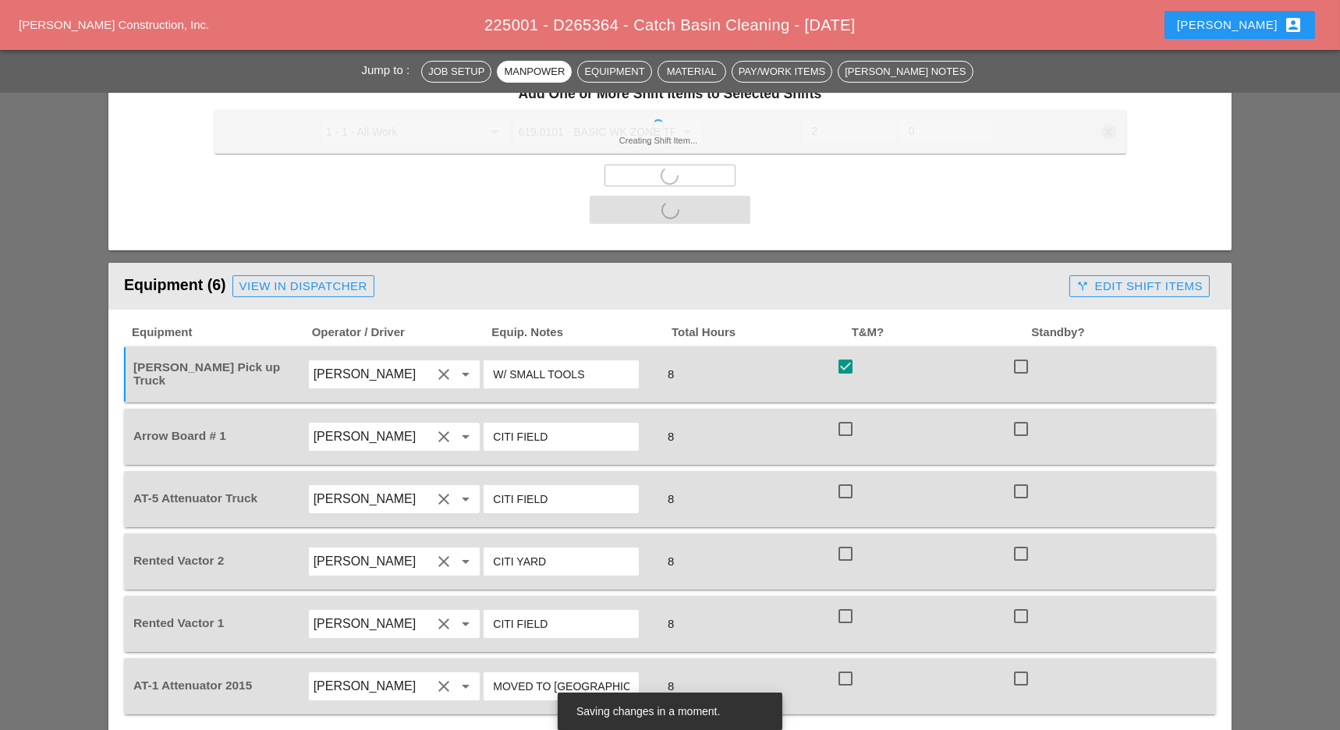
drag, startPoint x: 849, startPoint y: 481, endPoint x: 848, endPoint y: 492, distance: 11.0
click at [849, 488] on div at bounding box center [846, 491] width 27 height 27
checkbox input "true"
drag, startPoint x: 849, startPoint y: 430, endPoint x: 847, endPoint y: 469, distance: 39.1
click at [849, 430] on div at bounding box center [846, 429] width 27 height 27
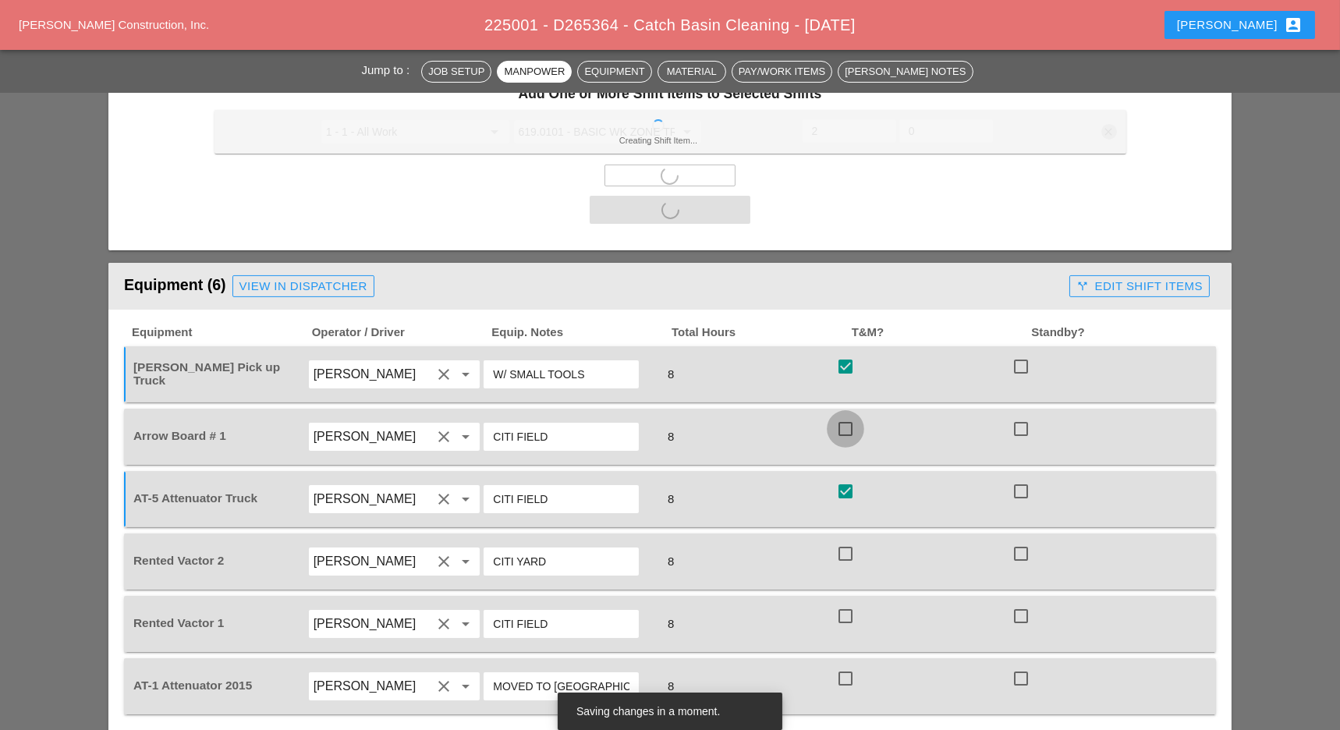
checkbox input "true"
click at [845, 541] on div at bounding box center [846, 554] width 27 height 27
checkbox input "true"
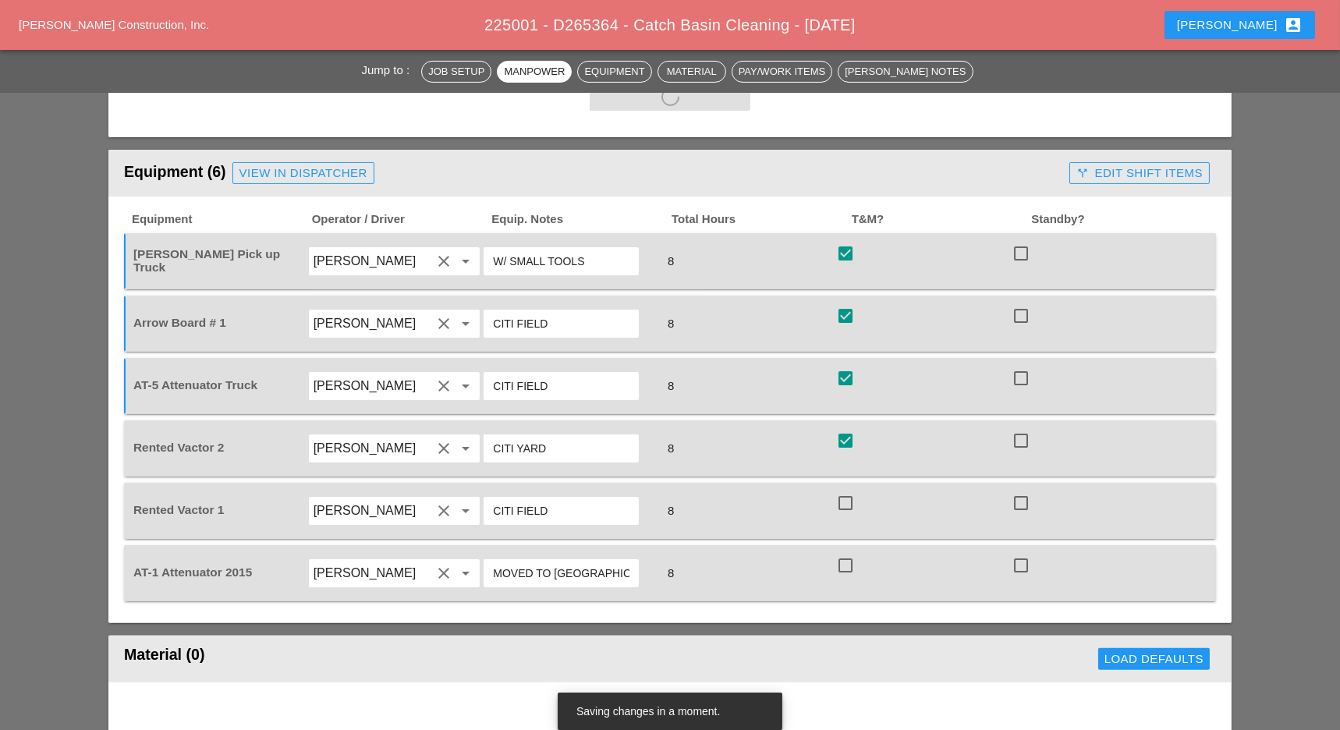
scroll to position [1243, 0]
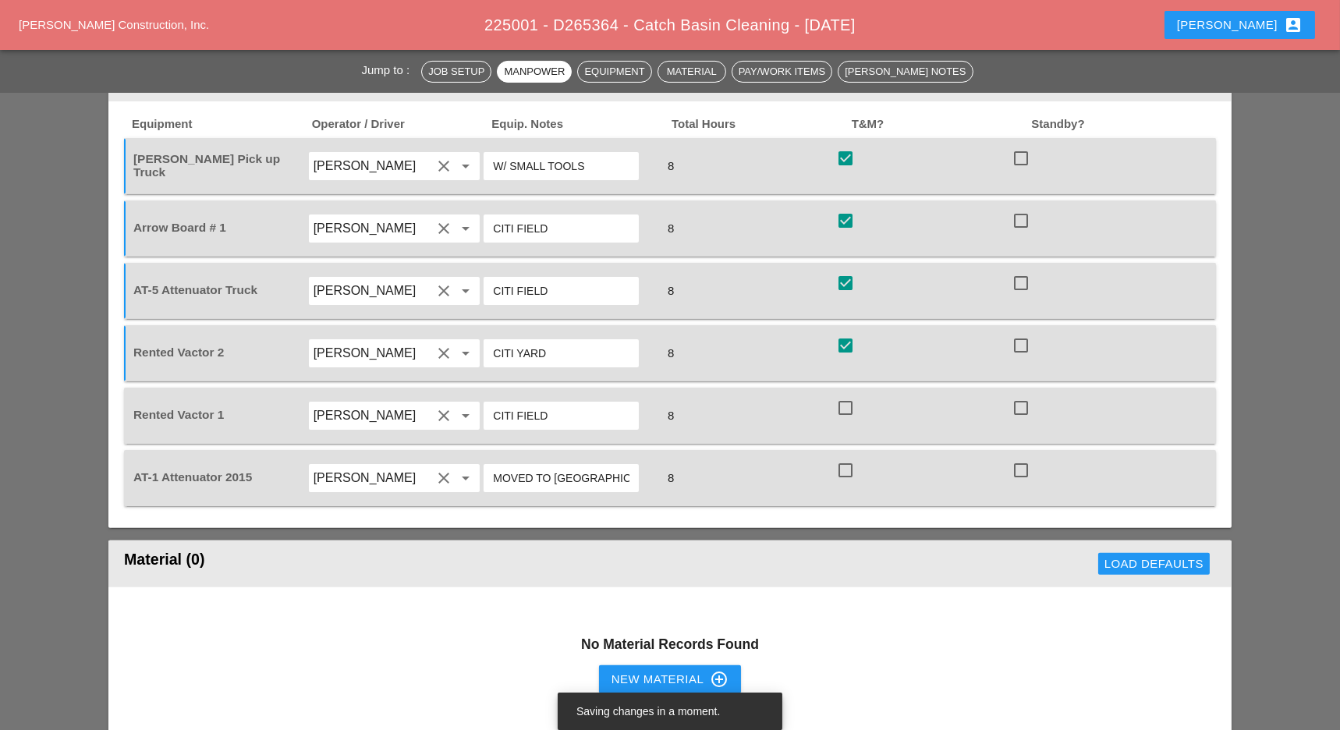
drag, startPoint x: 850, startPoint y: 399, endPoint x: 847, endPoint y: 453, distance: 54.8
click at [849, 402] on div at bounding box center [846, 408] width 27 height 27
checkbox input "true"
click at [849, 469] on div at bounding box center [846, 470] width 27 height 27
checkbox input "true"
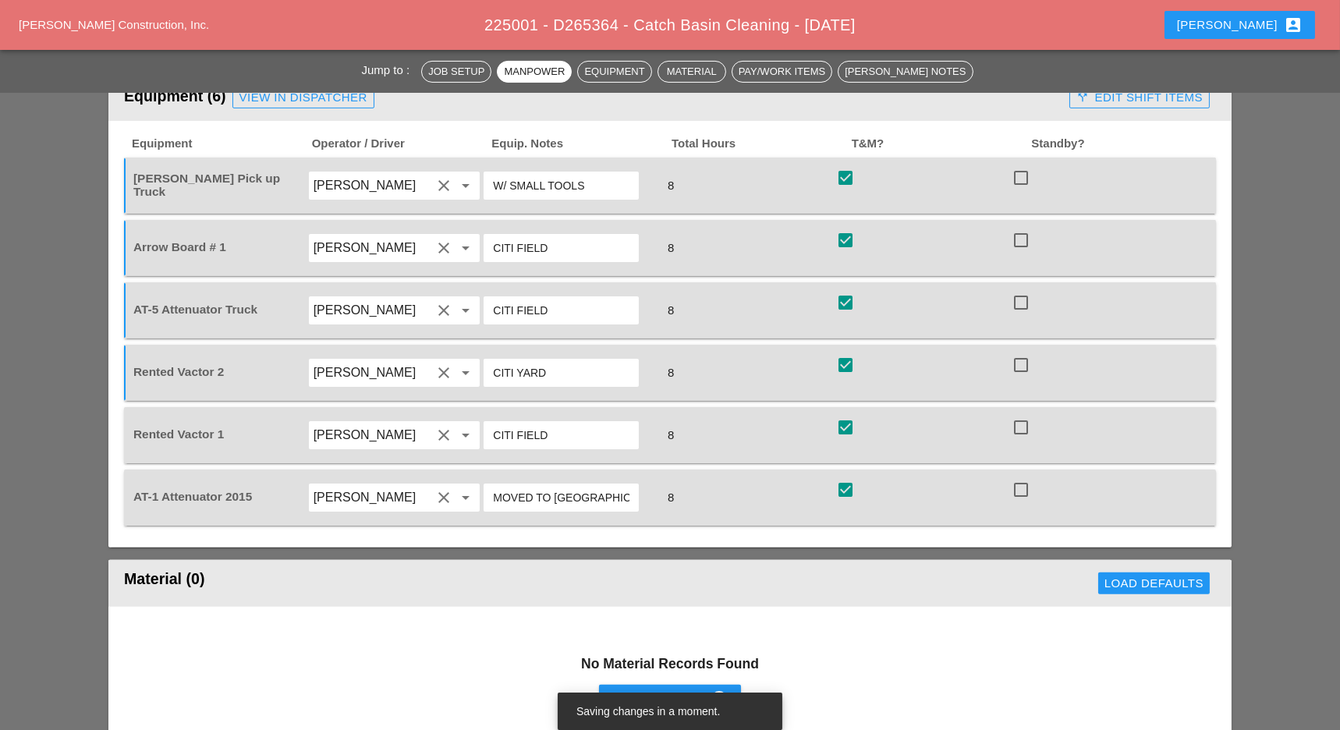
scroll to position [1035, 0]
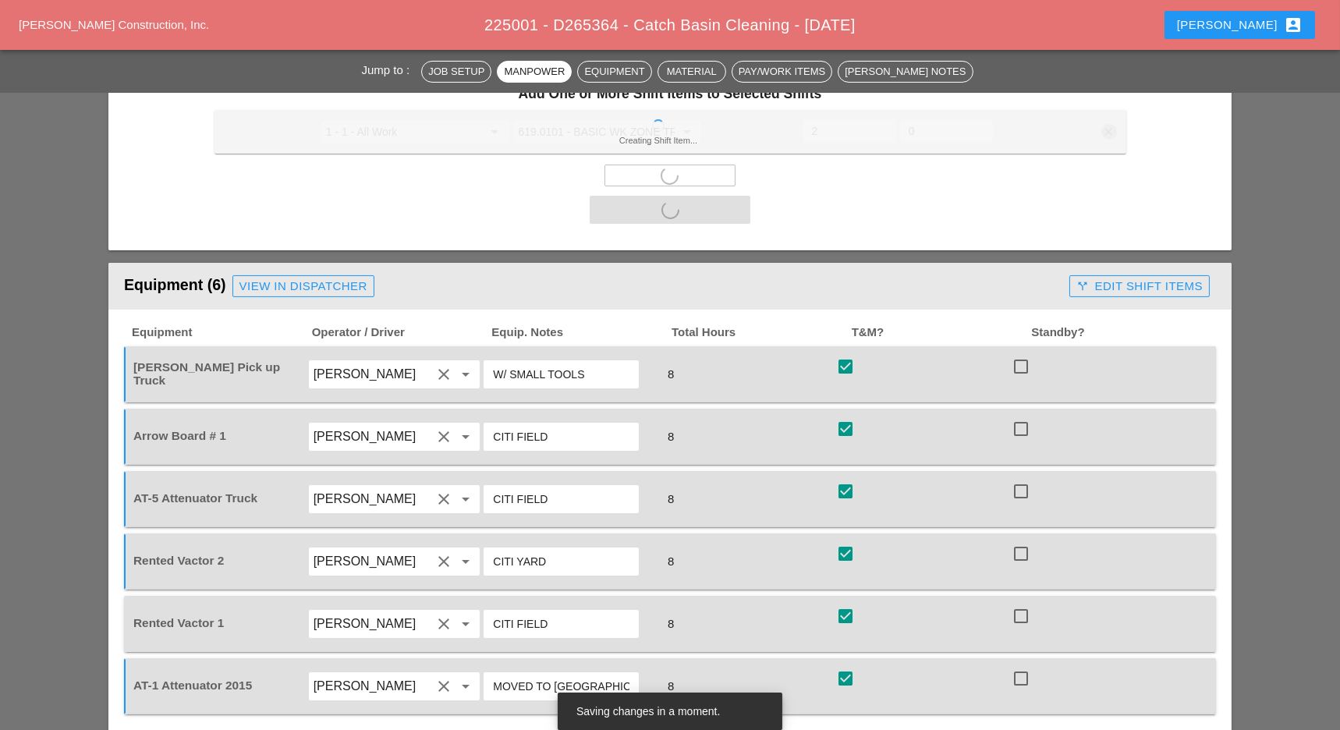
checkbox input "false"
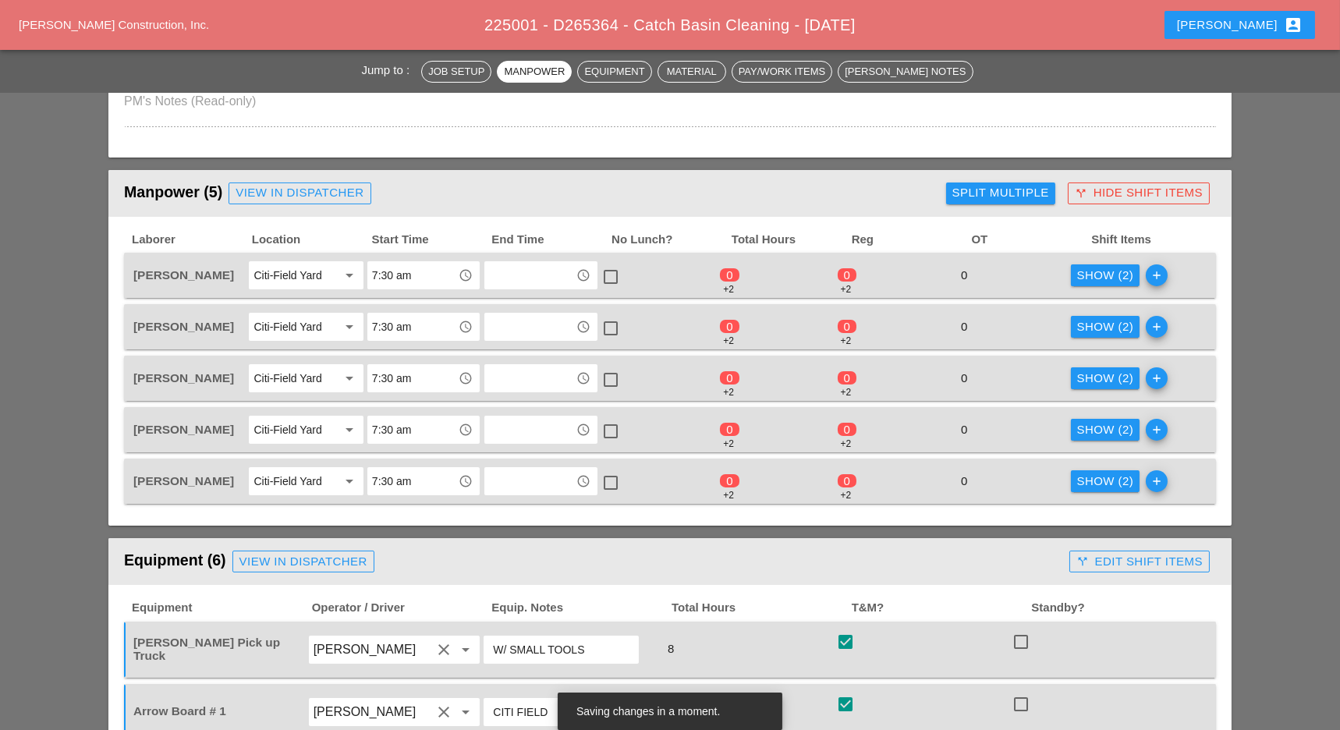
scroll to position [619, 0]
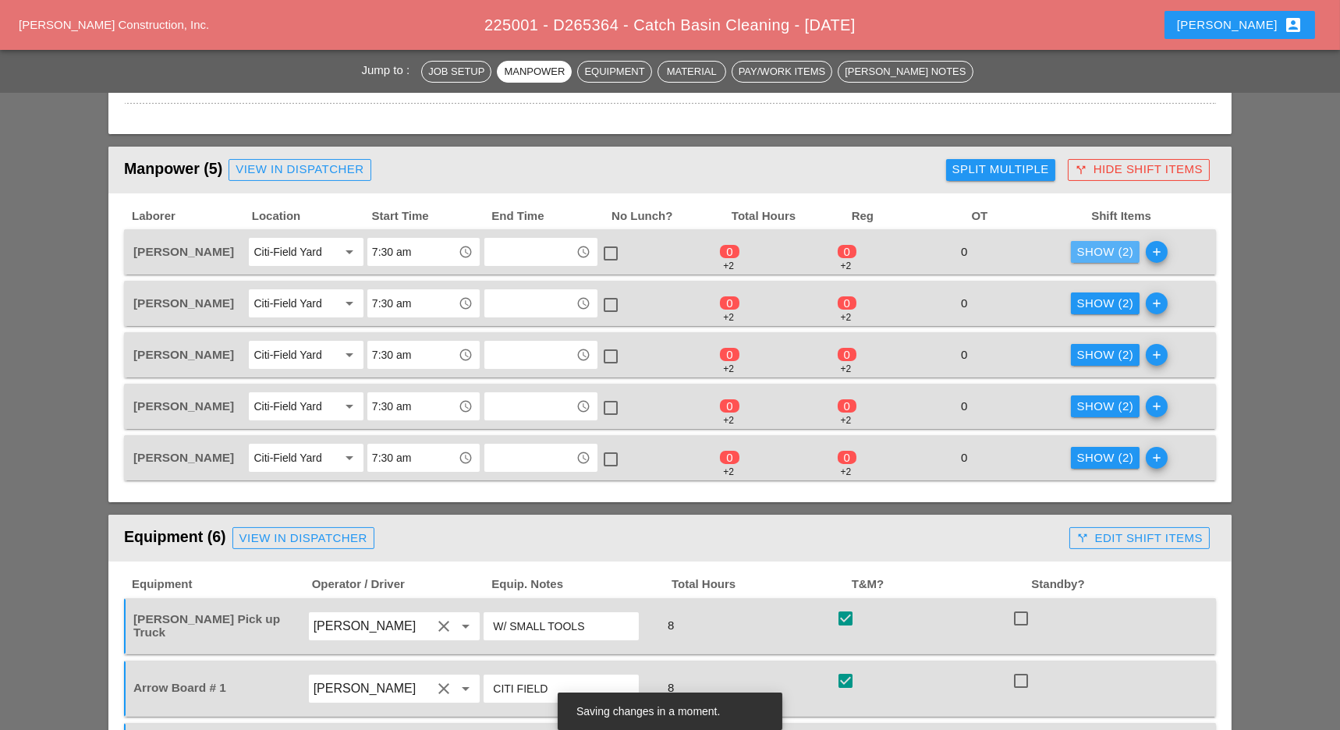
click at [1104, 257] on div "Show (2)" at bounding box center [1105, 252] width 57 height 18
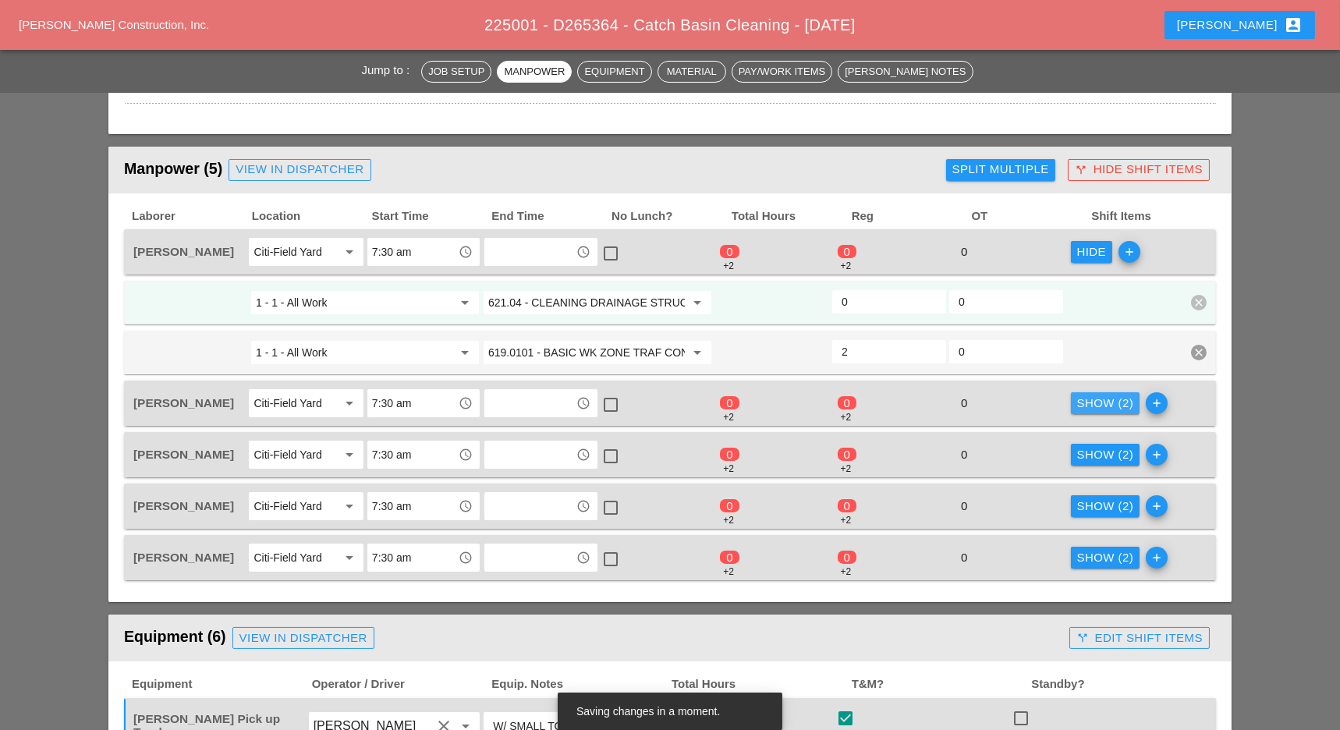
drag, startPoint x: 1102, startPoint y: 396, endPoint x: 1100, endPoint y: 422, distance: 25.8
click at [1102, 399] on div "Show (2)" at bounding box center [1105, 404] width 57 height 18
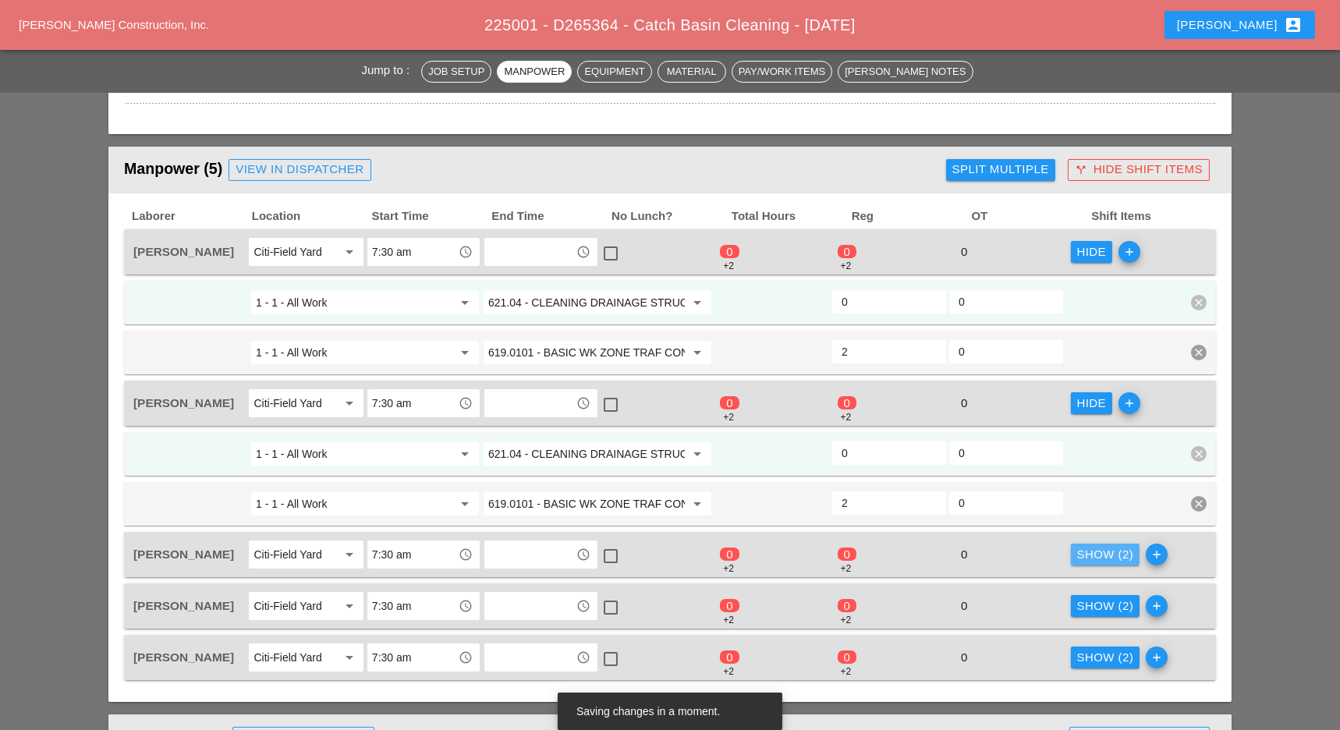
drag, startPoint x: 1091, startPoint y: 545, endPoint x: 1095, endPoint y: 557, distance: 13.1
click at [1093, 550] on div "Show (2)" at bounding box center [1105, 555] width 57 height 18
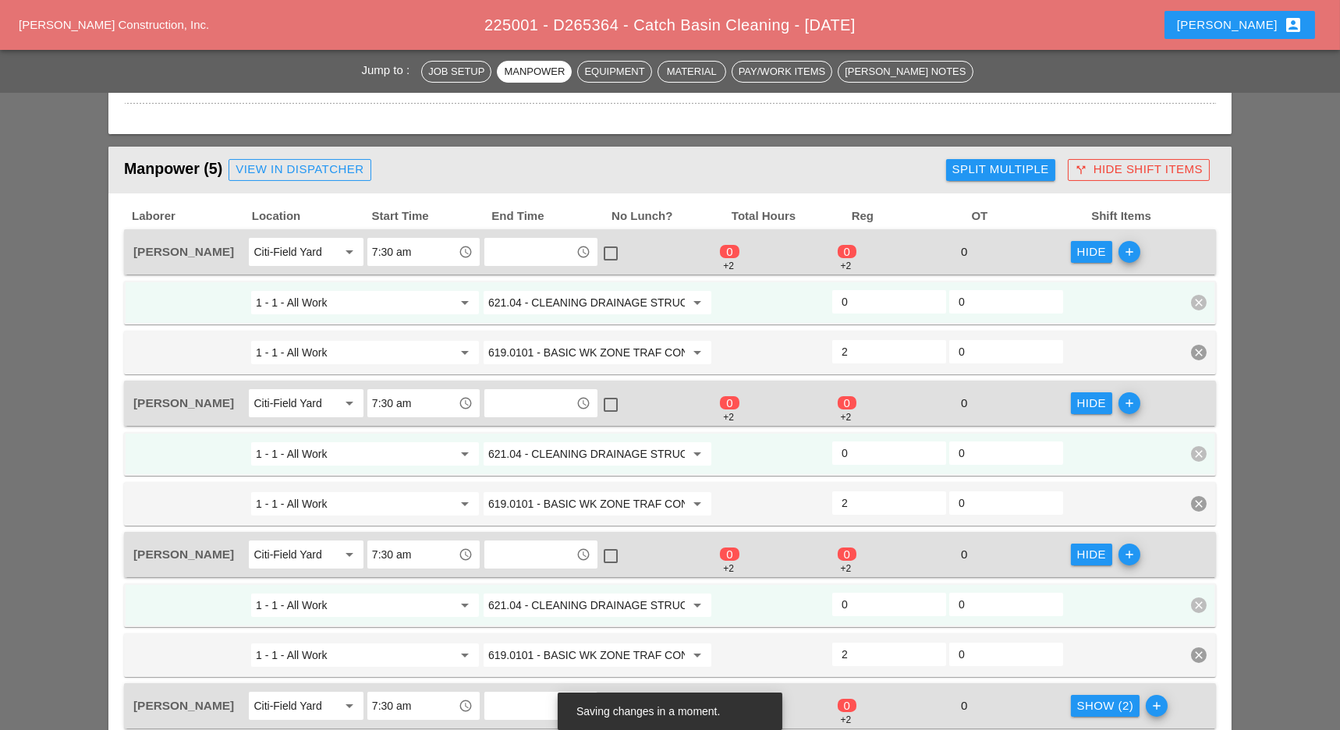
click at [1102, 701] on div "Show (2)" at bounding box center [1105, 707] width 57 height 18
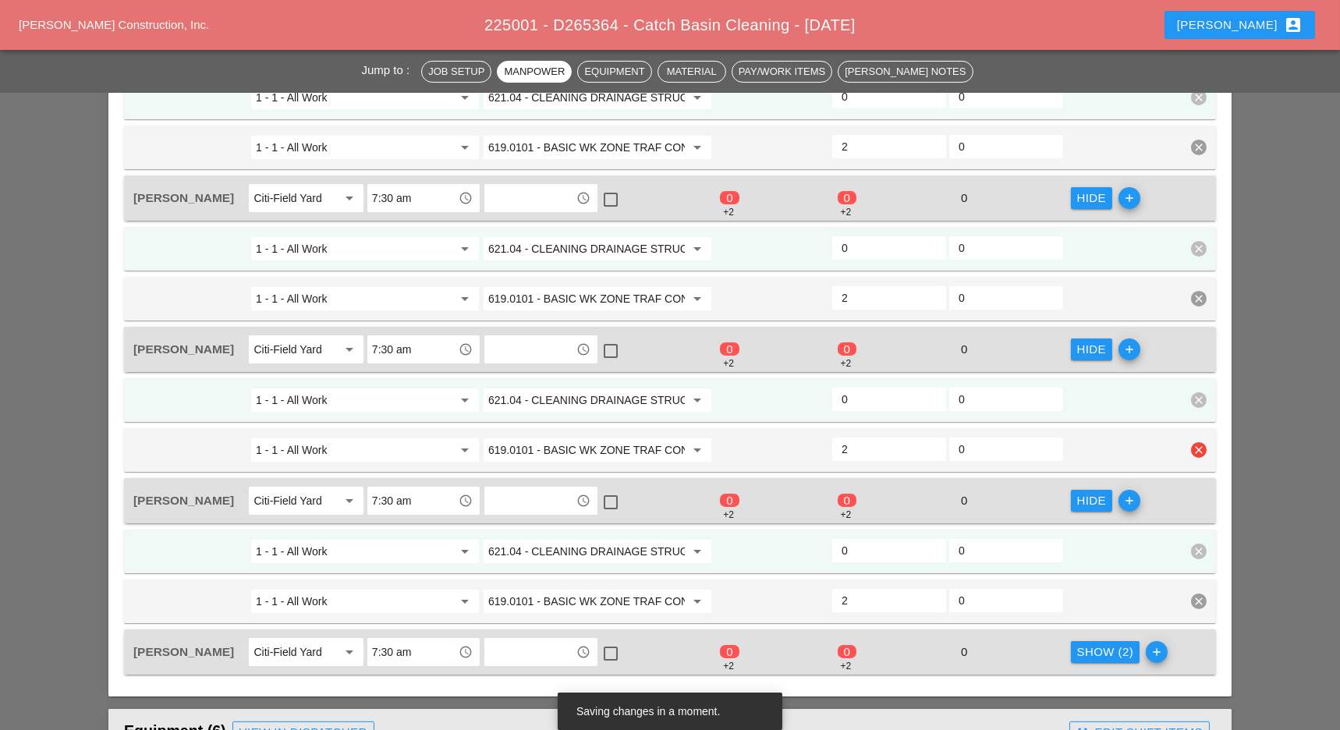
scroll to position [826, 0]
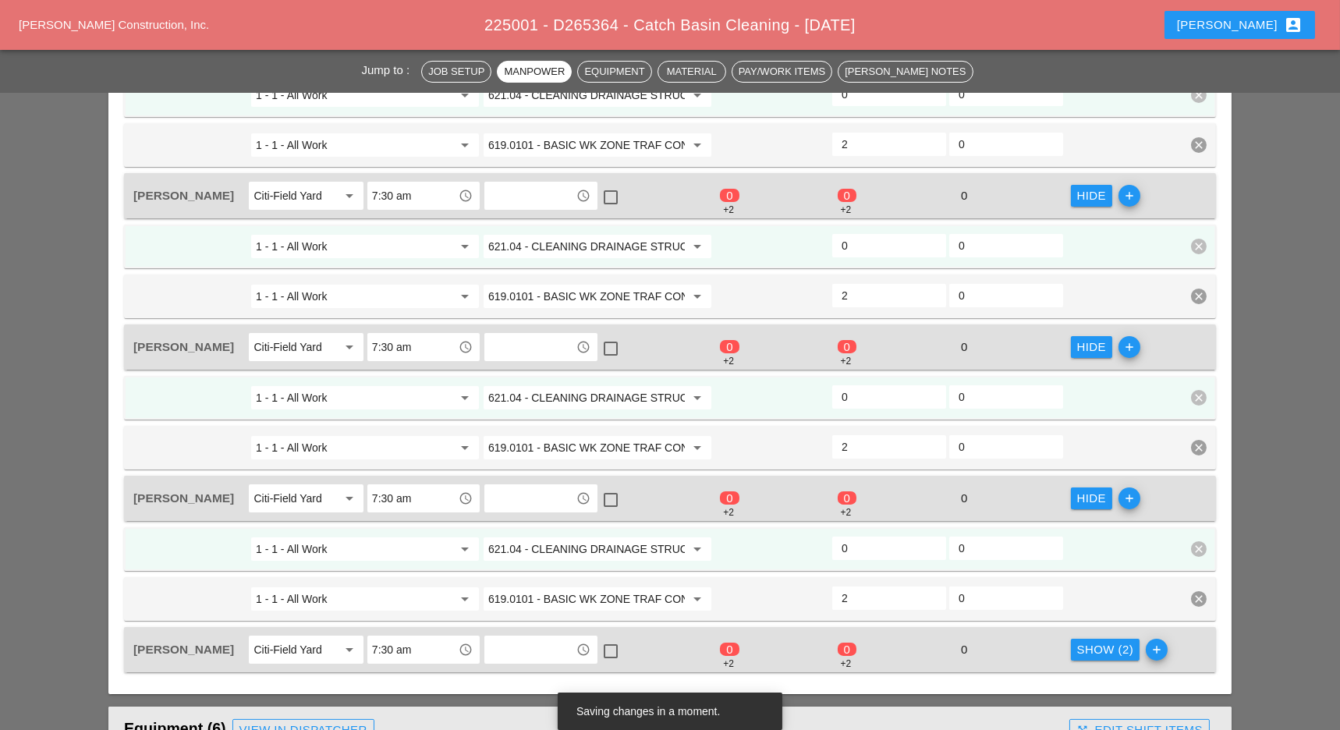
click at [1096, 641] on div "Show (2)" at bounding box center [1105, 650] width 57 height 18
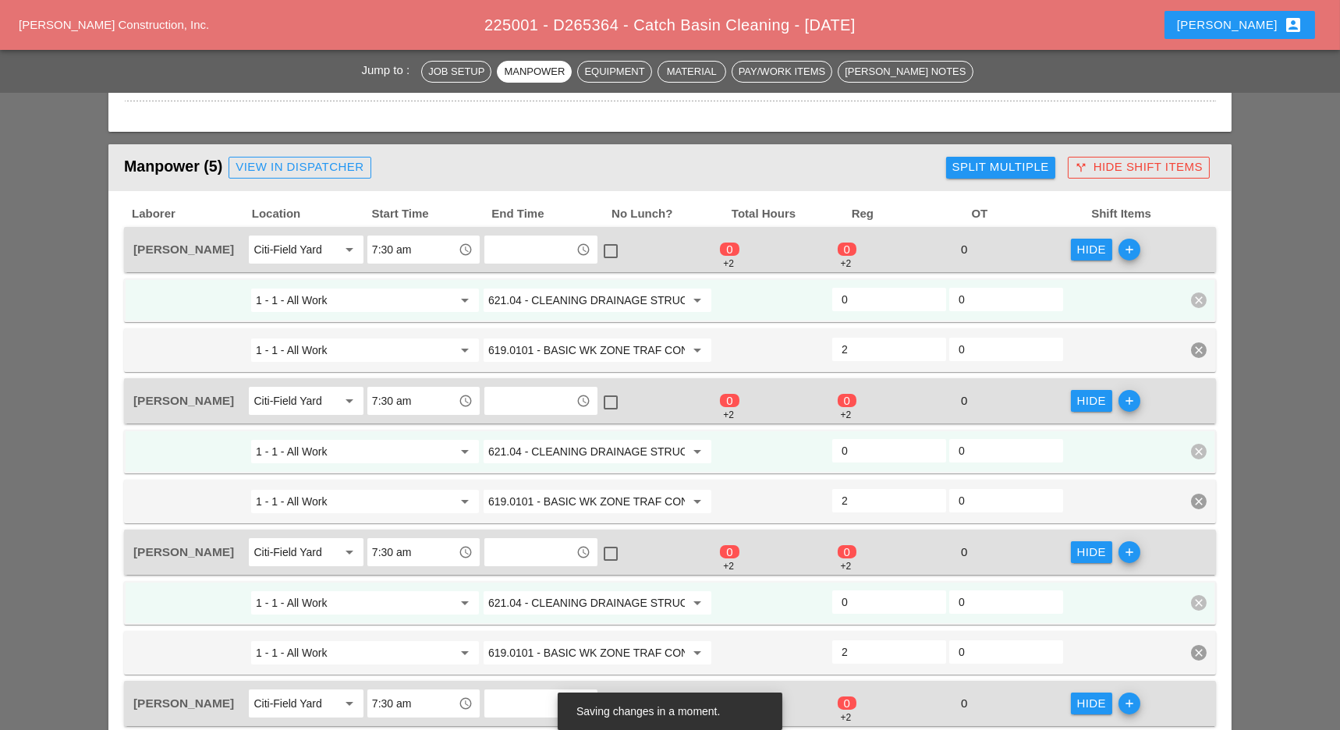
scroll to position [619, 0]
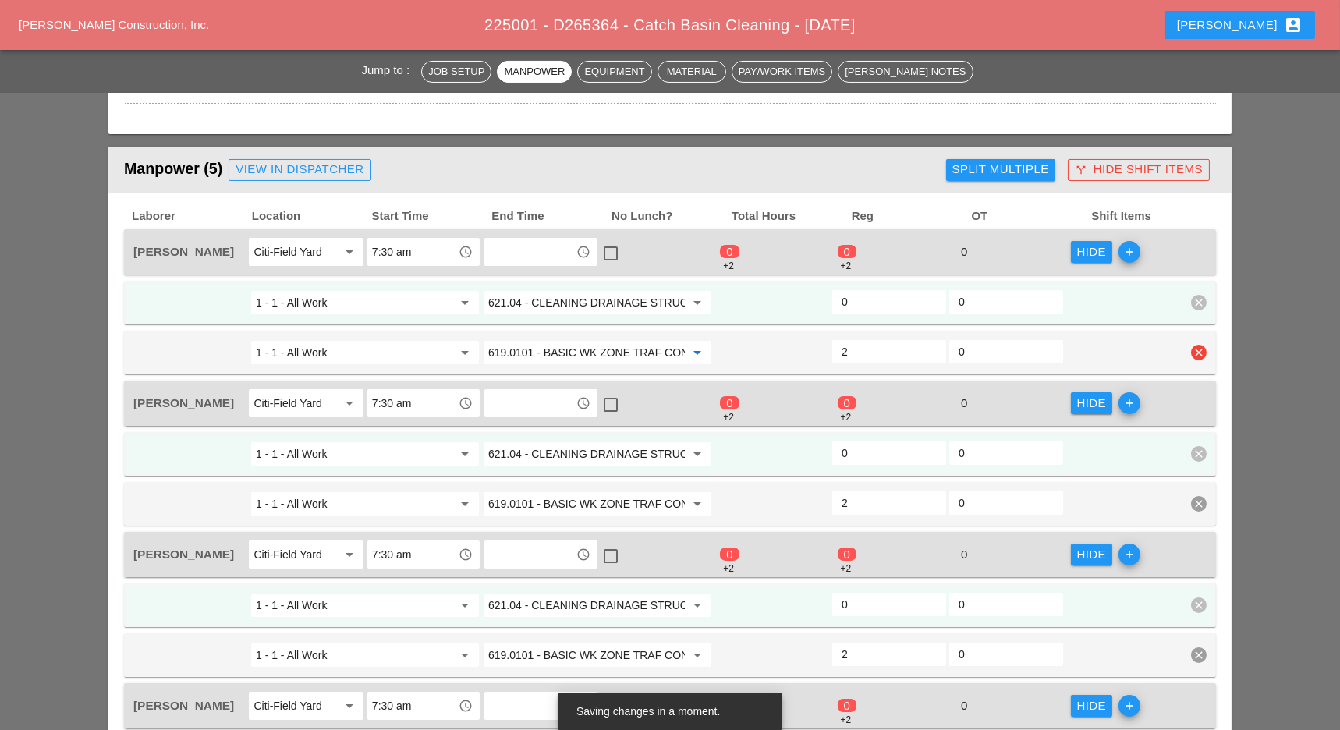
click at [571, 340] on input "619.0101 - BASIC WK ZONE TRAF CON (DAILY OPERATION)" at bounding box center [586, 352] width 197 height 25
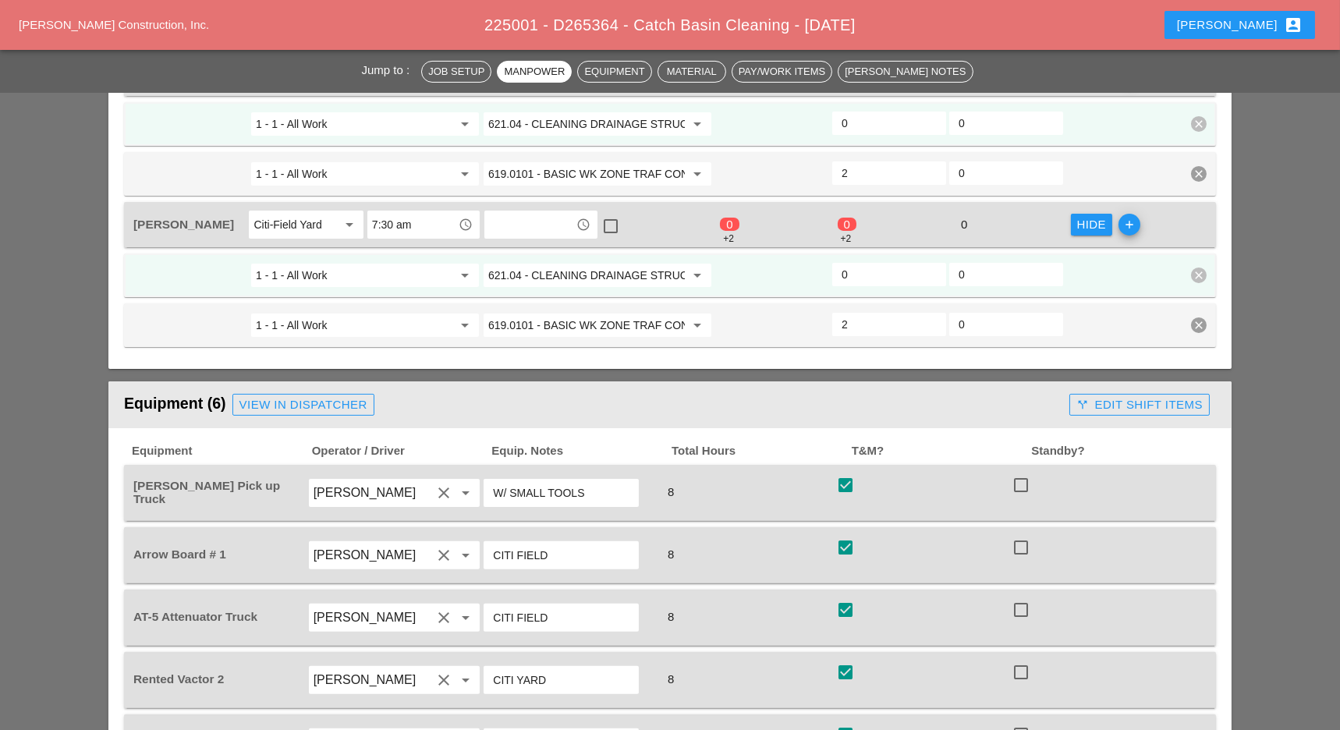
scroll to position [1347, 0]
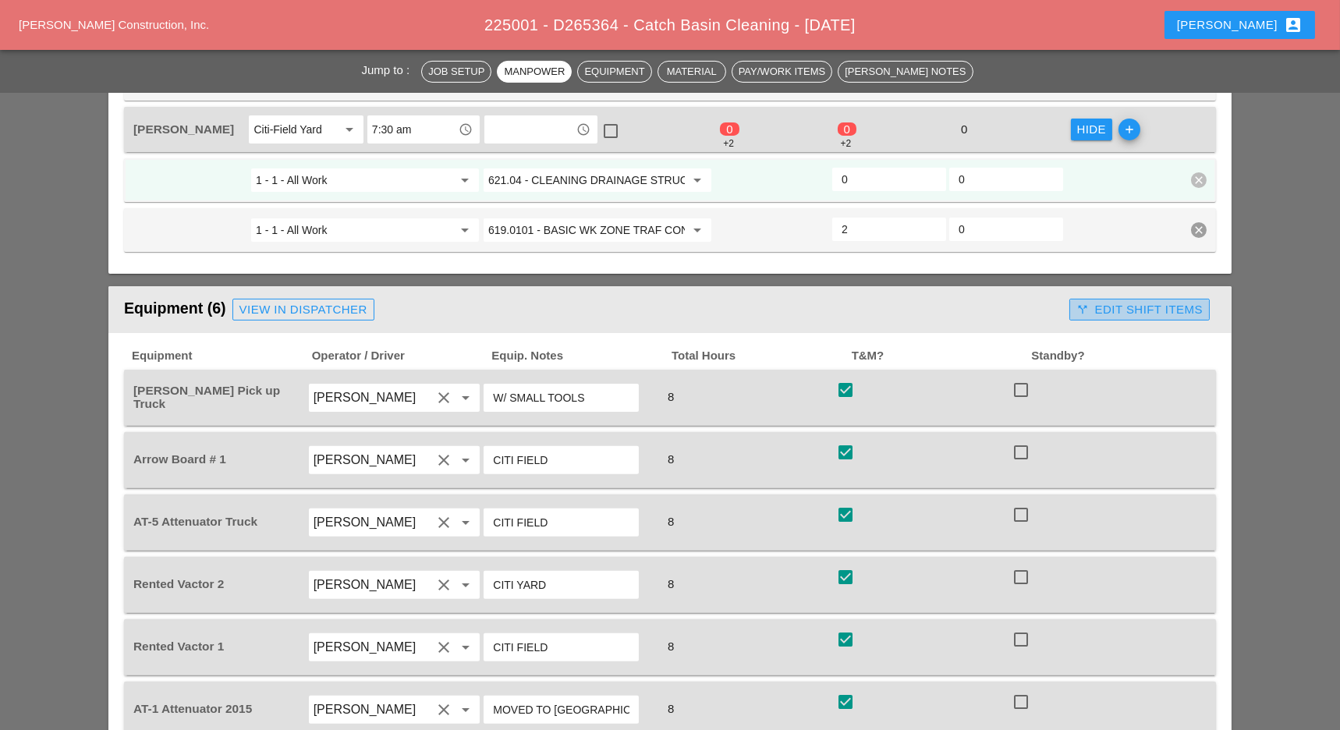
click at [1104, 301] on div "call_split Edit Shift Items" at bounding box center [1140, 310] width 126 height 18
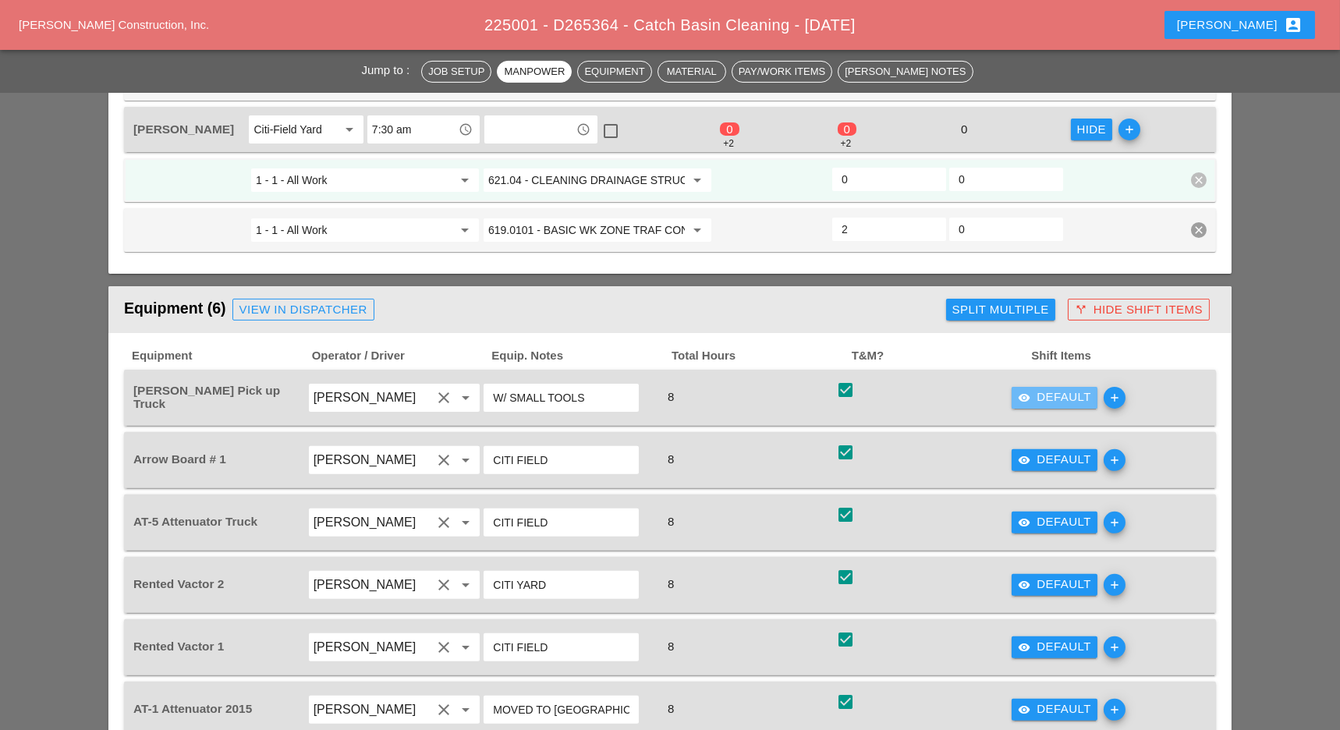
drag, startPoint x: 1031, startPoint y: 383, endPoint x: 712, endPoint y: 431, distance: 321.9
click at [1030, 389] on div "visibility Default" at bounding box center [1054, 398] width 73 height 18
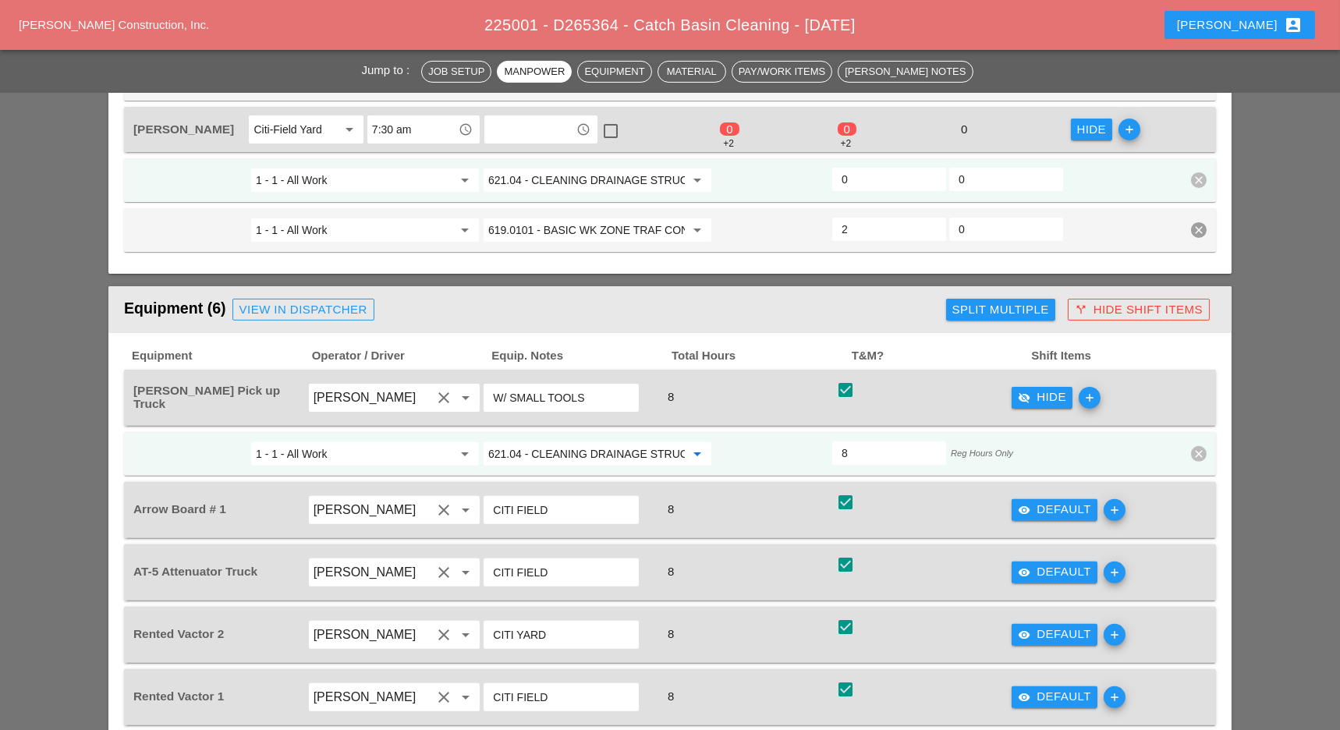
click at [612, 442] on input "621.04 - CLEANING DRAINAGE STRUCTURES" at bounding box center [586, 454] width 197 height 25
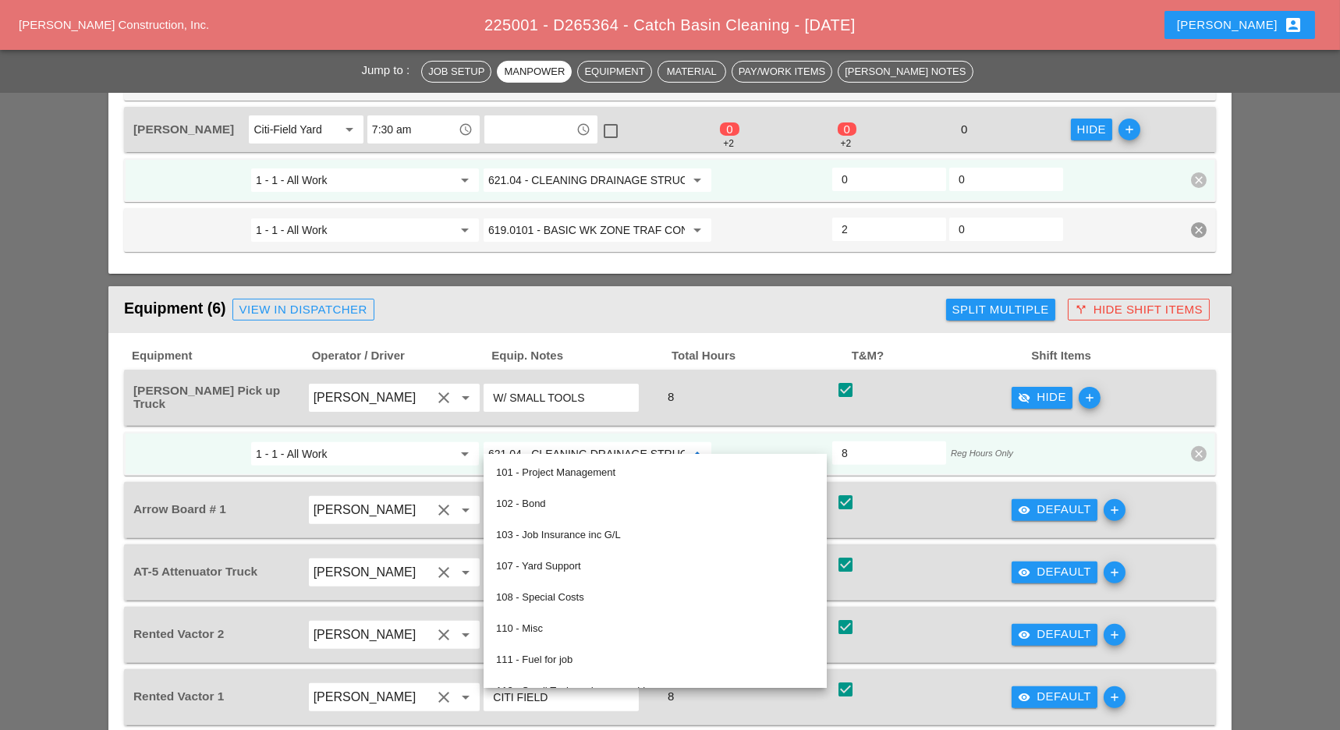
paste input "19.0101 - BASIC WK ZONE TRAF CON (DAILY OPERATION)"
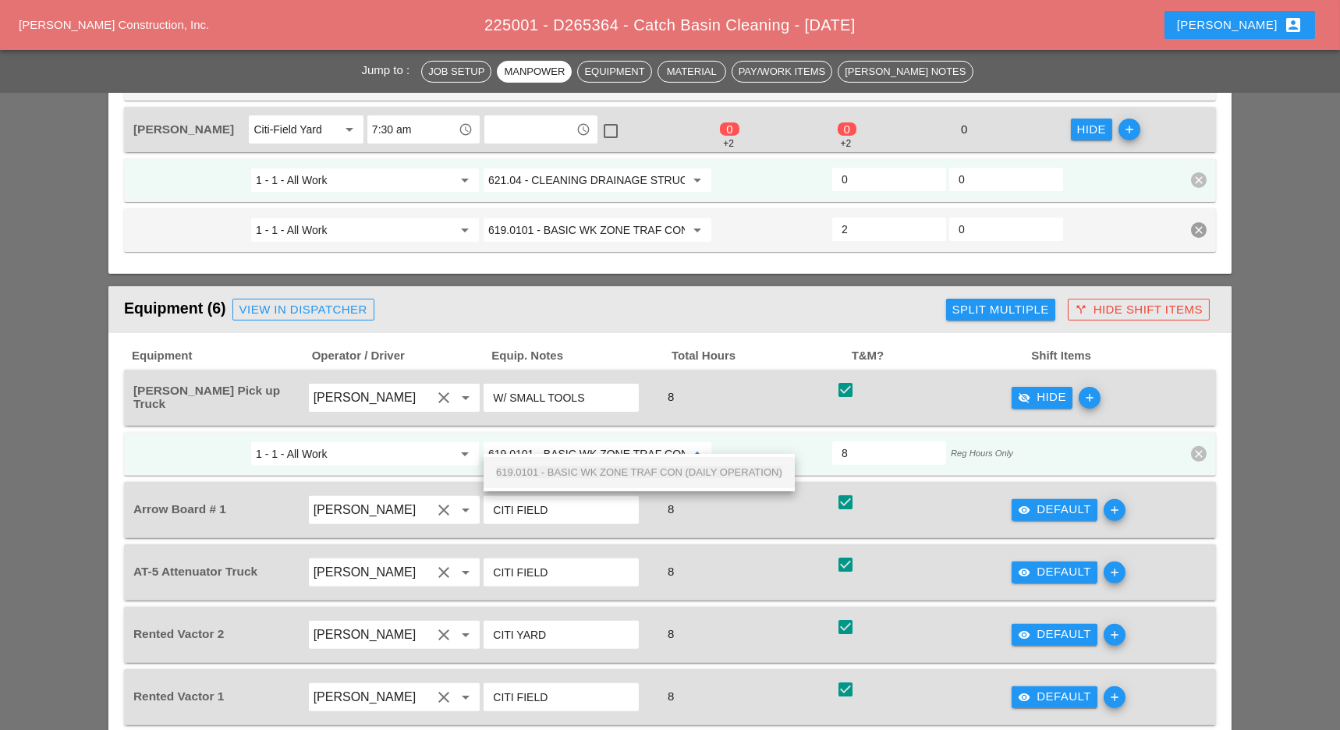
scroll to position [0, 110]
drag, startPoint x: 604, startPoint y: 469, endPoint x: 612, endPoint y: 471, distance: 8.9
click at [605, 468] on span "619.0101 - BASIC WK ZONE TRAF CON (DAILY OPERATION)" at bounding box center [639, 473] width 286 height 12
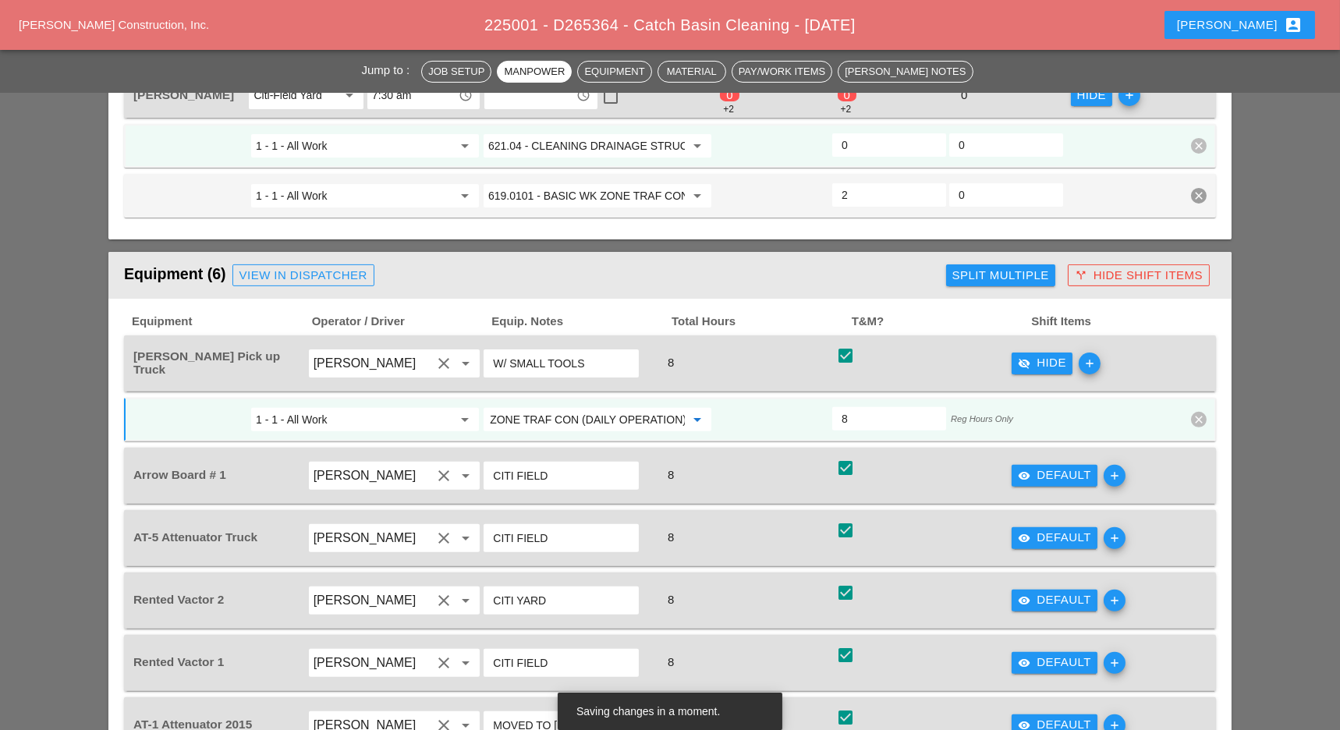
scroll to position [1450, 0]
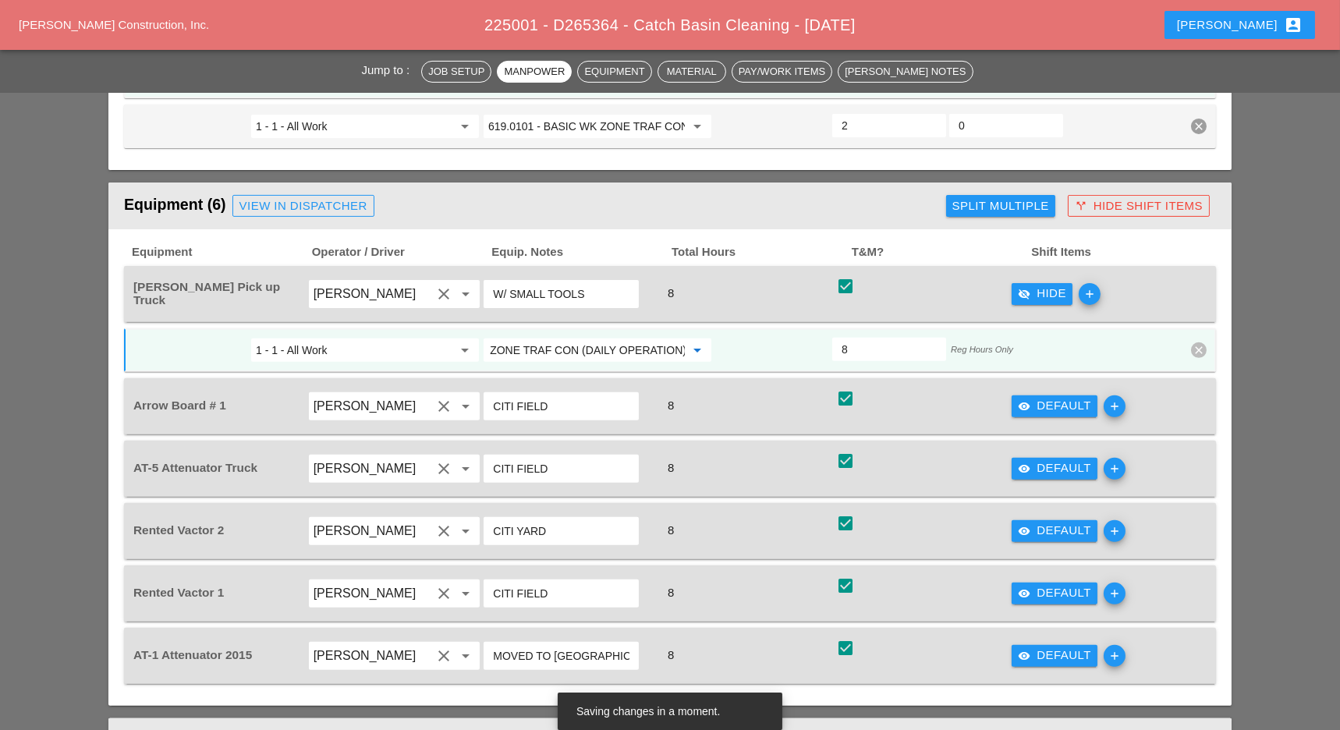
type input "619.0101 - BASIC WK ZONE TRAF CON (DAILY OPERATION)"
drag, startPoint x: 1056, startPoint y: 385, endPoint x: 941, endPoint y: 427, distance: 122.2
click at [1056, 397] on div "visibility Default" at bounding box center [1054, 406] width 73 height 18
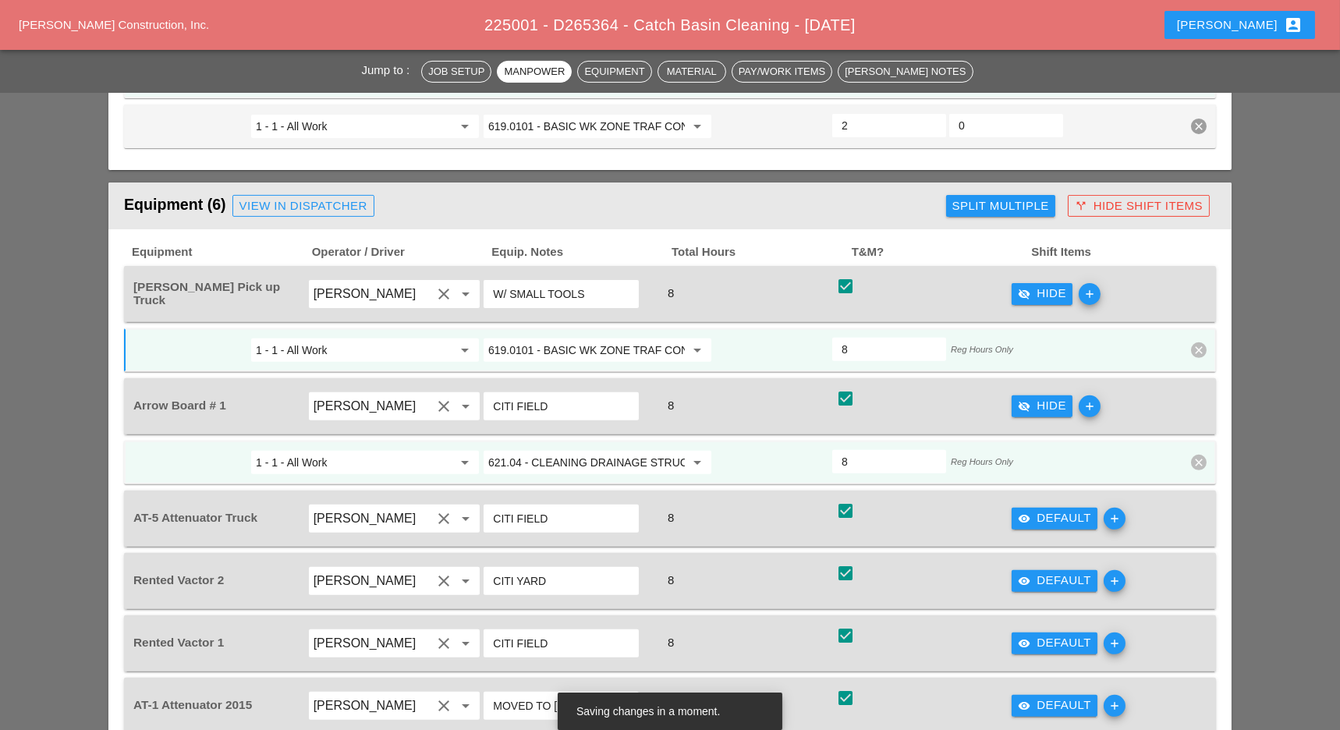
click at [576, 453] on input "621.04 - CLEANING DRAINAGE STRUCTURES" at bounding box center [586, 462] width 197 height 25
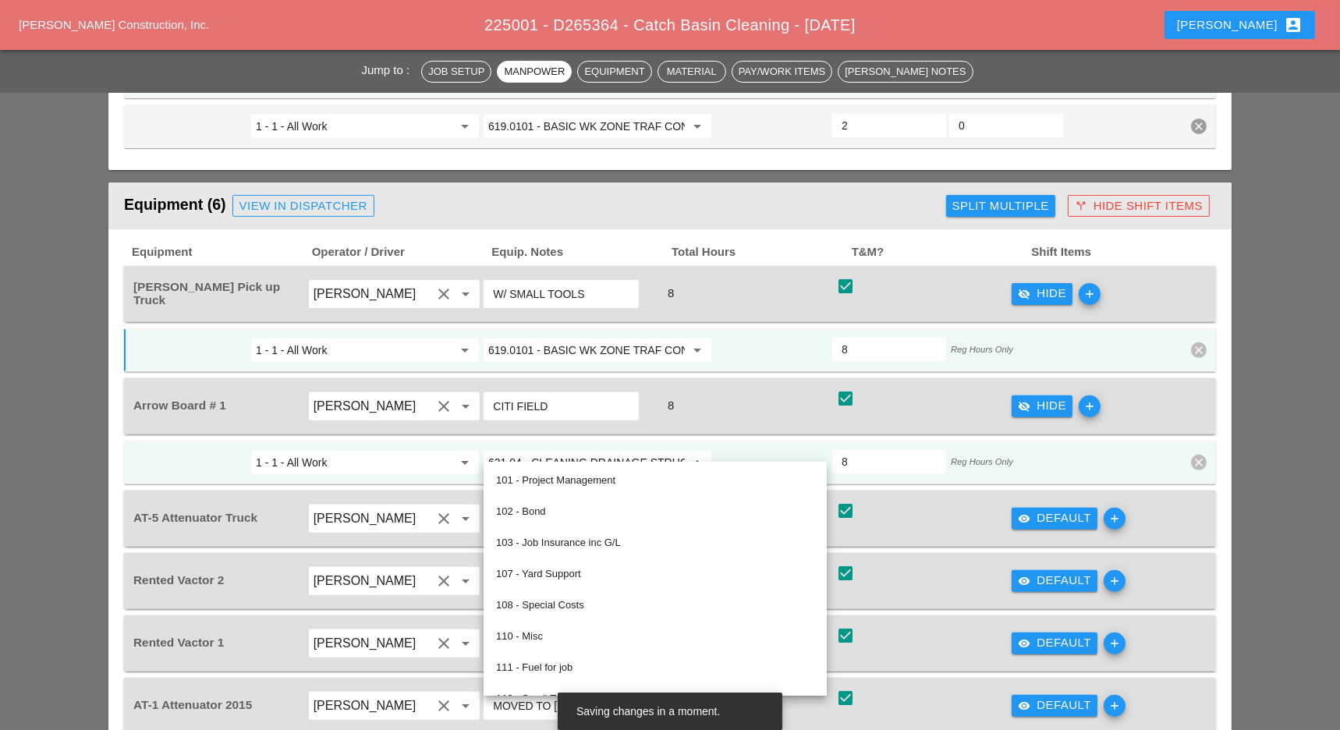
paste input "19.0101 - BASIC WK ZONE TRAF CON (DAILY OPERATION)"
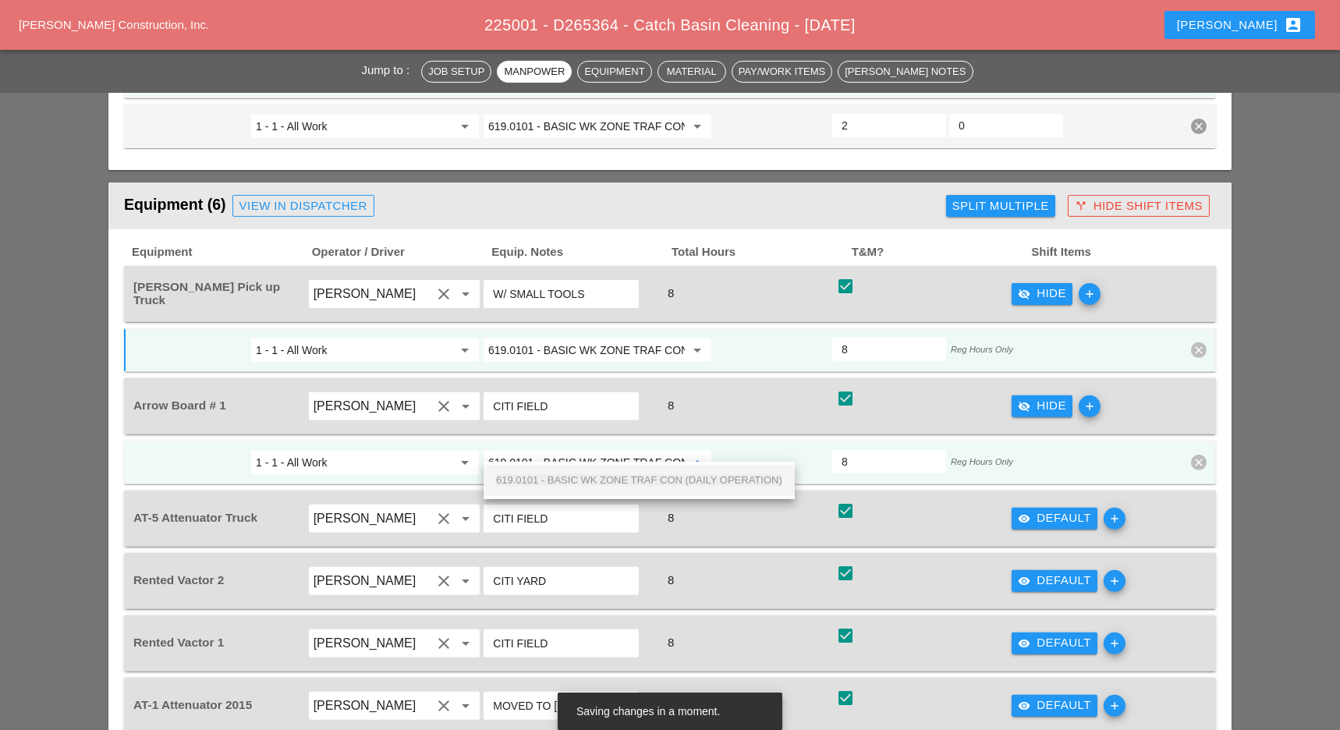
scroll to position [0, 110]
click at [578, 478] on span "619.0101 - BASIC WK ZONE TRAF CON (DAILY OPERATION)" at bounding box center [639, 480] width 286 height 12
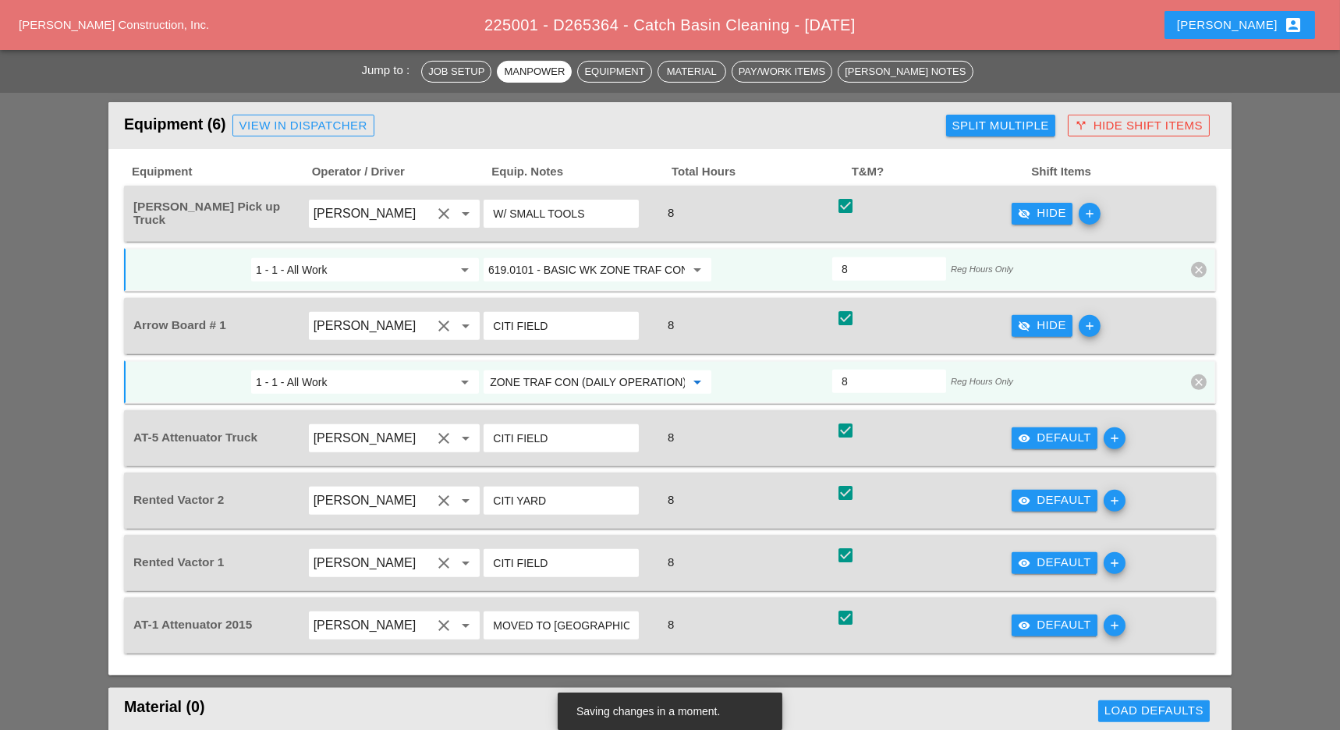
scroll to position [1555, 0]
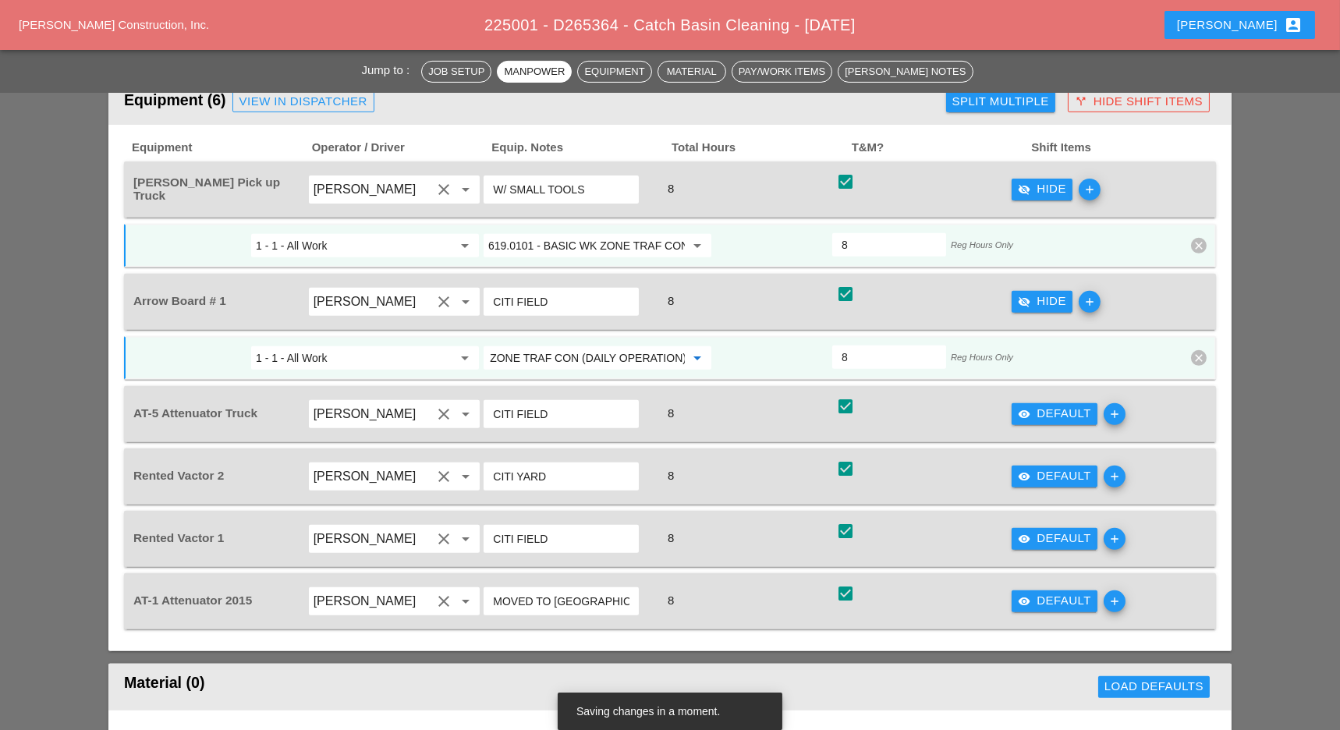
type input "619.0101 - BASIC WK ZONE TRAF CON (DAILY OPERATION)"
click at [1035, 405] on div "visibility Default" at bounding box center [1054, 414] width 73 height 18
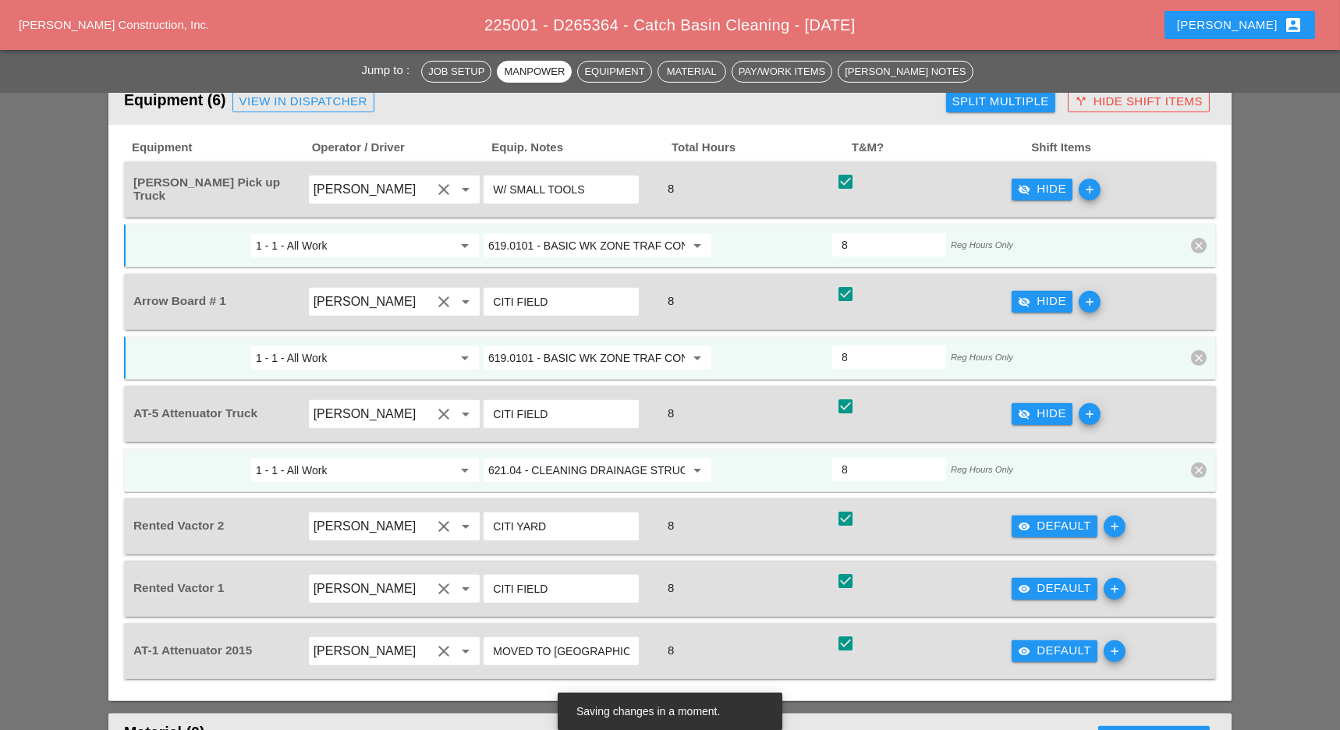
click at [609, 458] on input "621.04 - CLEANING DRAINAGE STRUCTURES" at bounding box center [586, 470] width 197 height 25
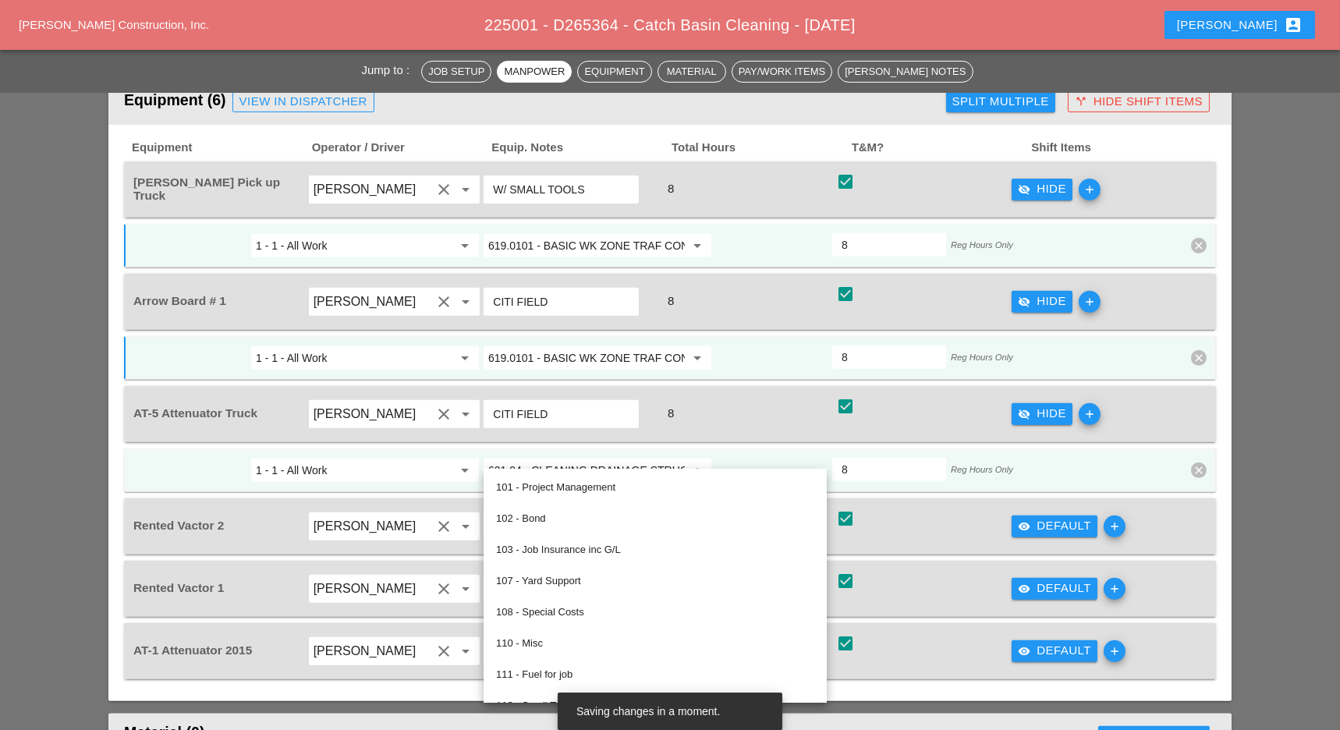
paste input "19.0101 - BASIC WK ZONE TRAF CON (DAILY OPERATION)"
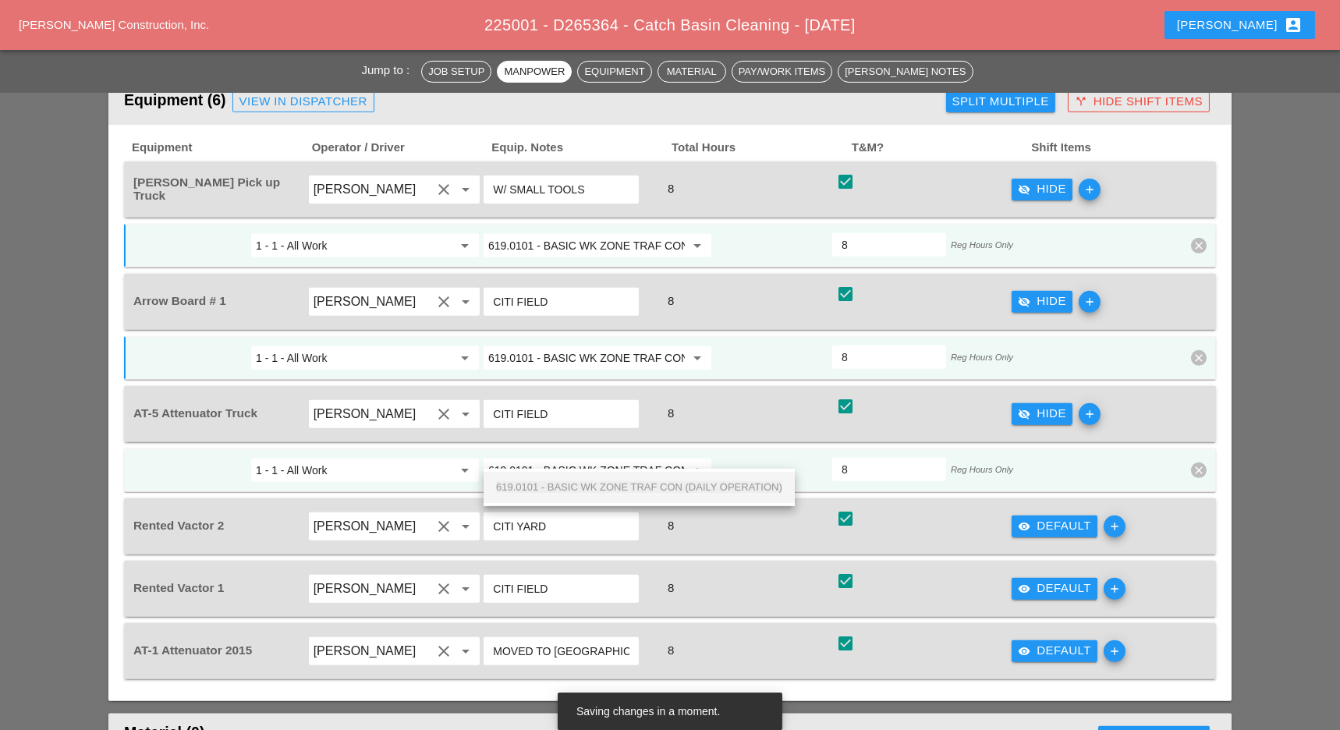
scroll to position [0, 110]
click at [603, 485] on span "619.0101 - BASIC WK ZONE TRAF CON (DAILY OPERATION)" at bounding box center [639, 487] width 286 height 12
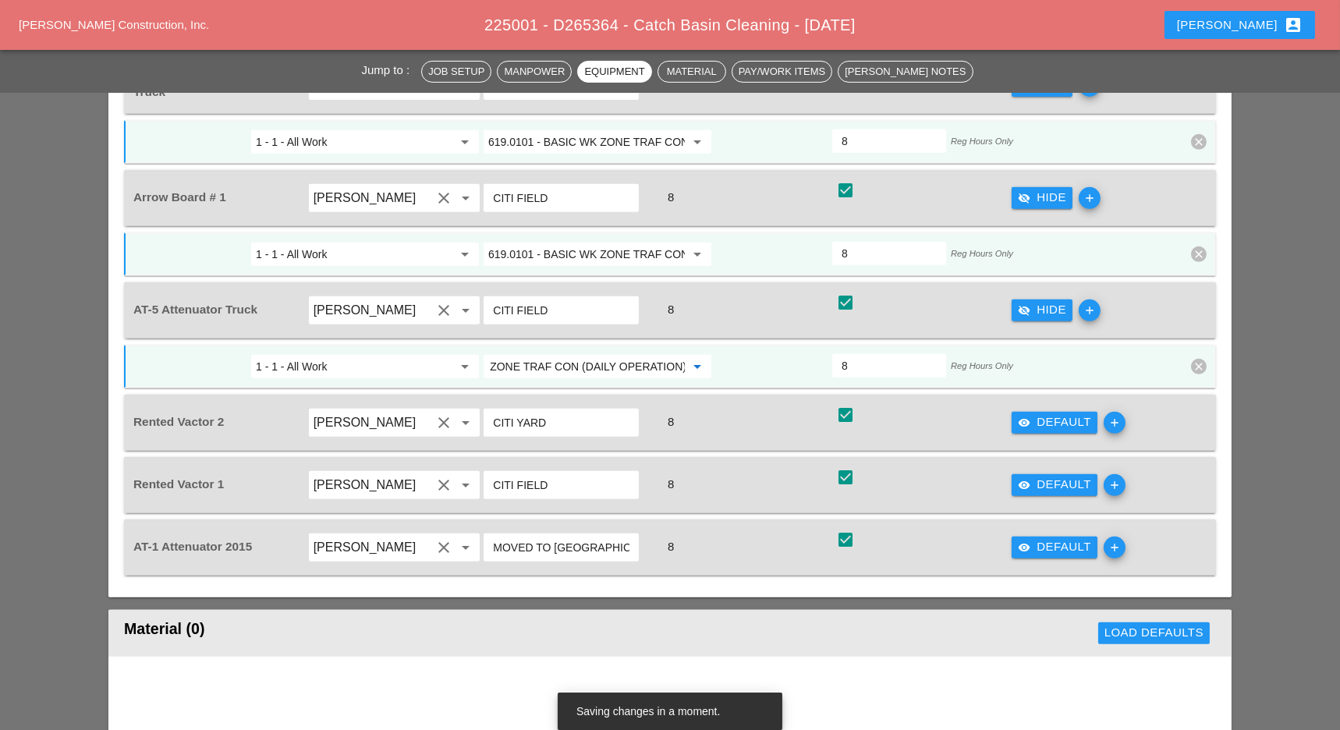
type input "619.0101 - BASIC WK ZONE TRAF CON (DAILY OPERATION)"
click at [1050, 538] on div "visibility Default" at bounding box center [1054, 547] width 73 height 18
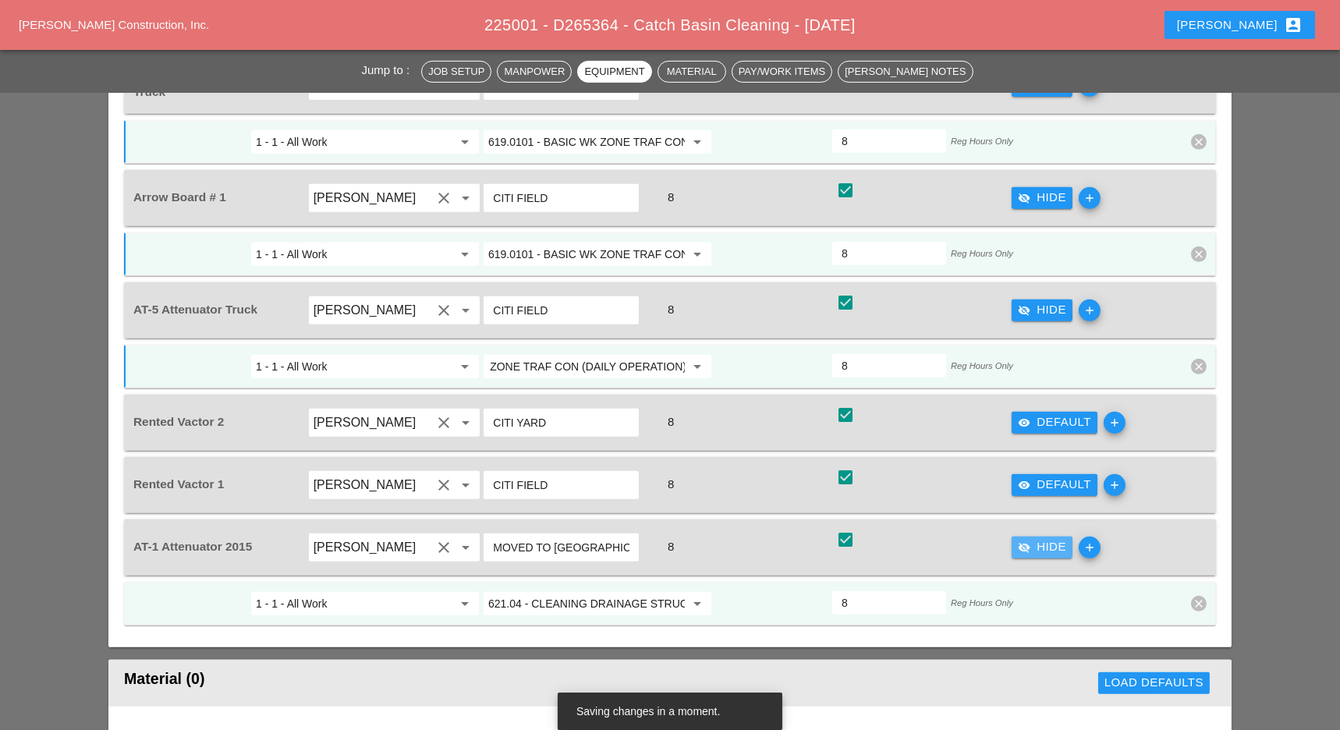
scroll to position [0, 0]
click at [587, 591] on input "621.04 - CLEANING DRAINAGE STRUCTURES" at bounding box center [586, 603] width 197 height 25
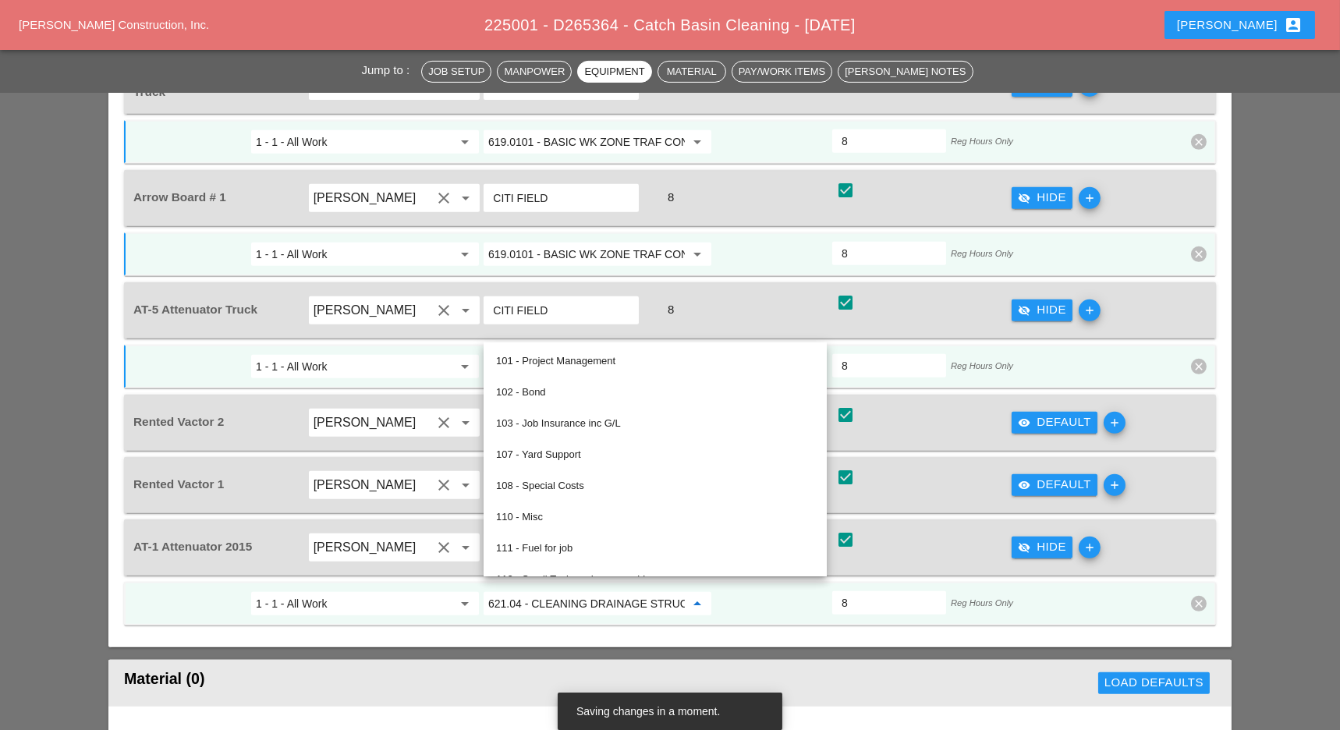
paste input "19.0101 - BASIC WK ZONE TRAF CON (DAILY OPERATION)"
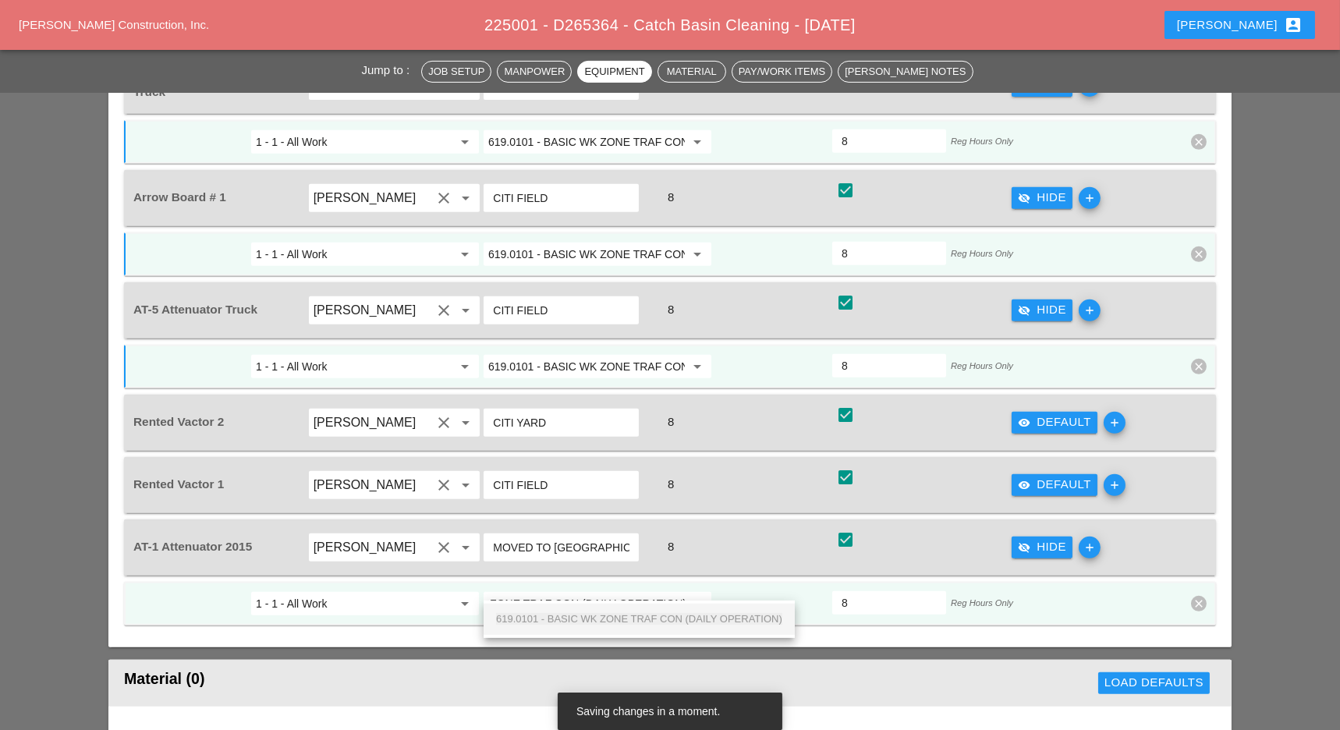
click at [594, 620] on span "619.0101 - BASIC WK ZONE TRAF CON (DAILY OPERATION)" at bounding box center [639, 619] width 286 height 12
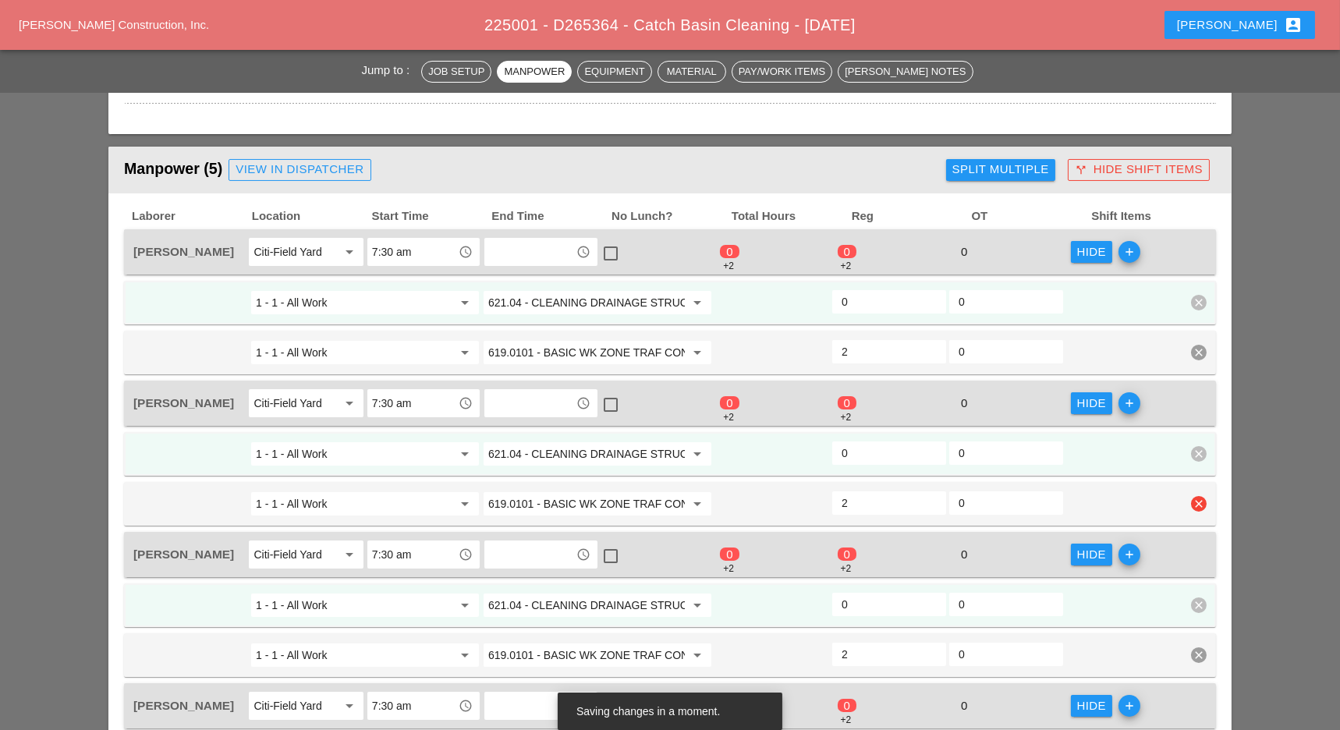
scroll to position [722, 0]
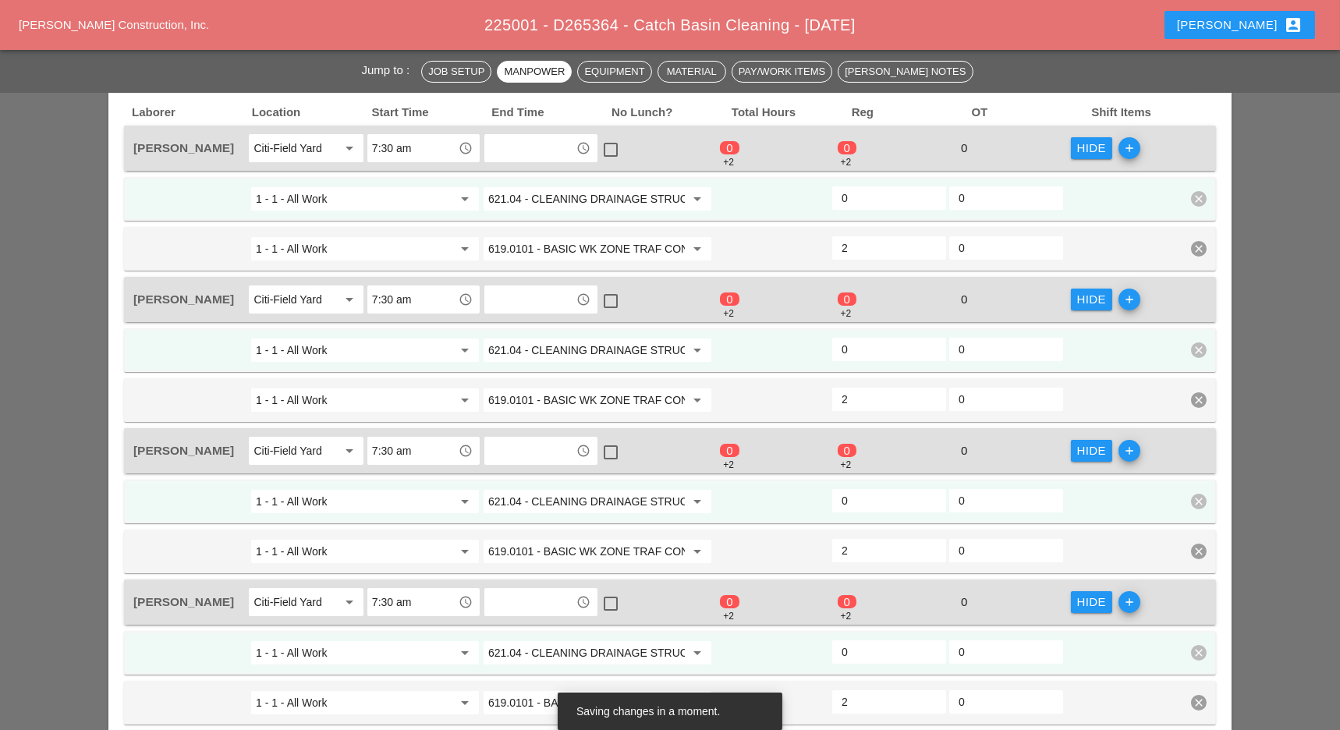
type input "619.0101 - BASIC WK ZONE TRAF CON (DAILY OPERATION)"
click at [861, 197] on input "0" at bounding box center [889, 198] width 95 height 25
type input "6"
drag, startPoint x: 853, startPoint y: 336, endPoint x: 847, endPoint y: 373, distance: 37.1
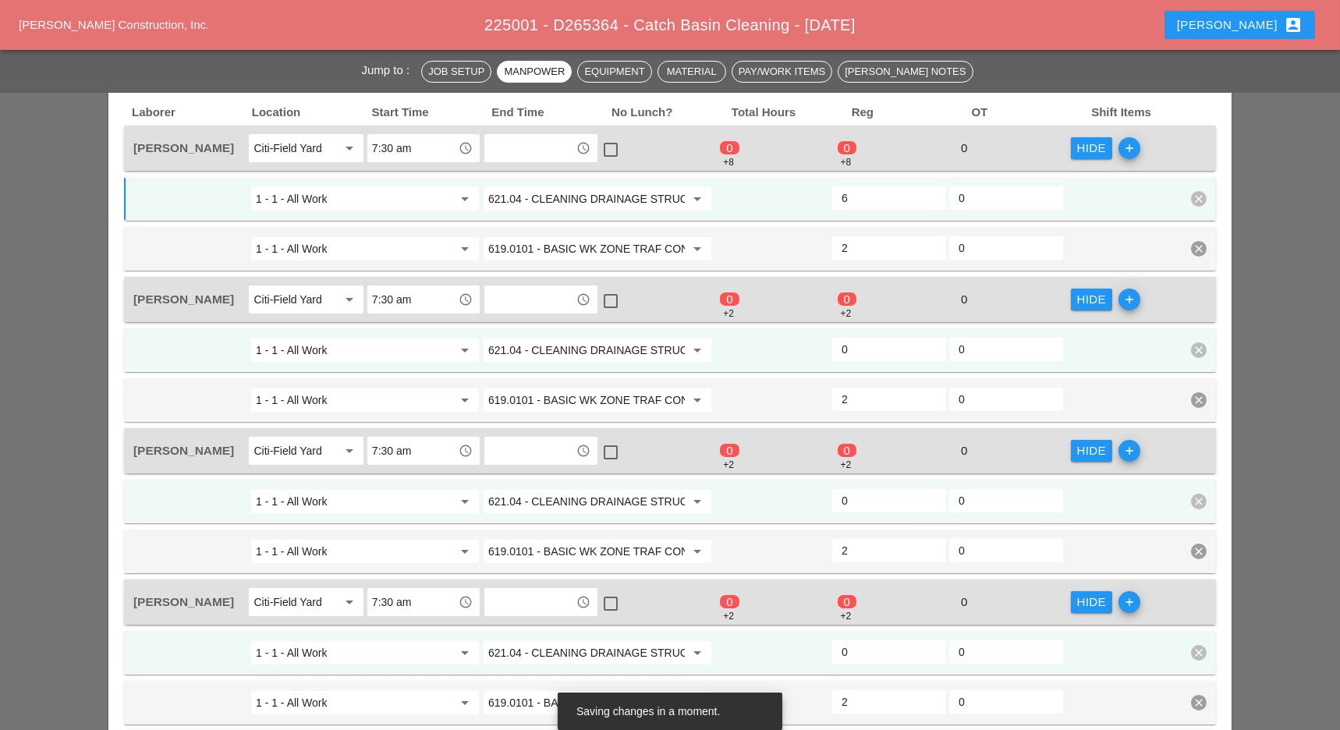
click at [853, 337] on input "0" at bounding box center [889, 349] width 95 height 25
type input "6"
drag, startPoint x: 854, startPoint y: 491, endPoint x: 854, endPoint y: 518, distance: 27.3
click at [854, 496] on input "0" at bounding box center [889, 500] width 95 height 25
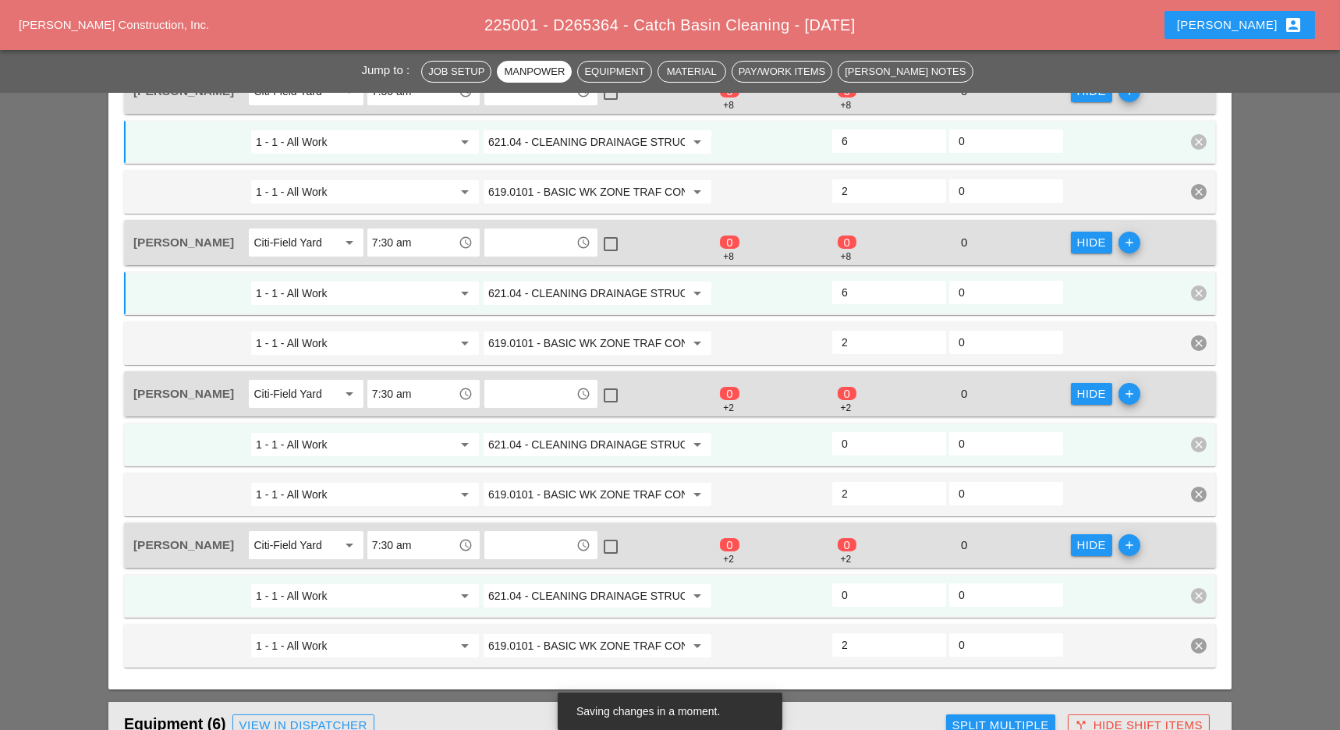
type input "6"
click at [857, 447] on input "0" at bounding box center [889, 443] width 95 height 25
type input "6"
click at [858, 583] on input "0" at bounding box center [889, 595] width 95 height 25
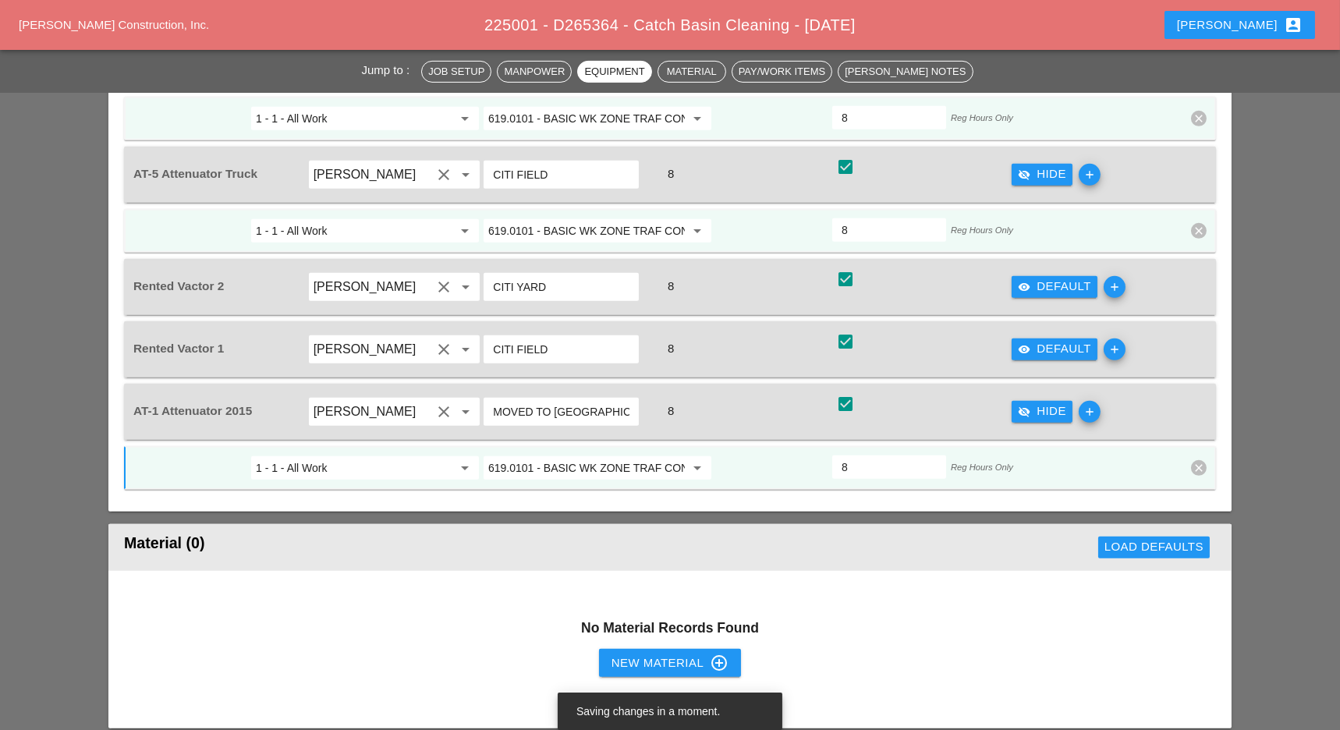
scroll to position [1867, 0]
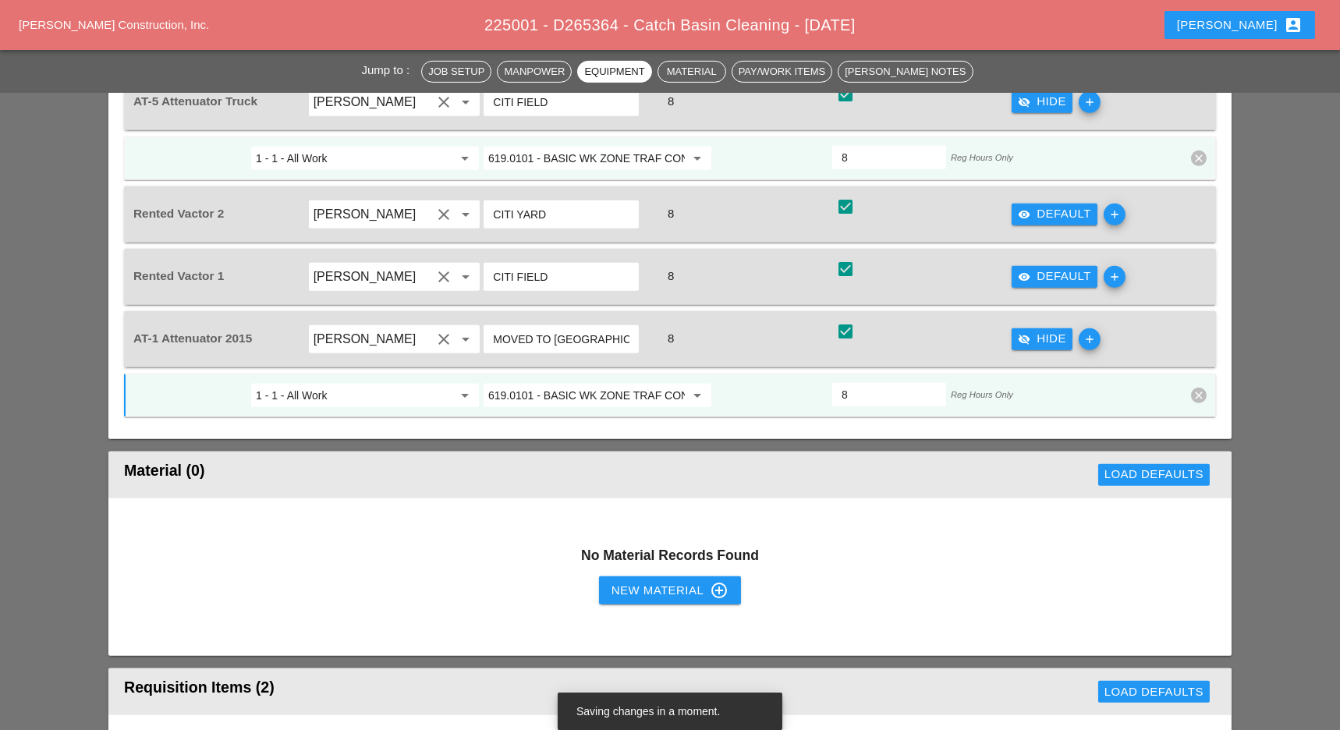
type input "6"
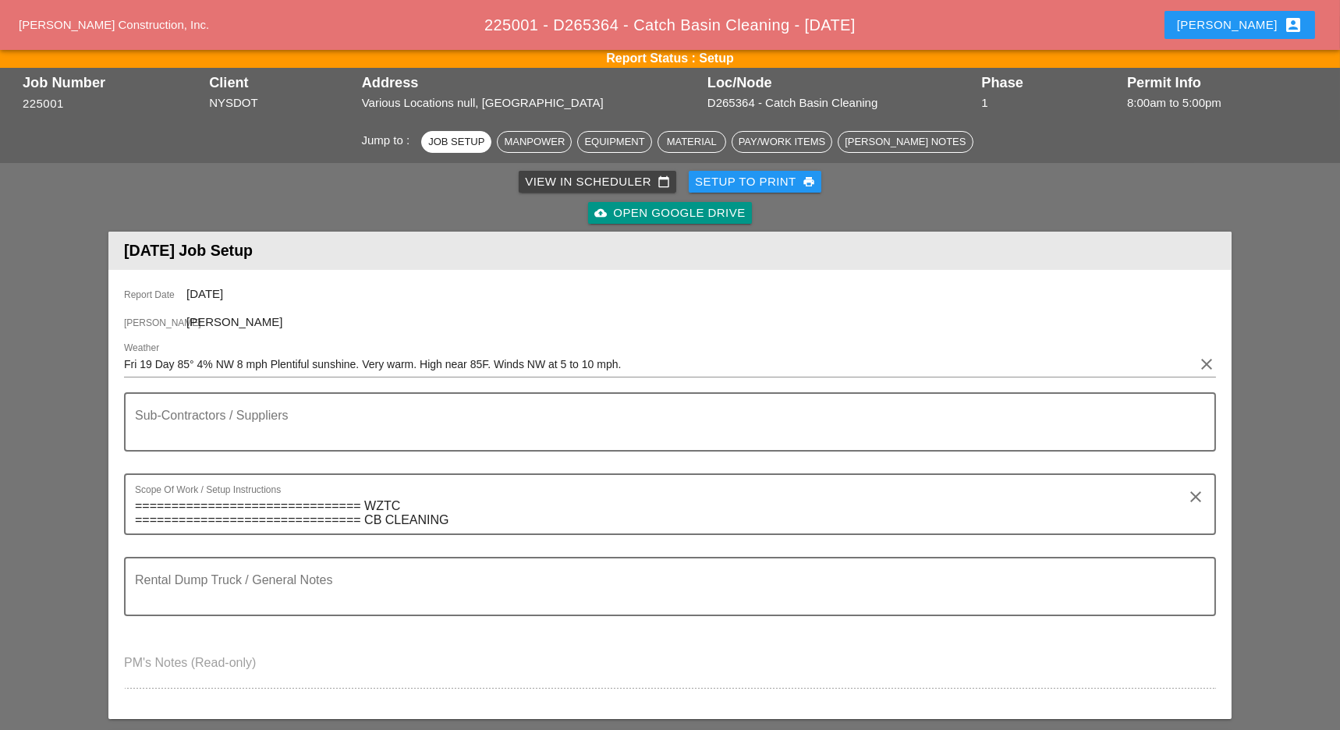
scroll to position [0, 0]
